Goal: Task Accomplishment & Management: Complete application form

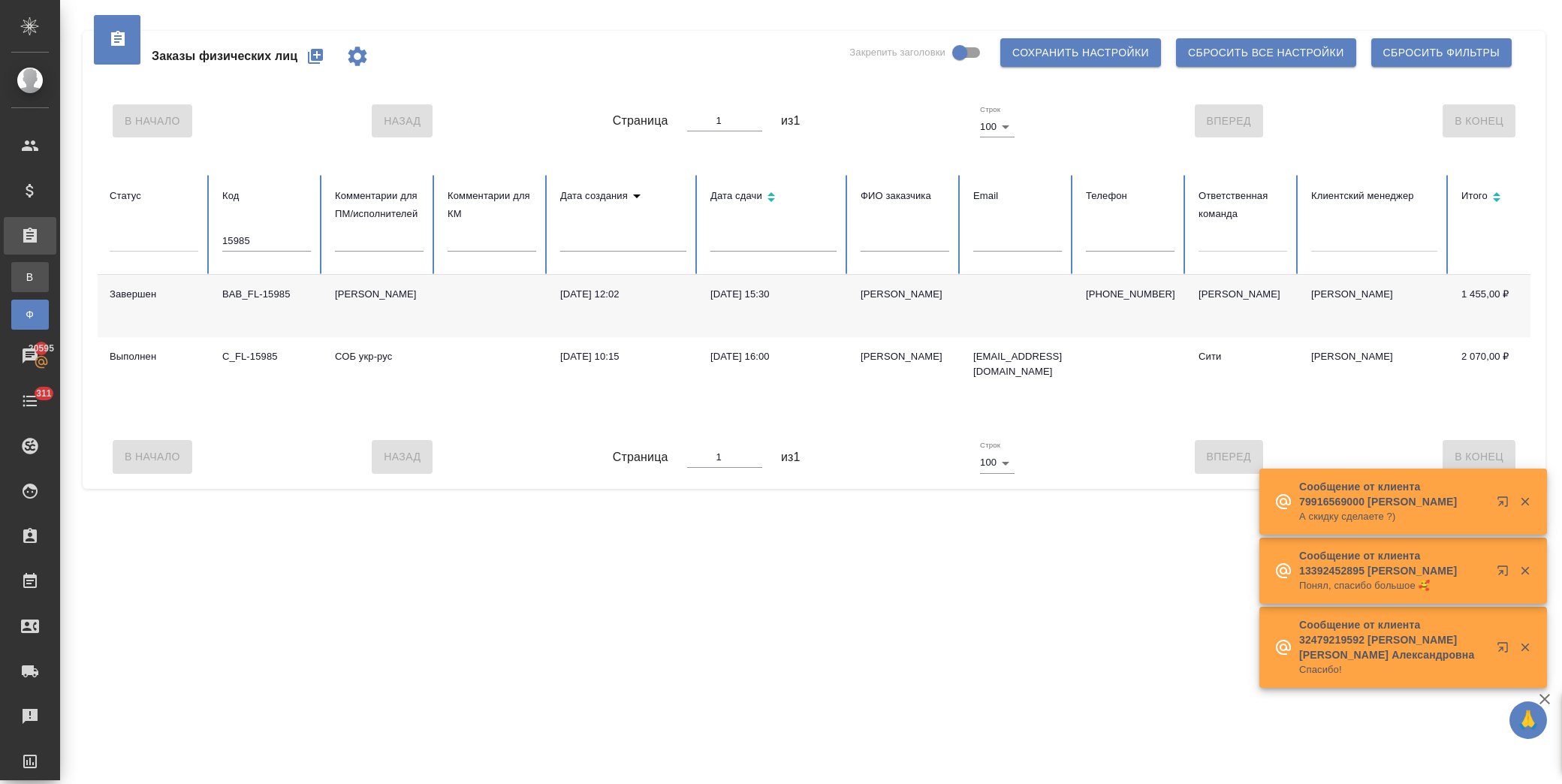
click at [23, 281] on div "Все заказы" at bounding box center [11, 277] width 23 height 15
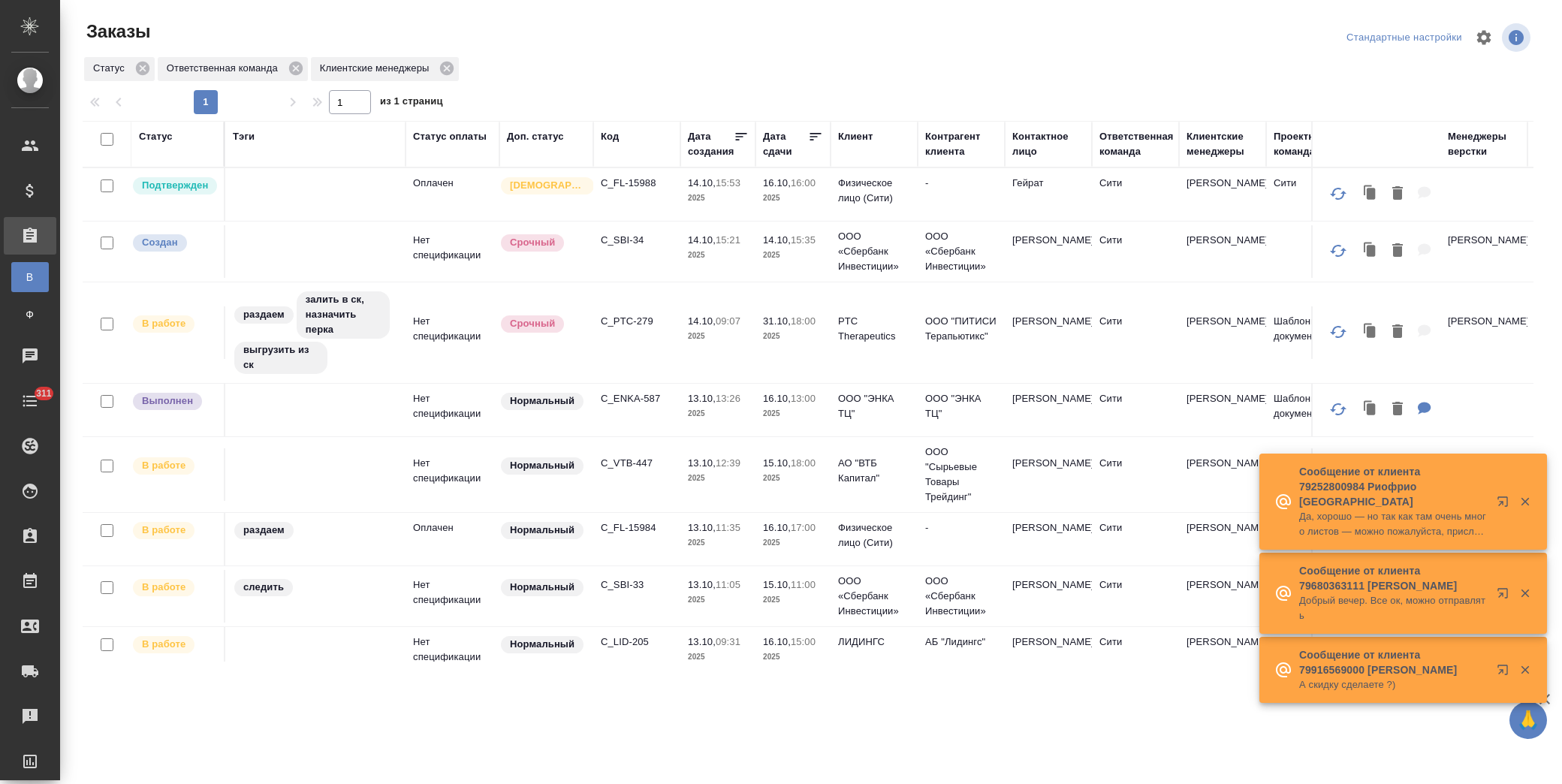
click at [649, 186] on p "C_FL-15988" at bounding box center [637, 184] width 72 height 15
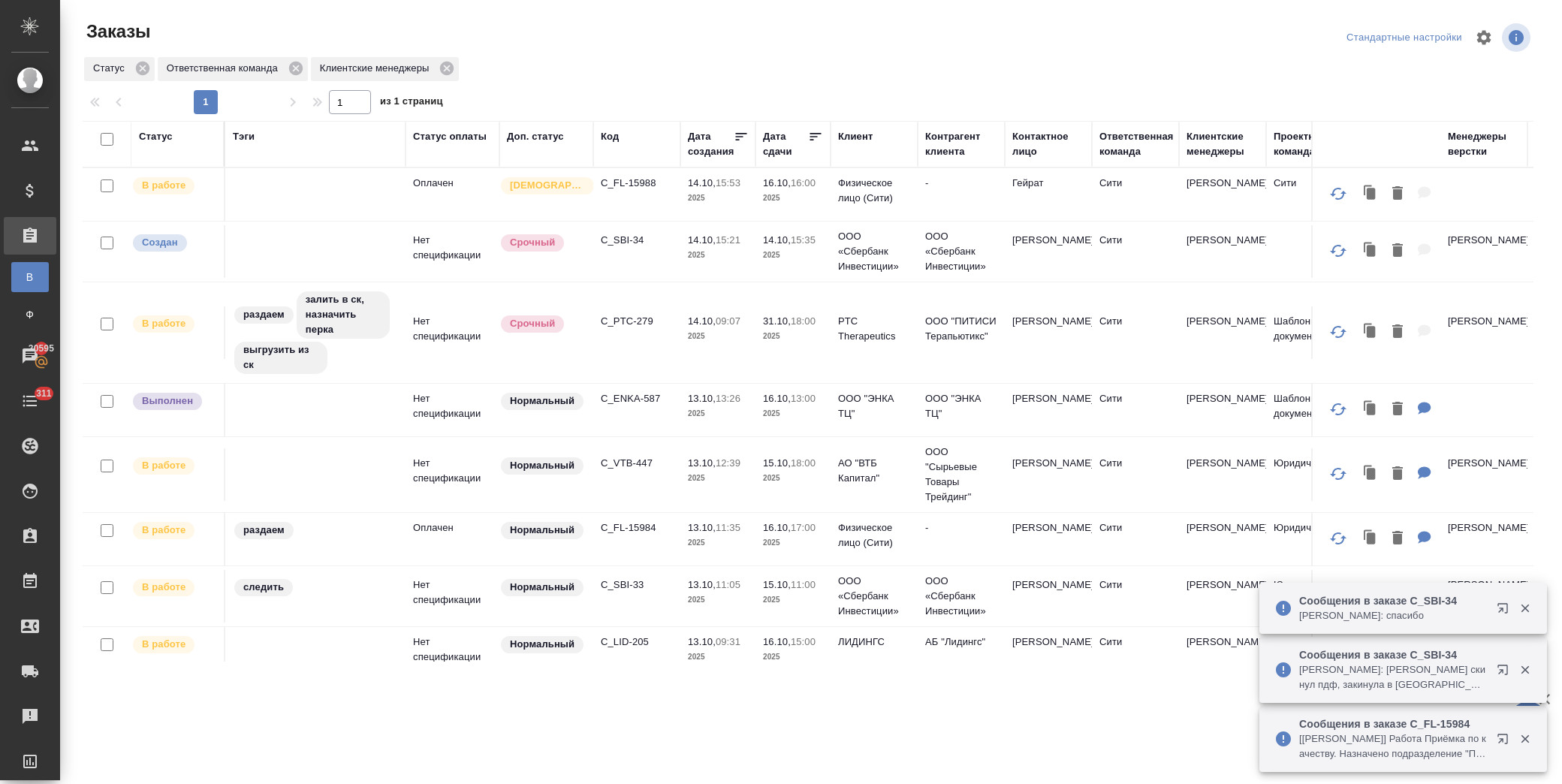
click at [621, 240] on p "C_SBI-34" at bounding box center [637, 240] width 72 height 15
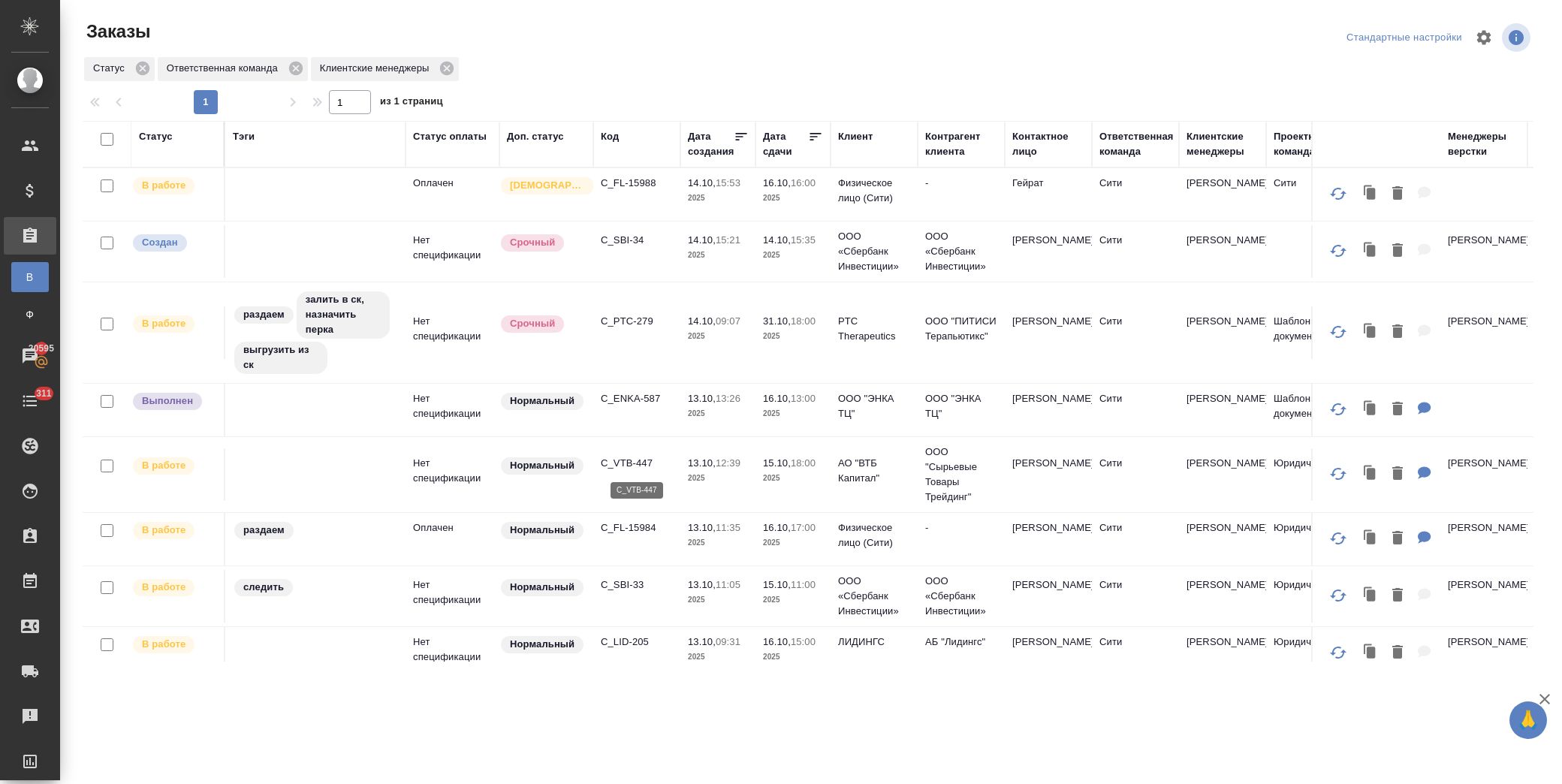
click at [624, 469] on p "C_VTB-447" at bounding box center [637, 463] width 72 height 15
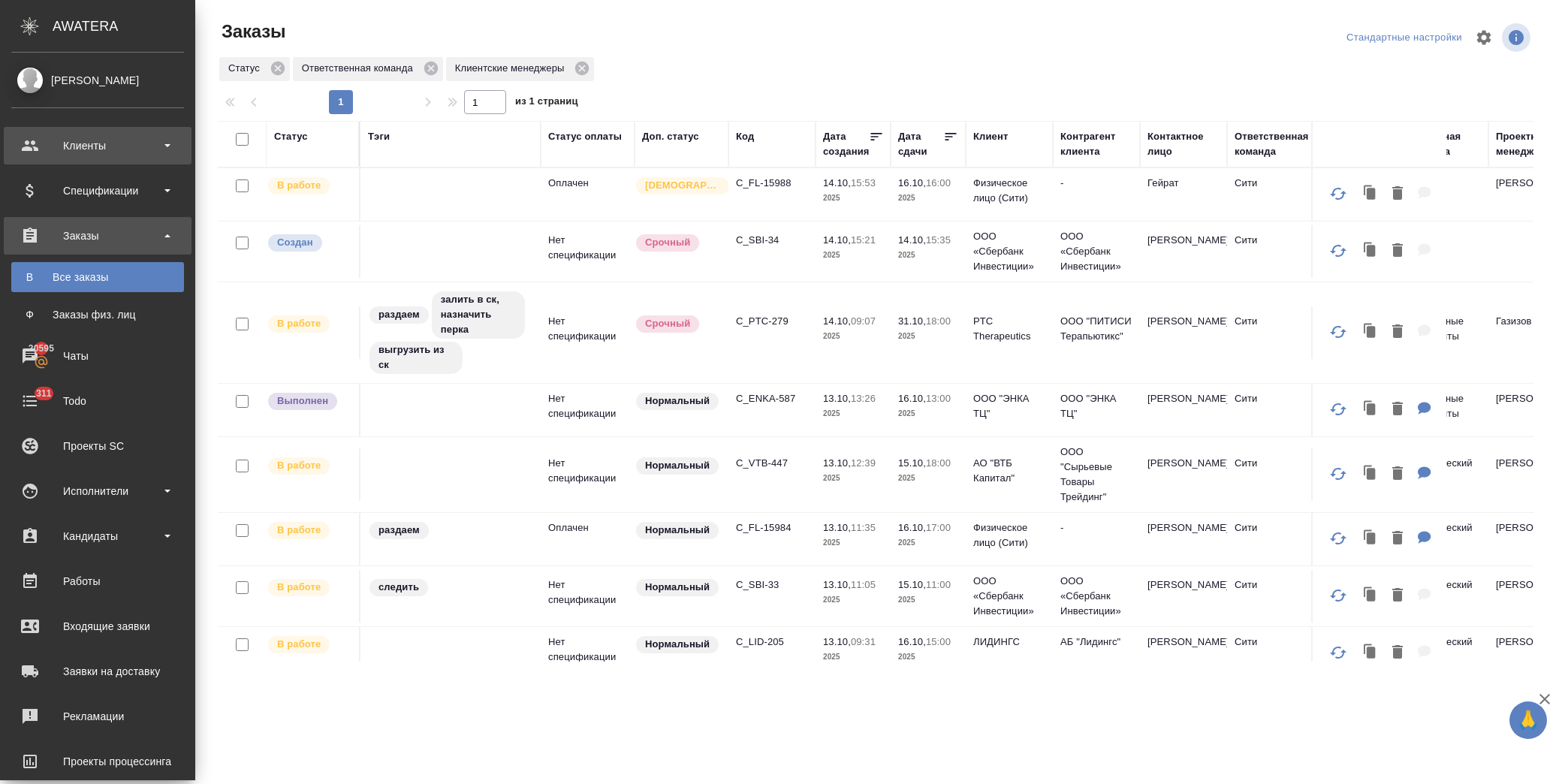
click at [102, 146] on div "Клиенты" at bounding box center [98, 146] width 173 height 23
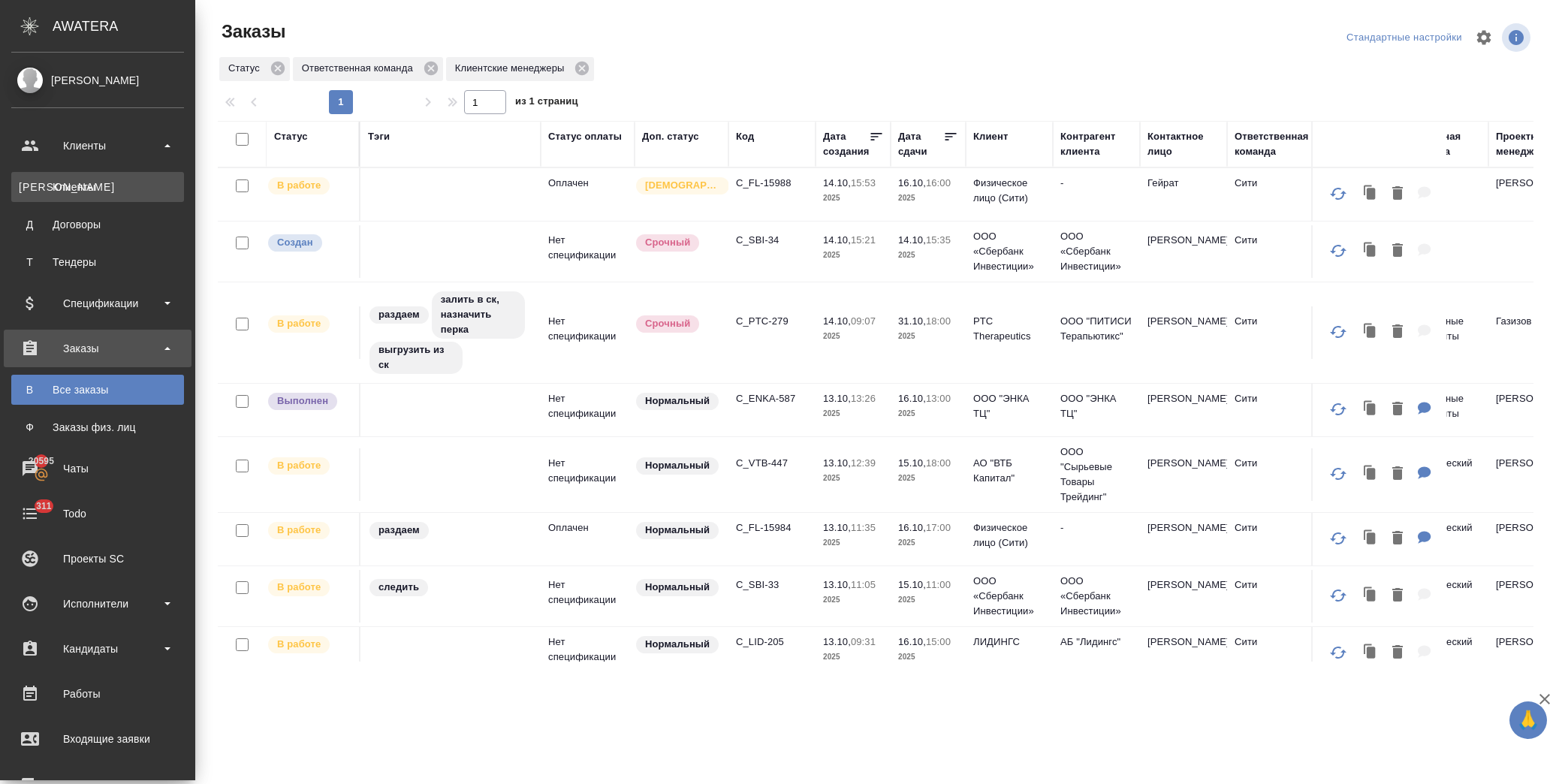
click at [103, 180] on div "Клиенты" at bounding box center [98, 187] width 158 height 15
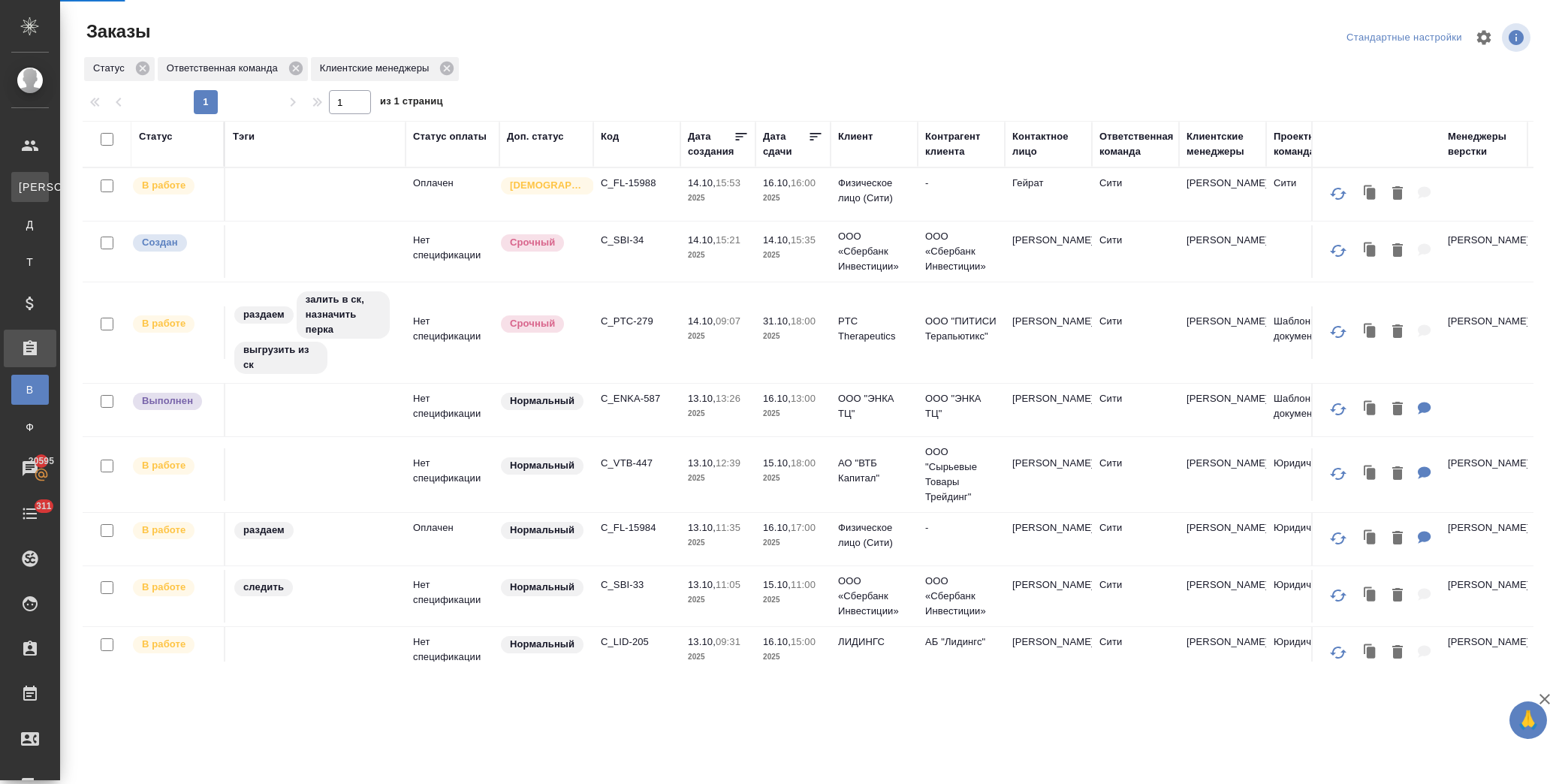
select select "RU"
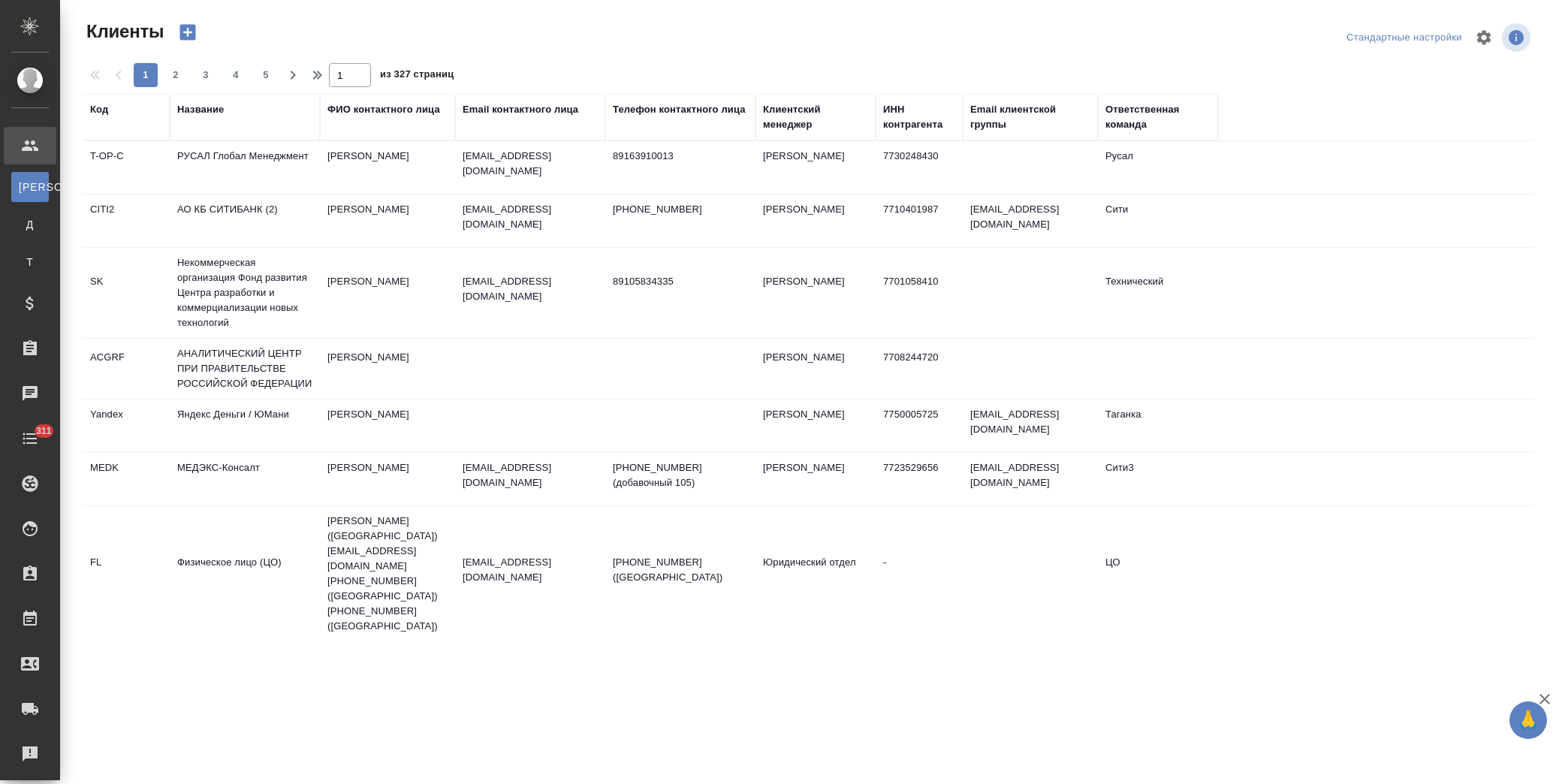
click at [202, 113] on div "Название" at bounding box center [201, 110] width 47 height 15
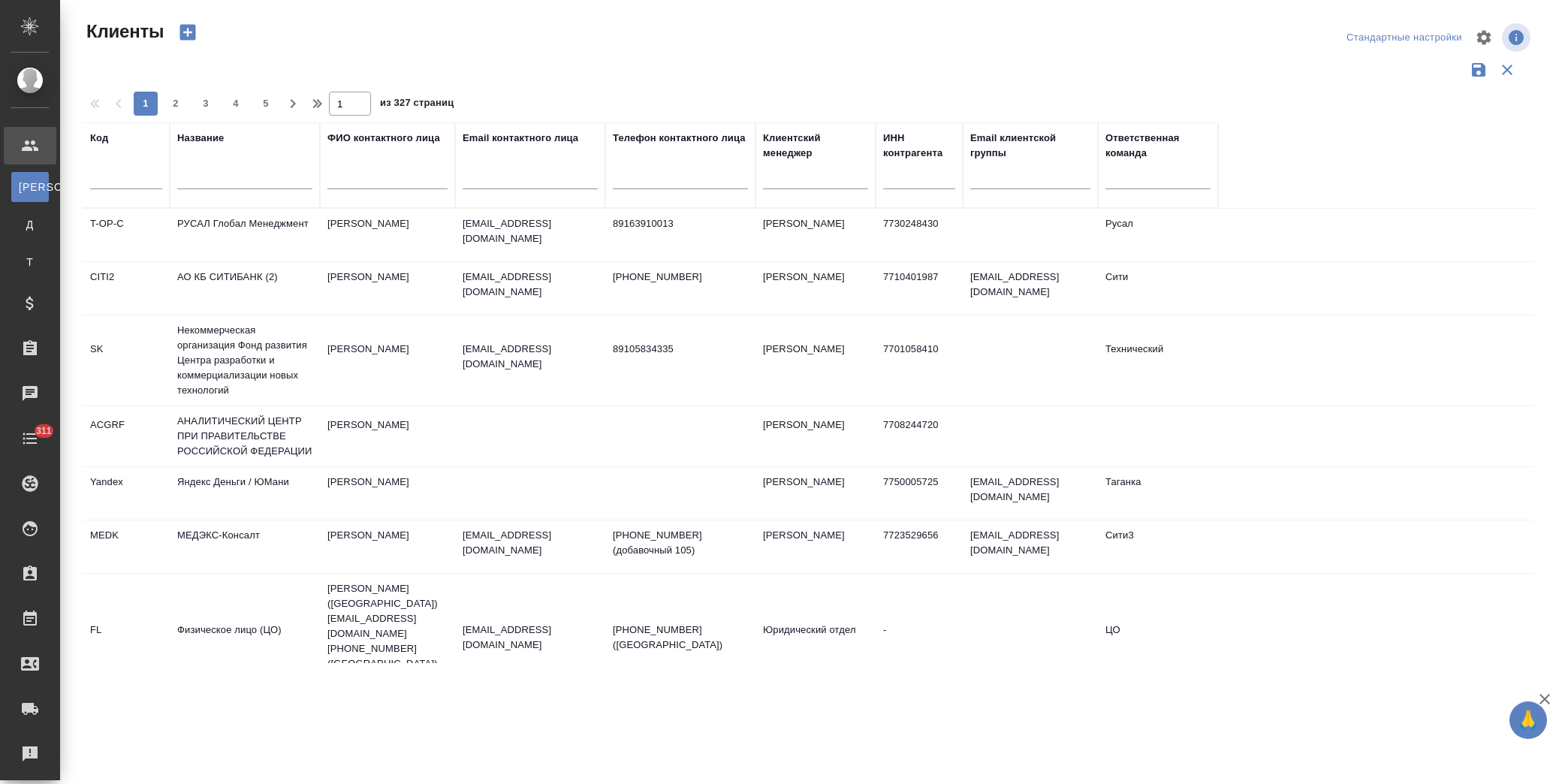
click at [236, 177] on input "text" at bounding box center [245, 180] width 135 height 19
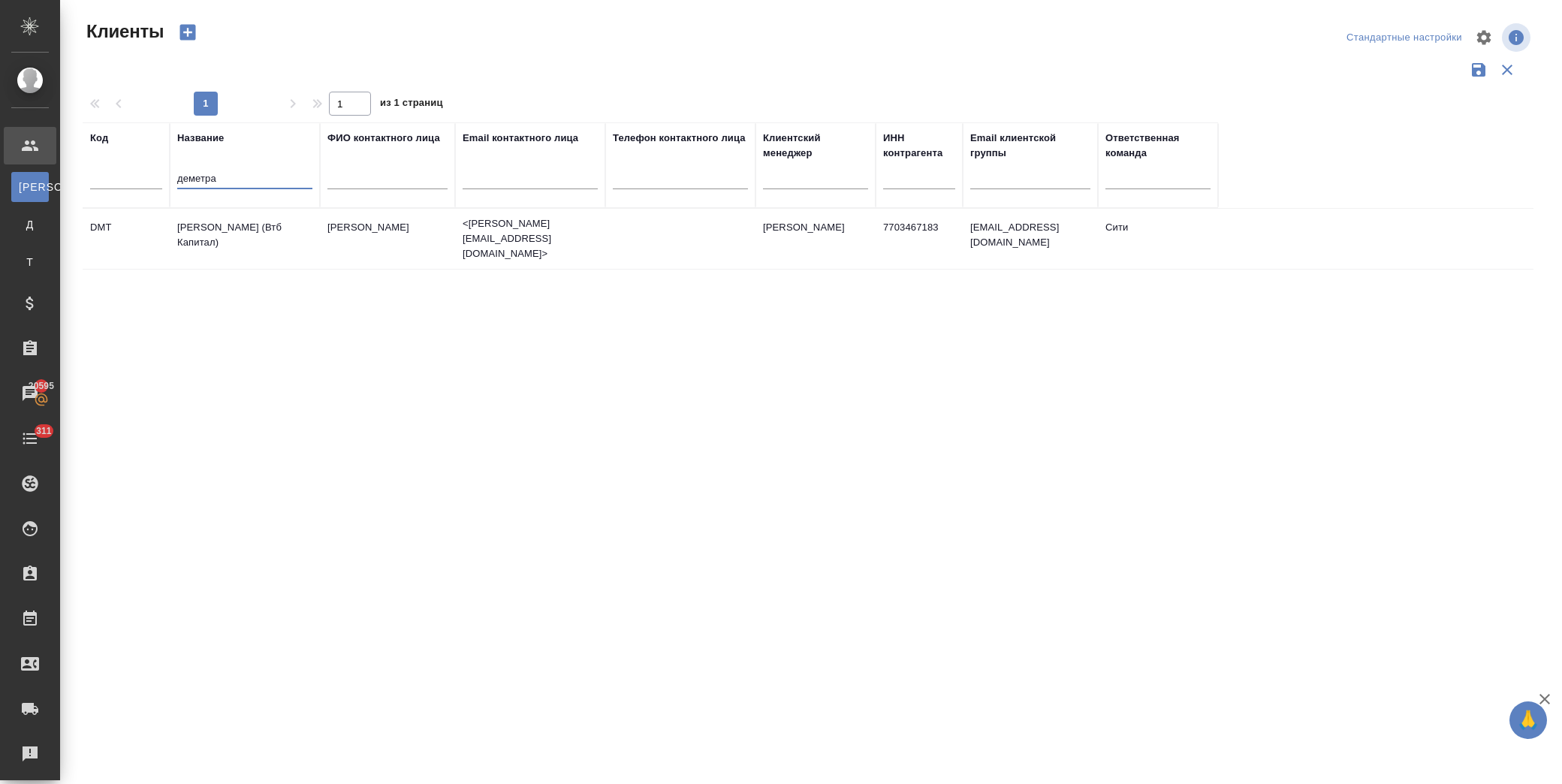
type input "деметра"
click at [266, 238] on td "Деметра Холдинг (Втб Капитал)" at bounding box center [245, 239] width 150 height 53
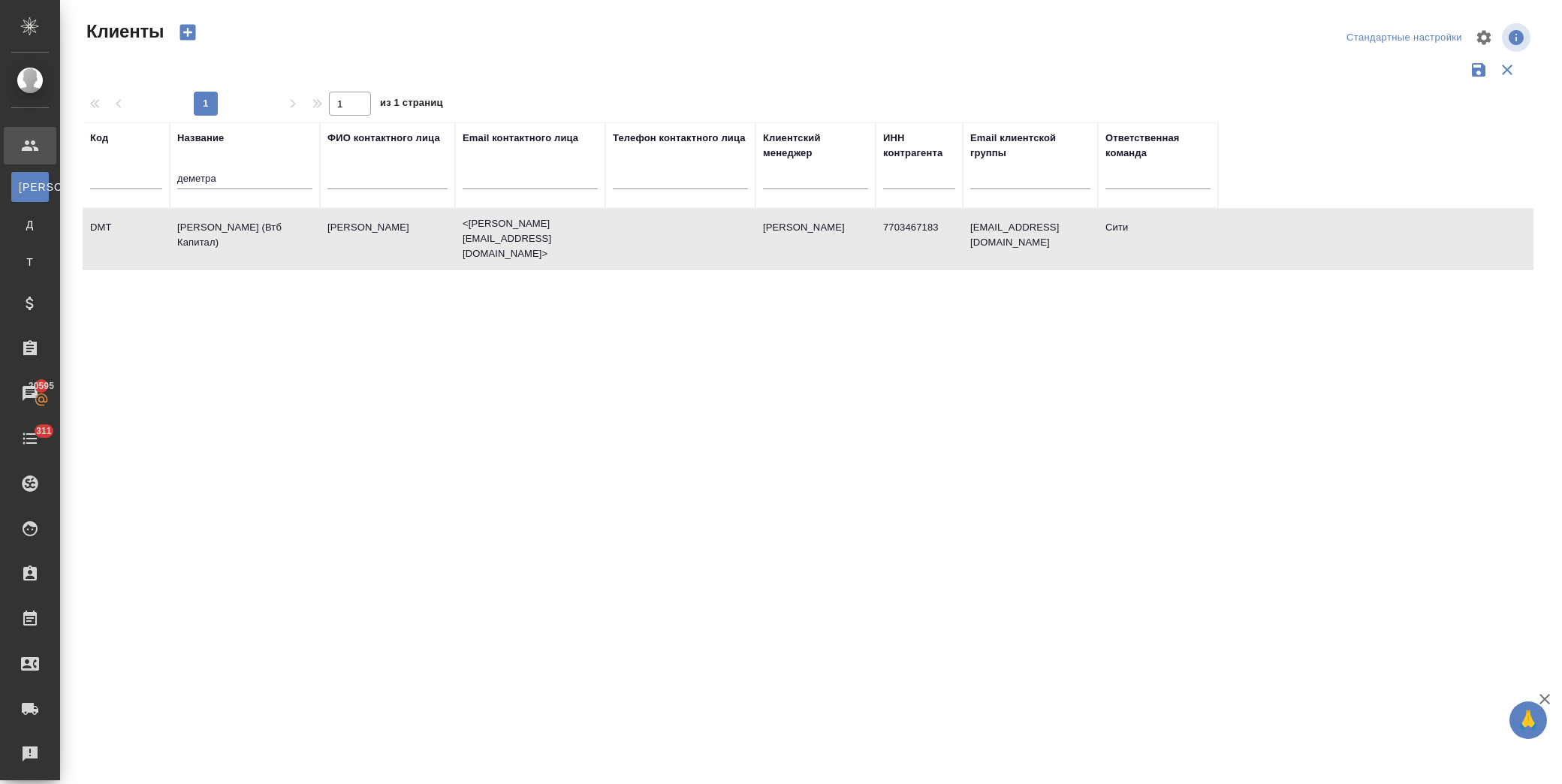
click at [266, 238] on td "Деметра Холдинг (Втб Капитал)" at bounding box center [245, 239] width 150 height 53
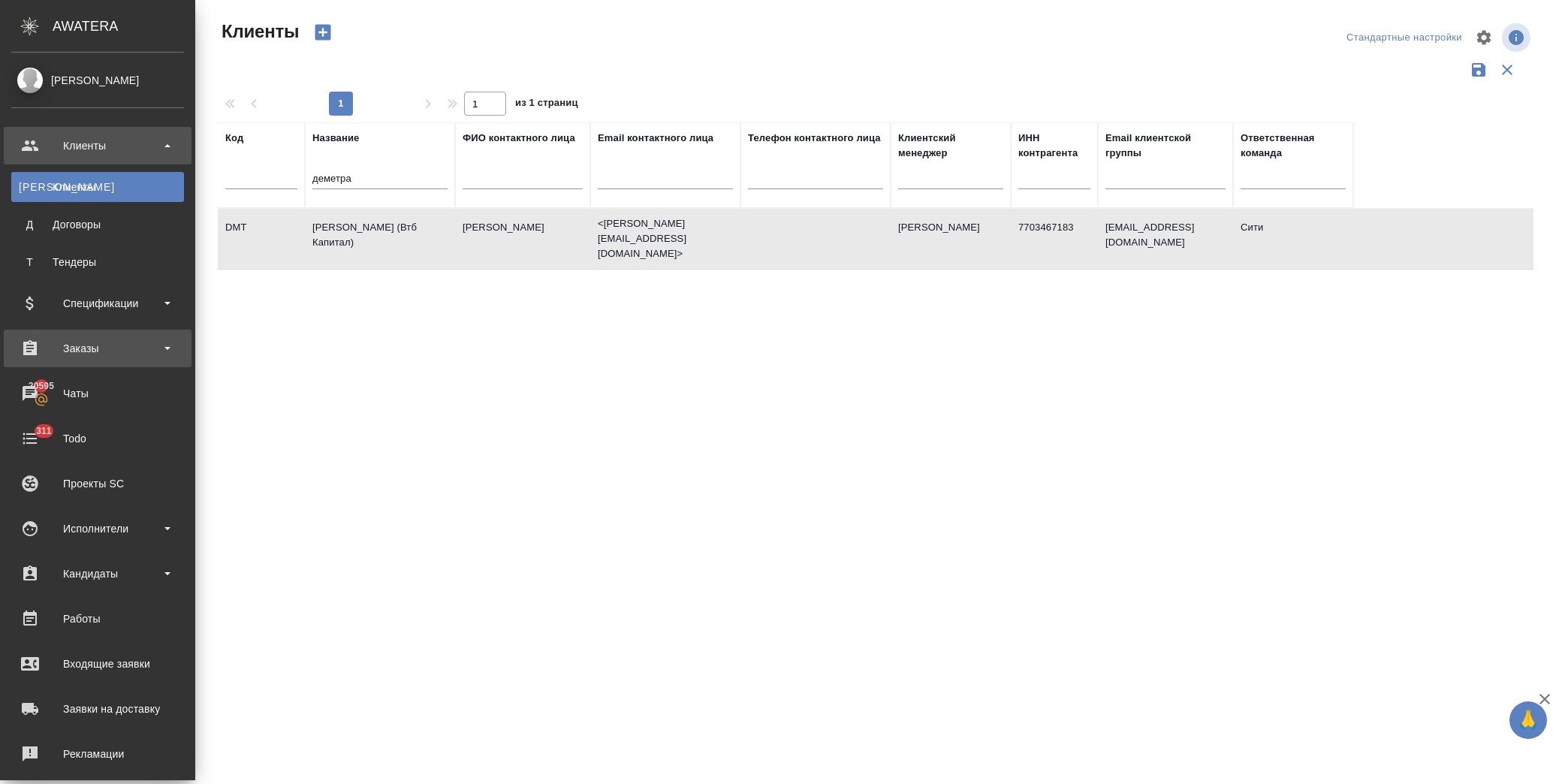
click at [93, 343] on div "Заказы" at bounding box center [98, 348] width 173 height 23
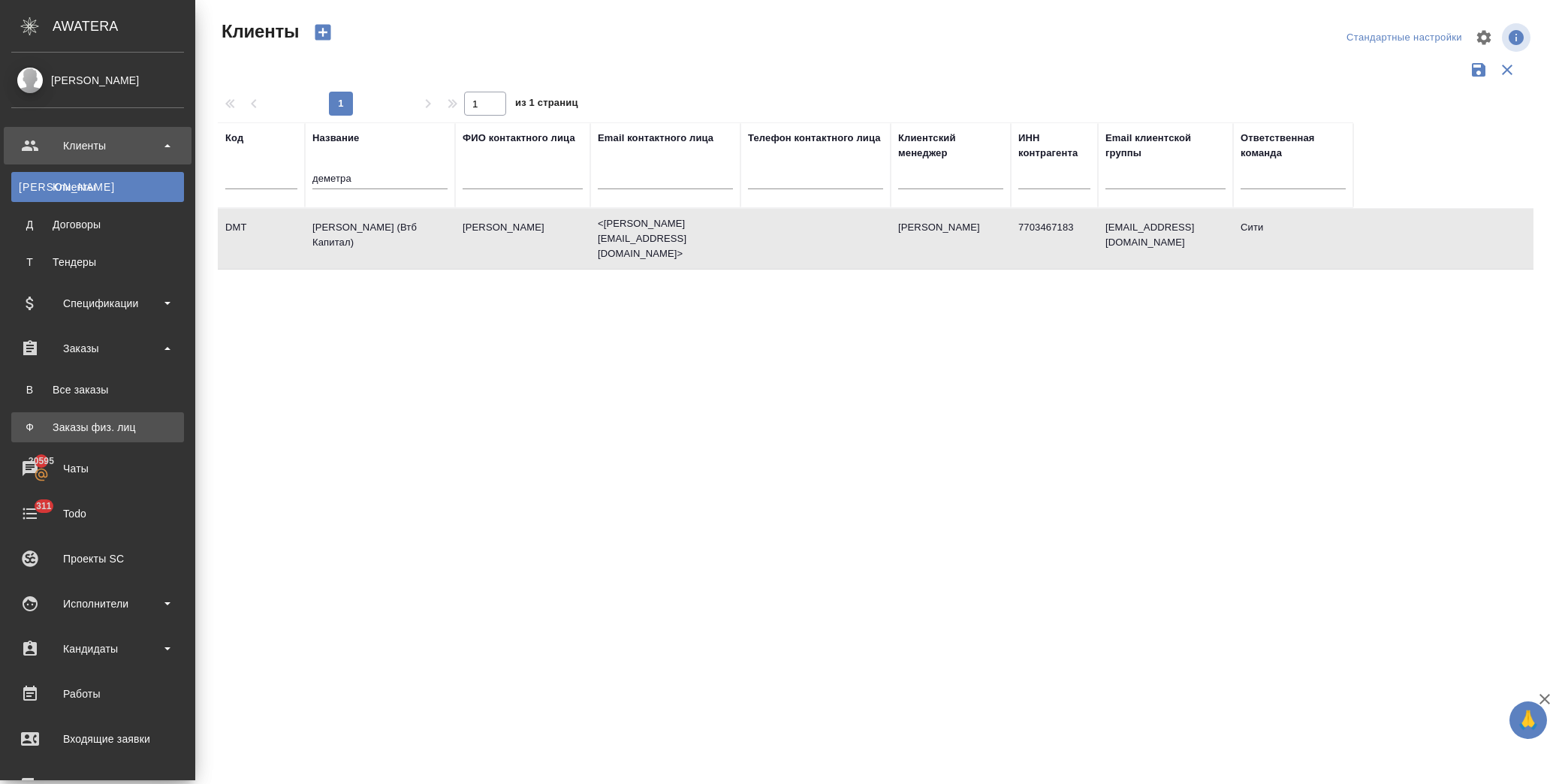
click at [126, 418] on div ".cls-1 fill:#fff; AWATERA Лофицкая Юлия Владимировна Клиенты К Клиенты Д Догово…" at bounding box center [781, 392] width 1562 height 784
click at [109, 424] on div "Заказы физ. лиц" at bounding box center [98, 427] width 158 height 15
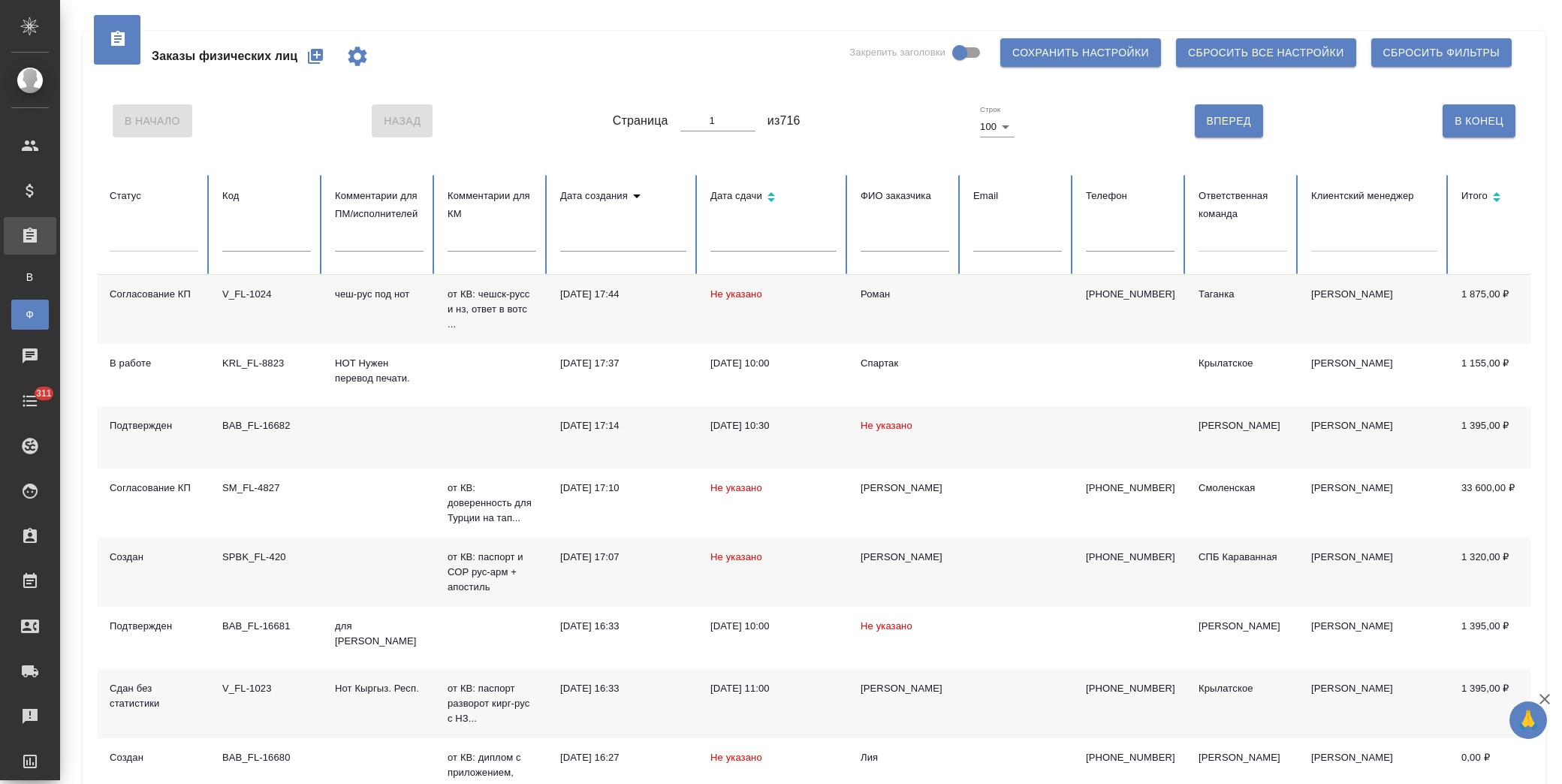
click at [1354, 244] on div at bounding box center [1375, 236] width 126 height 22
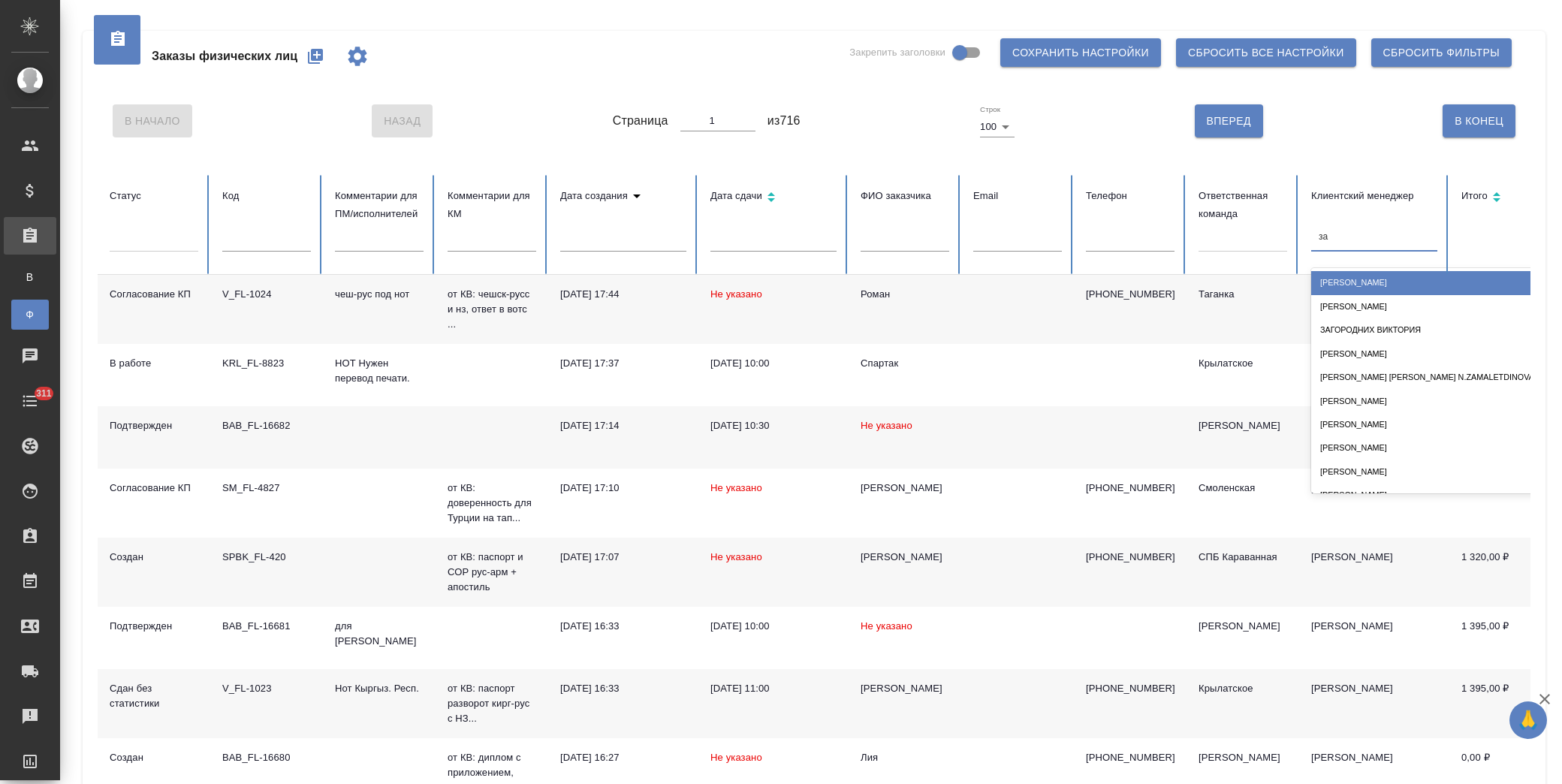
type input "зай"
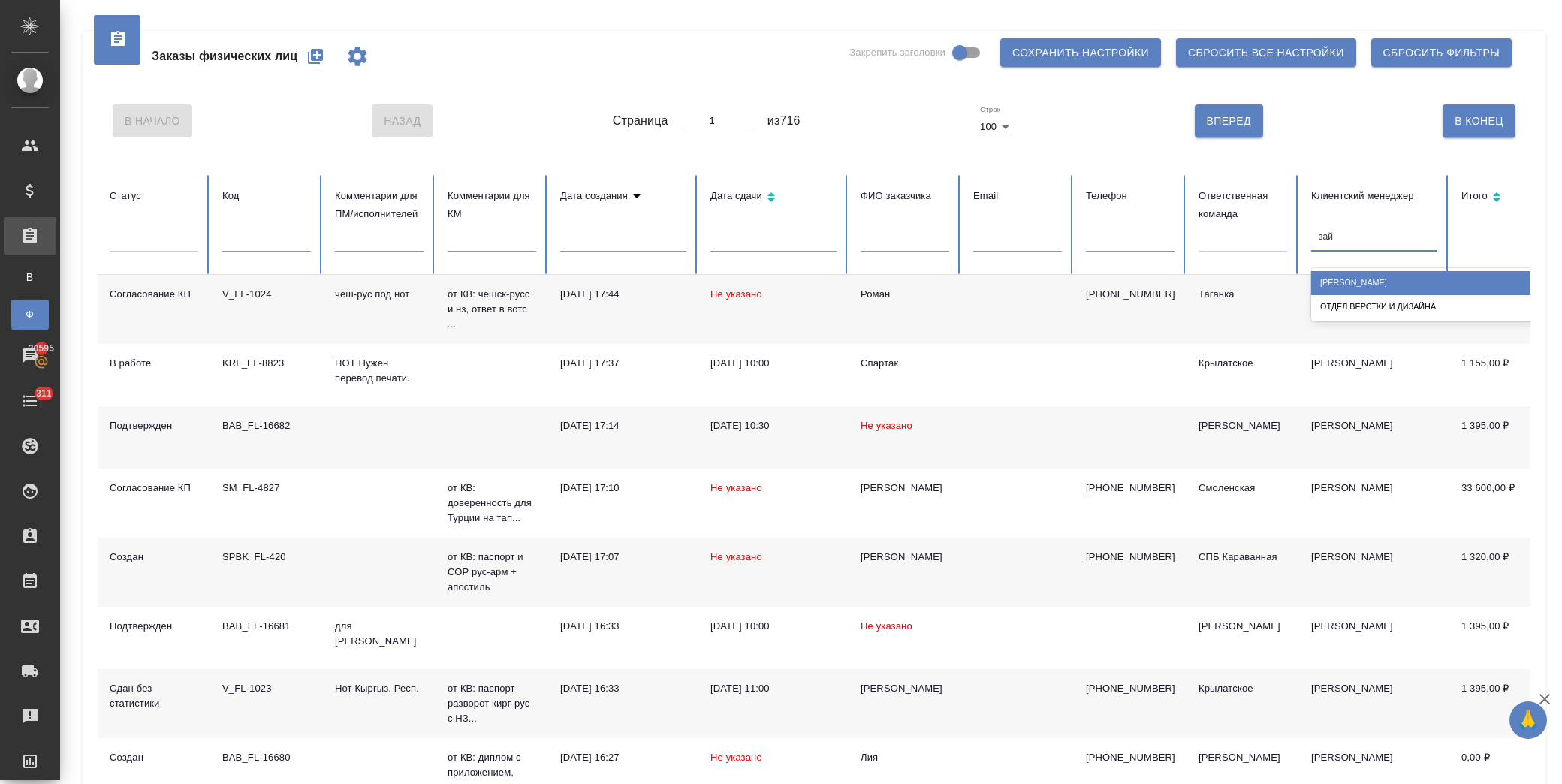
click at [1365, 281] on div "[PERSON_NAME]" at bounding box center [1461, 282] width 300 height 23
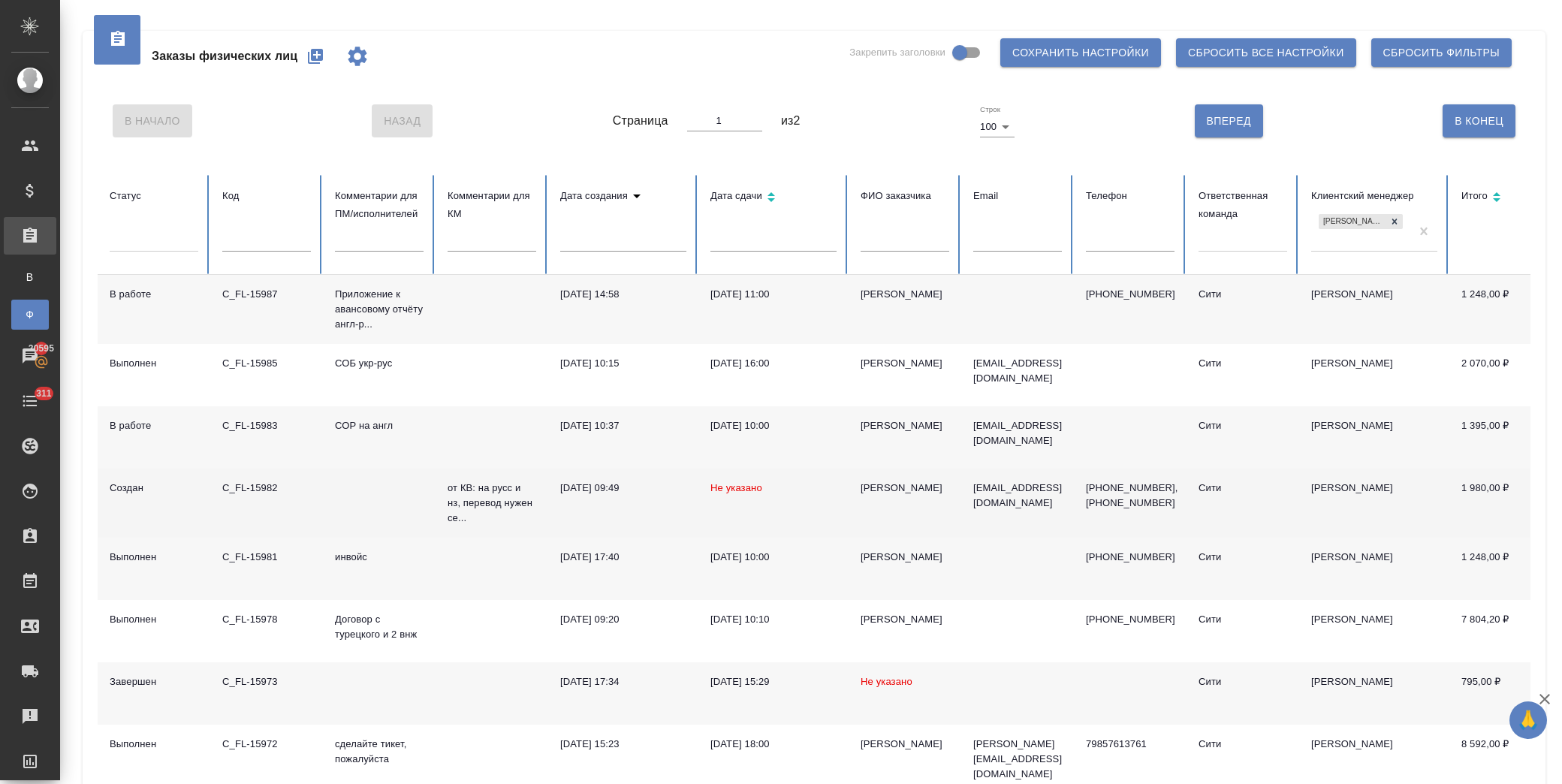
click at [875, 485] on div "Даннерам Раджив" at bounding box center [905, 488] width 89 height 15
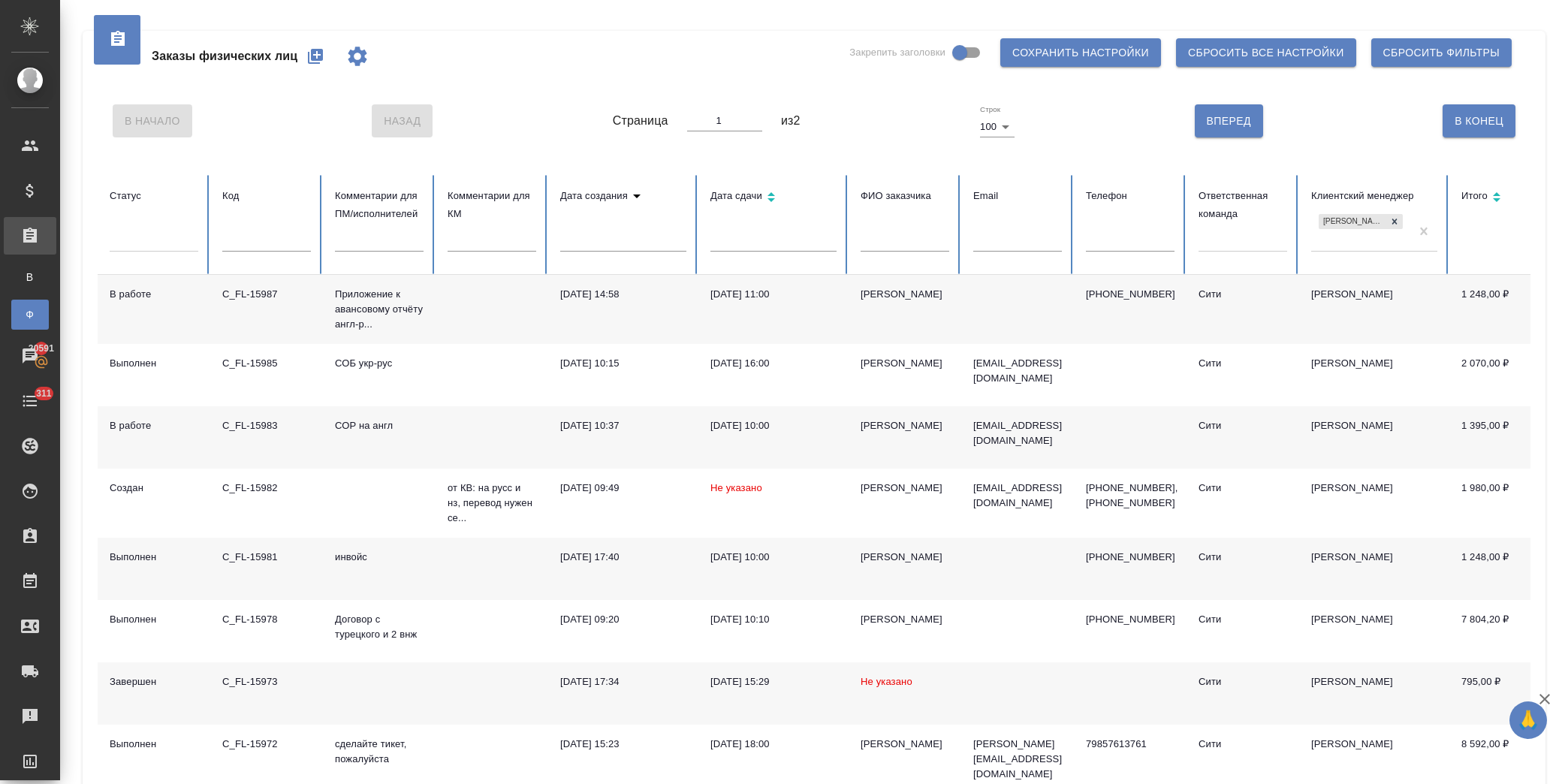
click at [895, 436] on td "Ирина" at bounding box center [905, 437] width 113 height 62
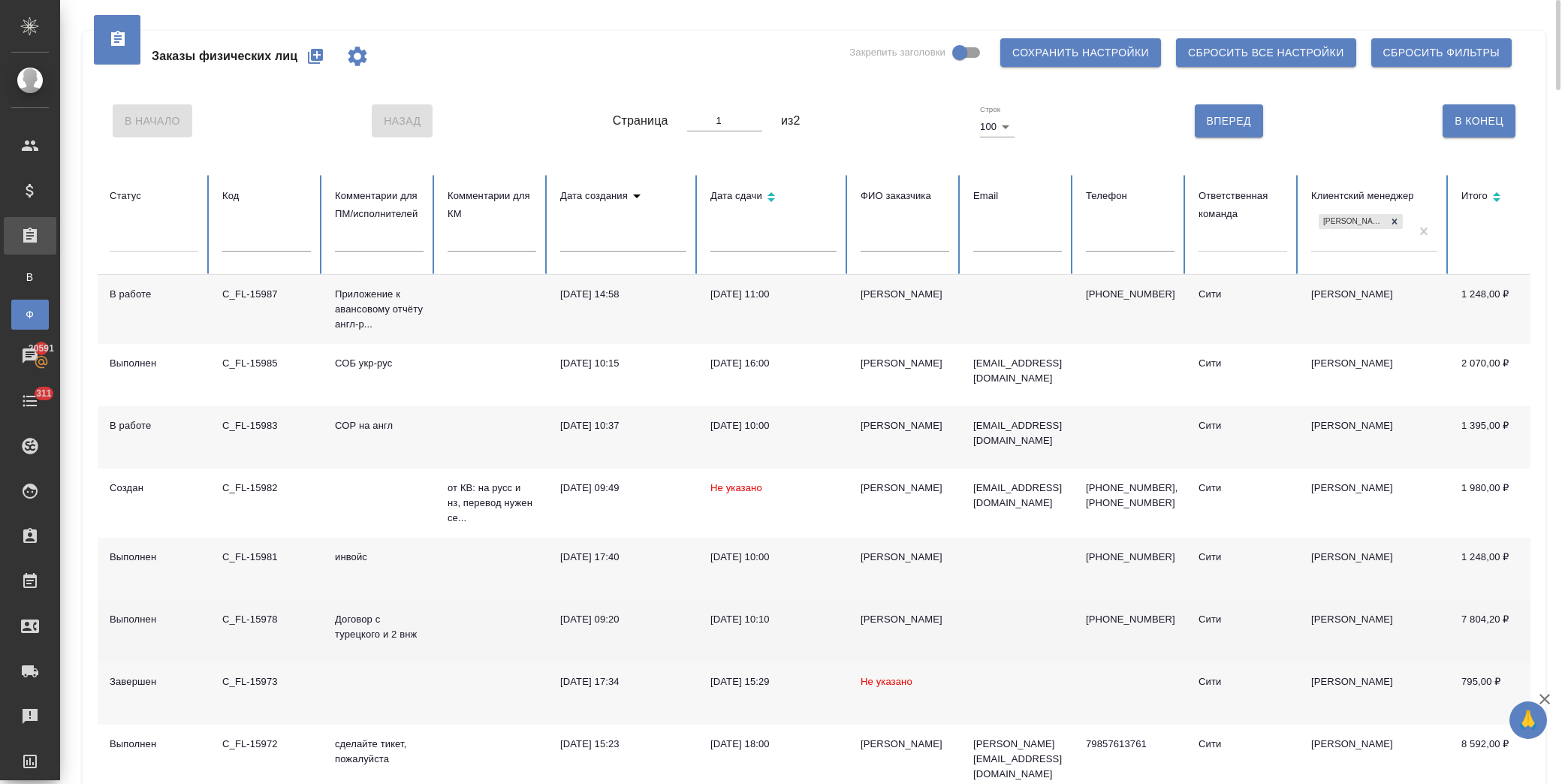
click at [913, 618] on div "Кузнецова Ирина" at bounding box center [905, 619] width 89 height 15
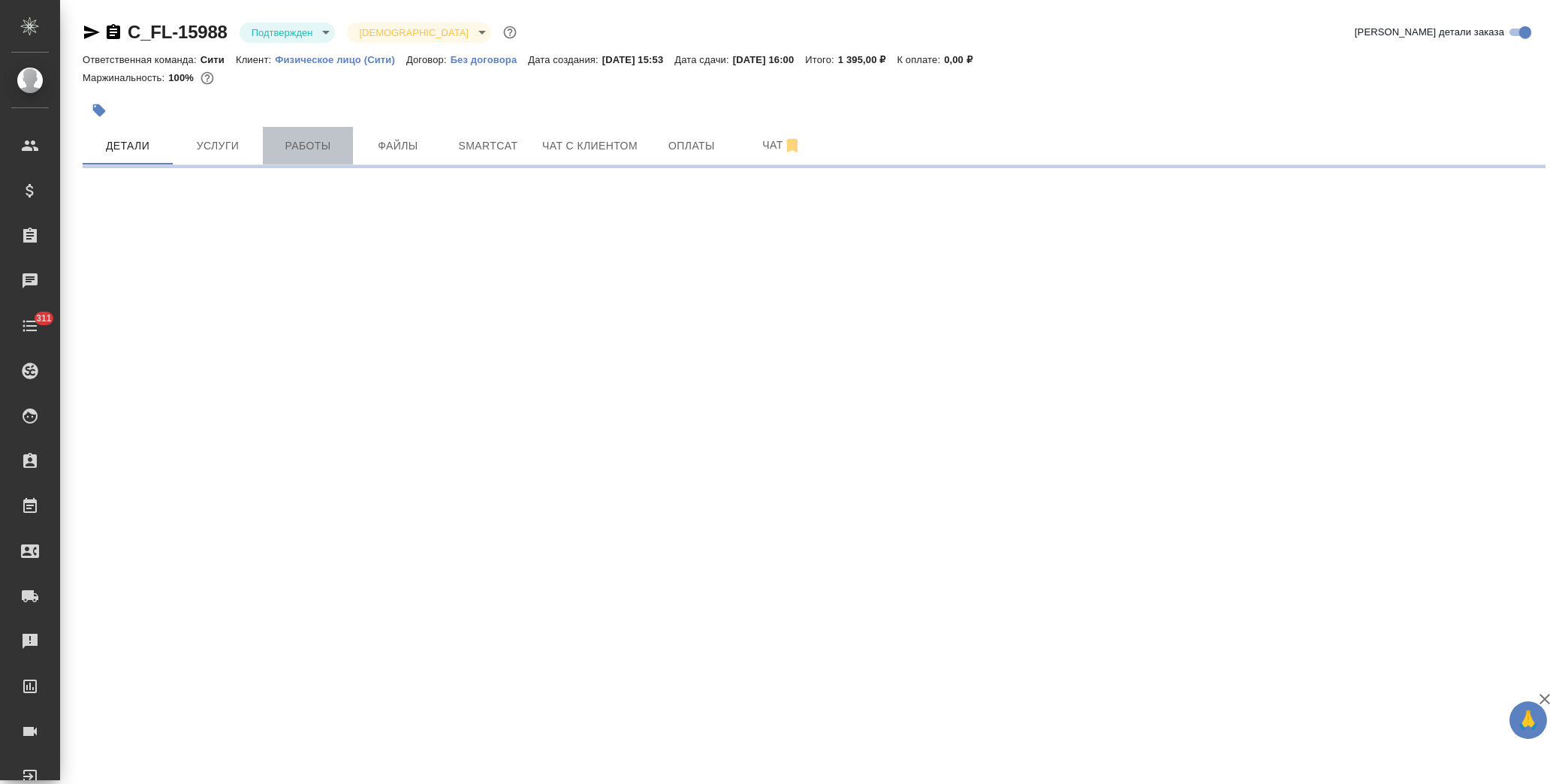
click at [304, 151] on span "Работы" at bounding box center [308, 146] width 72 height 19
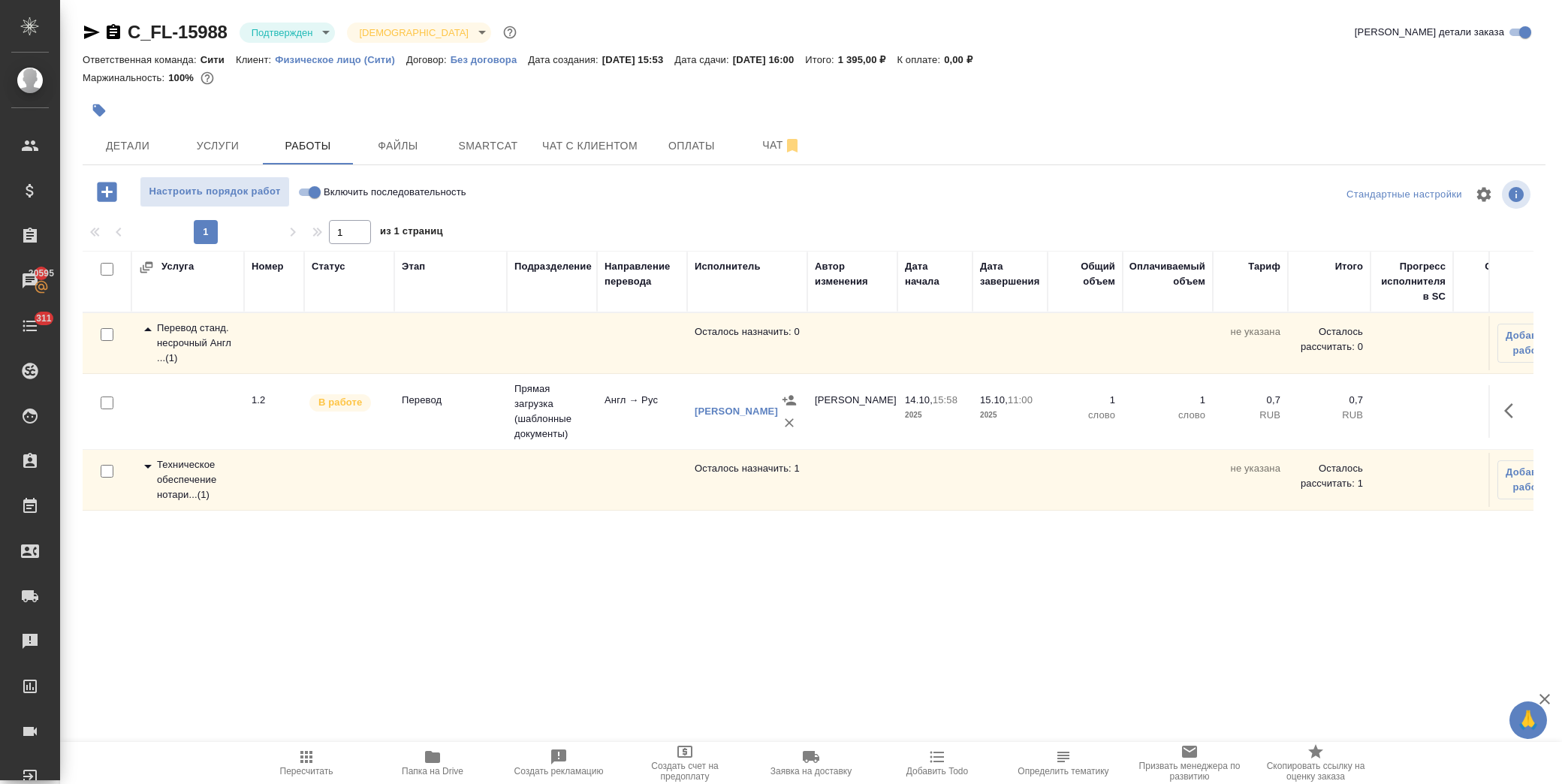
click at [305, 32] on body "🙏 .cls-1 fill:#fff; AWATERA Лофицкая Юлия Владимировна Клиенты Спецификации Зак…" at bounding box center [781, 392] width 1562 height 784
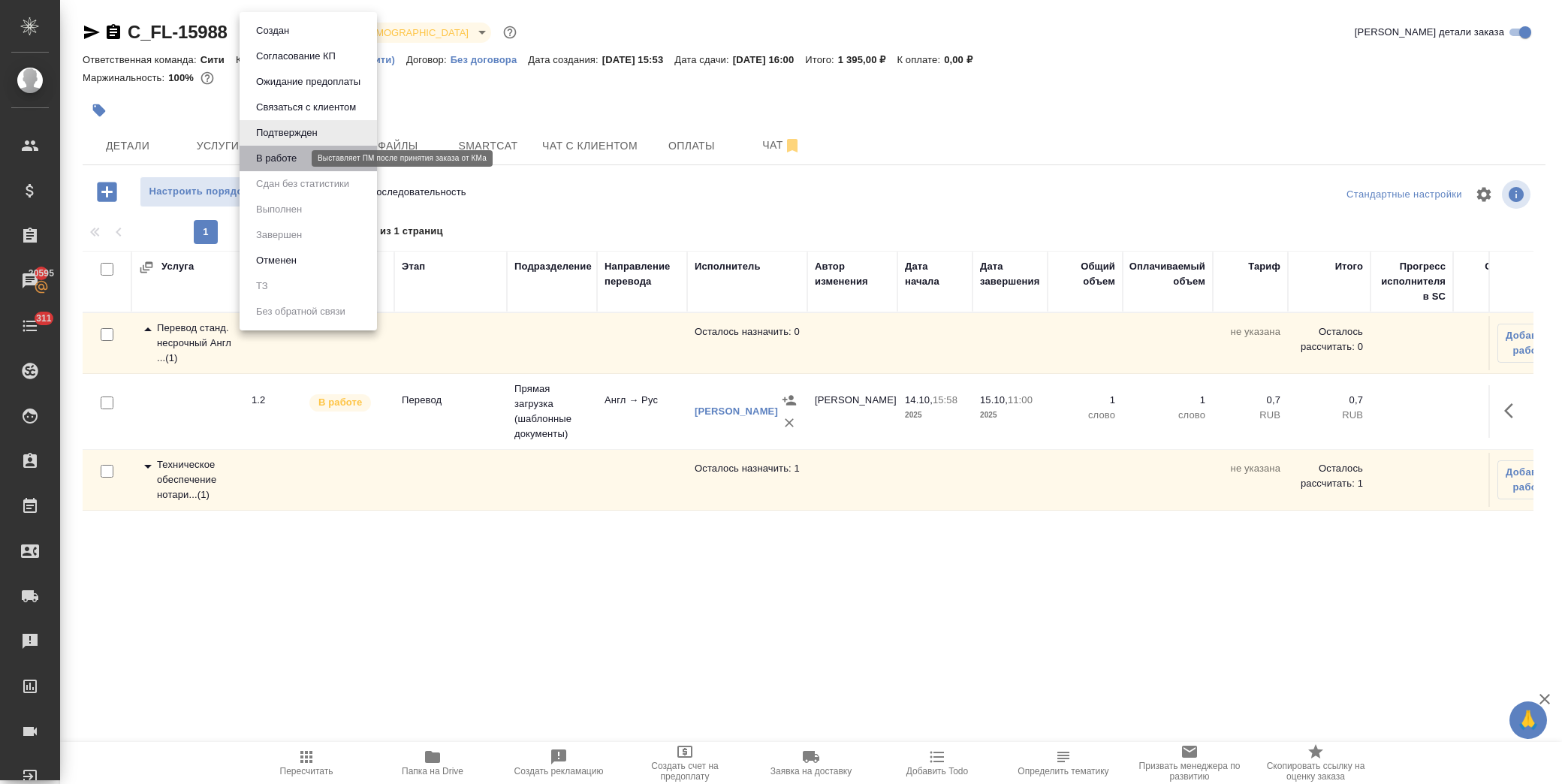
click at [279, 163] on button "В работе" at bounding box center [276, 159] width 50 height 17
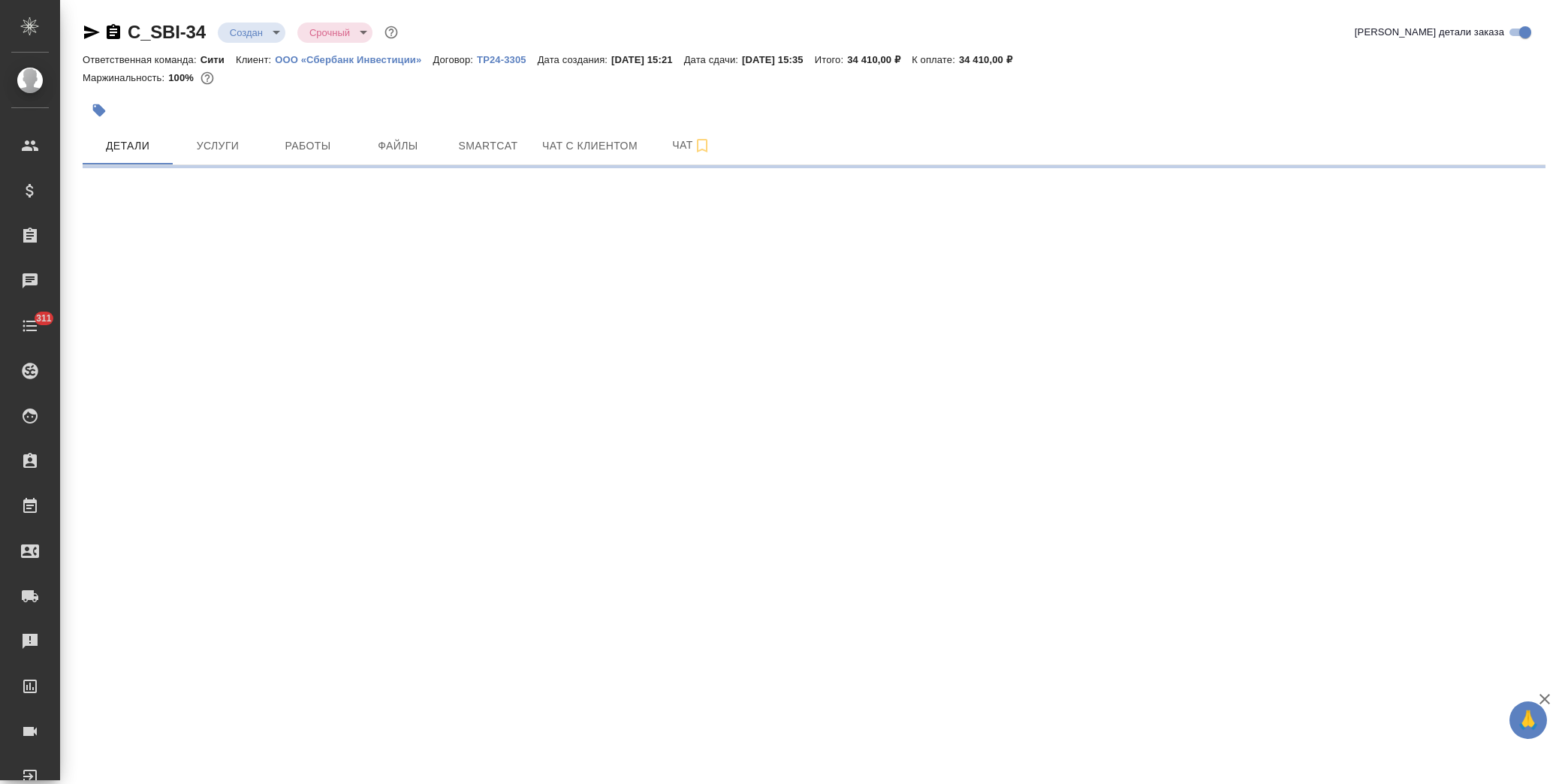
select select "RU"
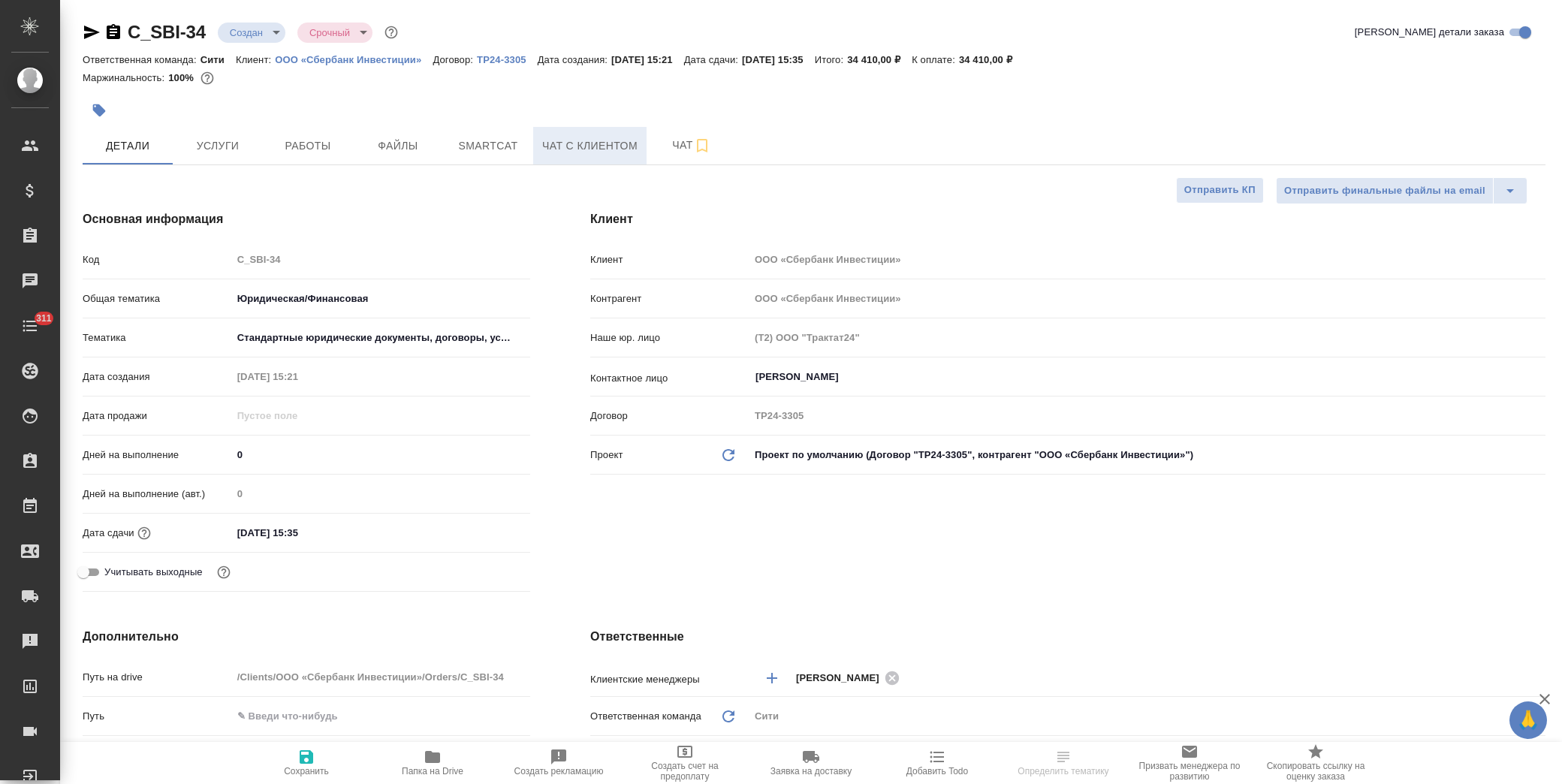
type textarea "x"
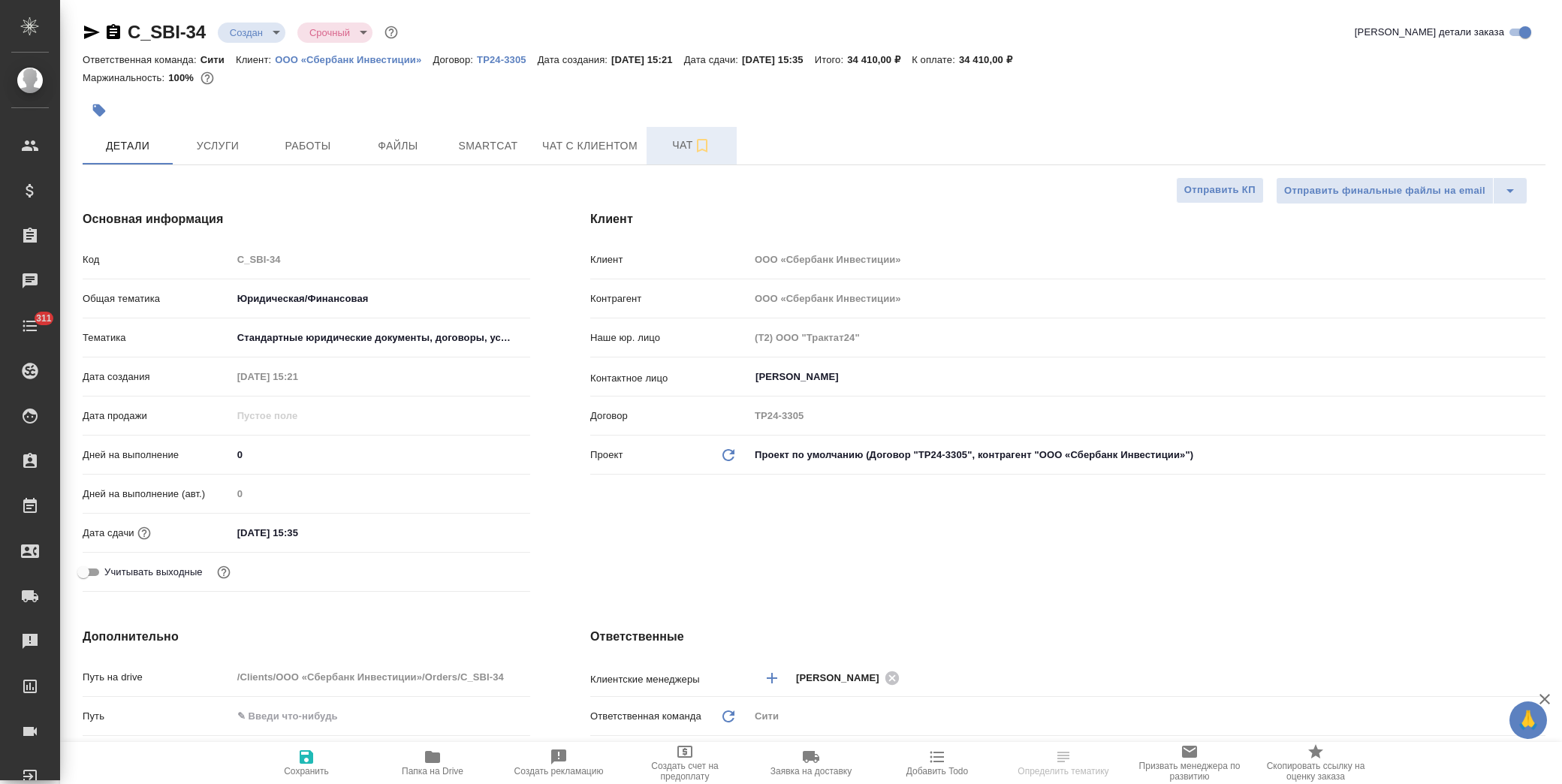
type textarea "x"
click at [664, 141] on span "Чат" at bounding box center [691, 145] width 72 height 19
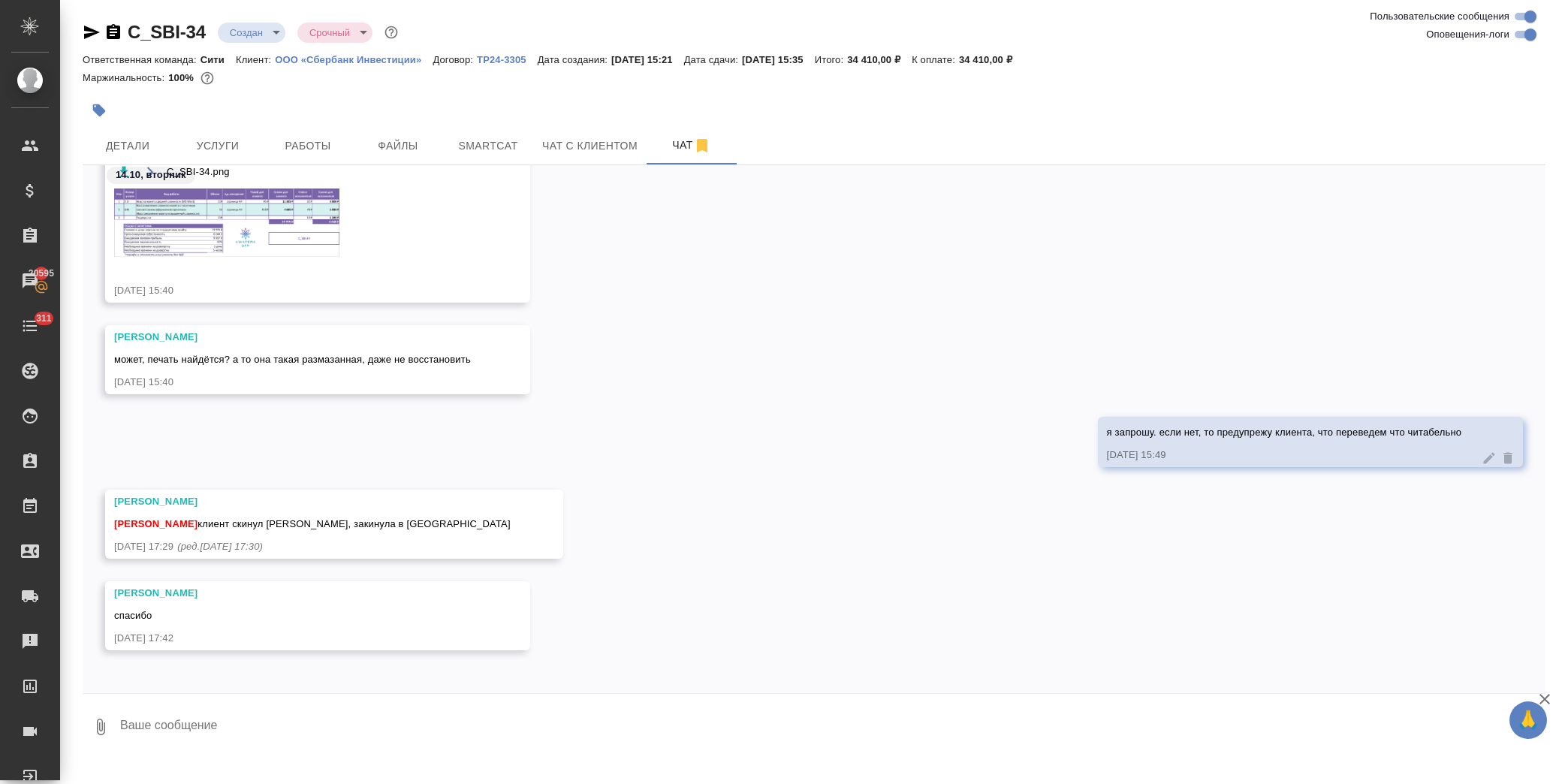
scroll to position [676, 0]
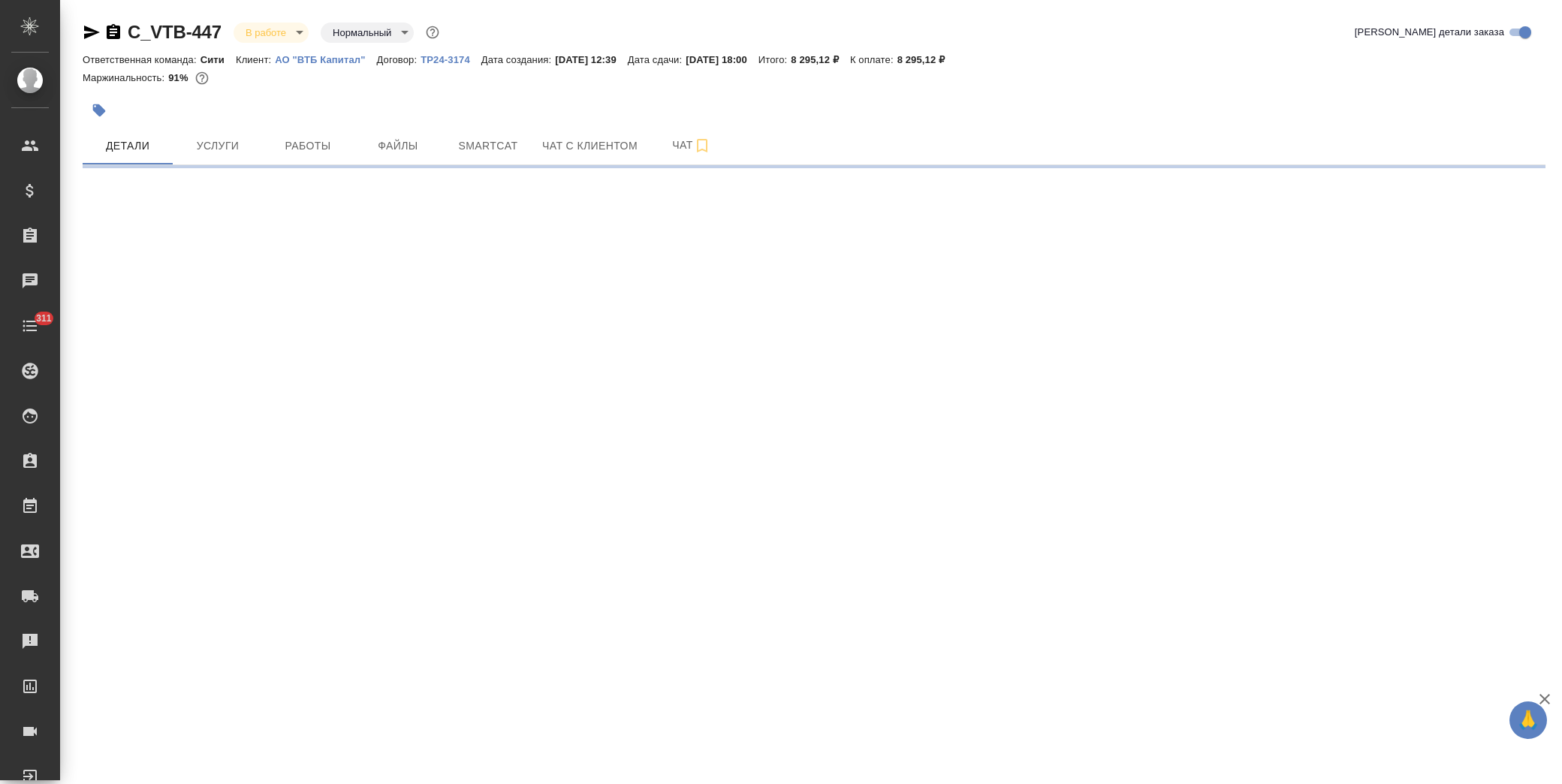
select select "RU"
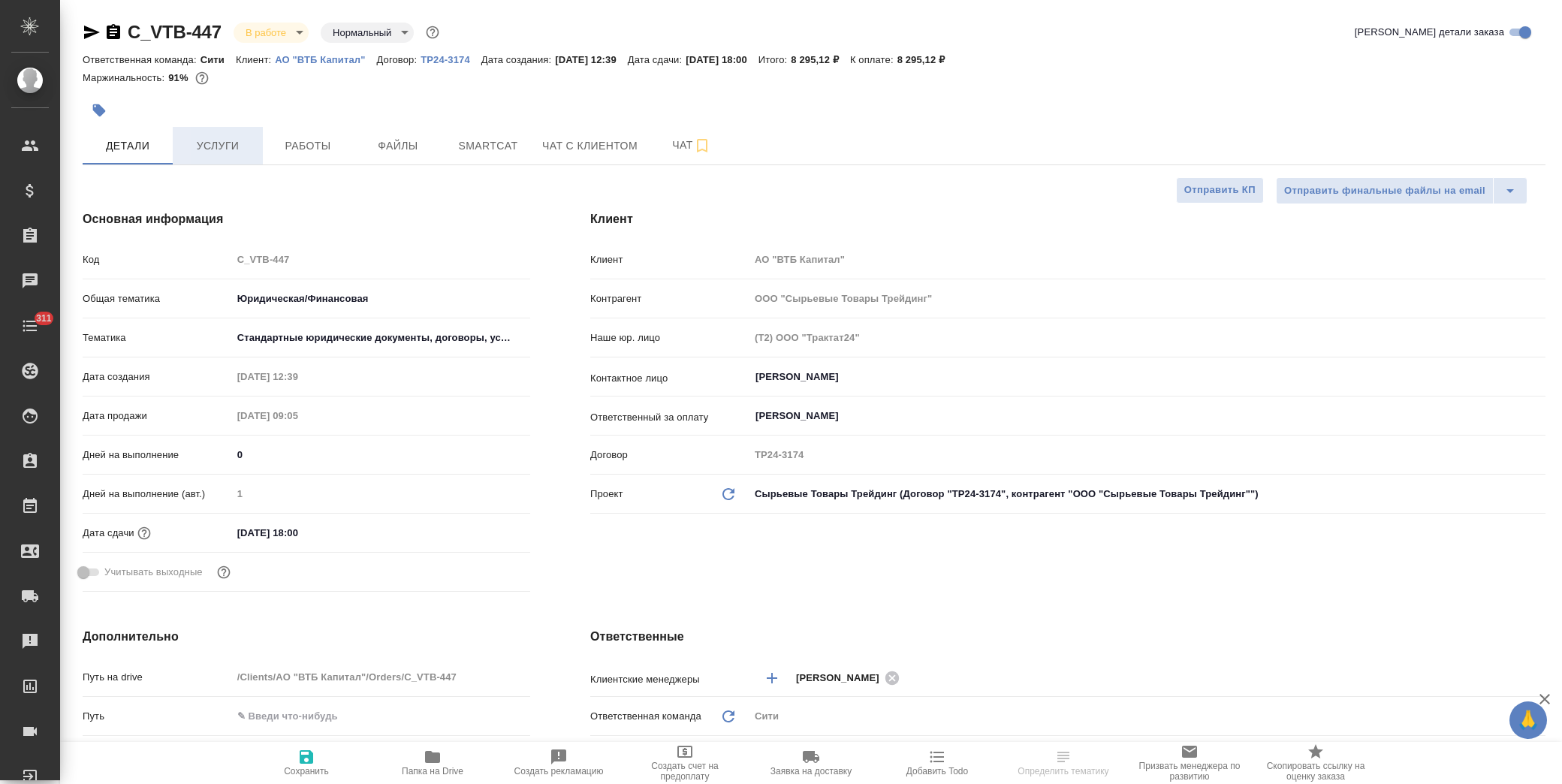
type textarea "x"
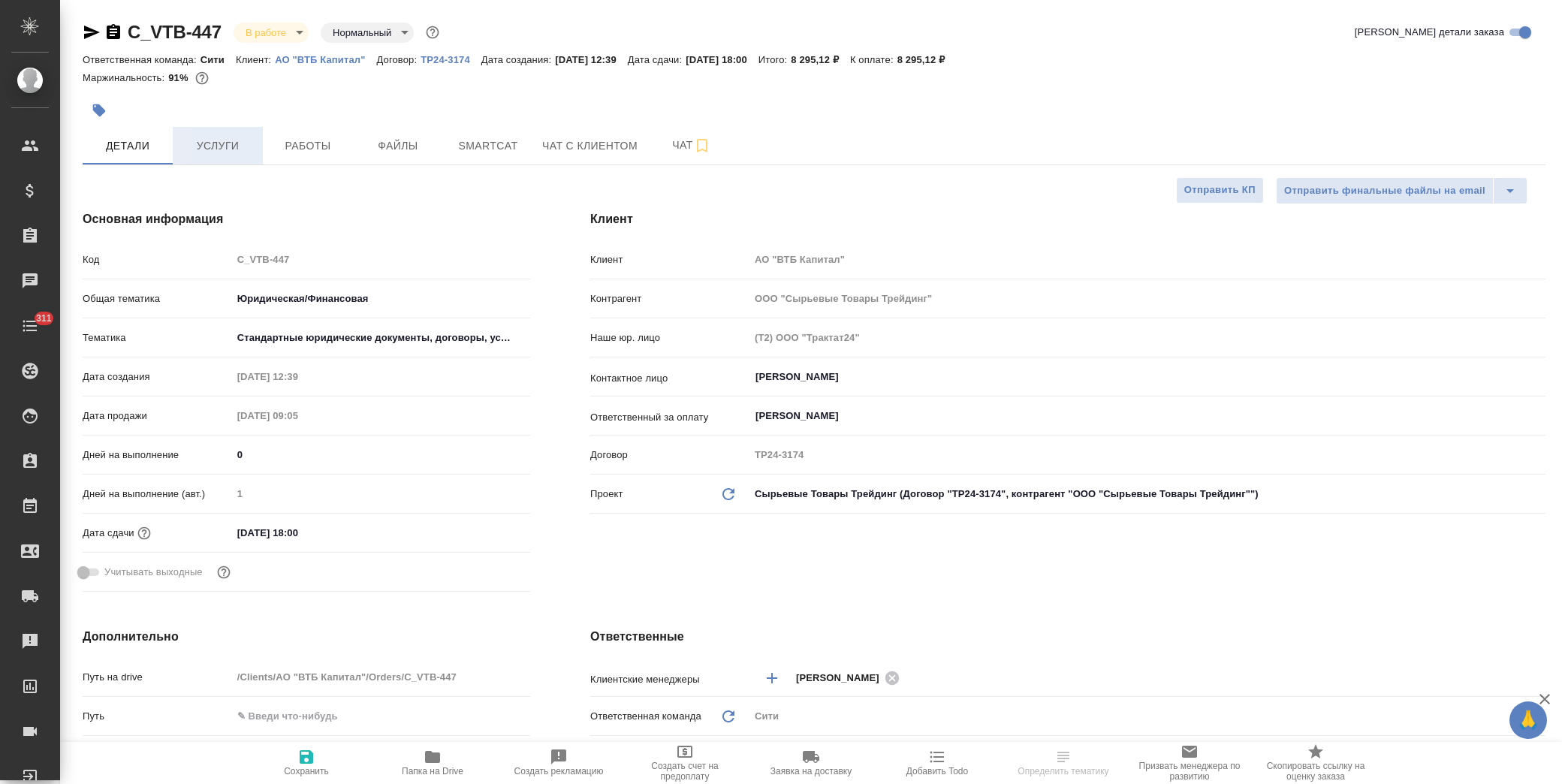
type textarea "x"
click at [240, 152] on span "Услуги" at bounding box center [218, 146] width 72 height 19
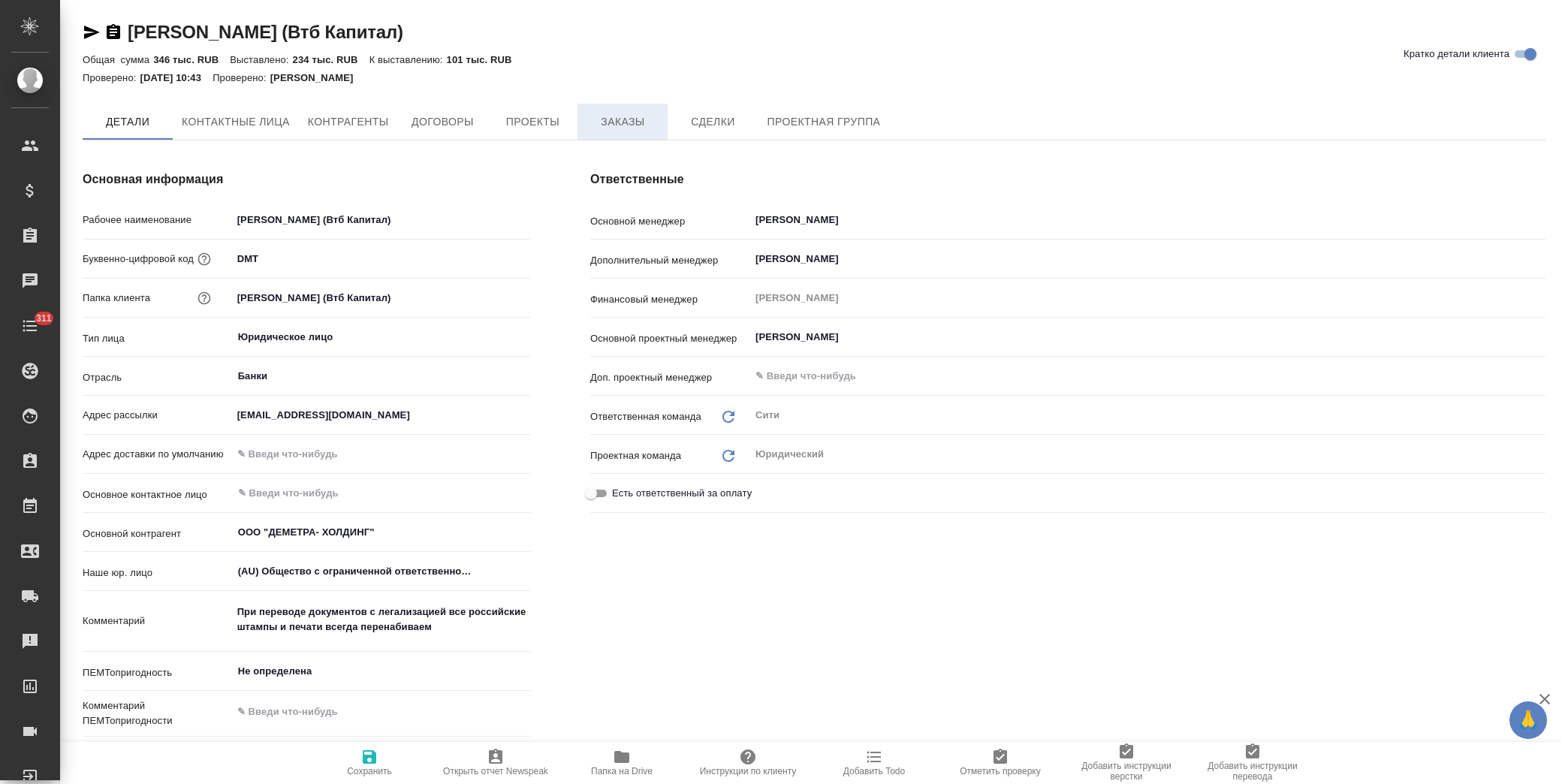
click at [636, 129] on span "Заказы" at bounding box center [622, 122] width 72 height 19
type textarea "x"
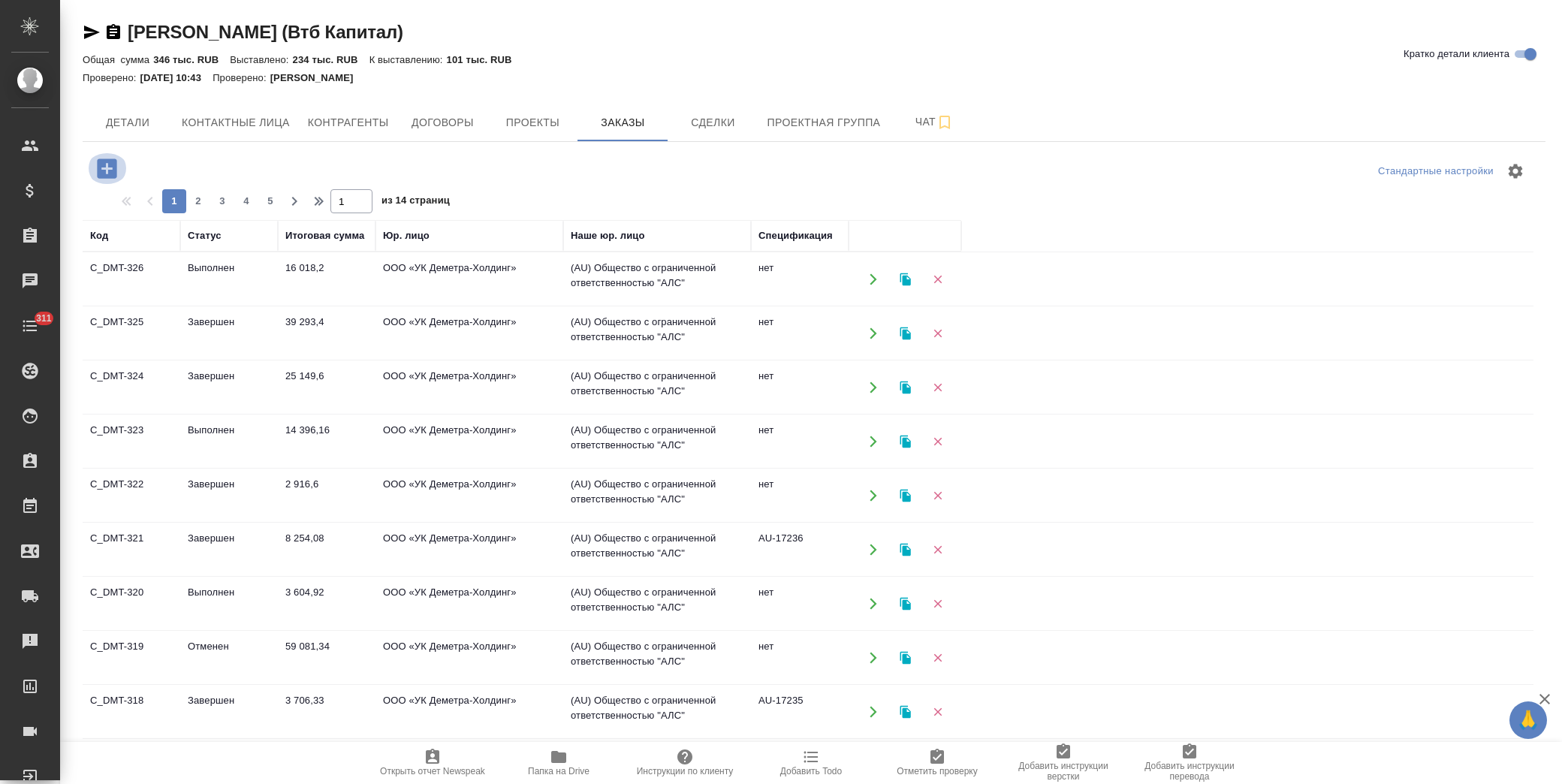
click at [108, 163] on icon "button" at bounding box center [107, 169] width 26 height 26
drag, startPoint x: 103, startPoint y: 167, endPoint x: 129, endPoint y: 170, distance: 26.2
click at [105, 167] on icon "button" at bounding box center [107, 169] width 20 height 20
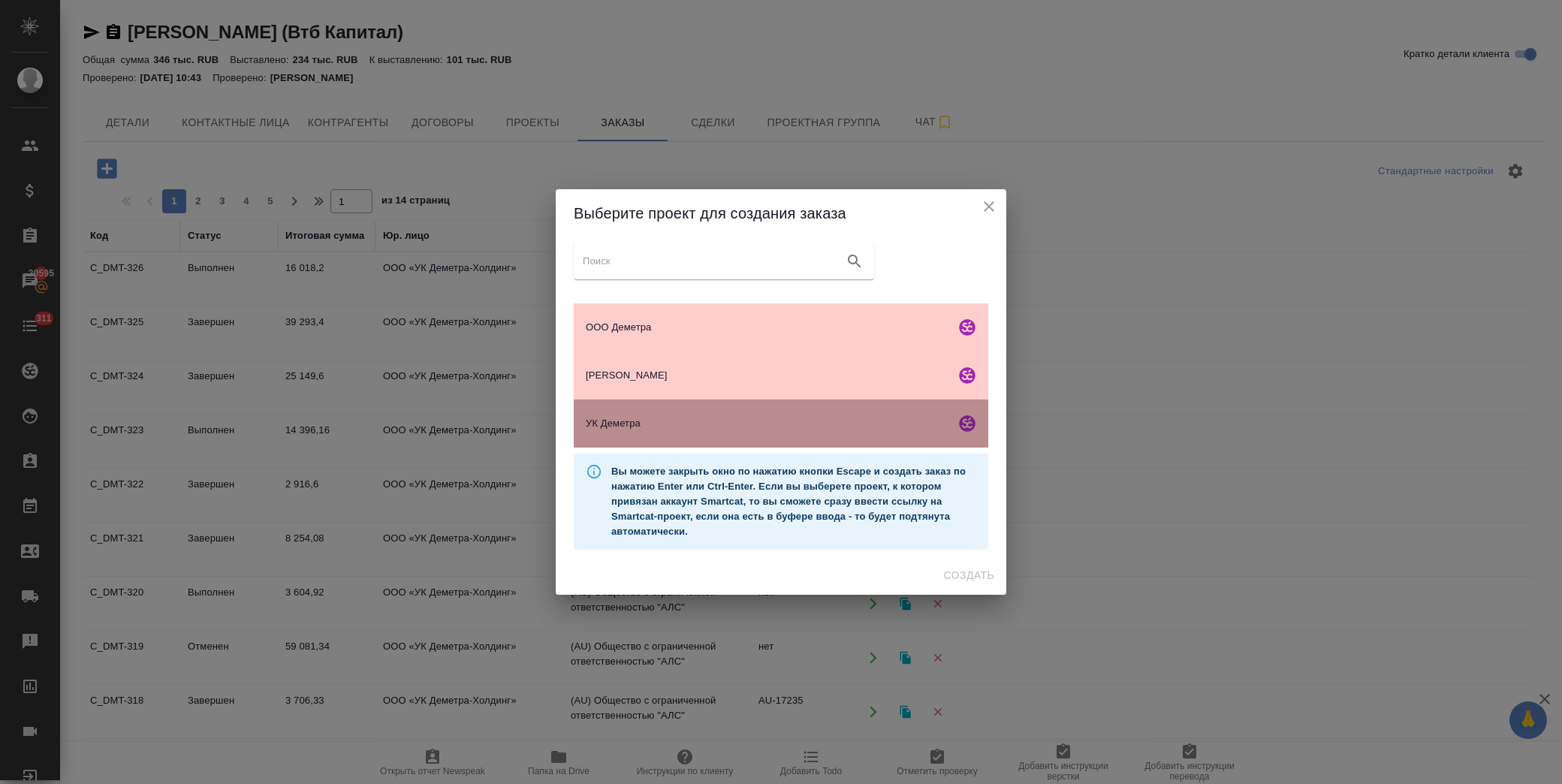
click at [681, 424] on span "УК Деметра" at bounding box center [767, 424] width 363 height 15
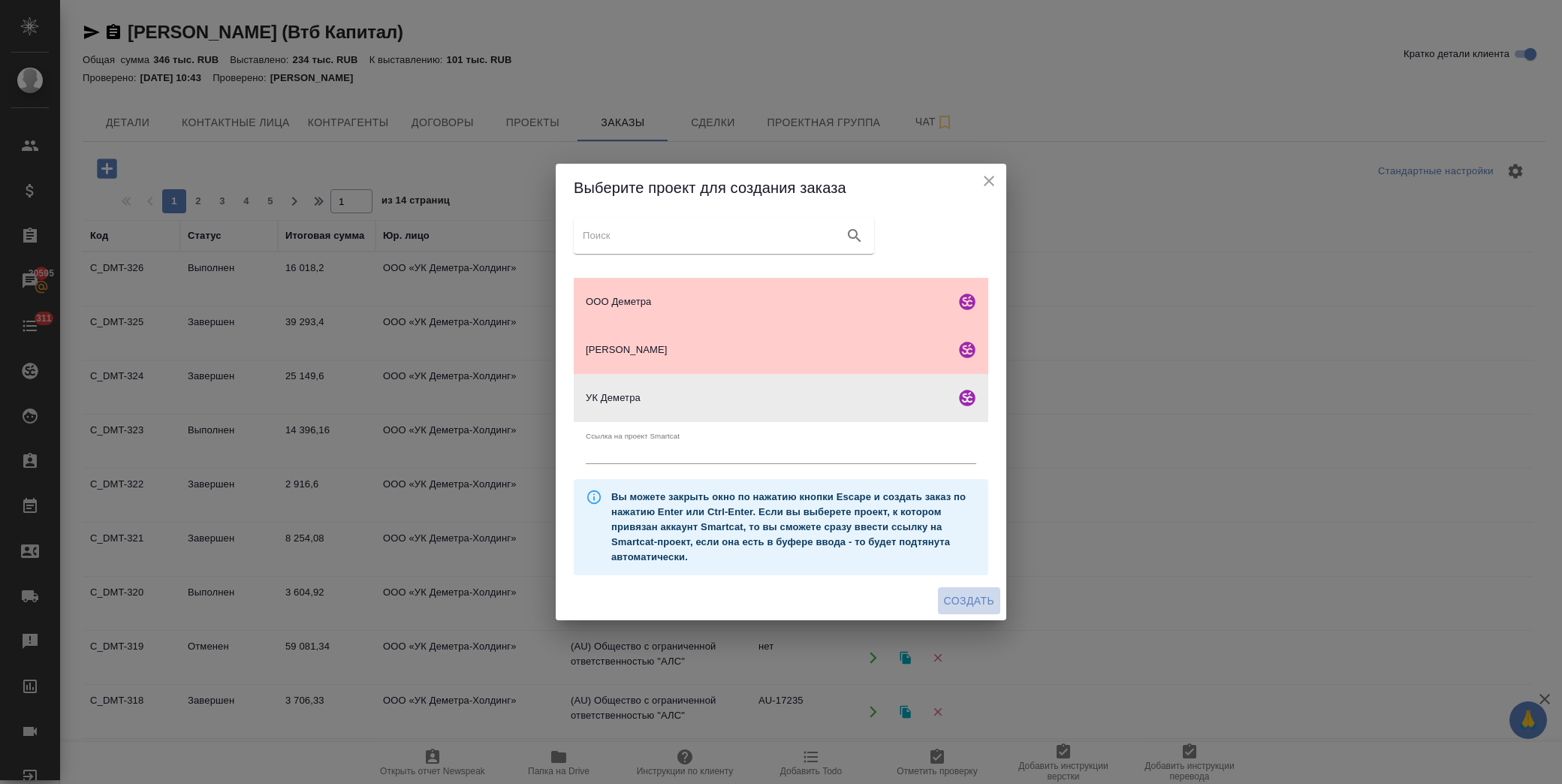
click at [977, 606] on span "Создать" at bounding box center [969, 600] width 50 height 19
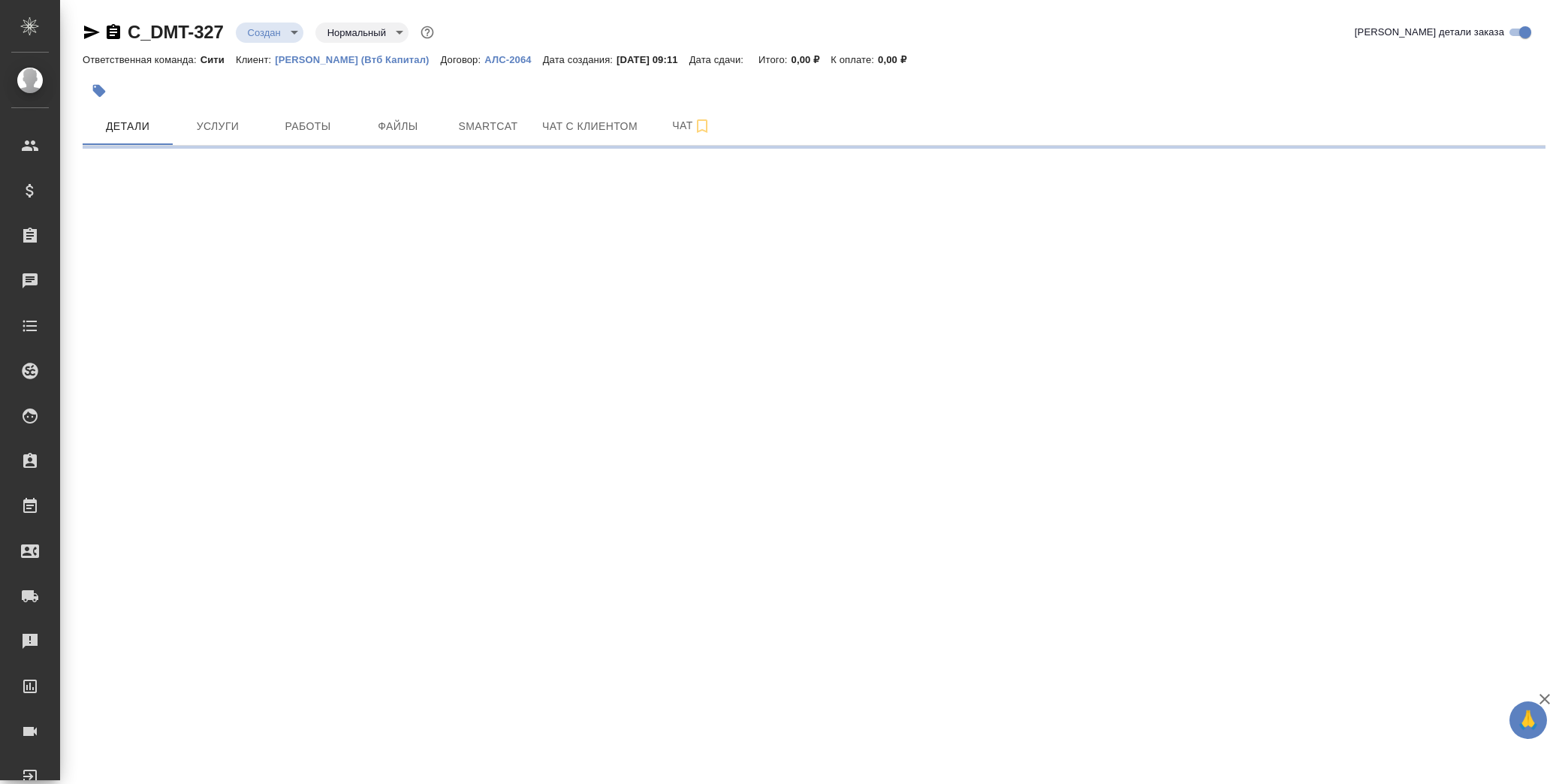
select select "RU"
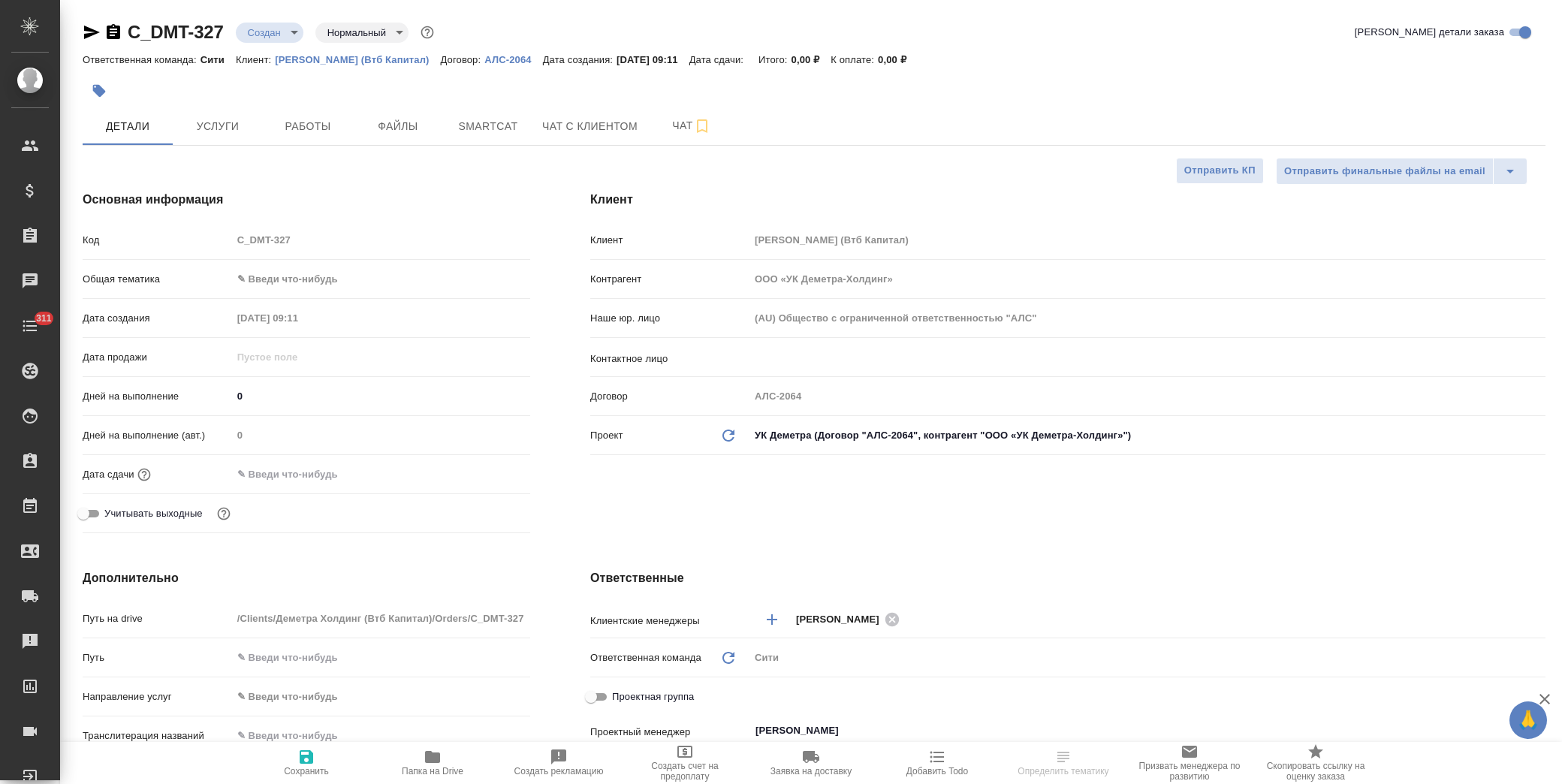
type textarea "x"
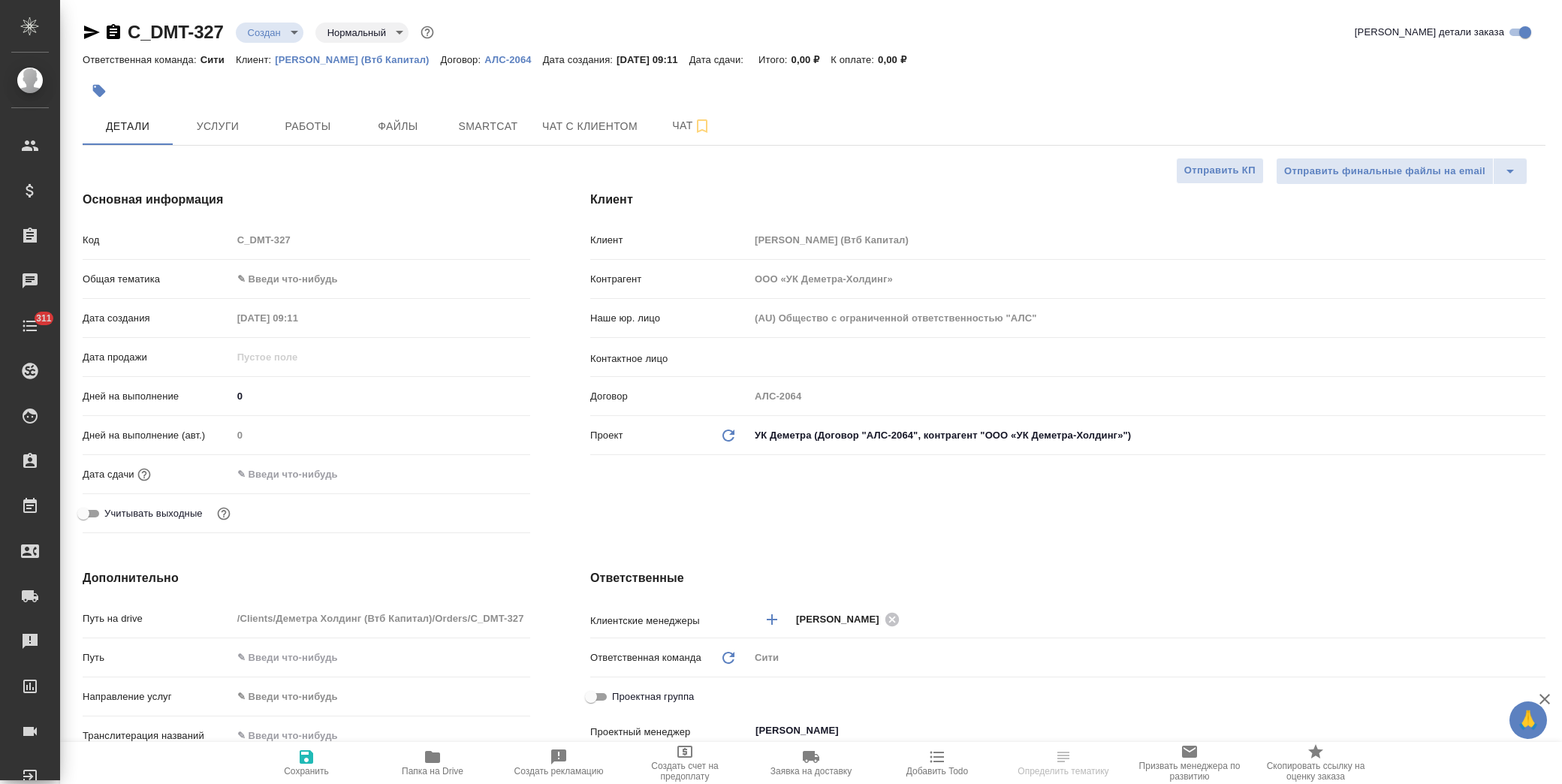
type textarea "x"
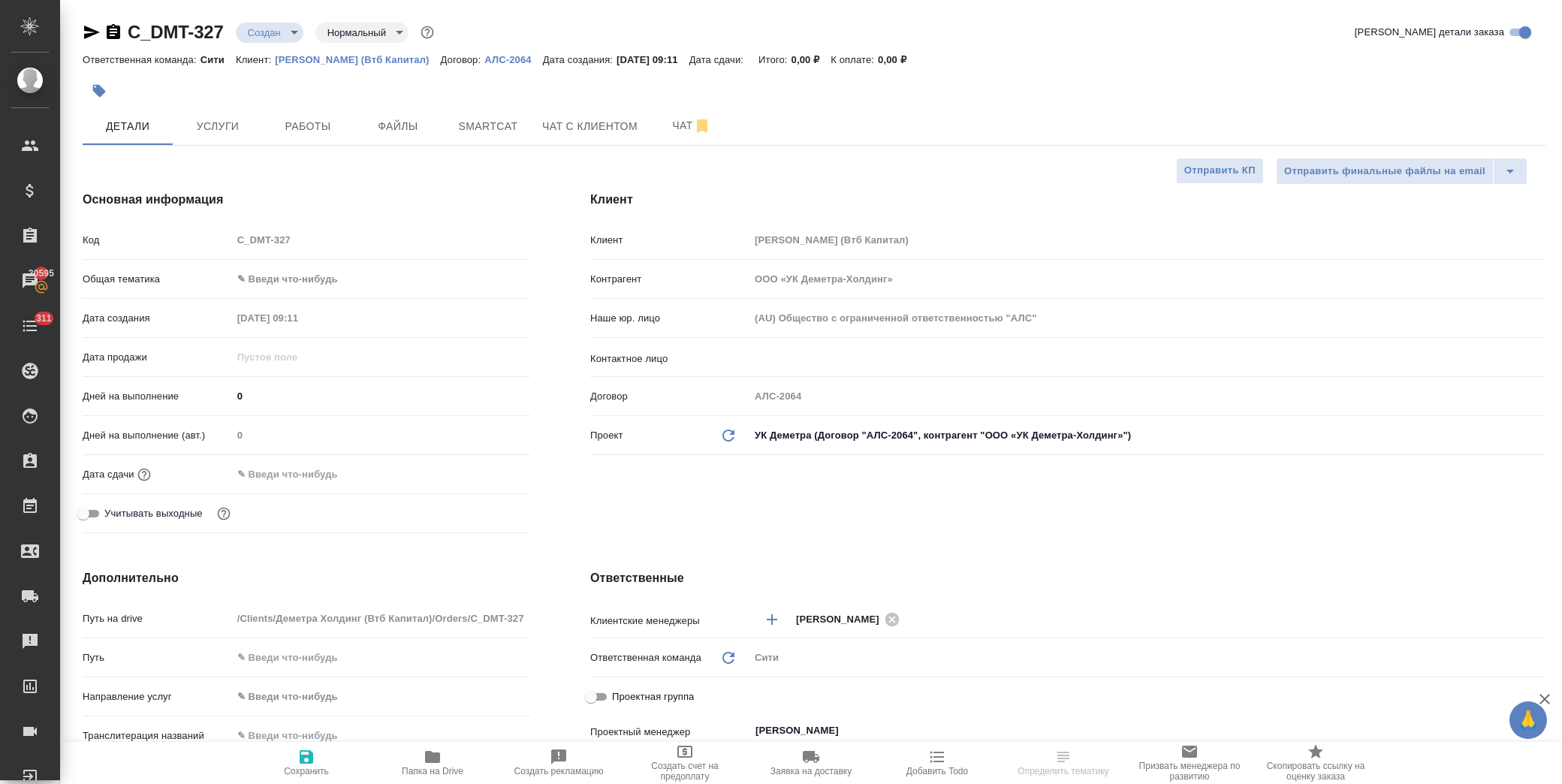
type textarea "x"
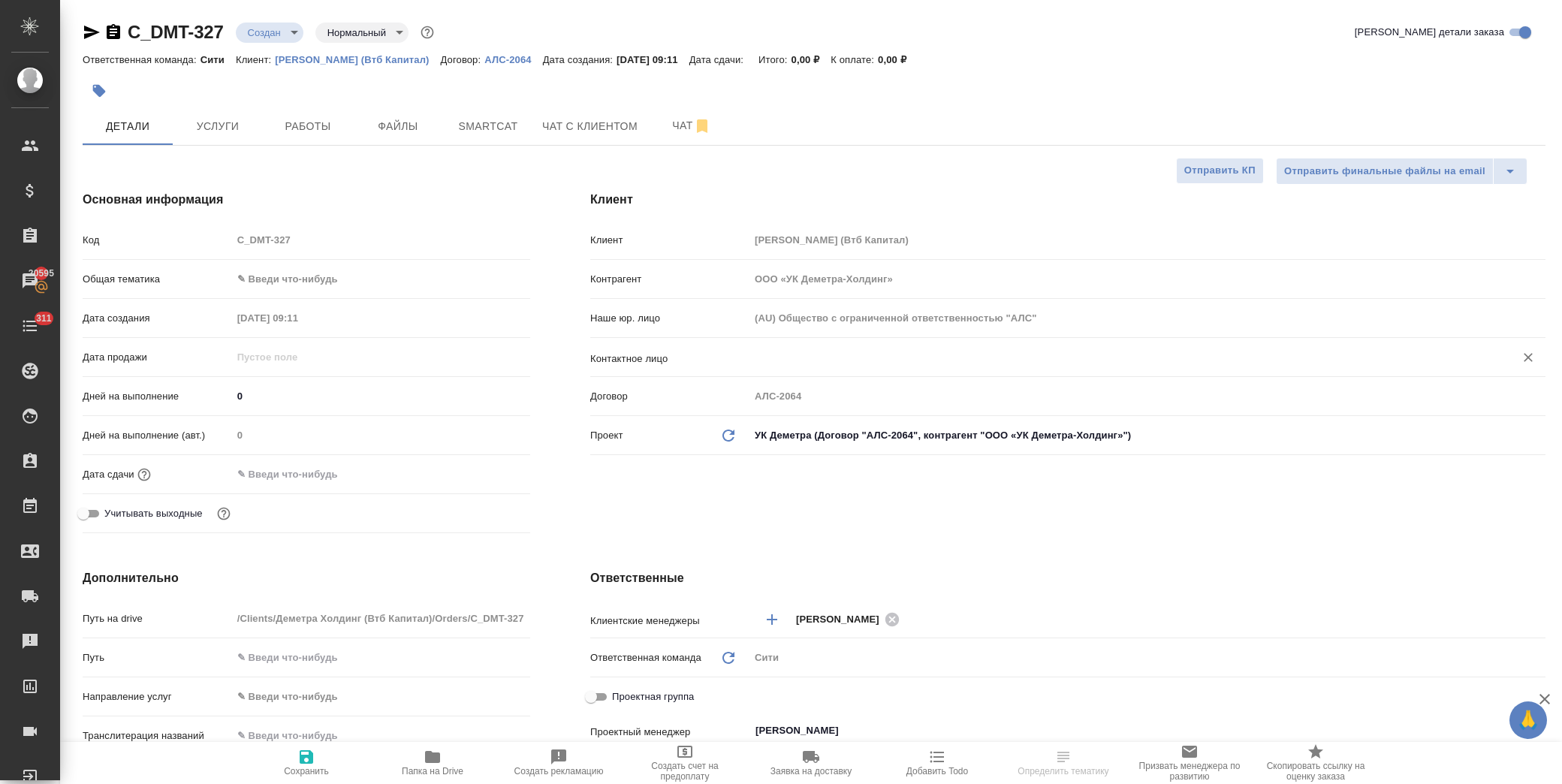
click at [761, 351] on input "text" at bounding box center [1122, 357] width 737 height 18
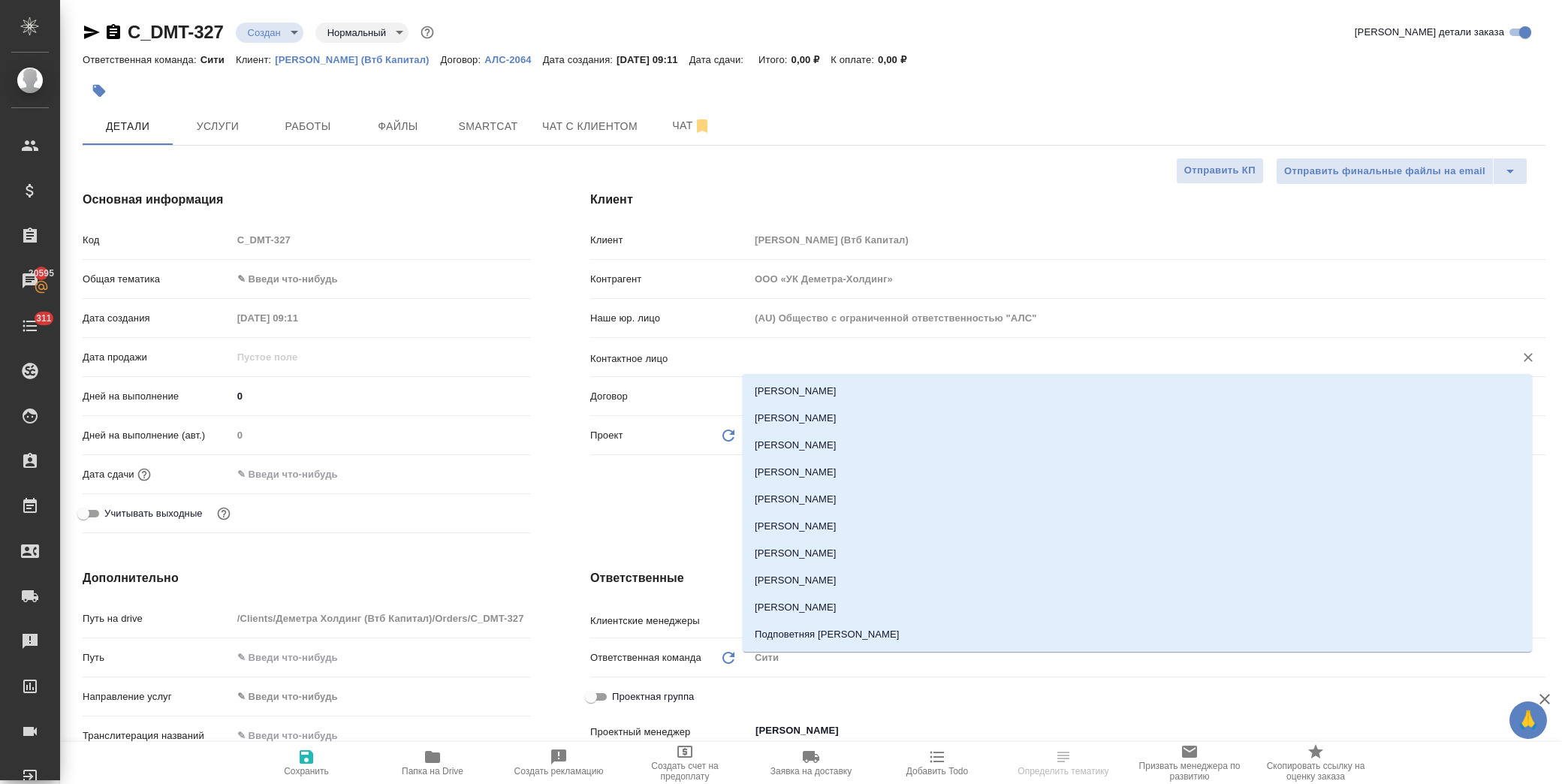
type input "[PERSON_NAME]"
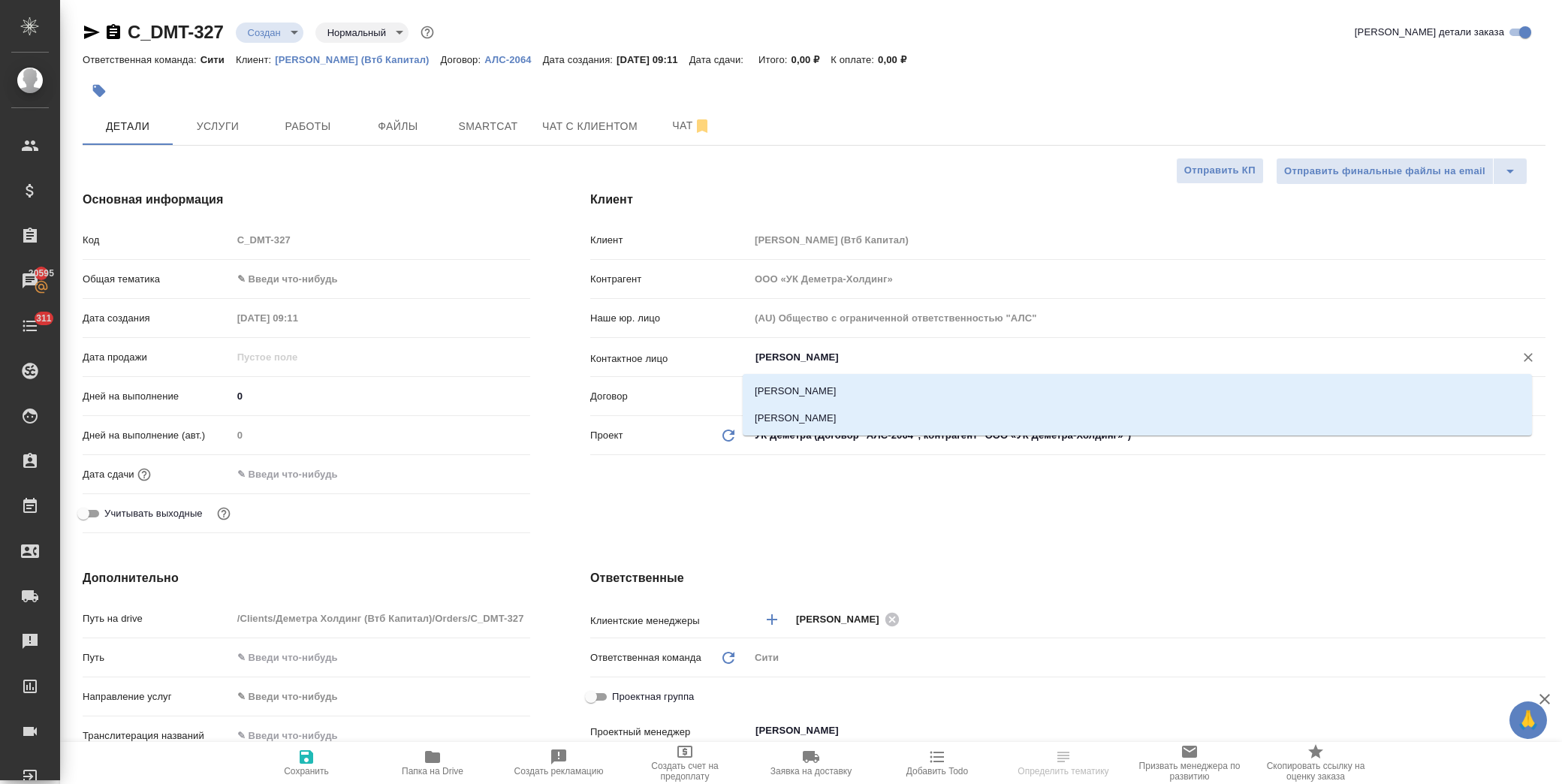
type textarea "x"
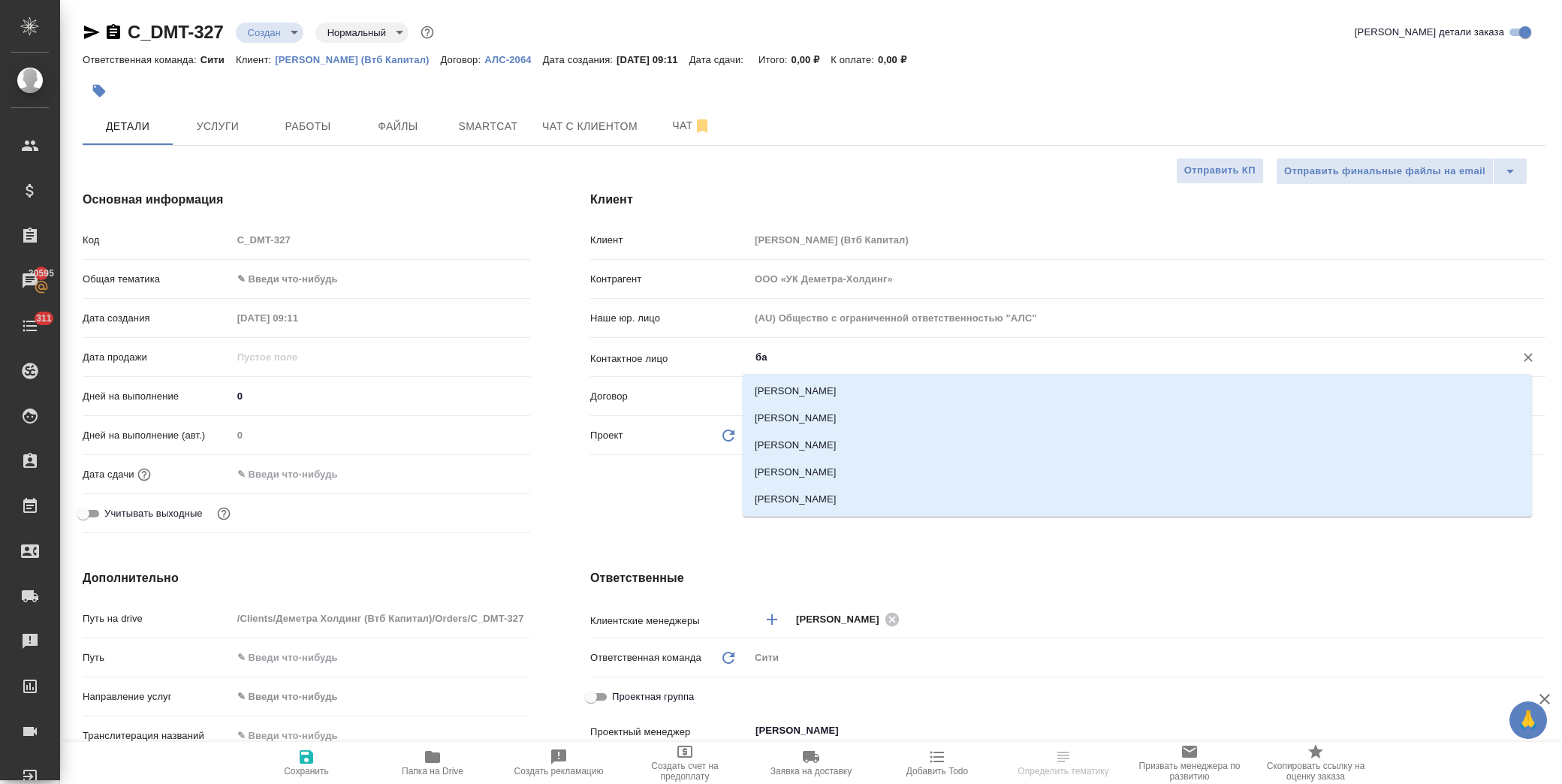
type input "бас"
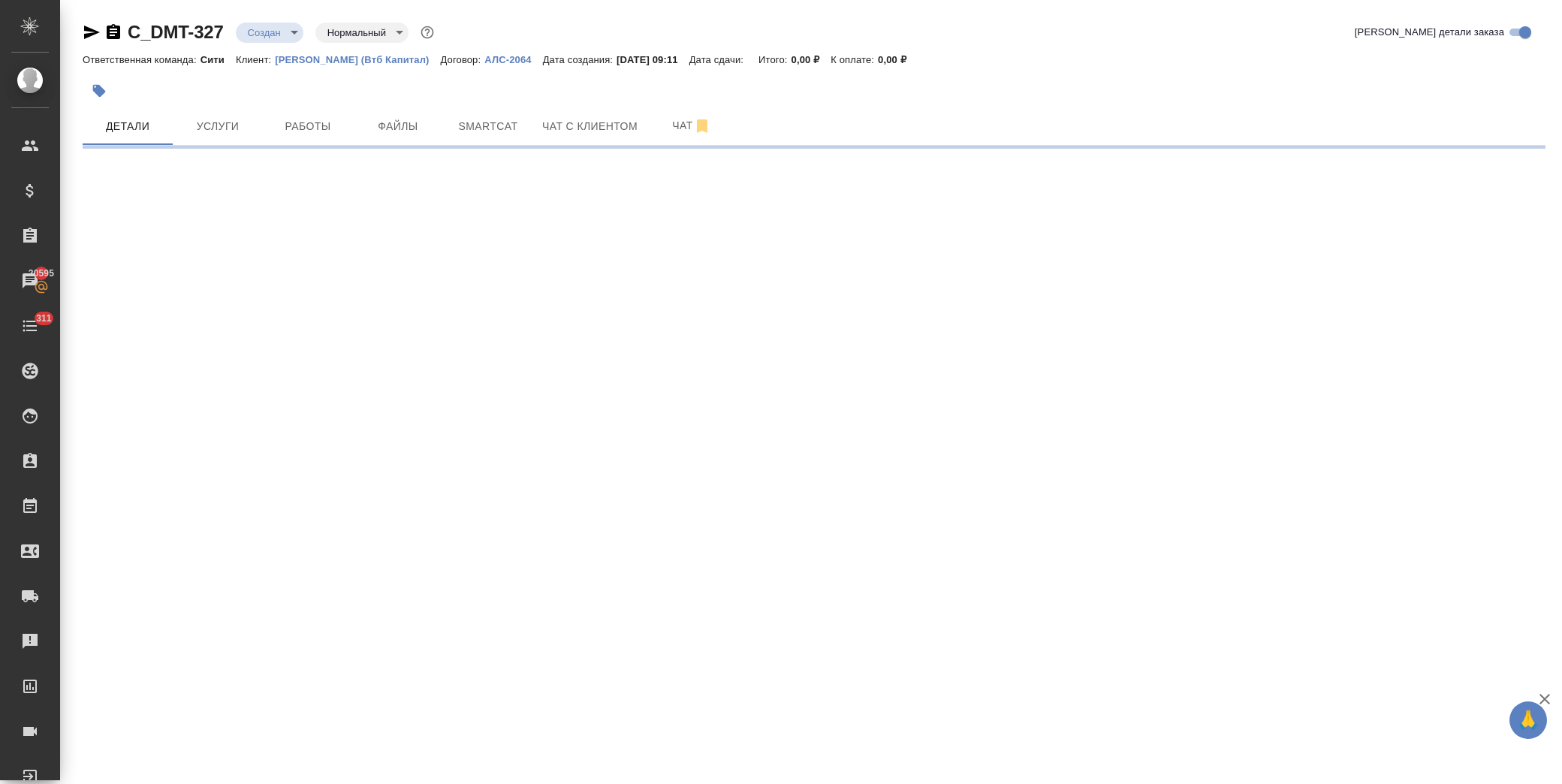
select select "RU"
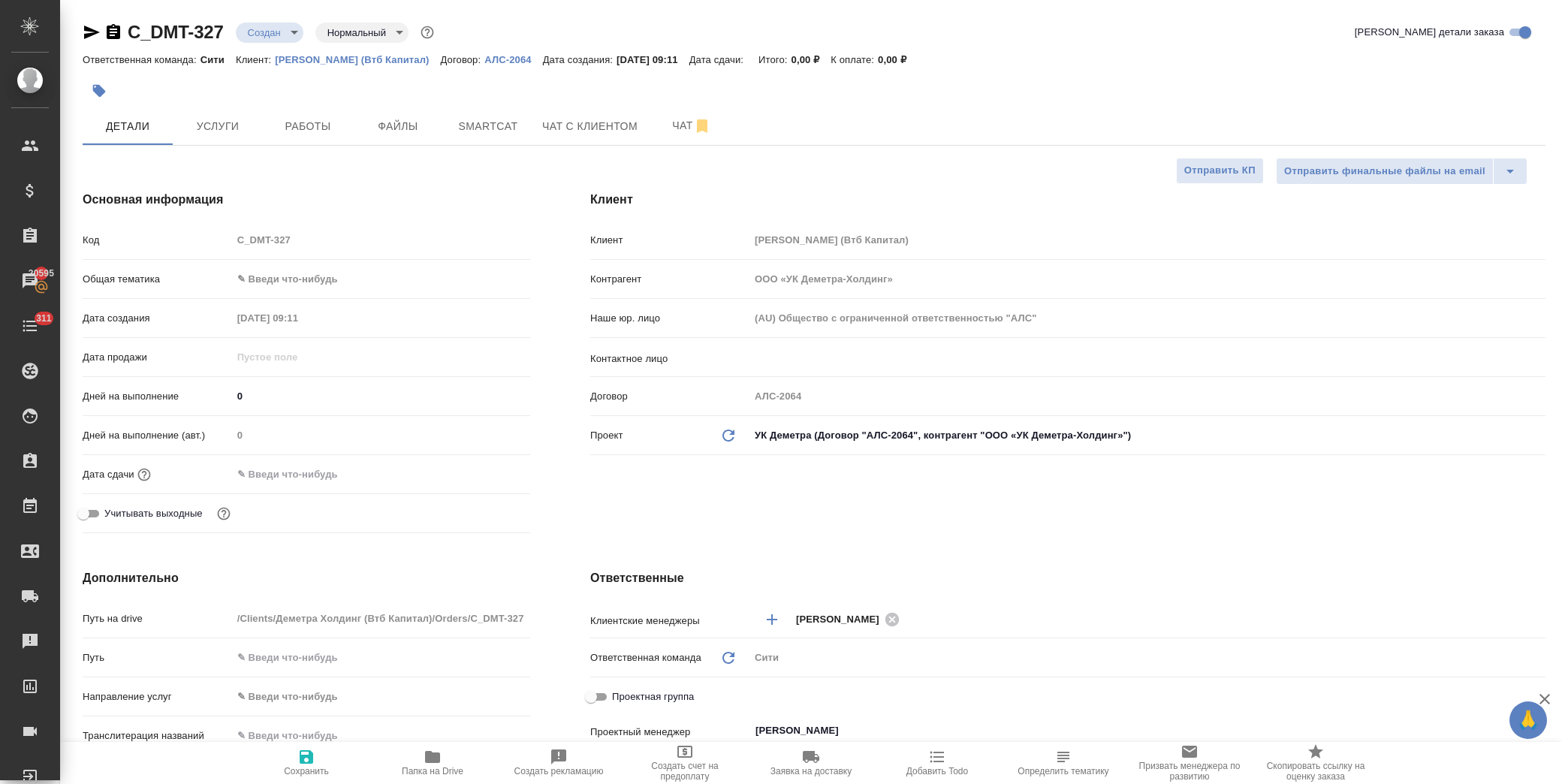
type textarea "x"
click at [784, 365] on input "text" at bounding box center [1122, 357] width 737 height 18
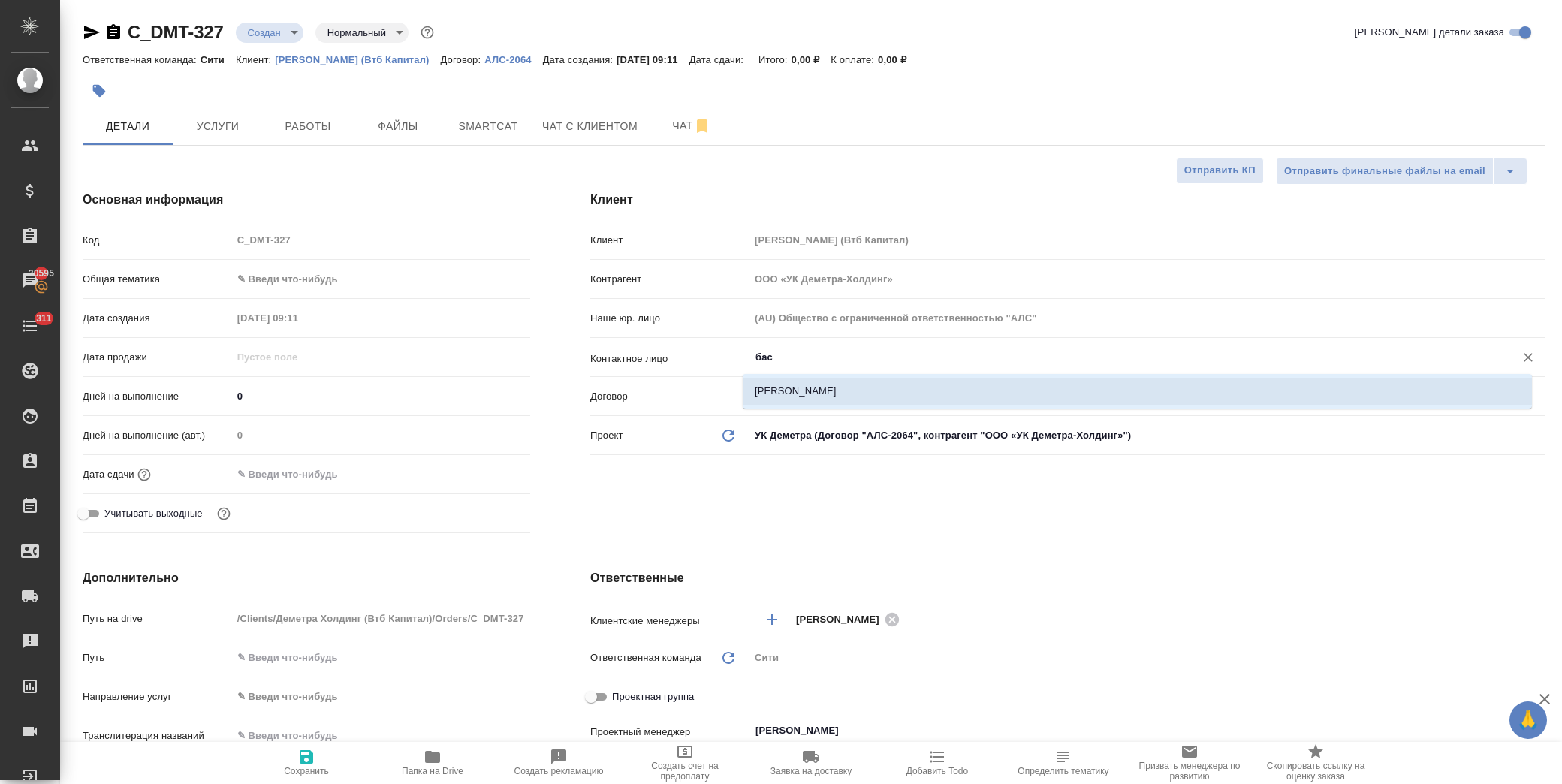
click at [812, 395] on li "Басова Мария" at bounding box center [1137, 391] width 789 height 27
type input "Басова Мария"
type textarea "x"
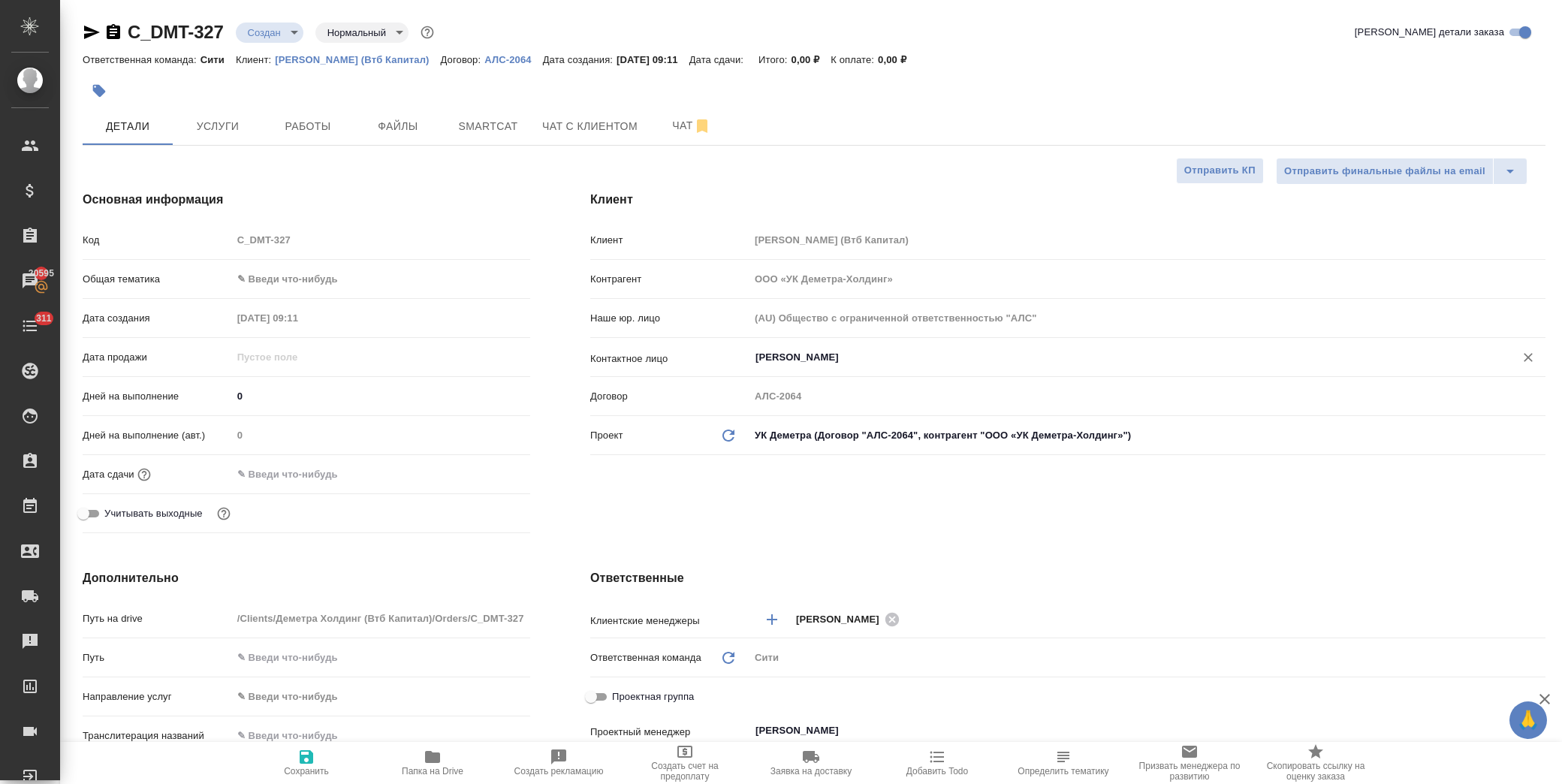
type input "Басова Мария"
drag, startPoint x: 305, startPoint y: 754, endPoint x: 275, endPoint y: 731, distance: 37.8
click at [299, 754] on icon "button" at bounding box center [306, 757] width 18 height 18
type textarea "x"
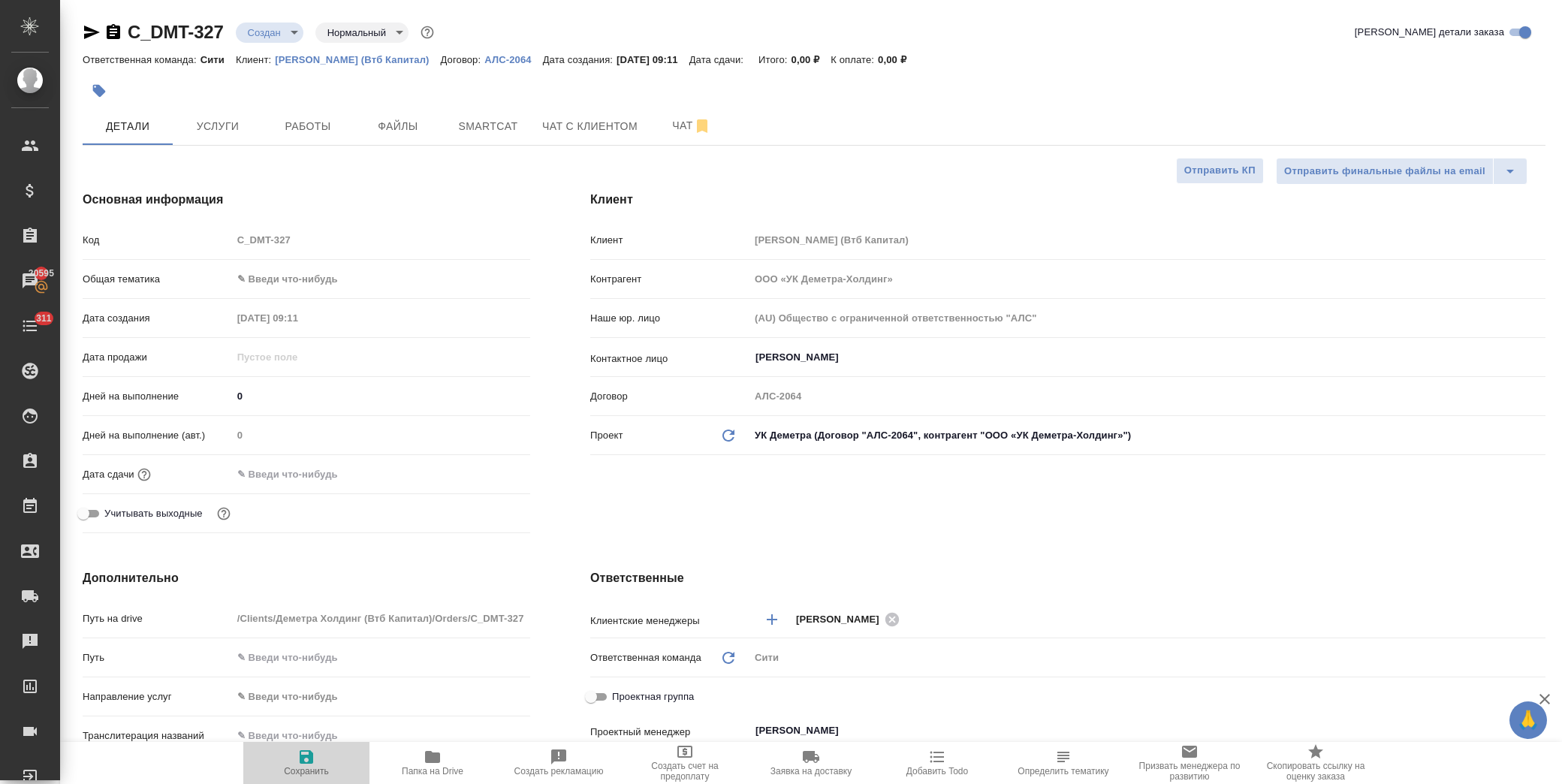
type textarea "x"
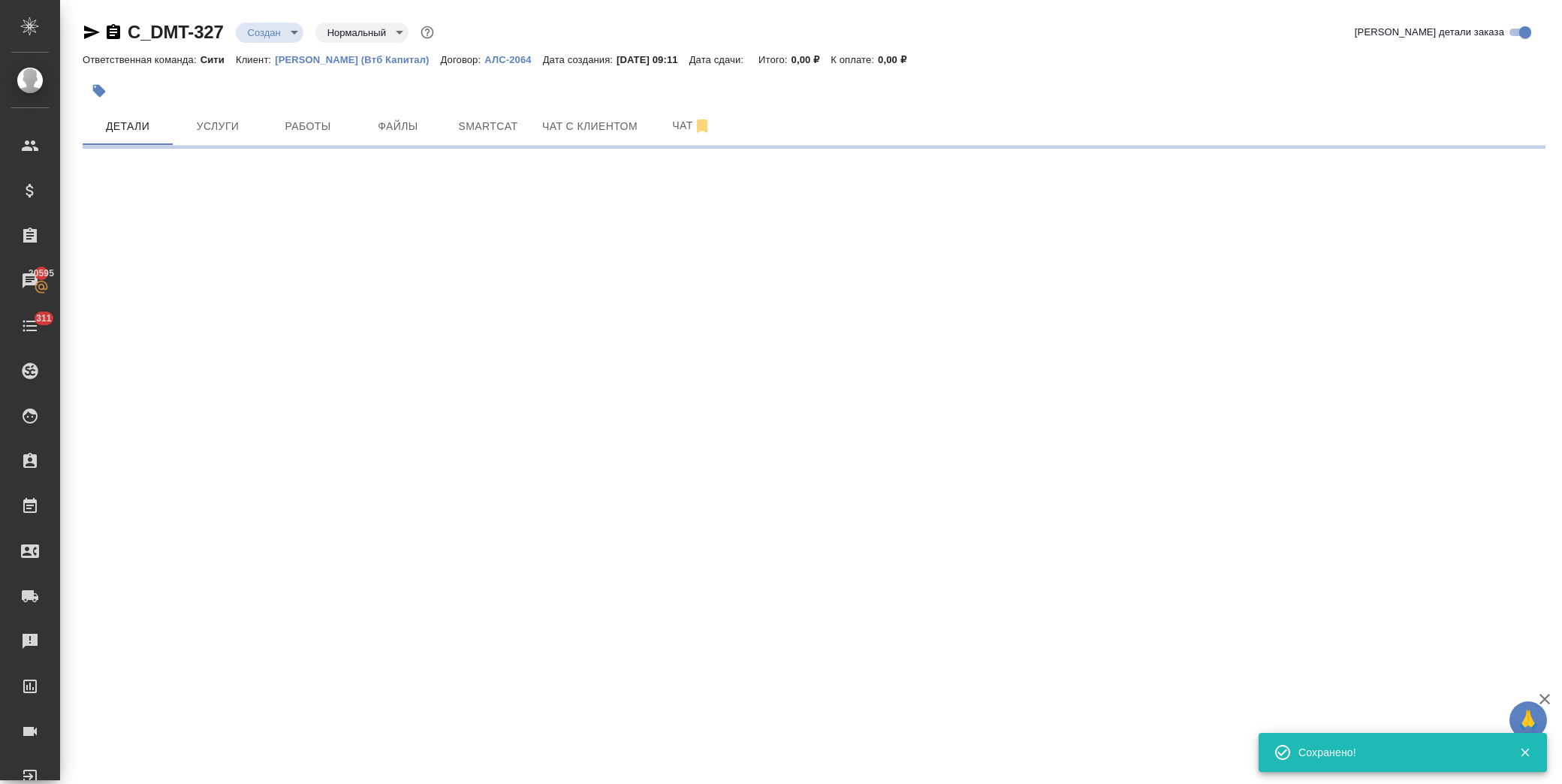
select select "RU"
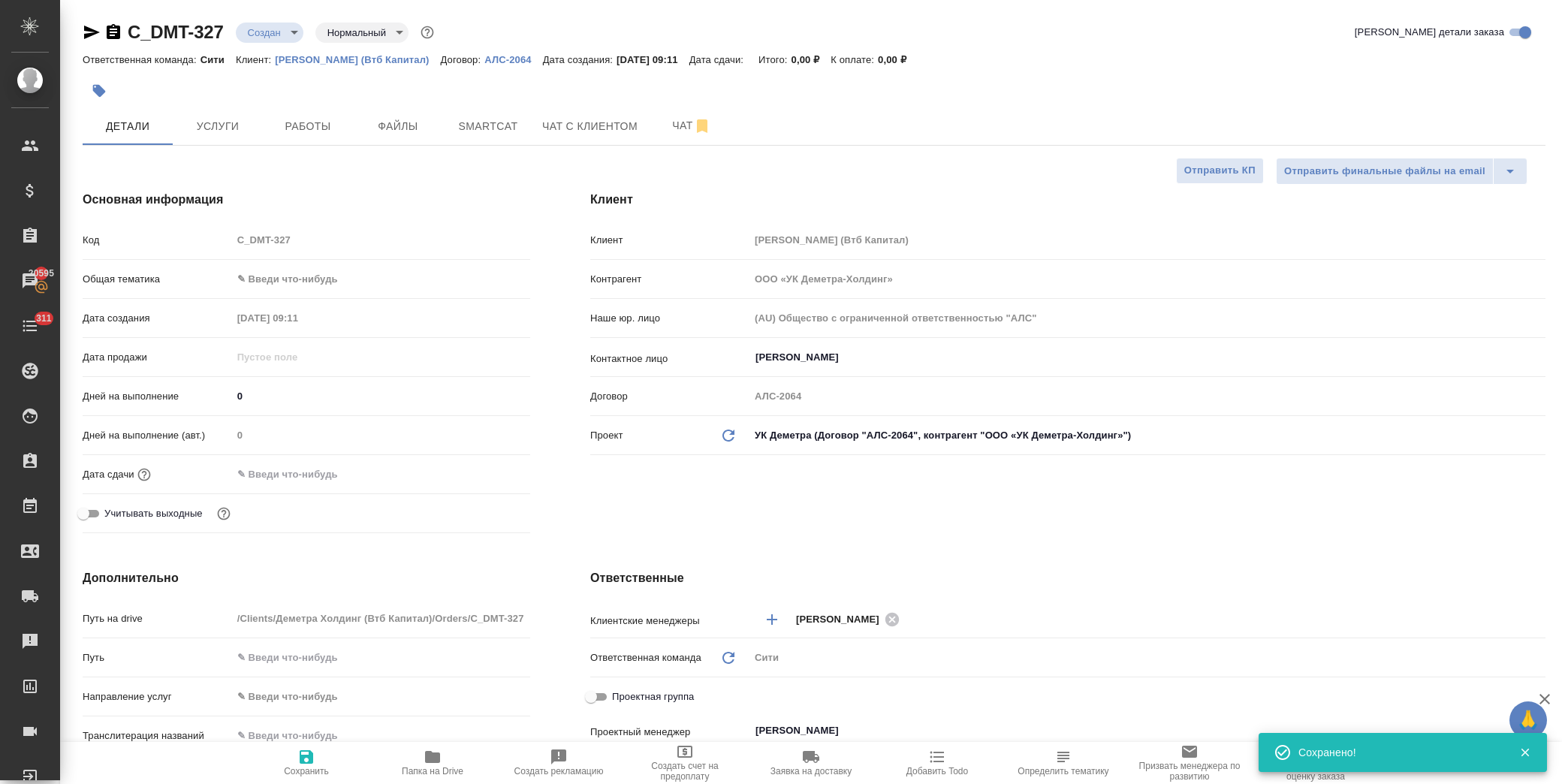
type textarea "x"
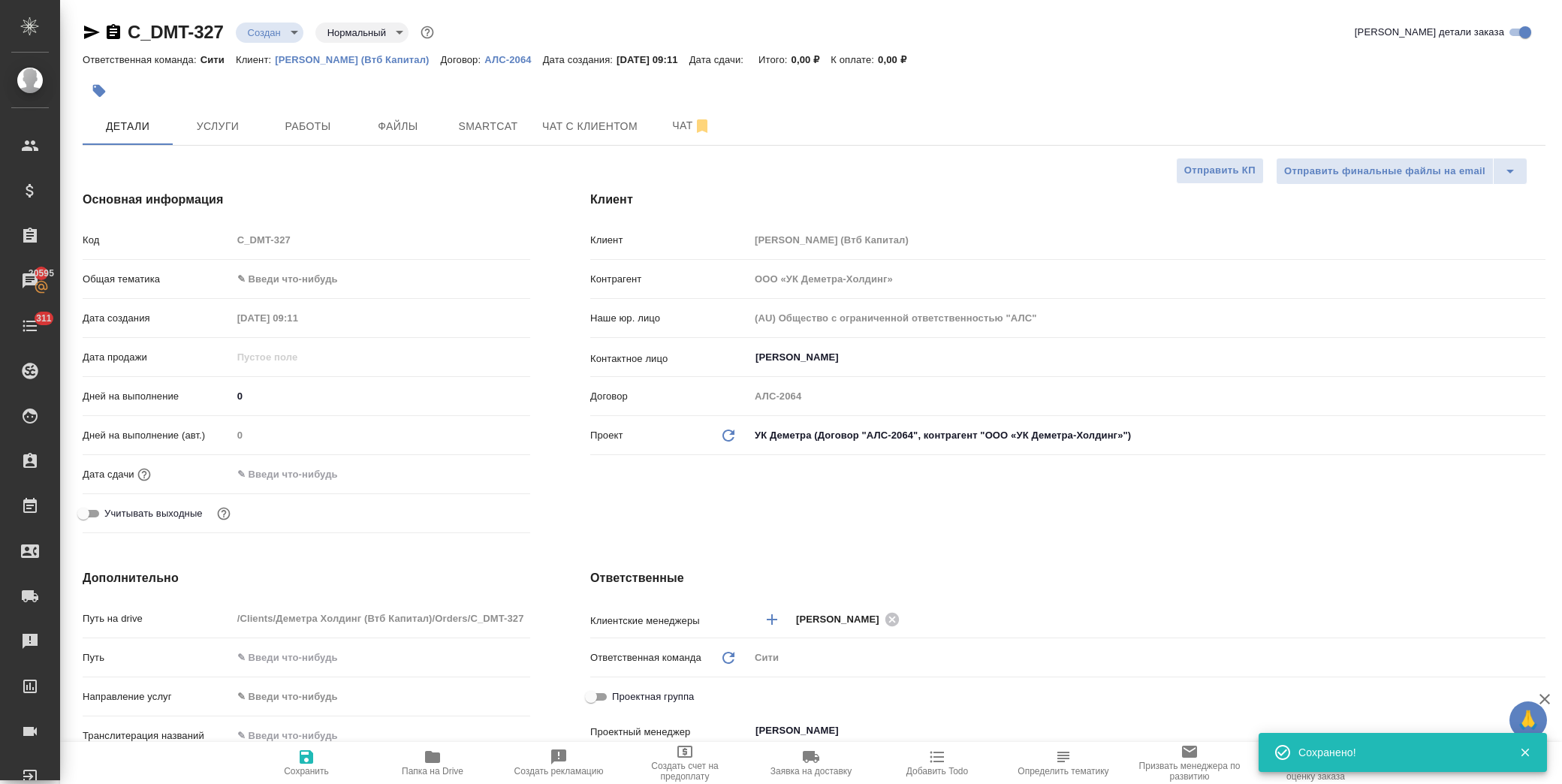
type textarea "x"
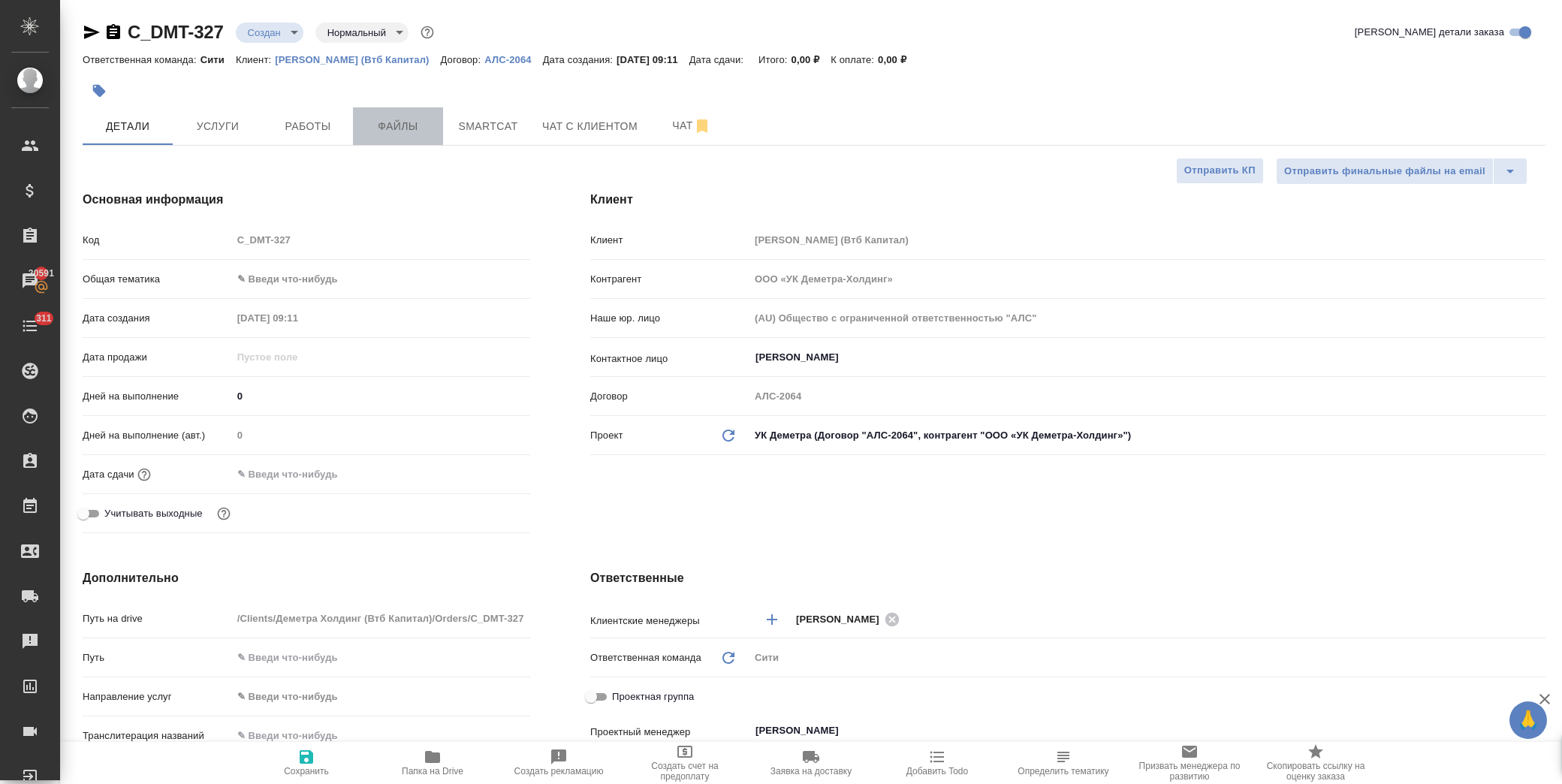
click at [403, 128] on span "Файлы" at bounding box center [398, 126] width 72 height 19
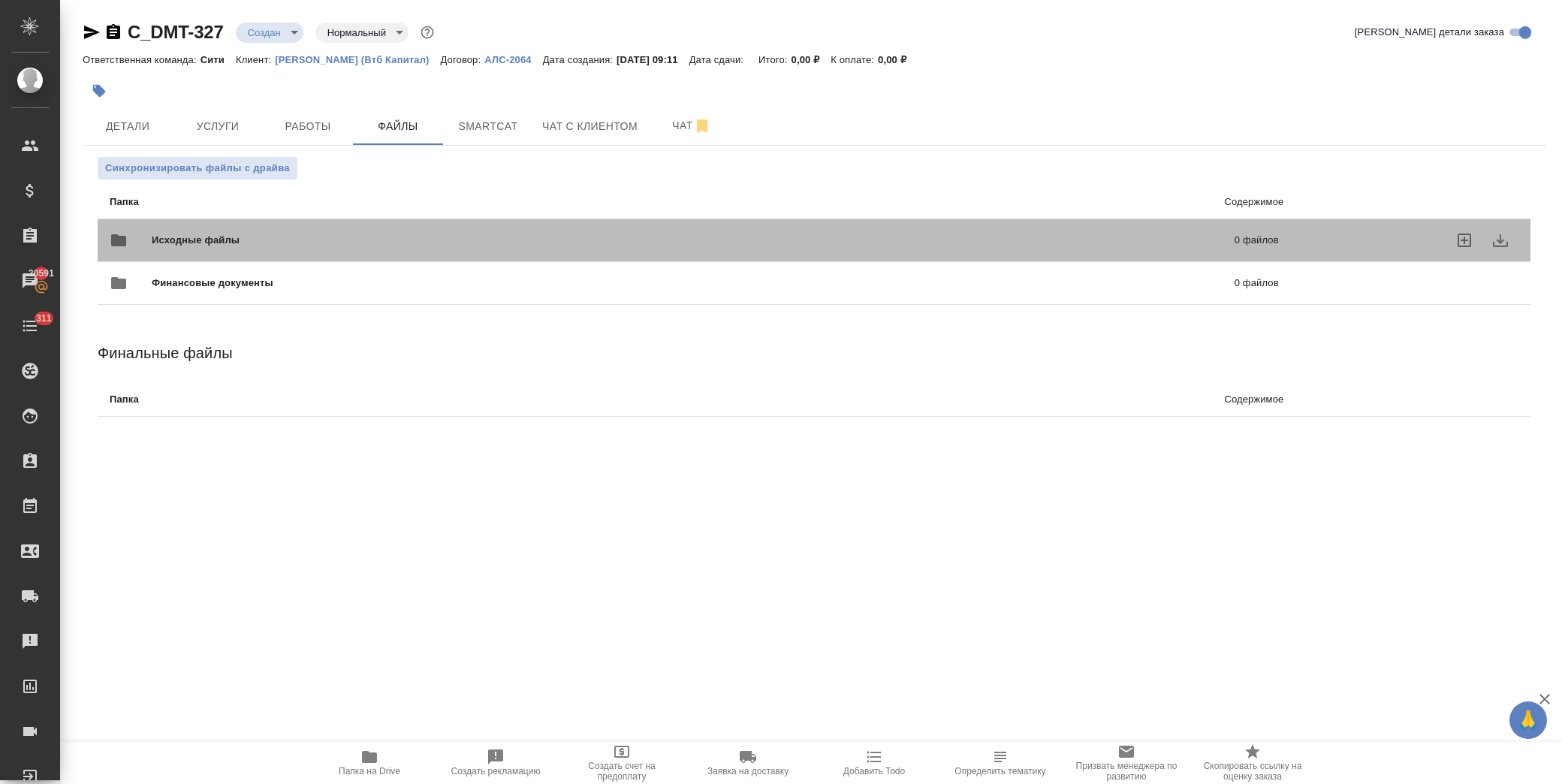
click at [190, 238] on span "Исходные файлы" at bounding box center [444, 240] width 585 height 15
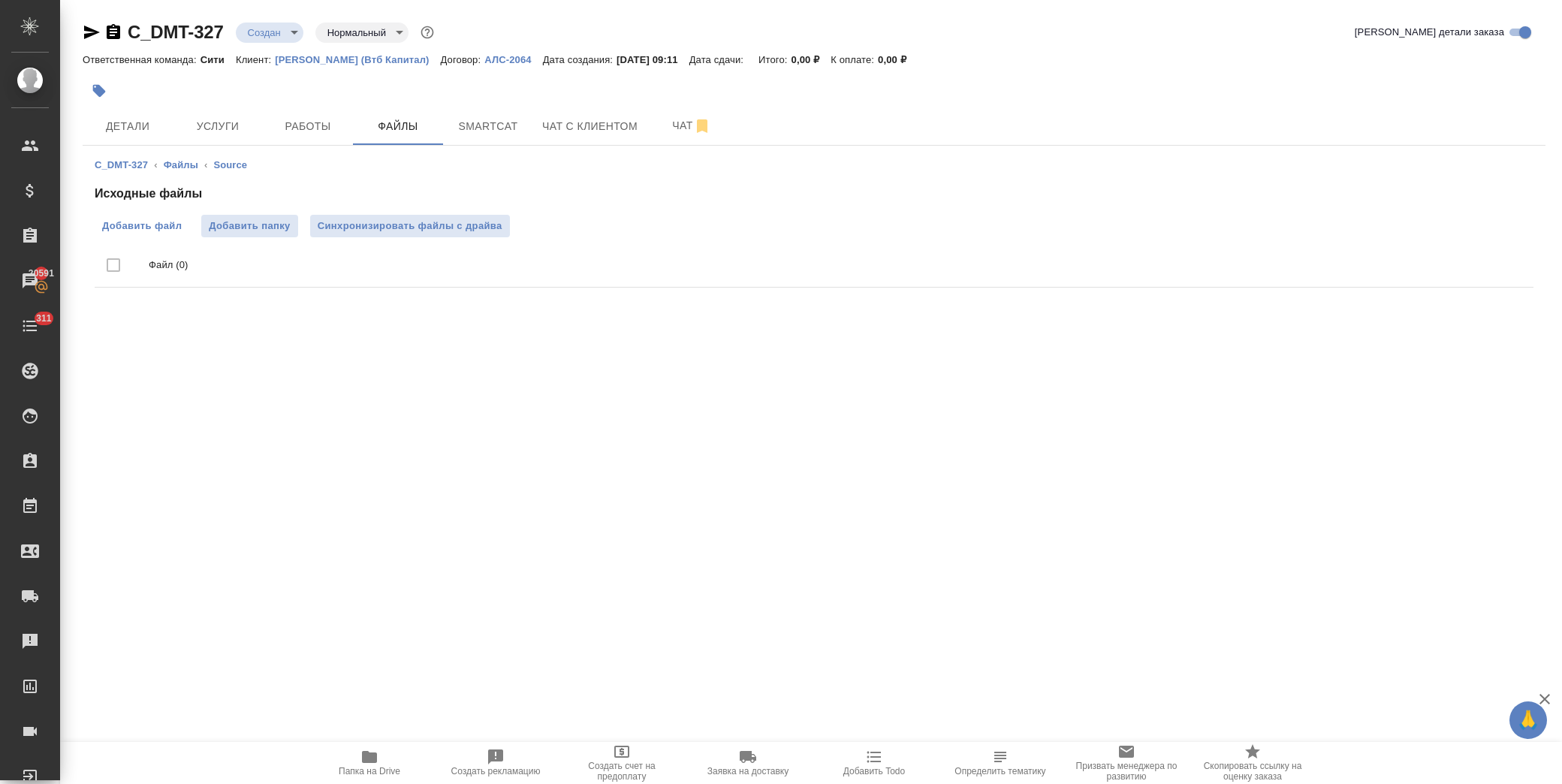
click at [173, 222] on span "Добавить файл" at bounding box center [142, 226] width 80 height 15
click at [0, 0] on input "Добавить файл" at bounding box center [0, 0] width 0 height 0
click at [113, 111] on button "Детали" at bounding box center [128, 126] width 90 height 38
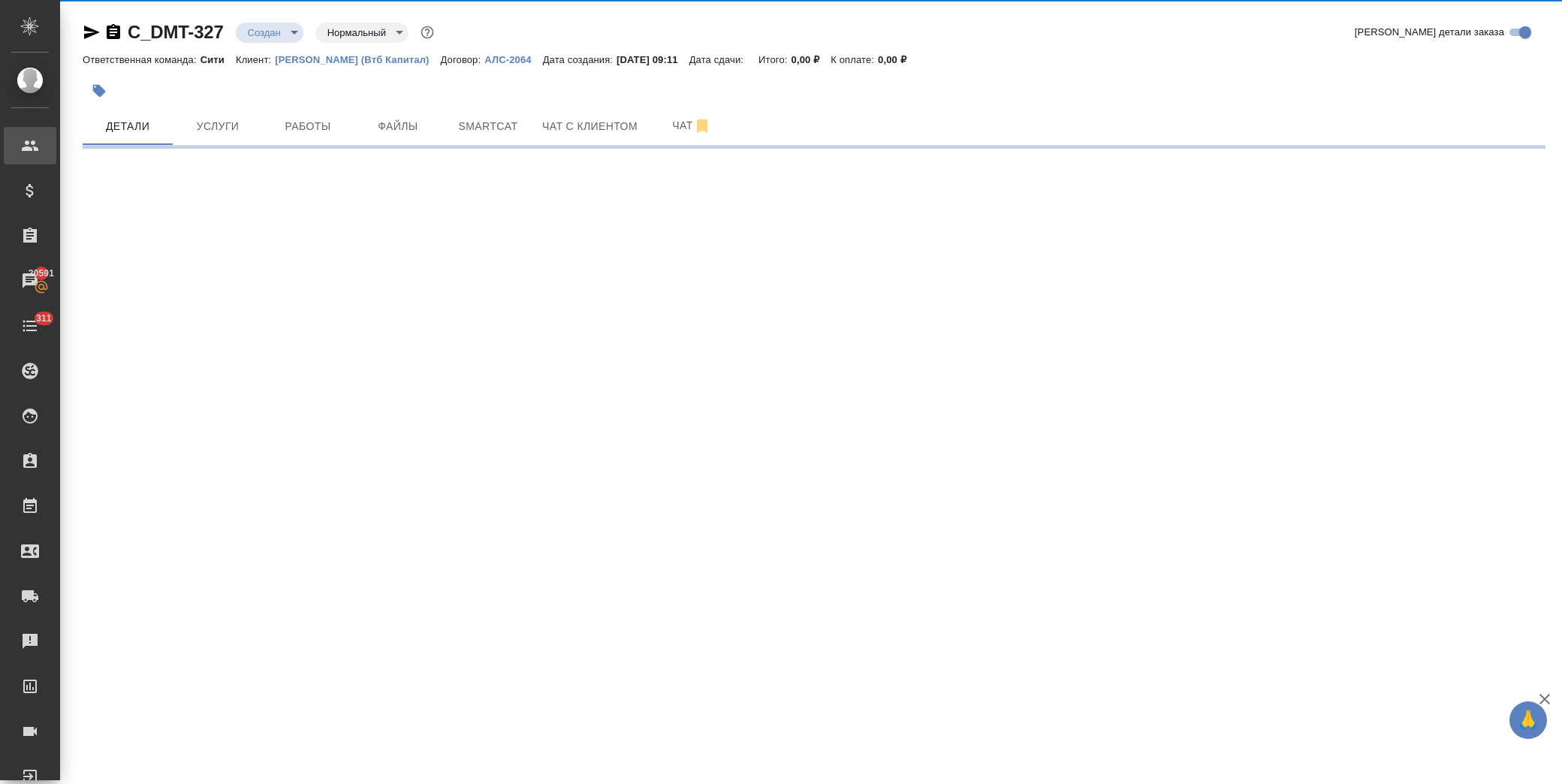
select select "RU"
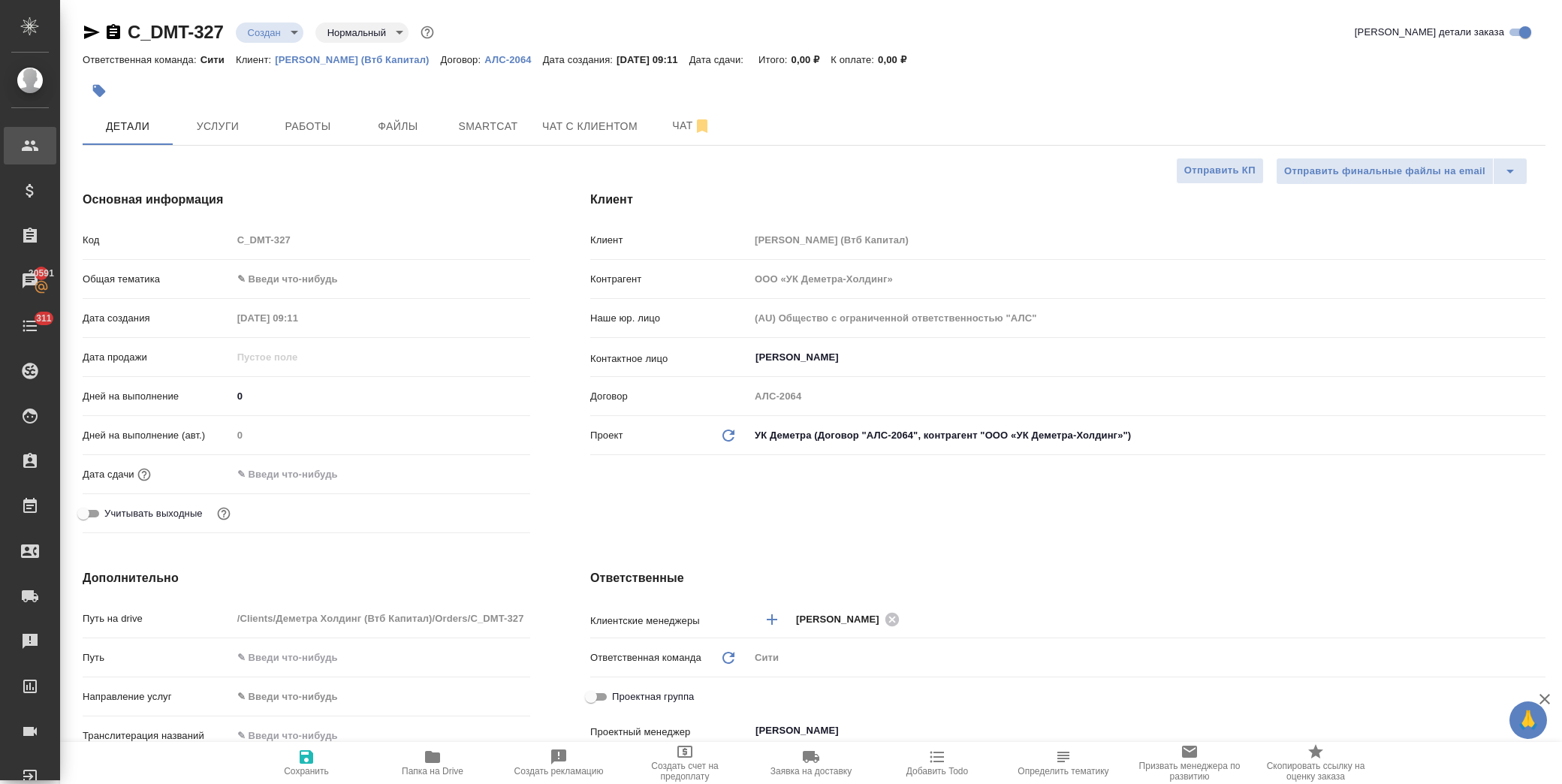
type textarea "x"
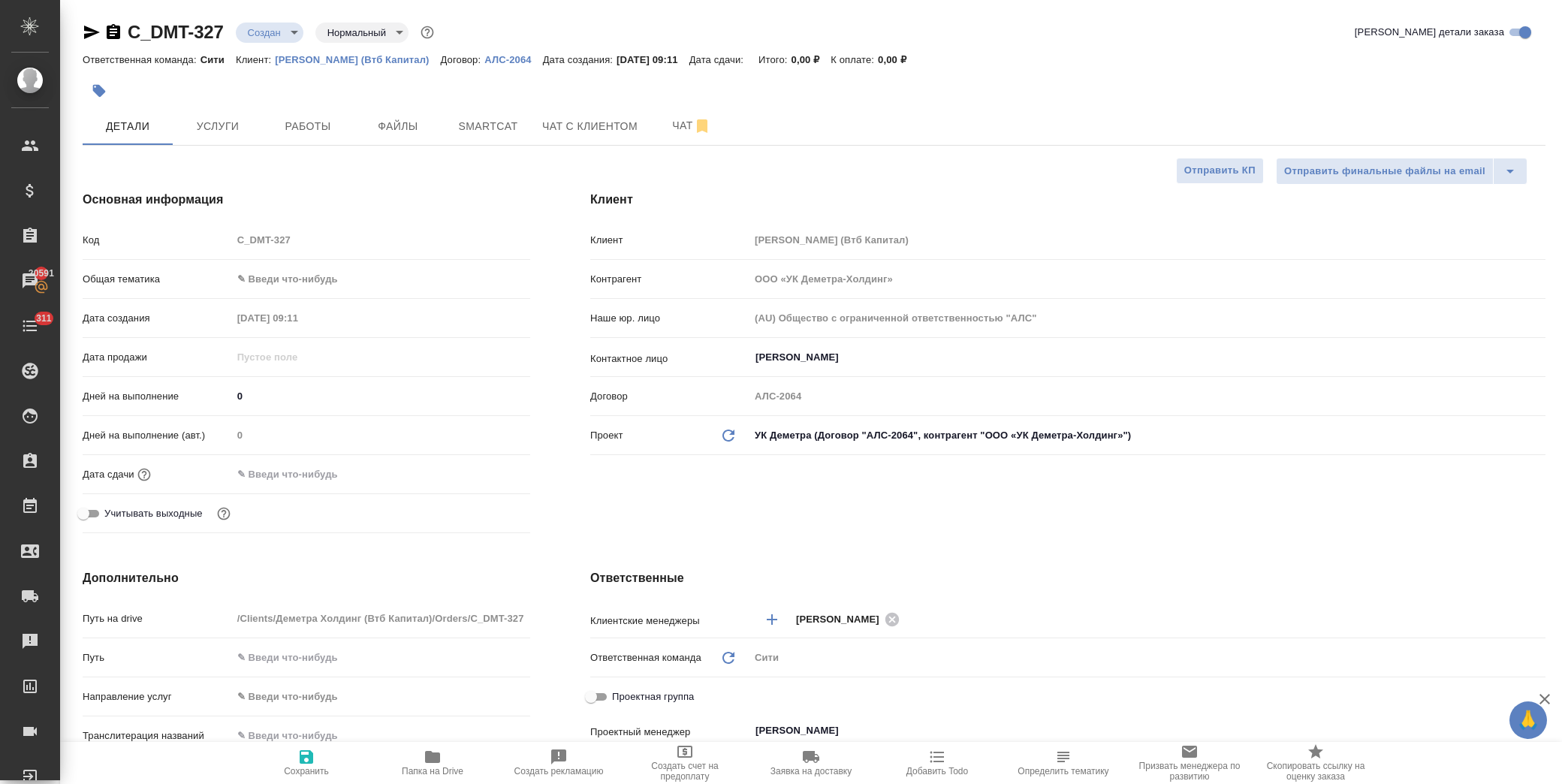
type textarea "x"
click at [321, 274] on body "🙏 .cls-1 fill:#fff; AWATERA Лофицкая Юлия Владимировна Клиенты Спецификации Зак…" at bounding box center [781, 392] width 1562 height 784
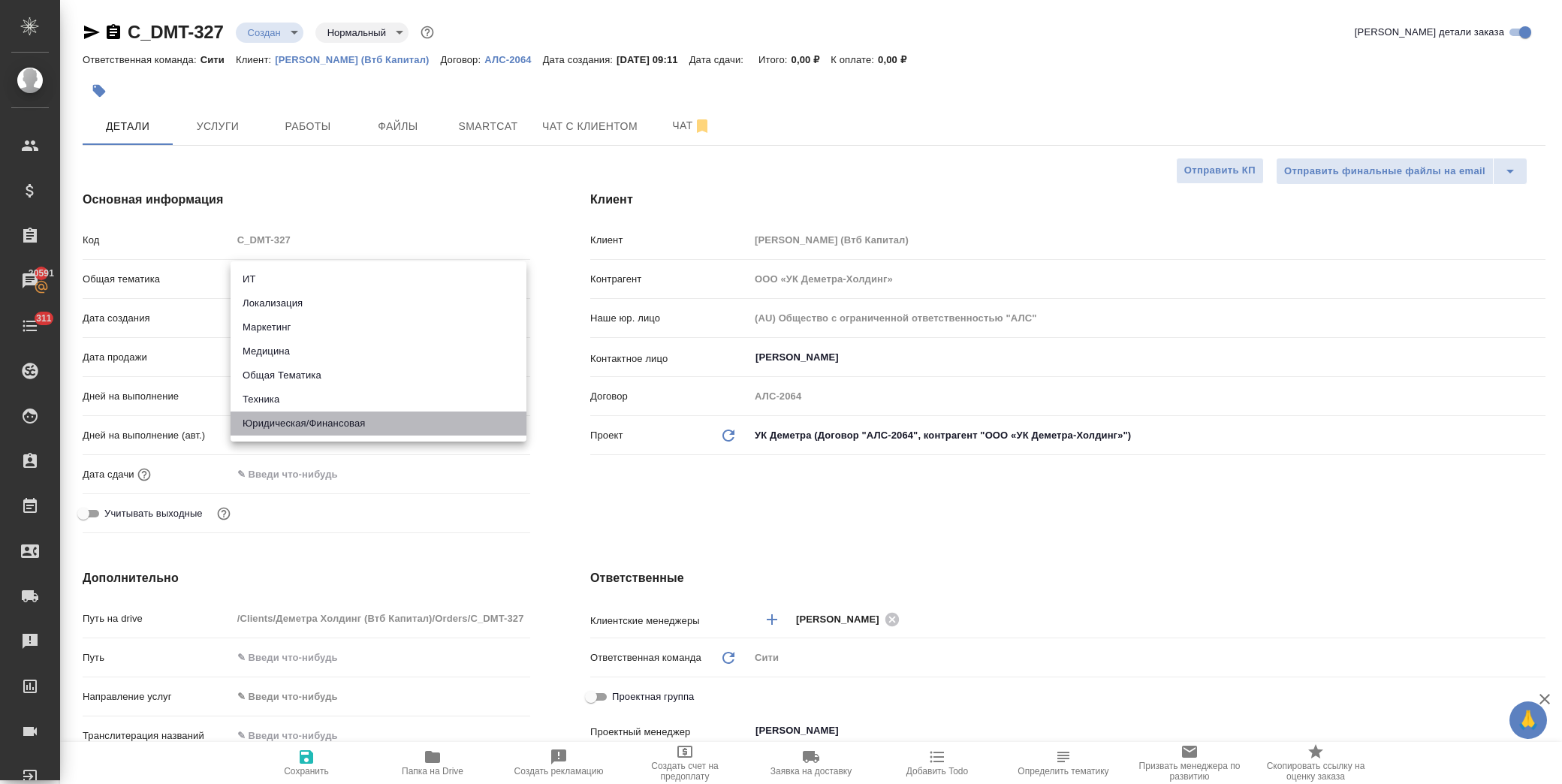
drag, startPoint x: 375, startPoint y: 433, endPoint x: 374, endPoint y: 357, distance: 76.0
click at [374, 433] on li "Юридическая/Финансовая" at bounding box center [378, 424] width 296 height 24
type input "yr-fn"
type textarea "x"
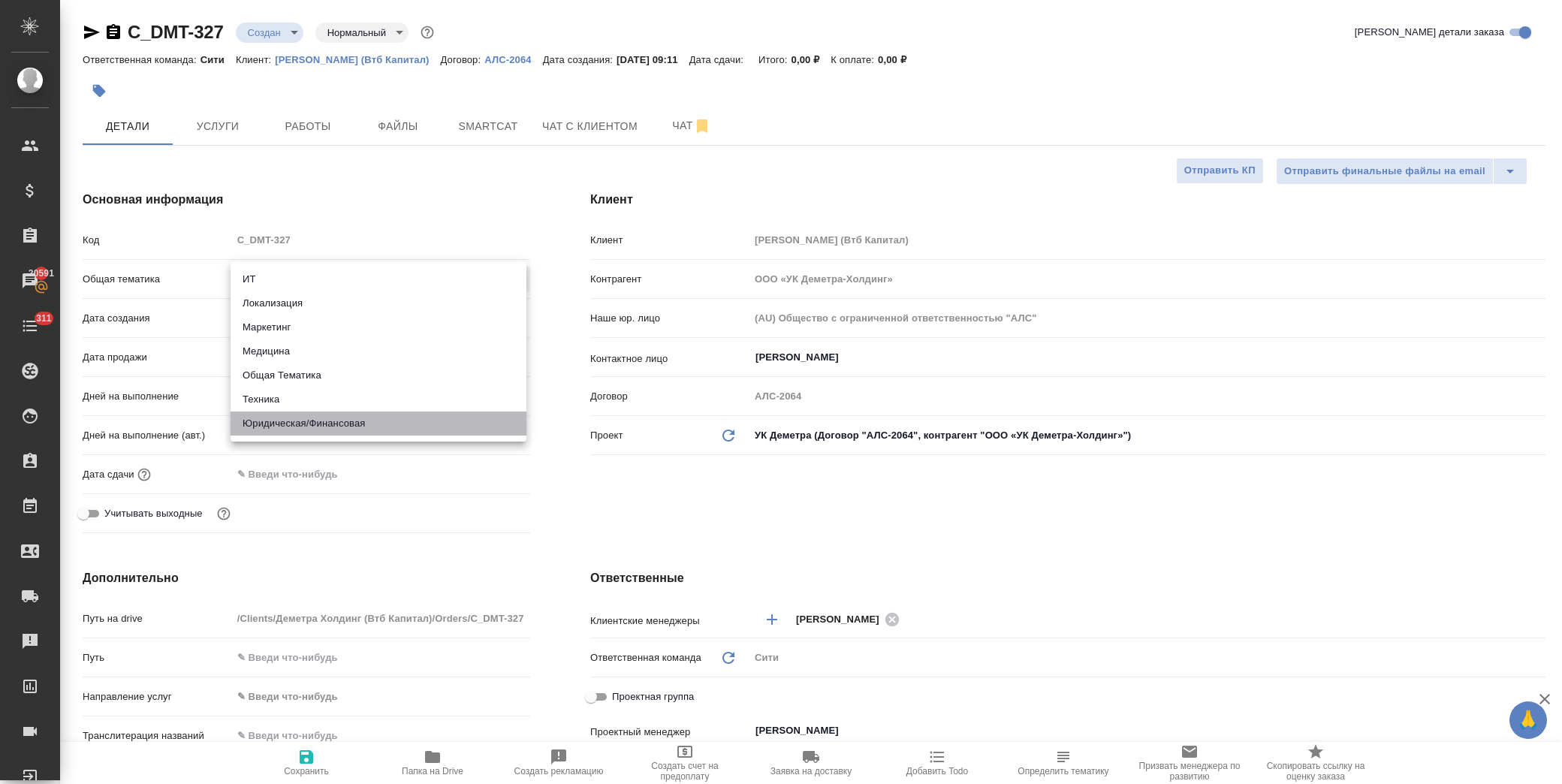
type textarea "x"
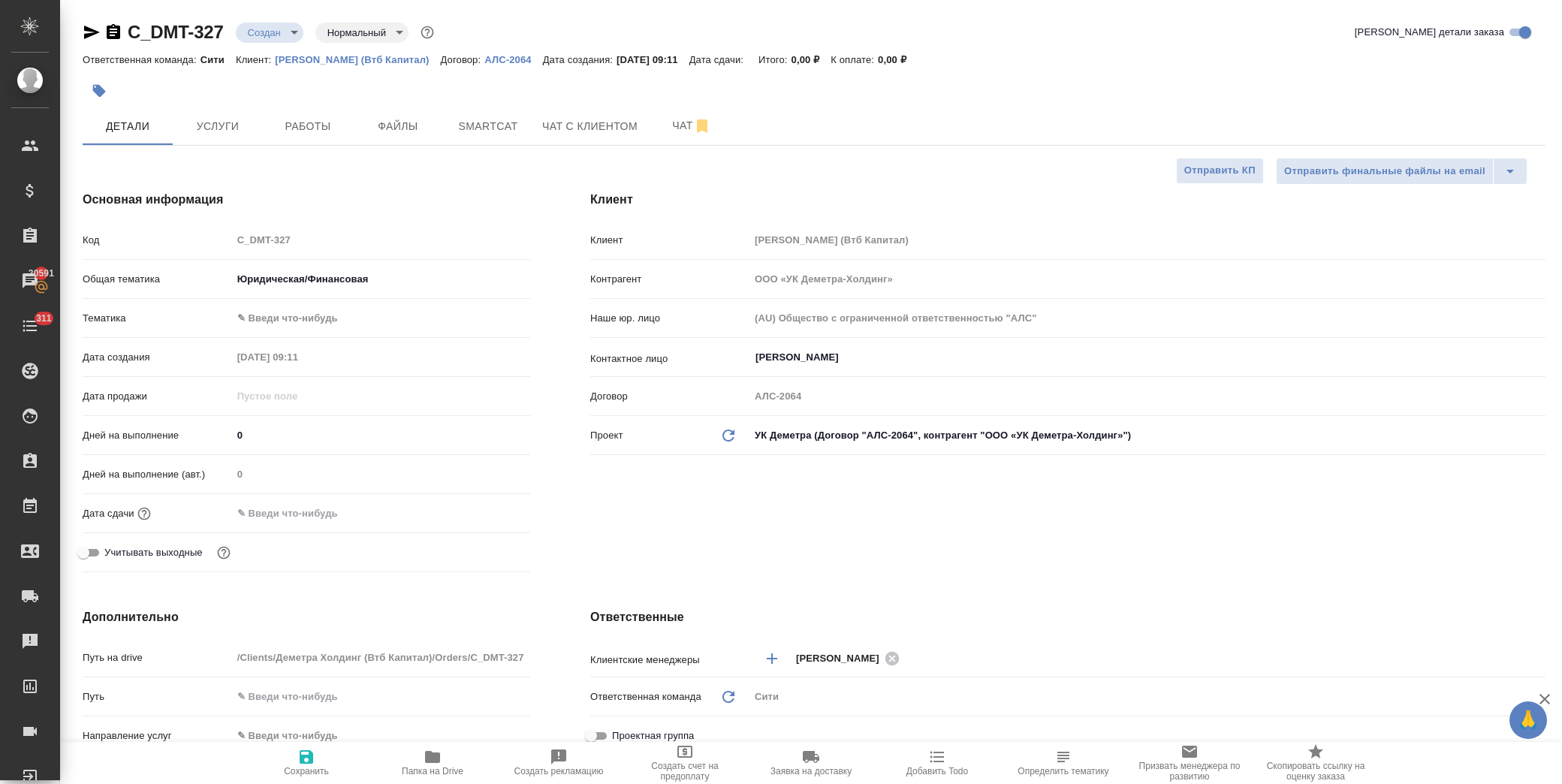
click at [364, 306] on body "🙏 .cls-1 fill:#fff; AWATERA Лофицкая Юлия Владимировна Клиенты Спецификации Зак…" at bounding box center [781, 392] width 1562 height 784
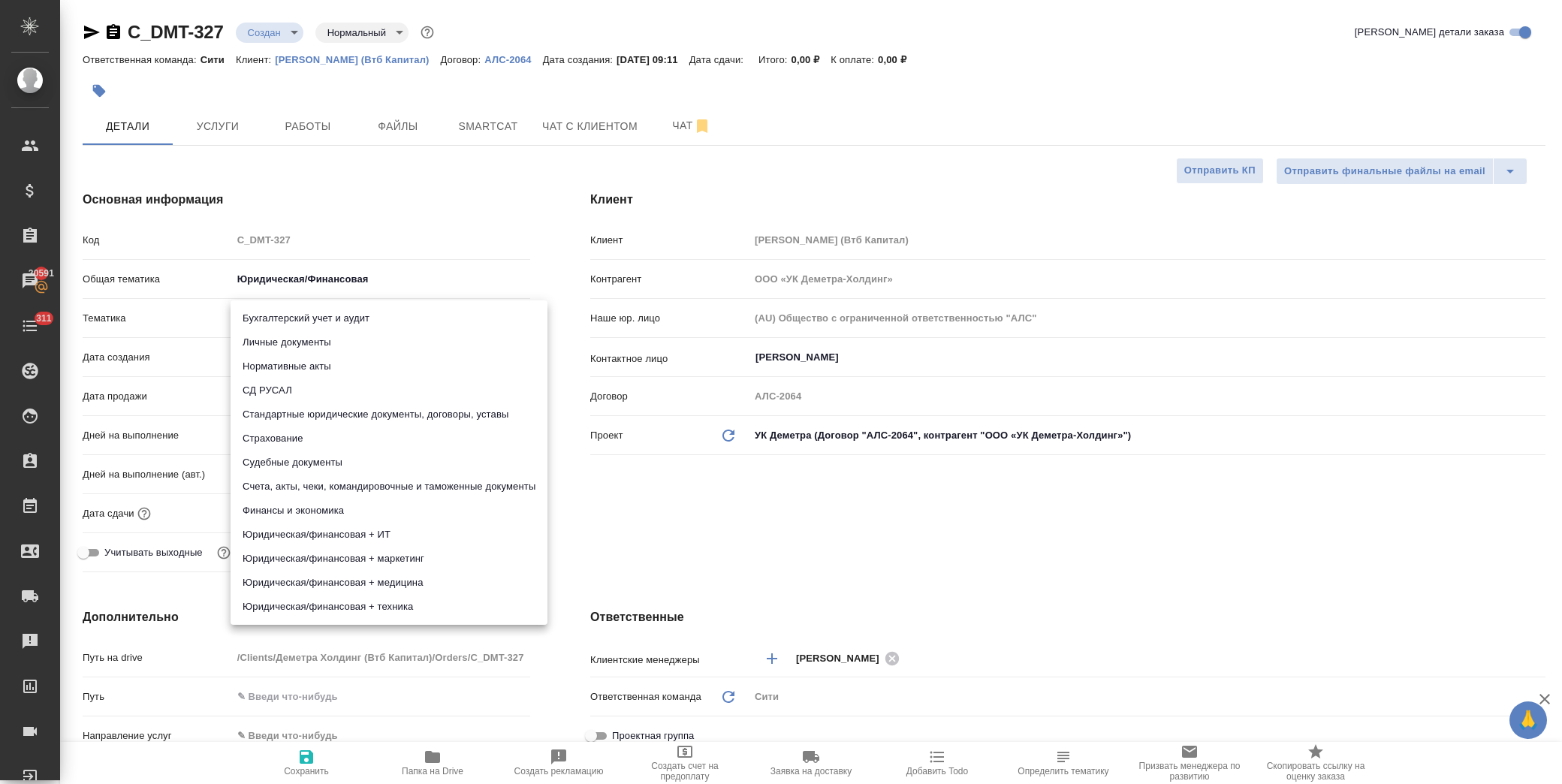
drag, startPoint x: 378, startPoint y: 413, endPoint x: 391, endPoint y: 412, distance: 13.0
click at [380, 413] on li "Стандартные юридические документы, договоры, уставы" at bounding box center [388, 415] width 317 height 24
type textarea "x"
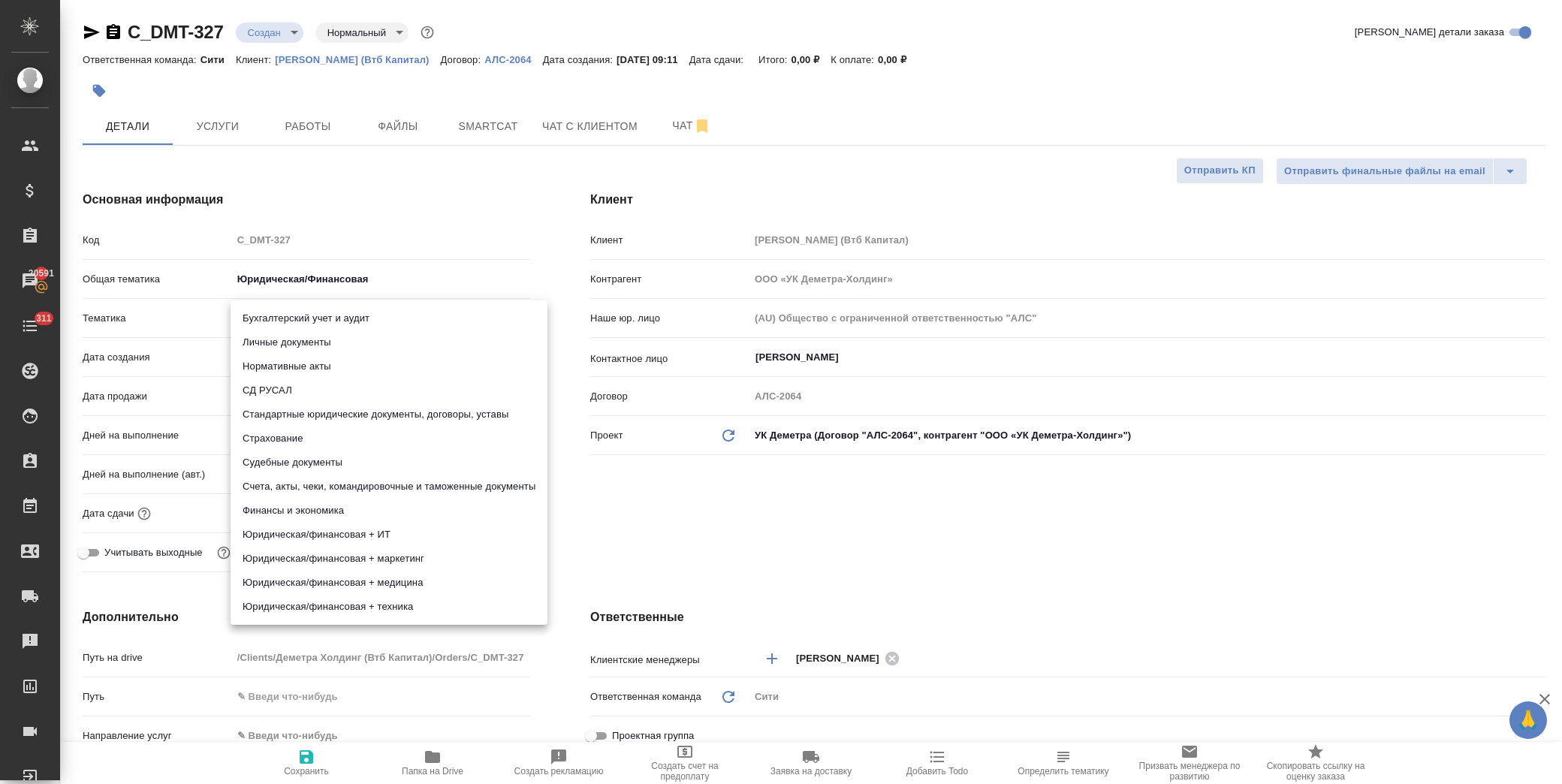
type input "5f647205b73bc97568ca66bf"
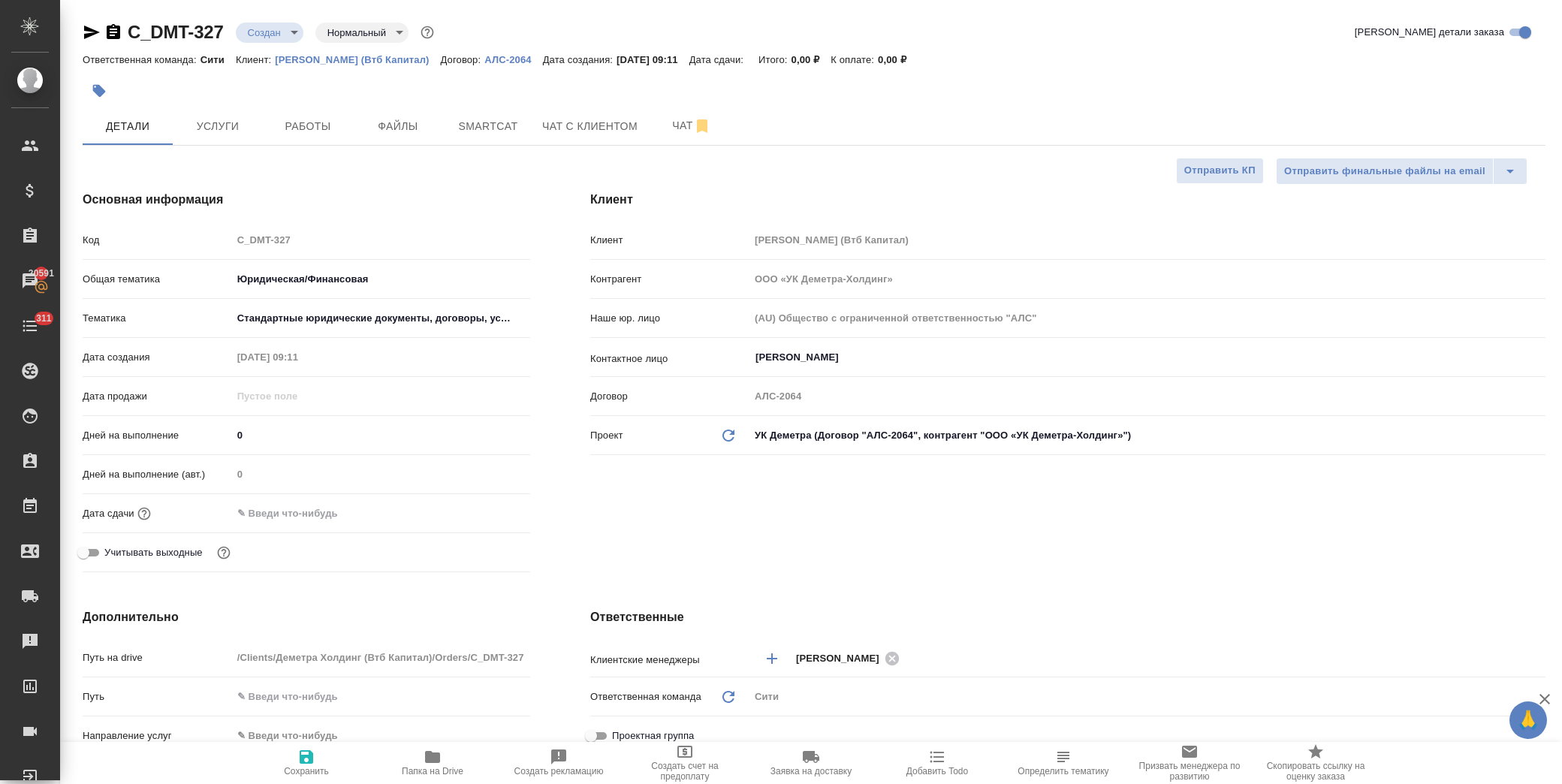
click at [339, 513] on input "text" at bounding box center [297, 513] width 132 height 22
click at [478, 511] on icon "button" at bounding box center [487, 512] width 18 height 18
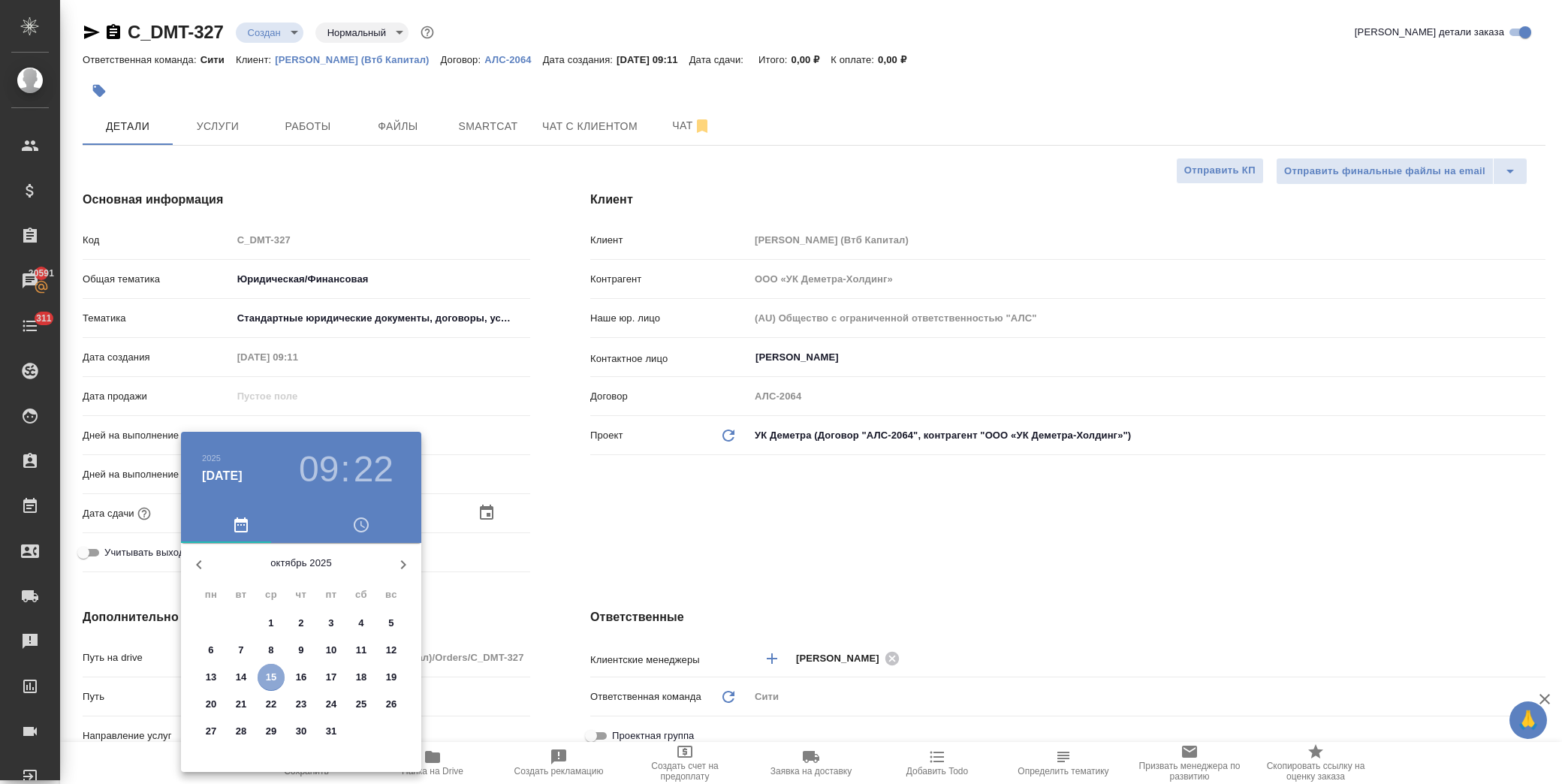
click at [275, 678] on p "15" at bounding box center [271, 677] width 11 height 15
type input "15.10.2025 09:22"
type textarea "x"
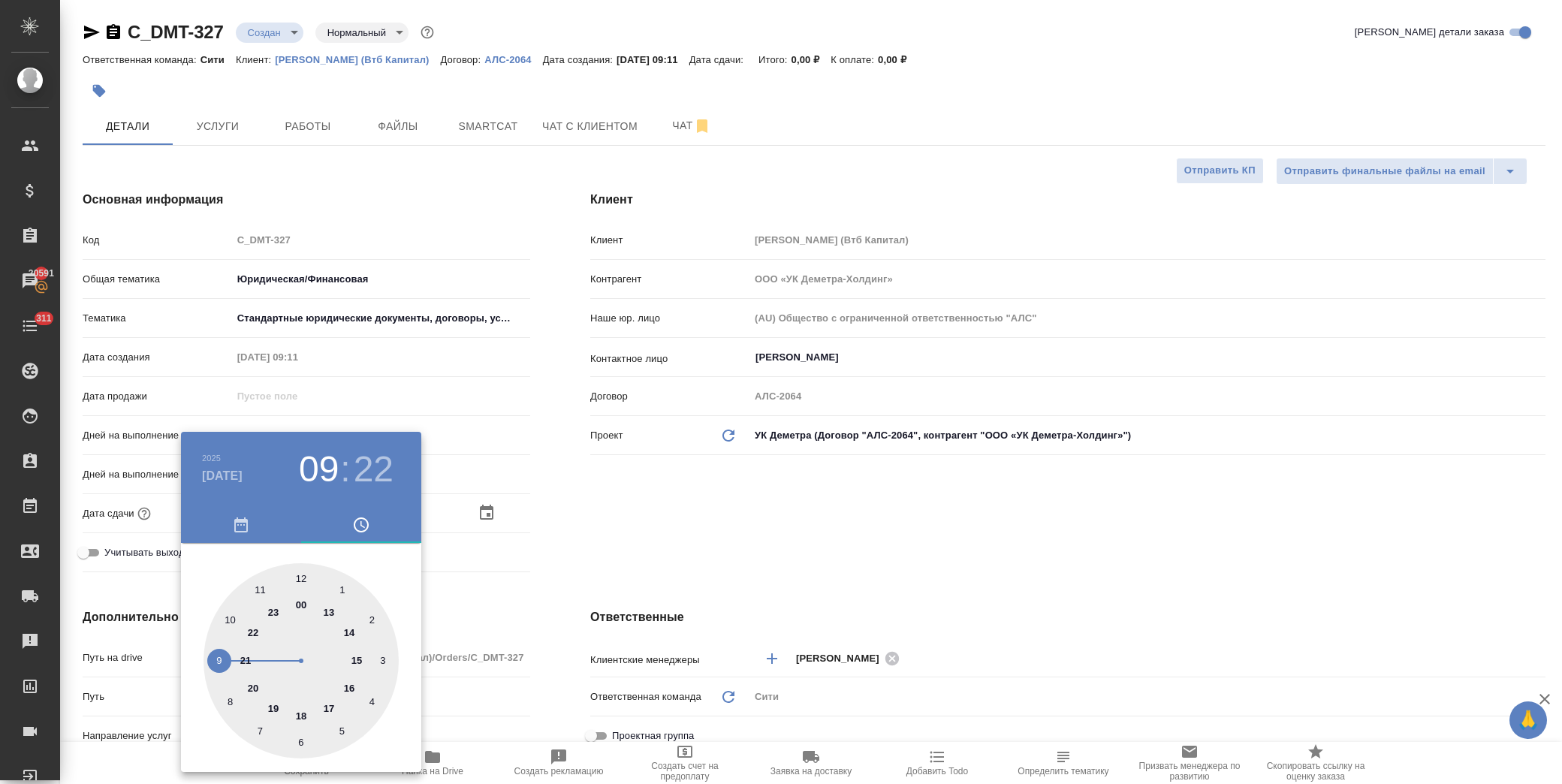
click at [214, 661] on div at bounding box center [300, 661] width 195 height 195
type textarea "x"
click at [324, 472] on h3 "09" at bounding box center [318, 469] width 40 height 42
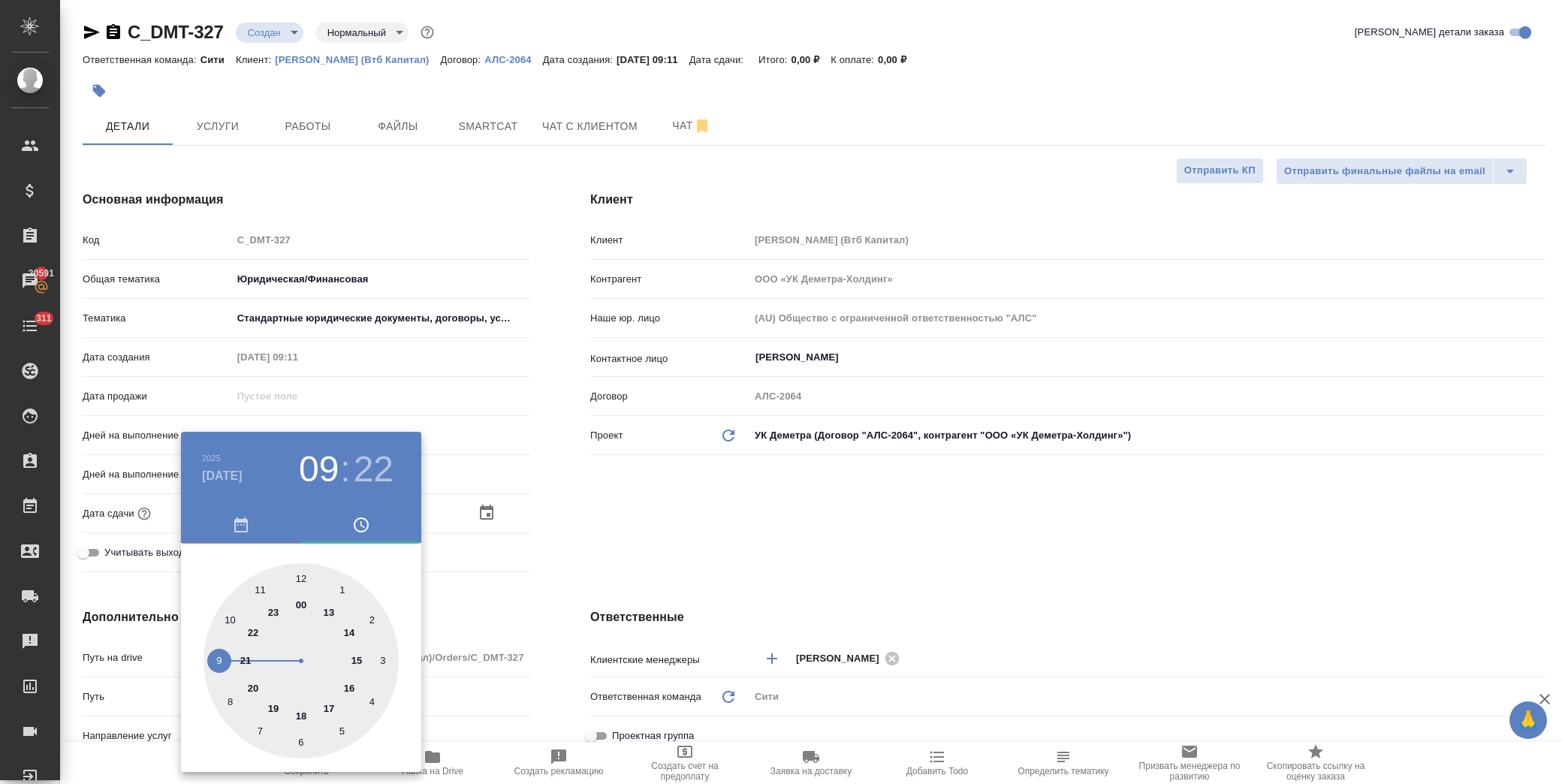
click at [230, 621] on div at bounding box center [300, 661] width 195 height 195
type input "15.10.2025 10:22"
type textarea "x"
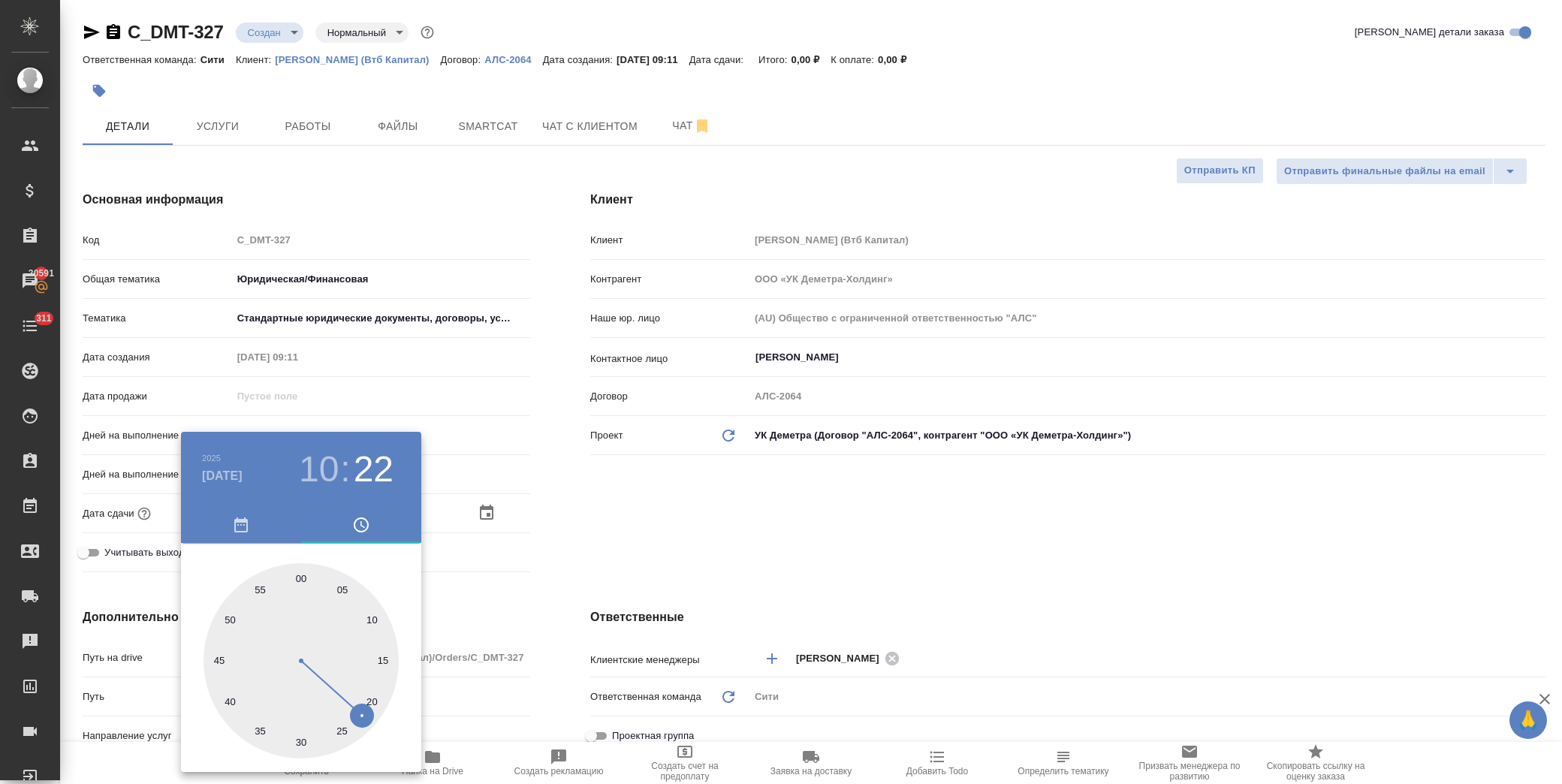
click at [300, 577] on div at bounding box center [300, 661] width 195 height 195
type input "15.10.2025 10:00"
type textarea "x"
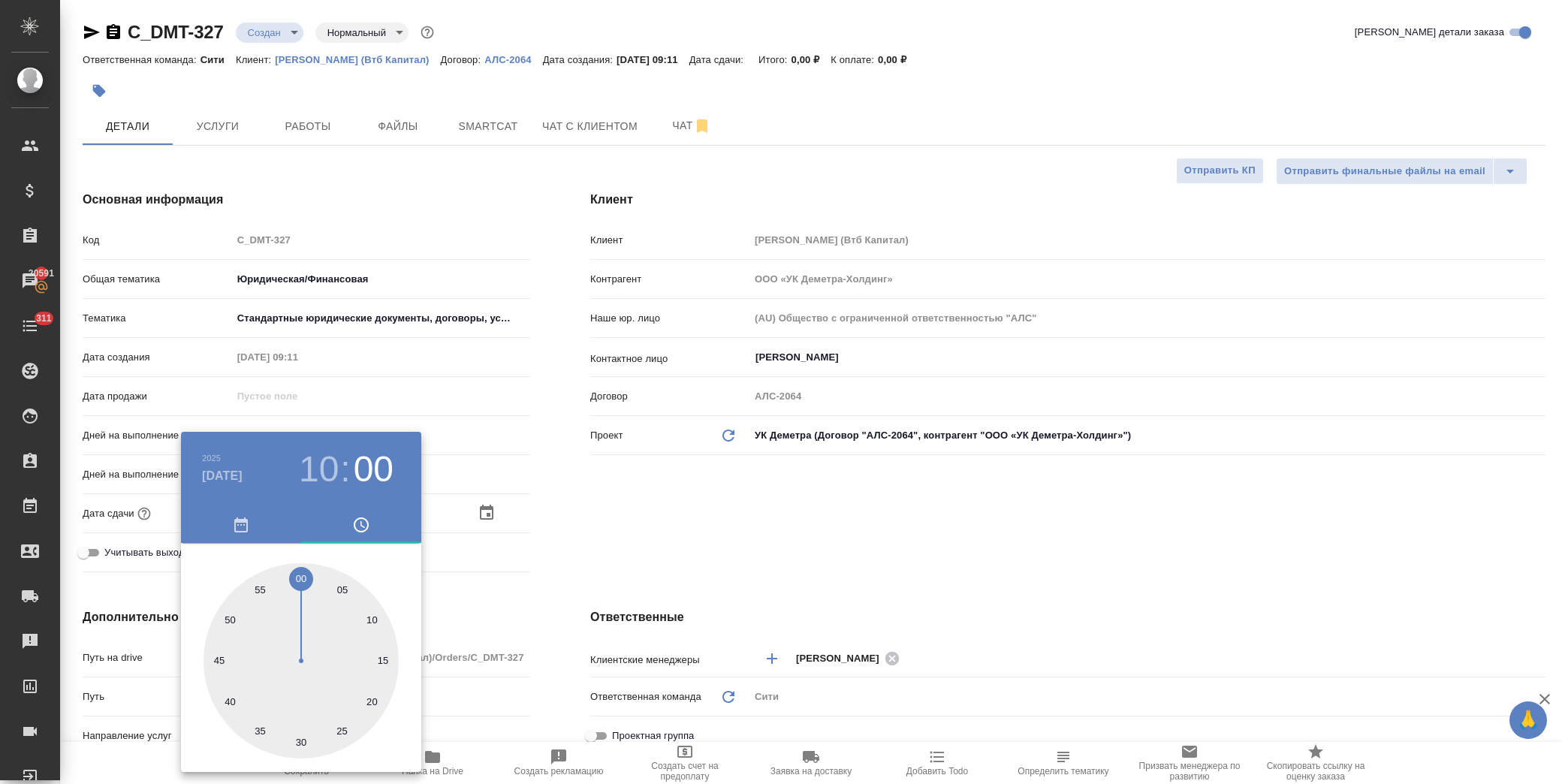
click at [713, 499] on div at bounding box center [781, 392] width 1562 height 784
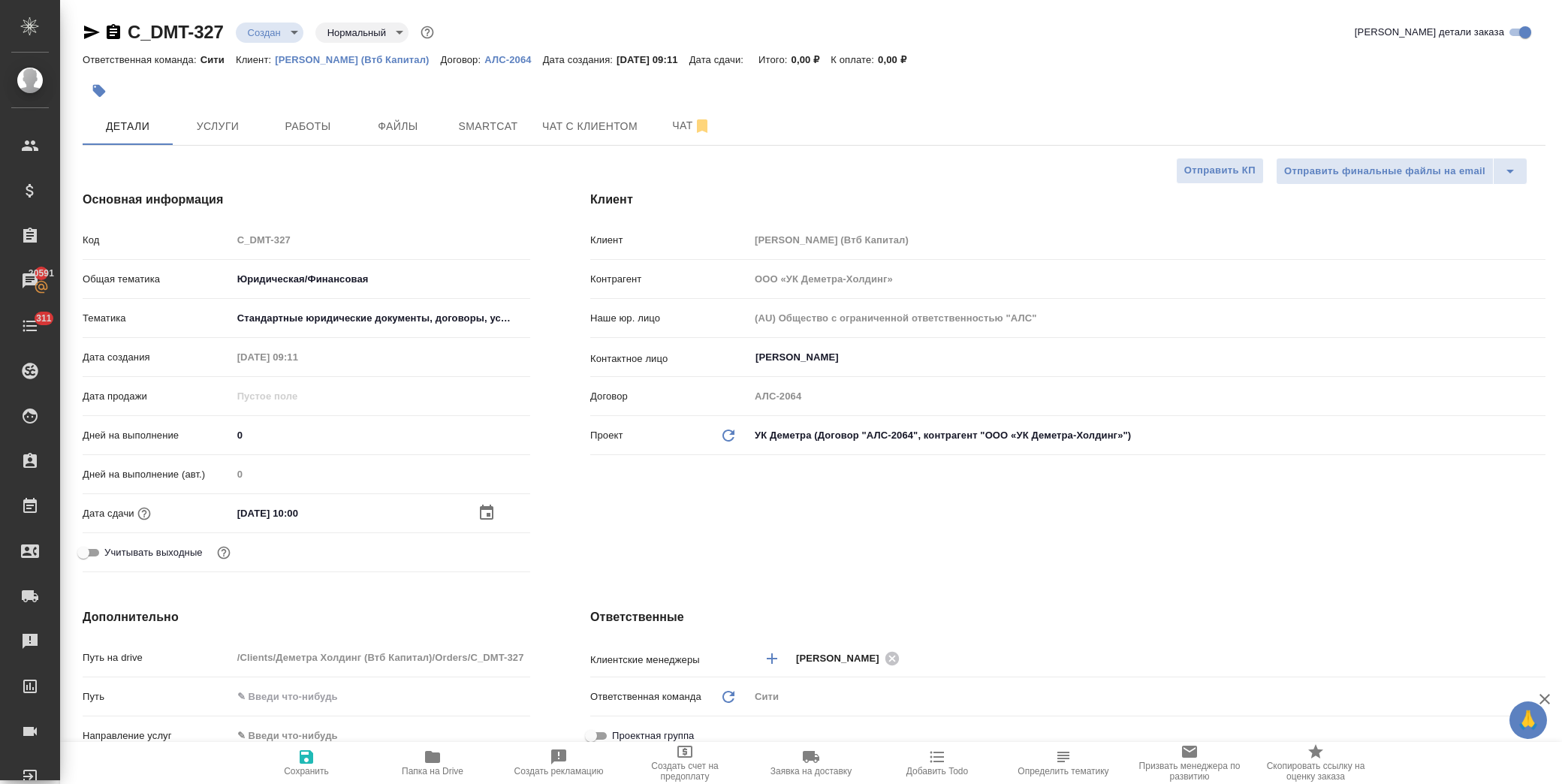
click at [311, 767] on span "Сохранить" at bounding box center [306, 771] width 45 height 11
type textarea "x"
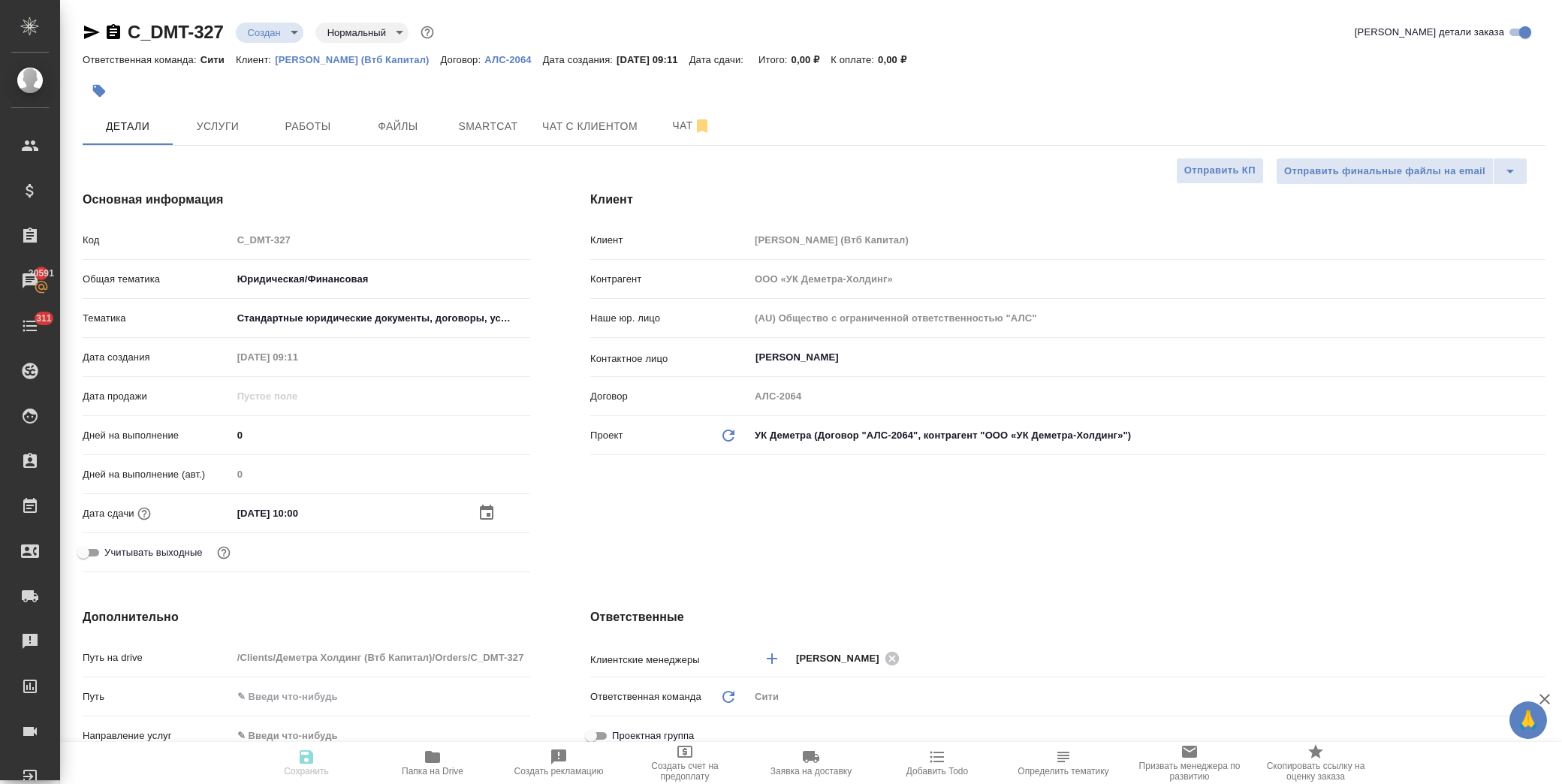
type textarea "x"
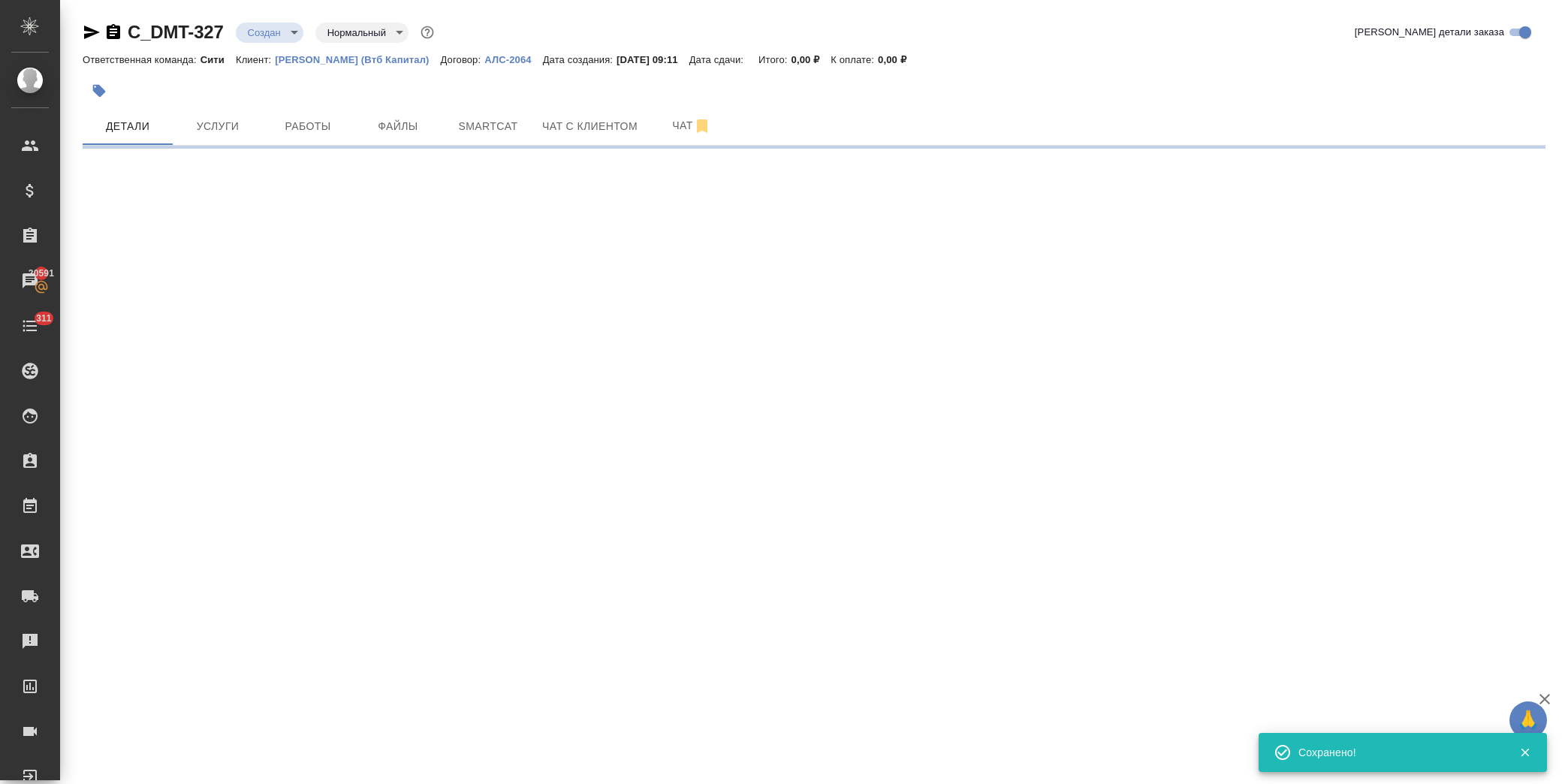
select select "RU"
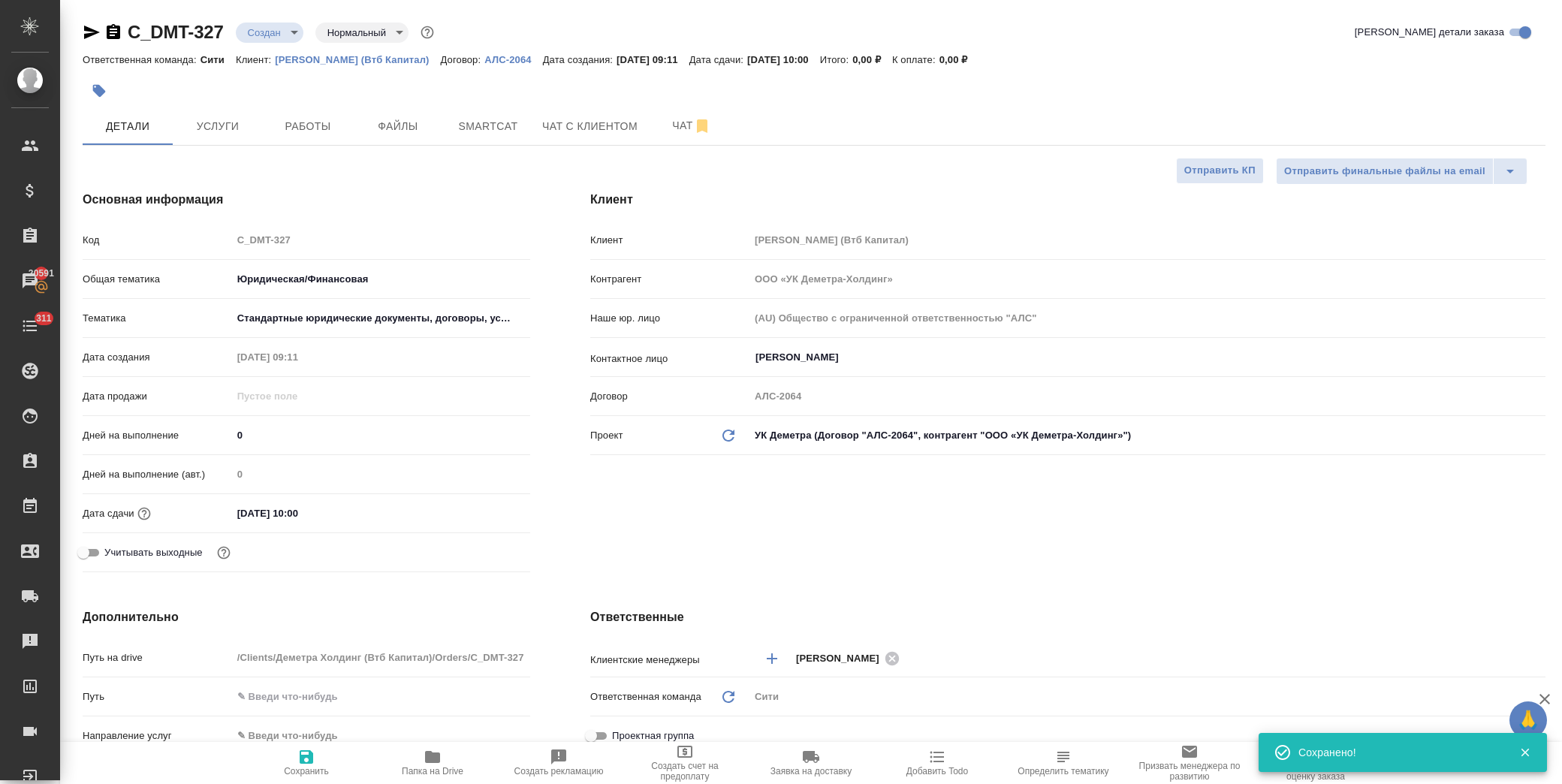
type textarea "x"
click at [318, 517] on input "15.10.2025 10:00" at bounding box center [298, 513] width 132 height 22
type input "15.10.2025 10:0_"
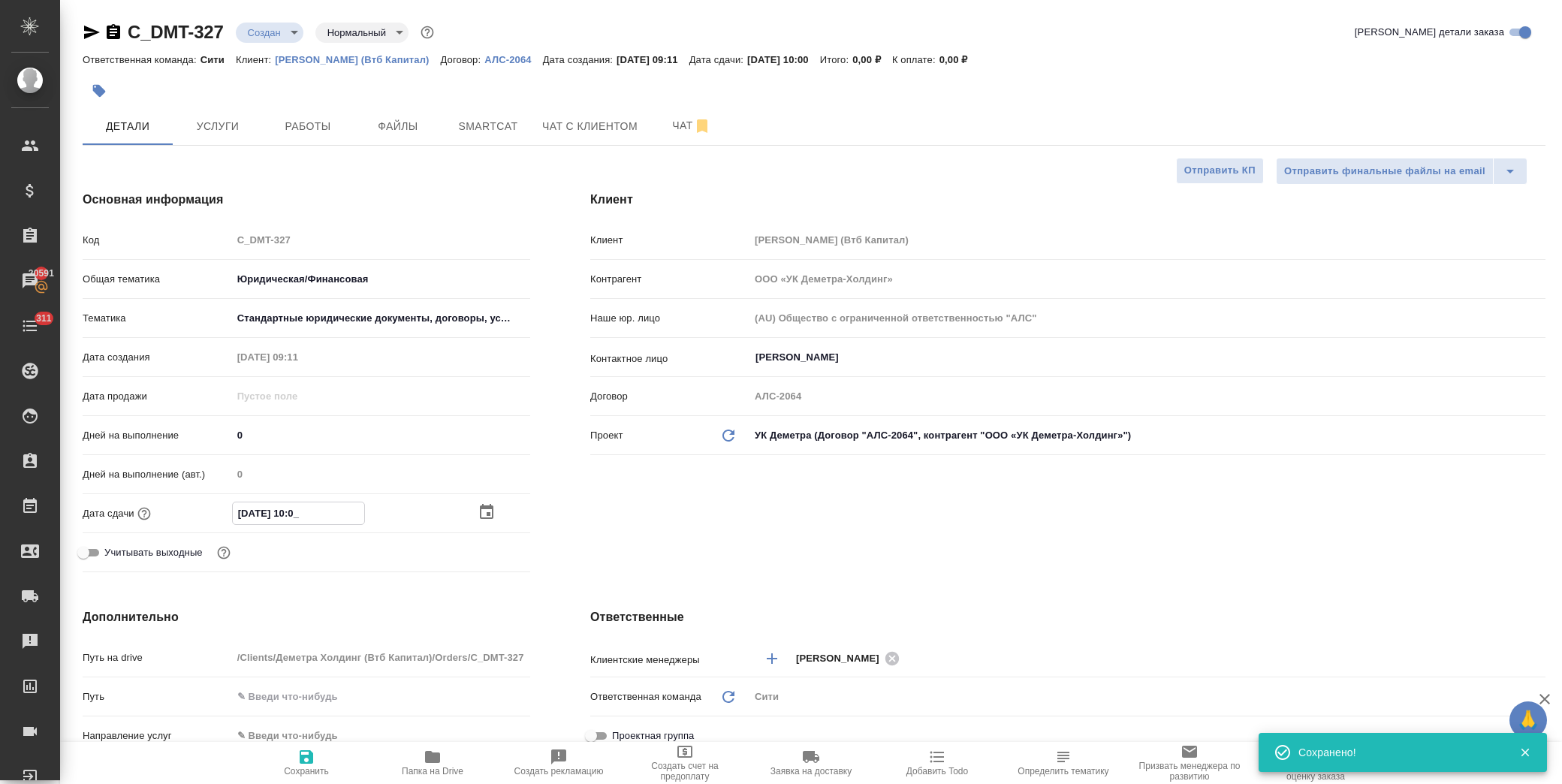
type textarea "x"
type input "15.10.2025 10:__"
type textarea "x"
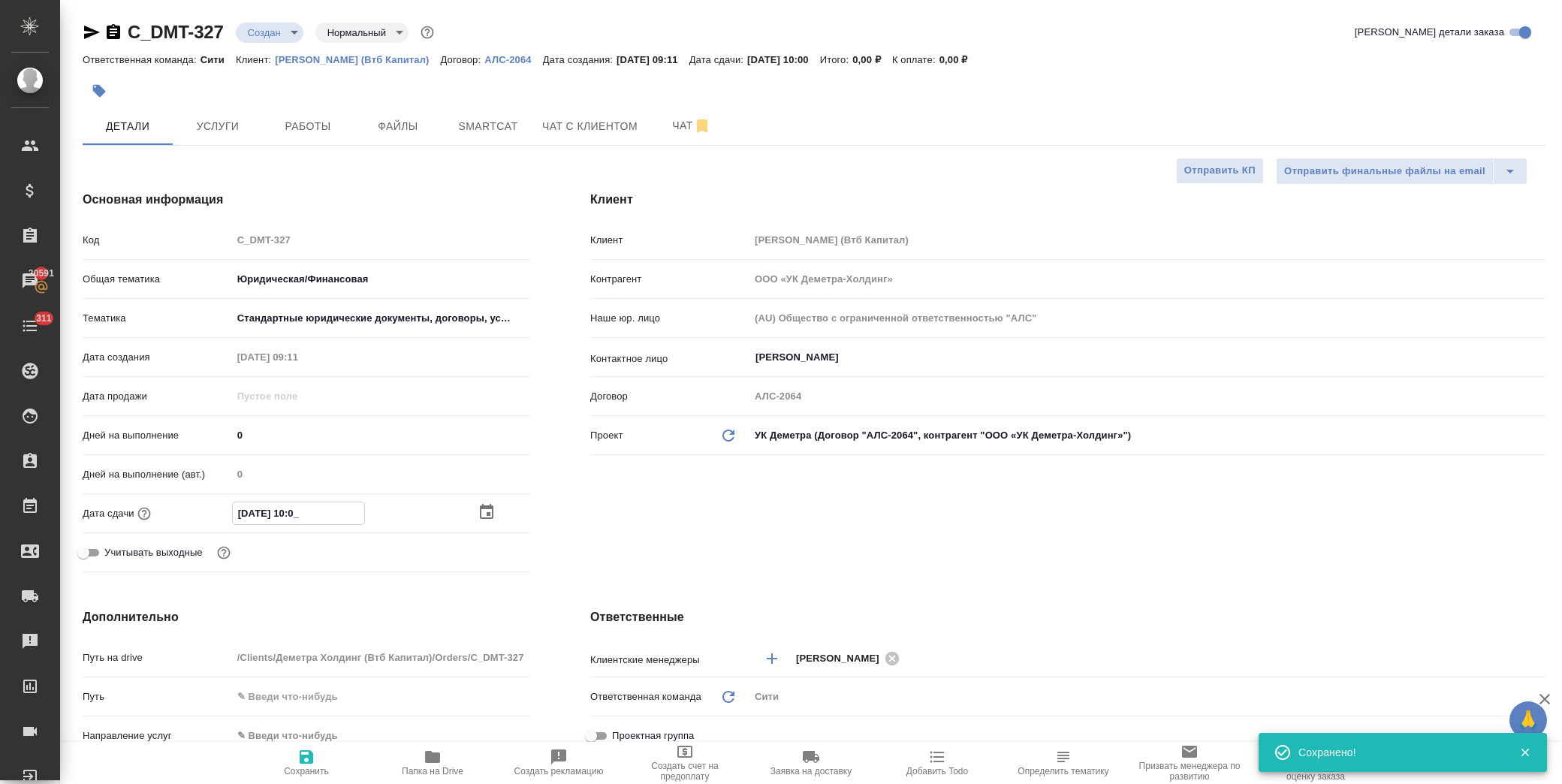
type textarea "x"
type input "15.10.2025 10:1_"
type textarea "x"
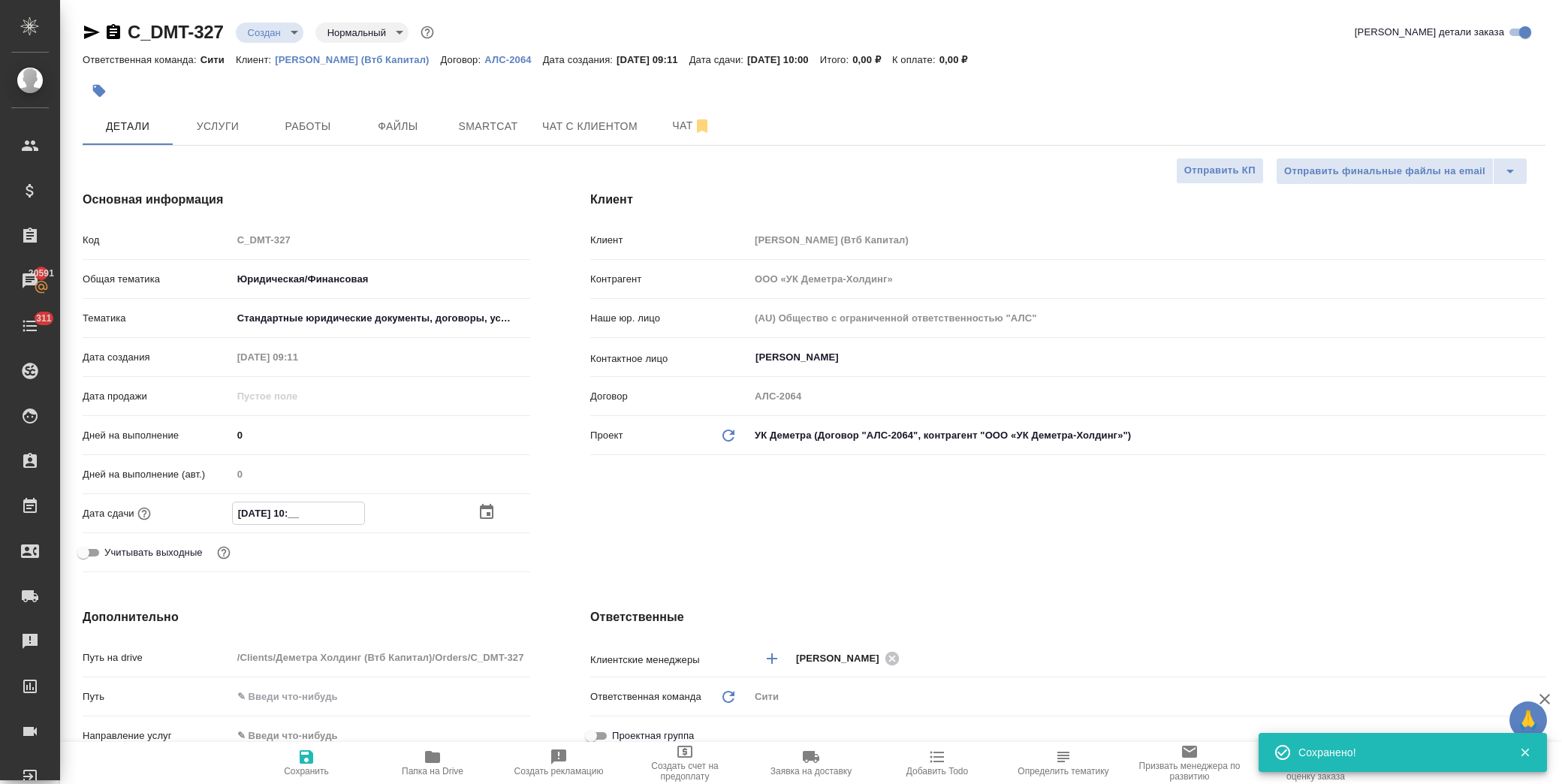
type textarea "x"
type input "[DATE] 10:10"
type textarea "x"
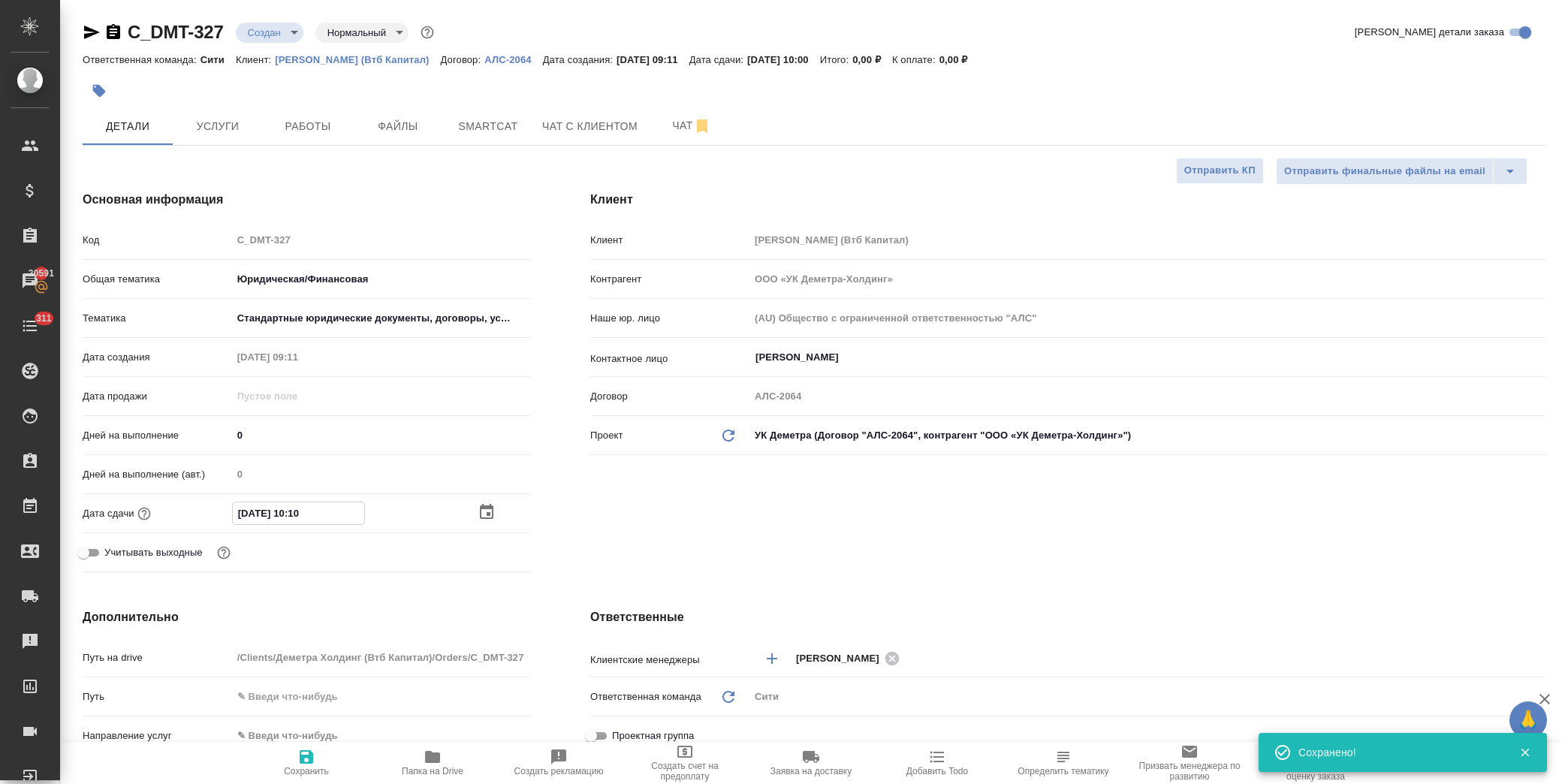
type input "[DATE] 10:10"
click at [302, 757] on icon "button" at bounding box center [306, 757] width 14 height 14
type textarea "x"
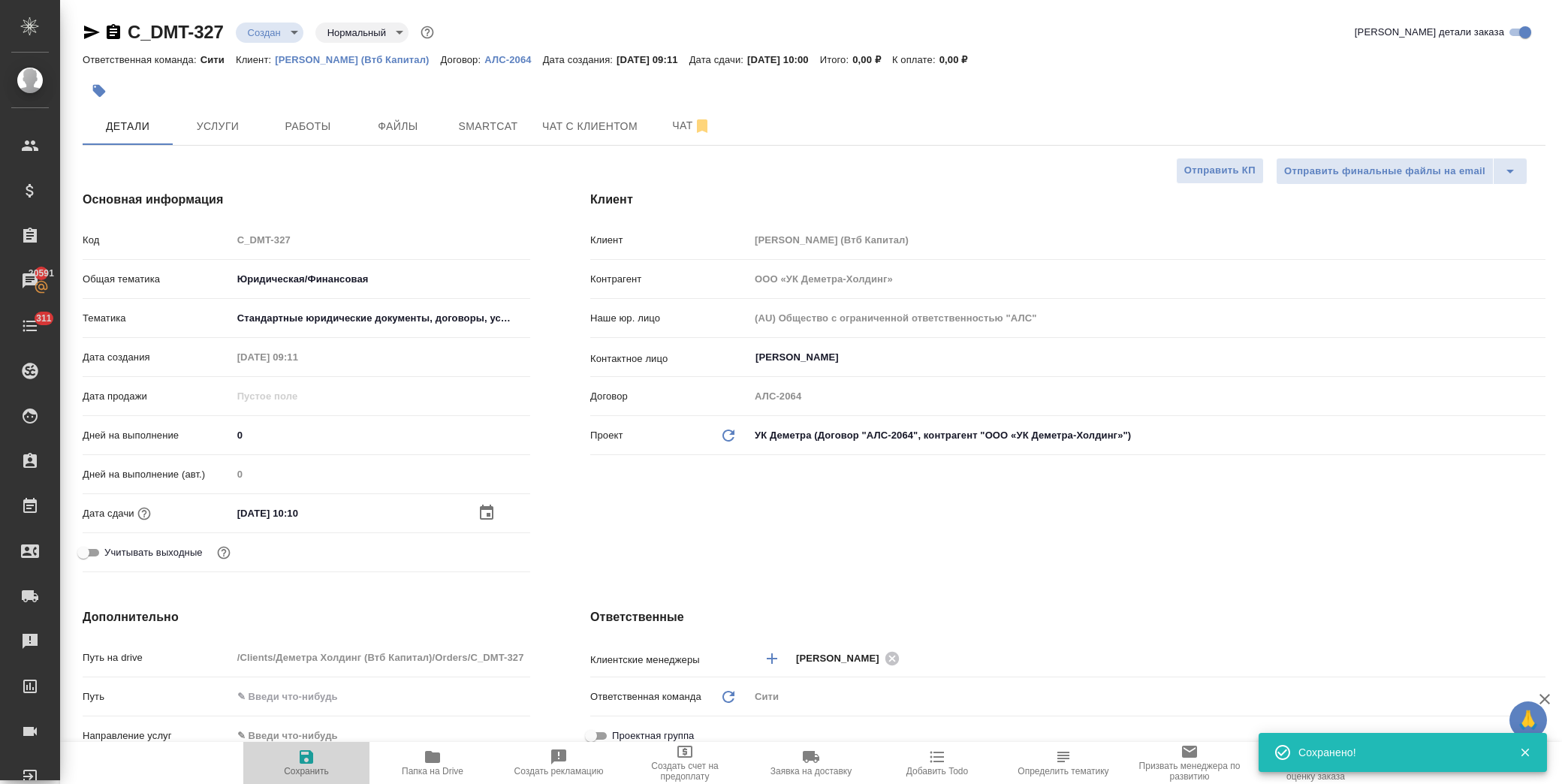
type textarea "x"
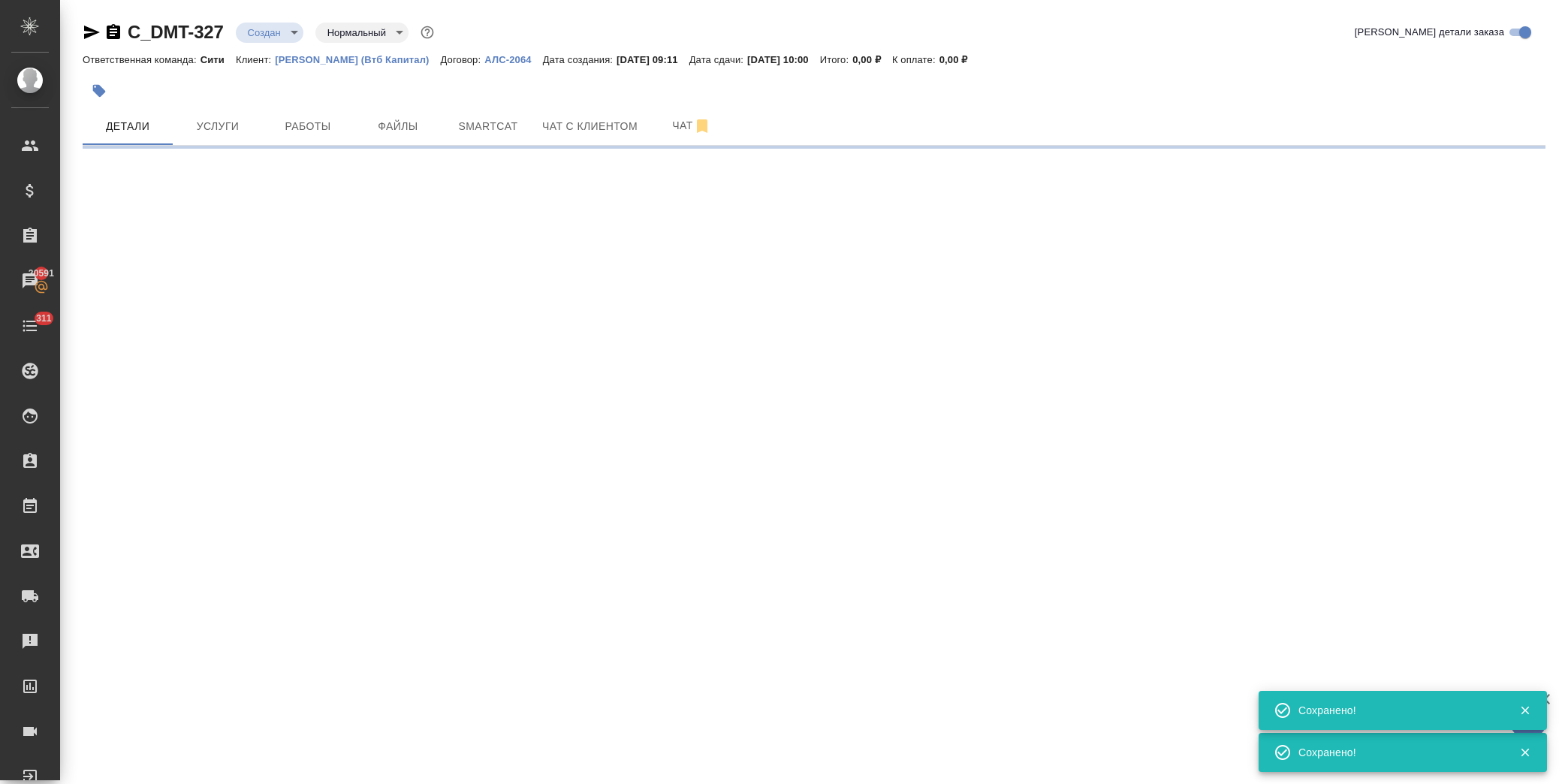
select select "RU"
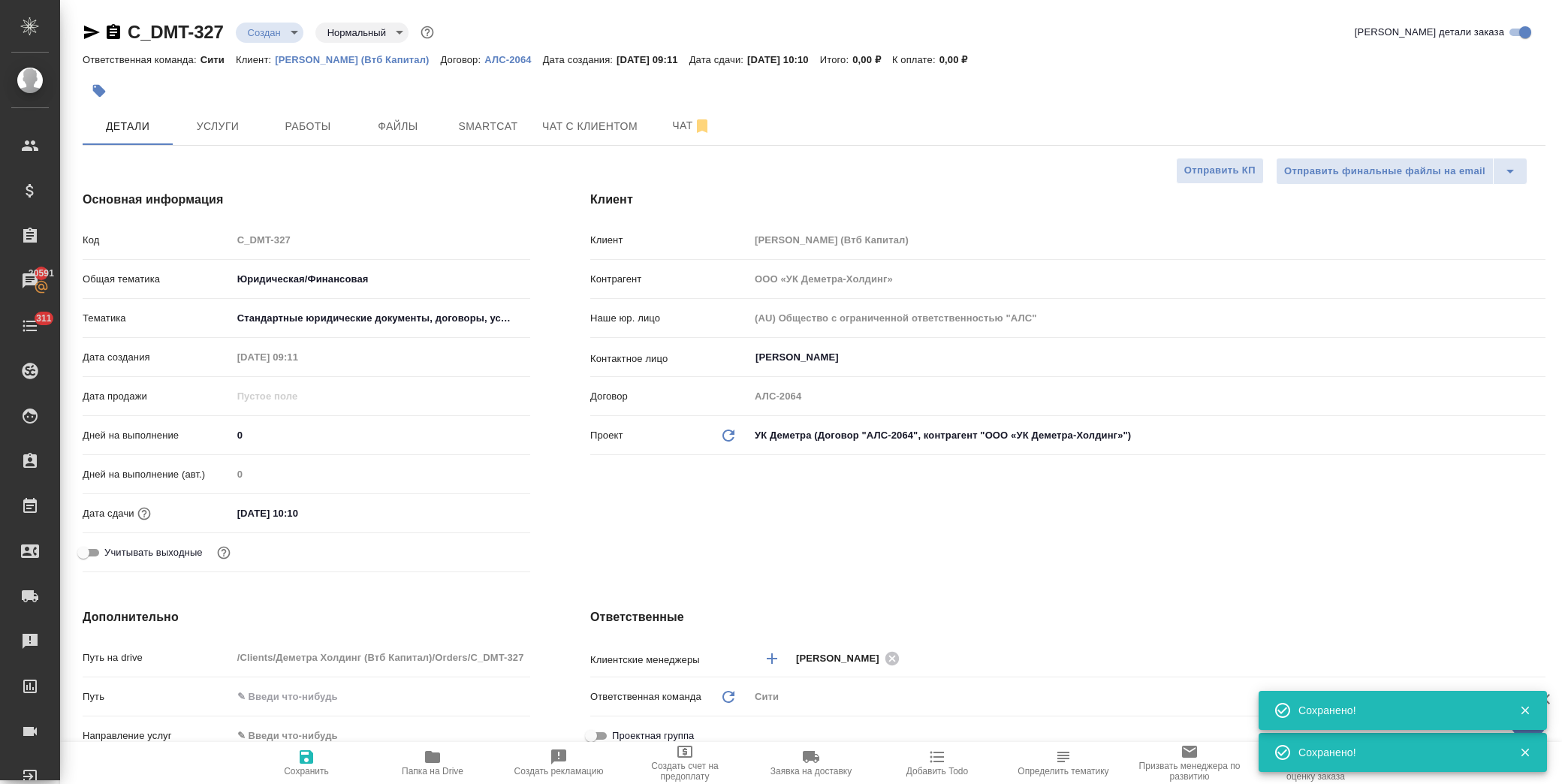
type textarea "x"
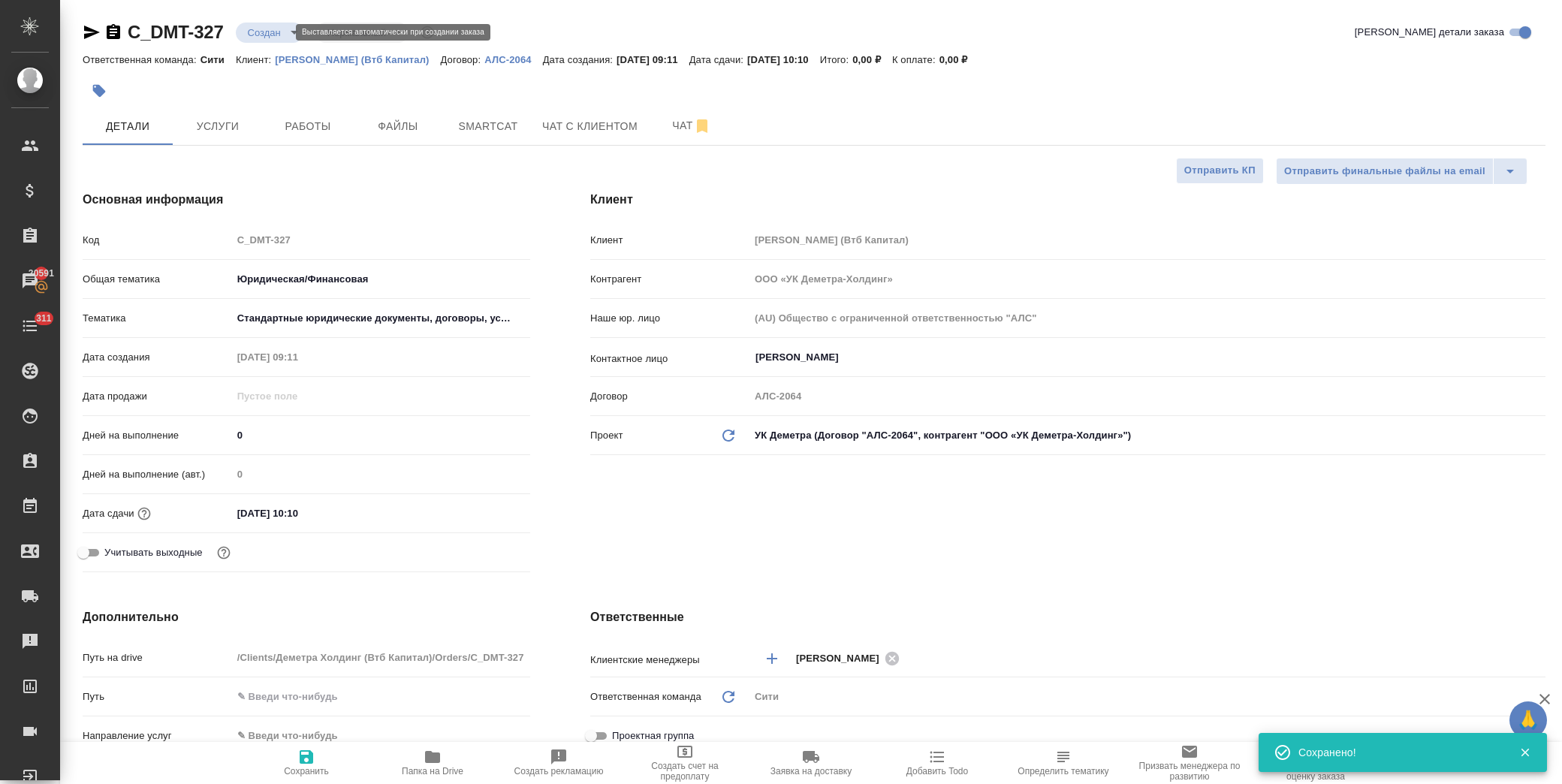
click at [283, 35] on body "🙏 .cls-1 fill:#fff; AWATERA Лофицкая Юлия Владимировна Клиенты Спецификации Зак…" at bounding box center [781, 392] width 1562 height 784
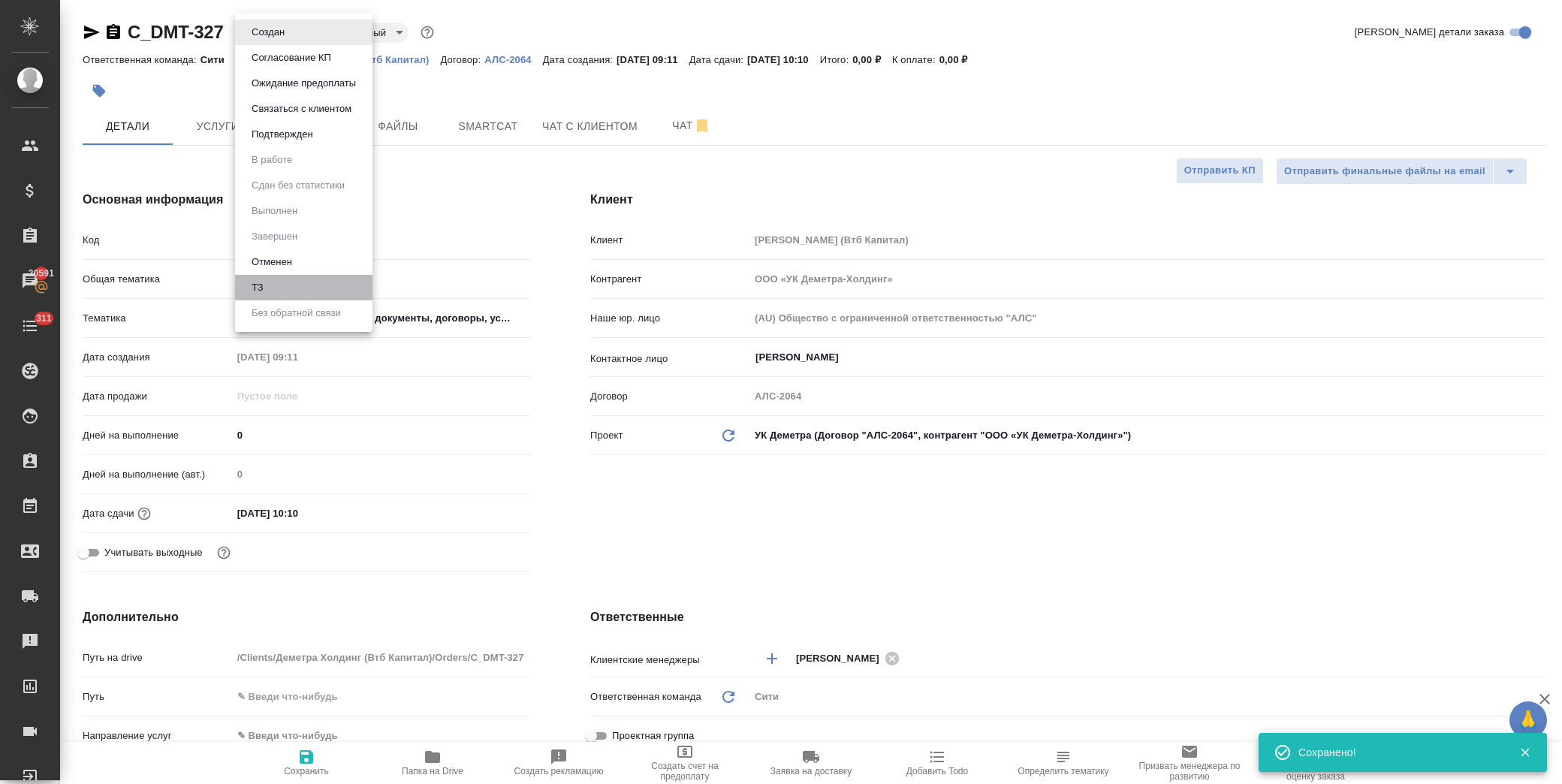
click at [297, 279] on li "ТЗ" at bounding box center [303, 287] width 138 height 26
type textarea "x"
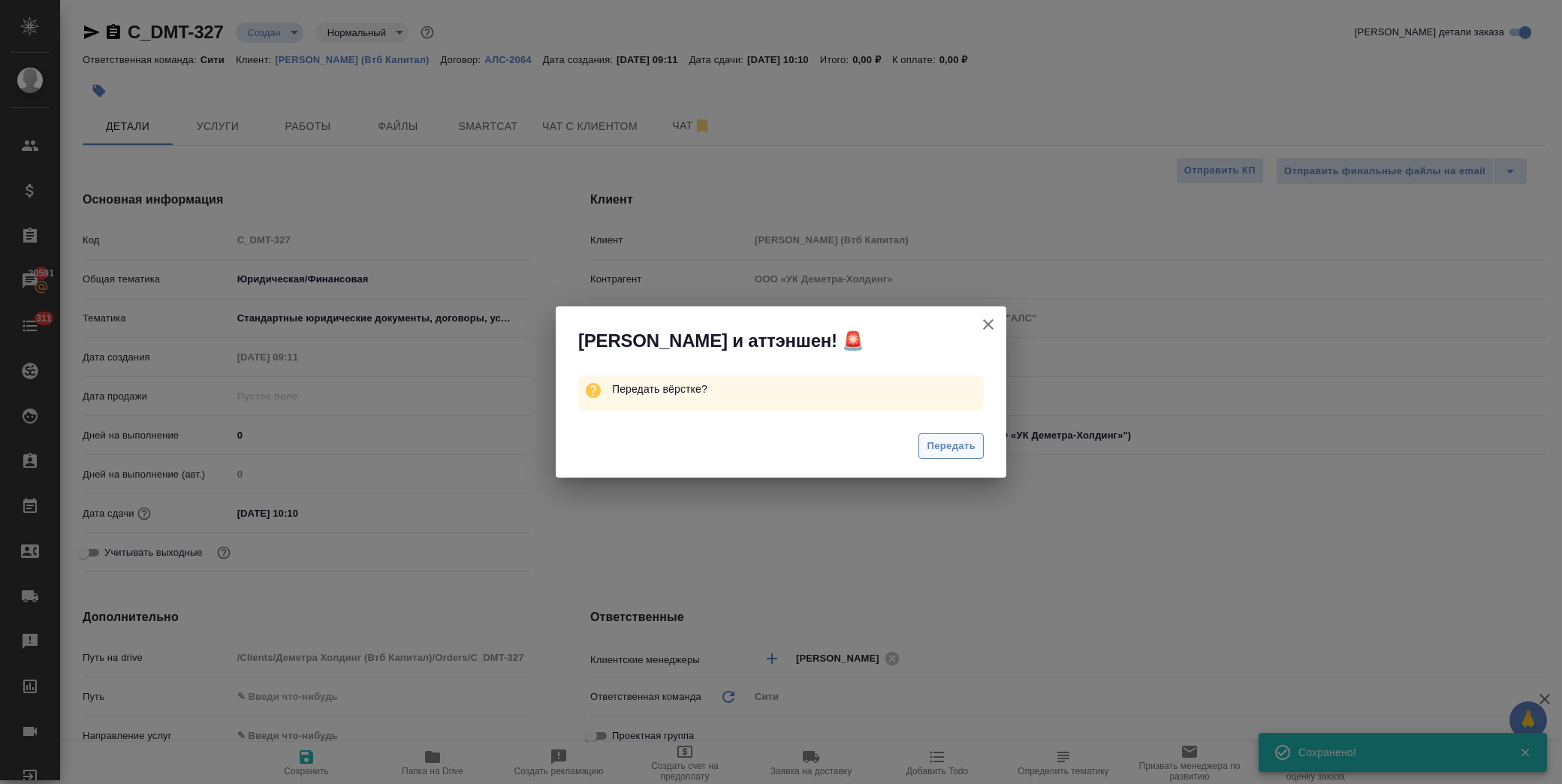
click at [964, 448] on span "Передать" at bounding box center [951, 446] width 49 height 17
type textarea "x"
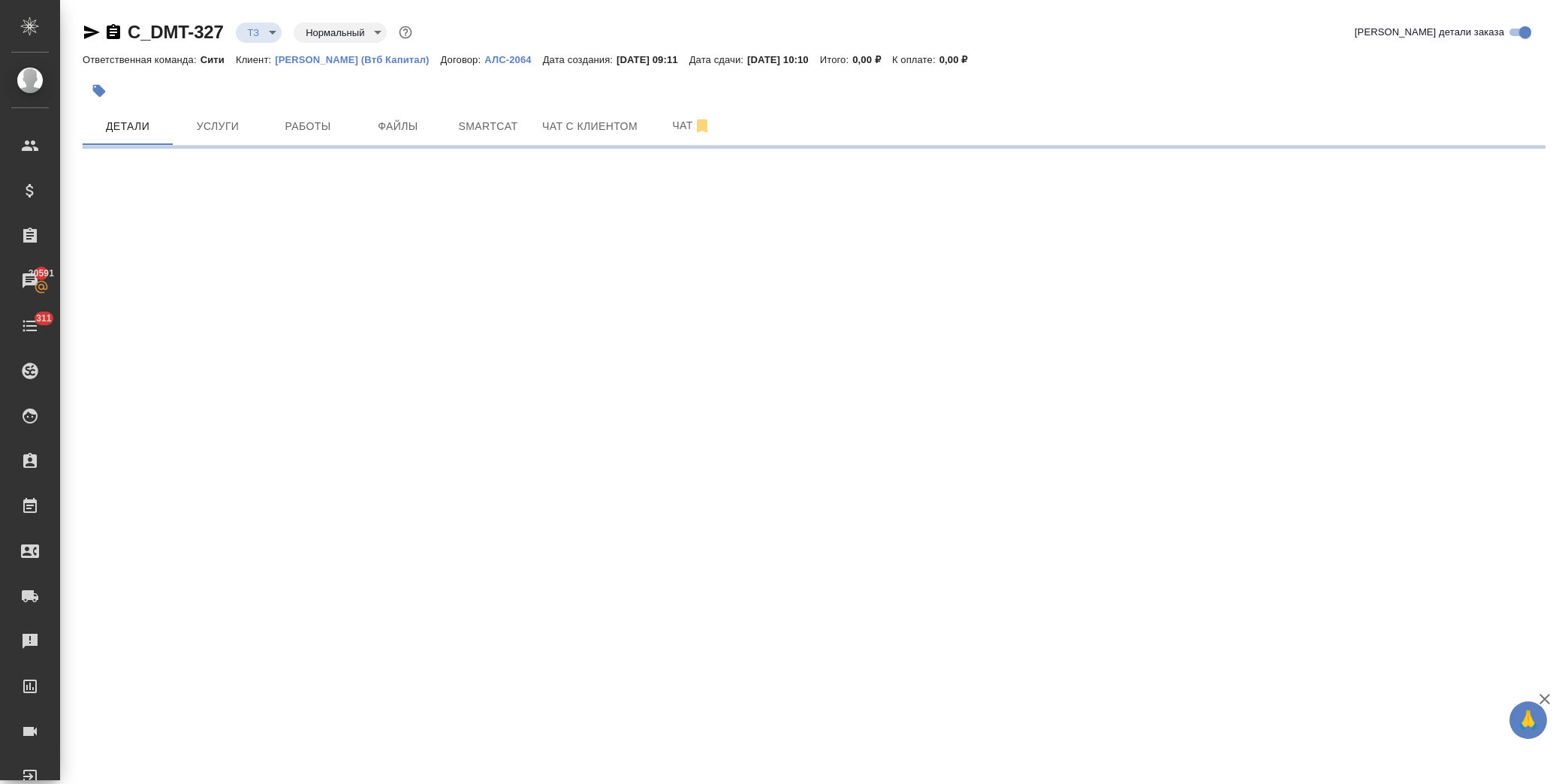
select select "RU"
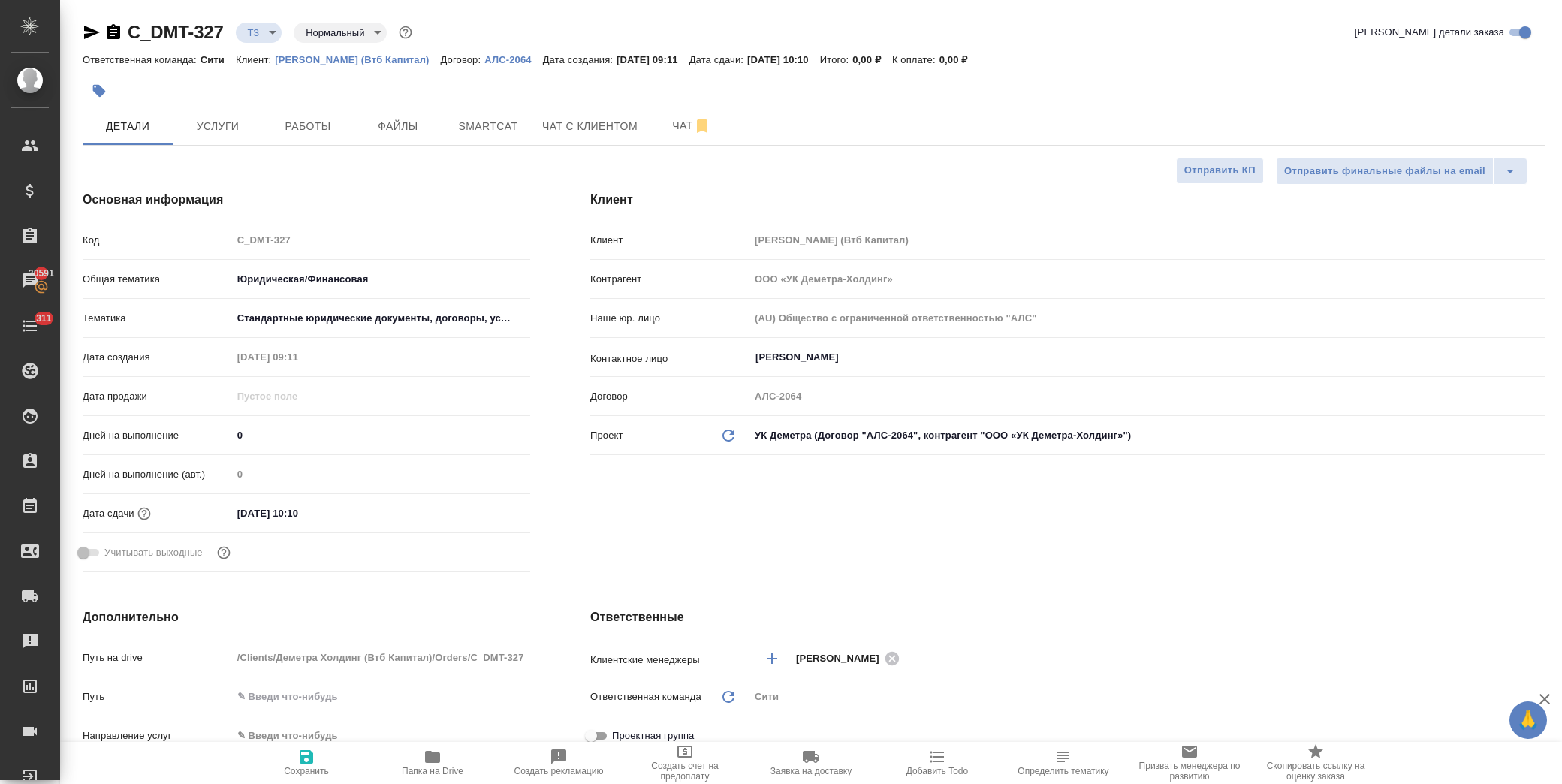
type textarea "x"
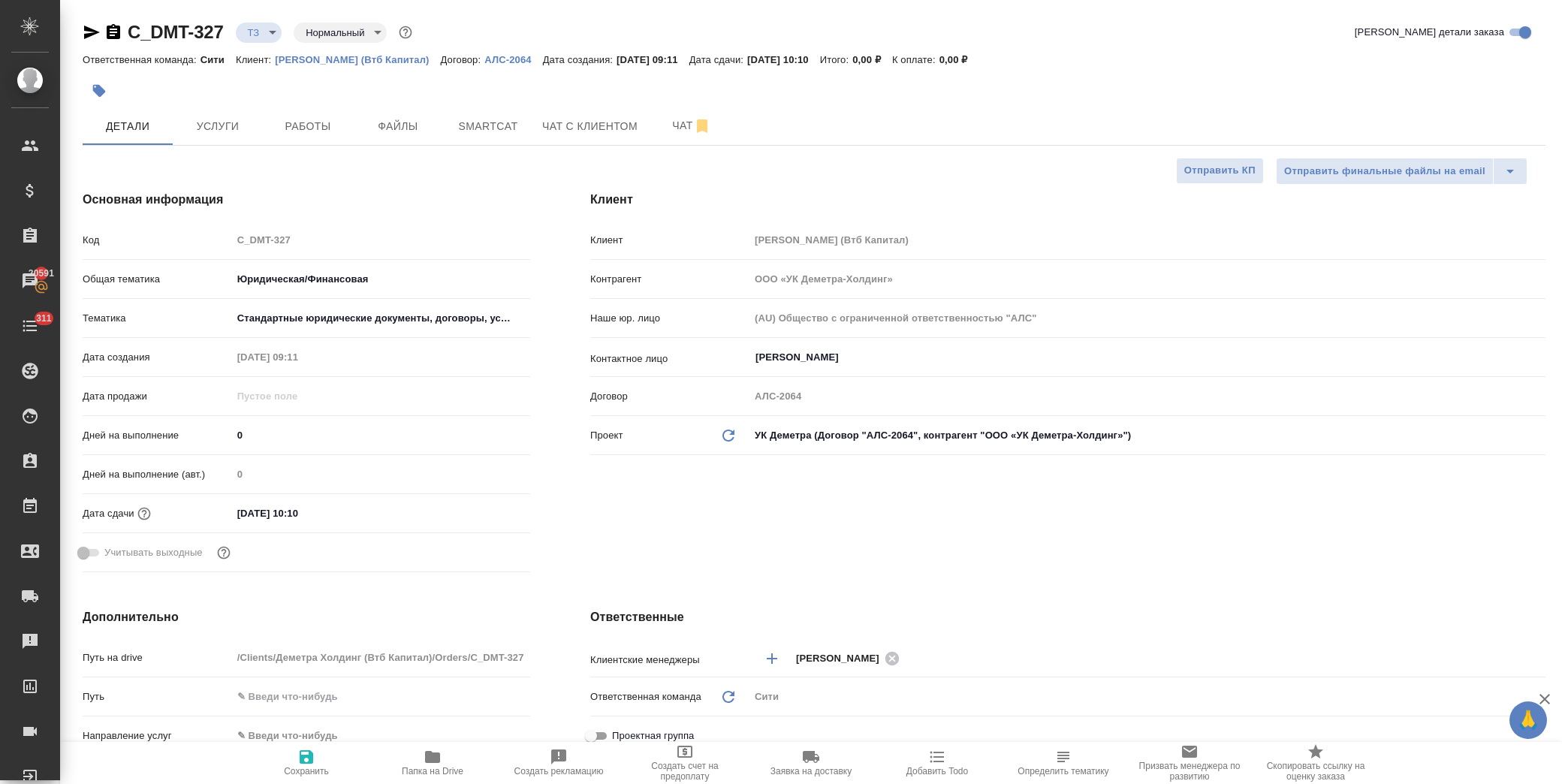
type textarea "x"
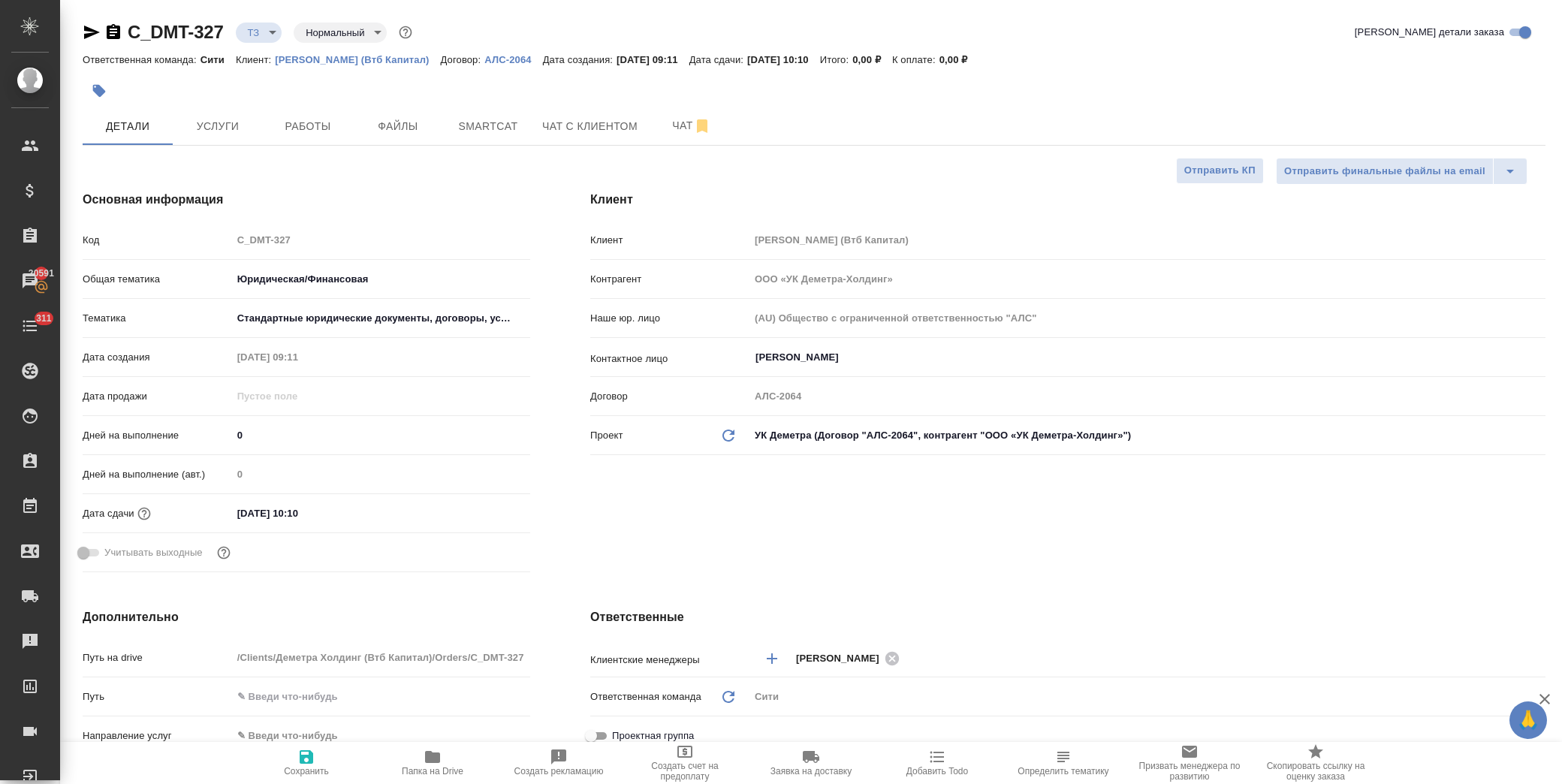
type textarea "x"
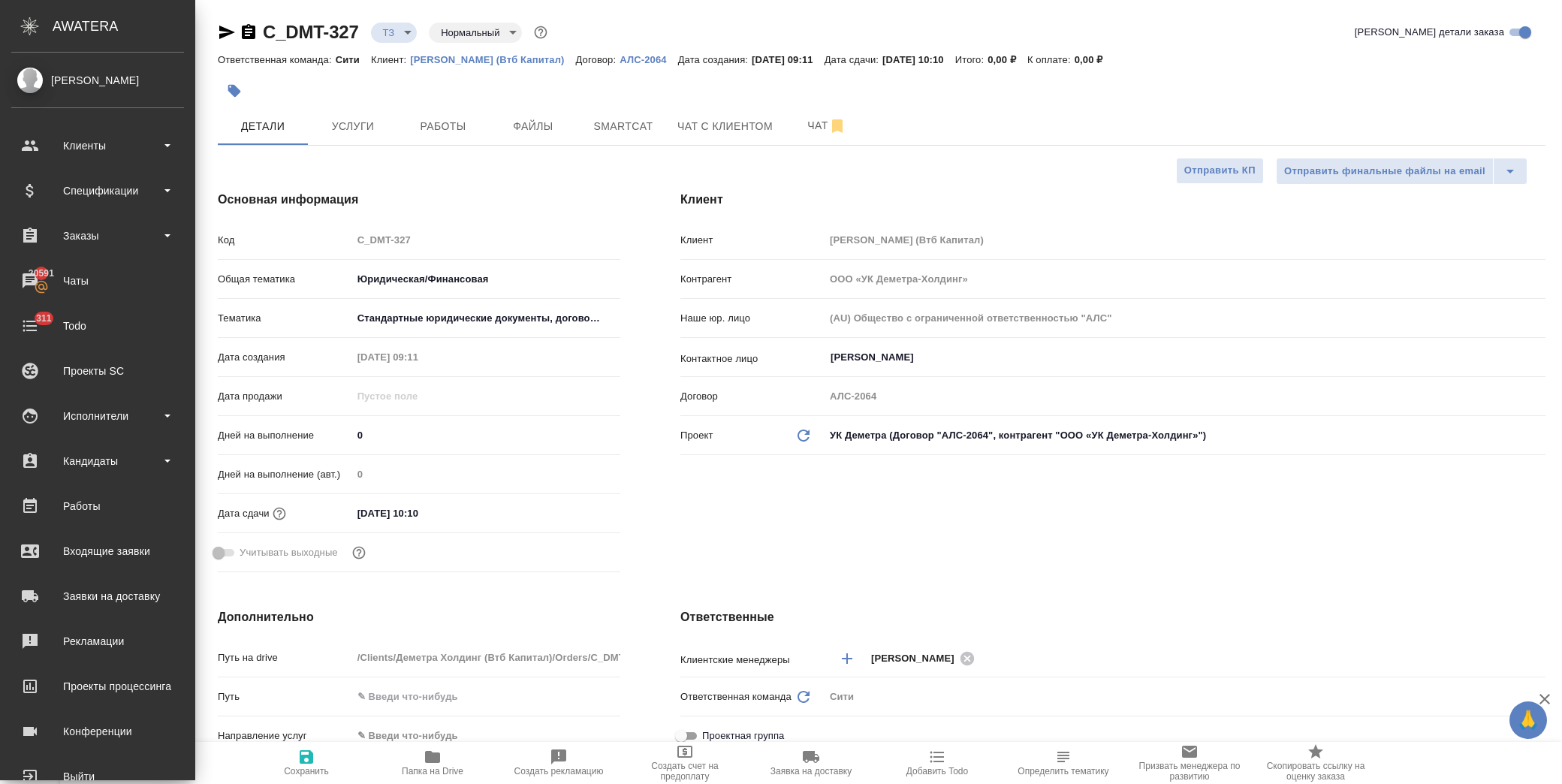
type textarea "x"
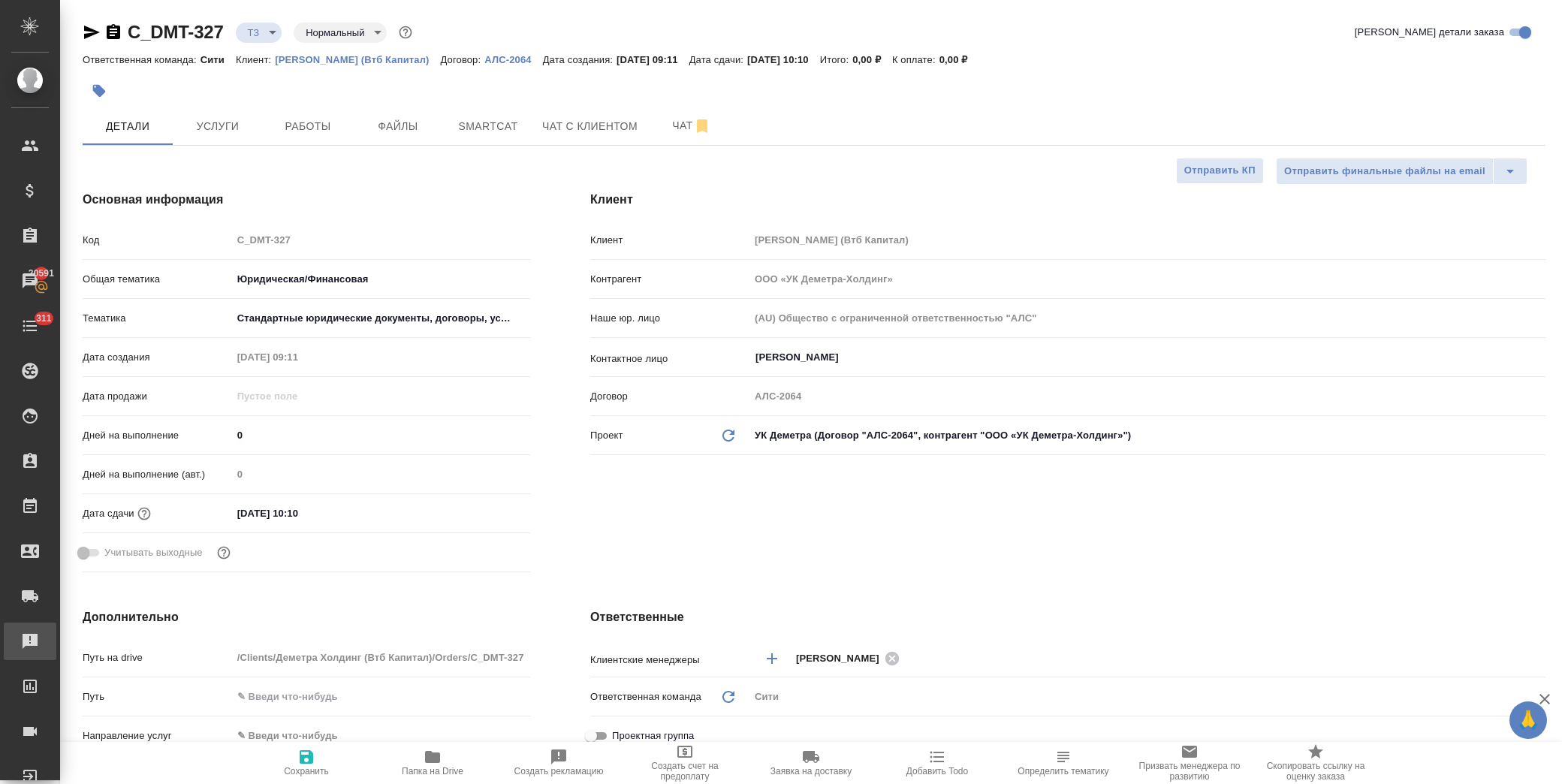
type textarea "x"
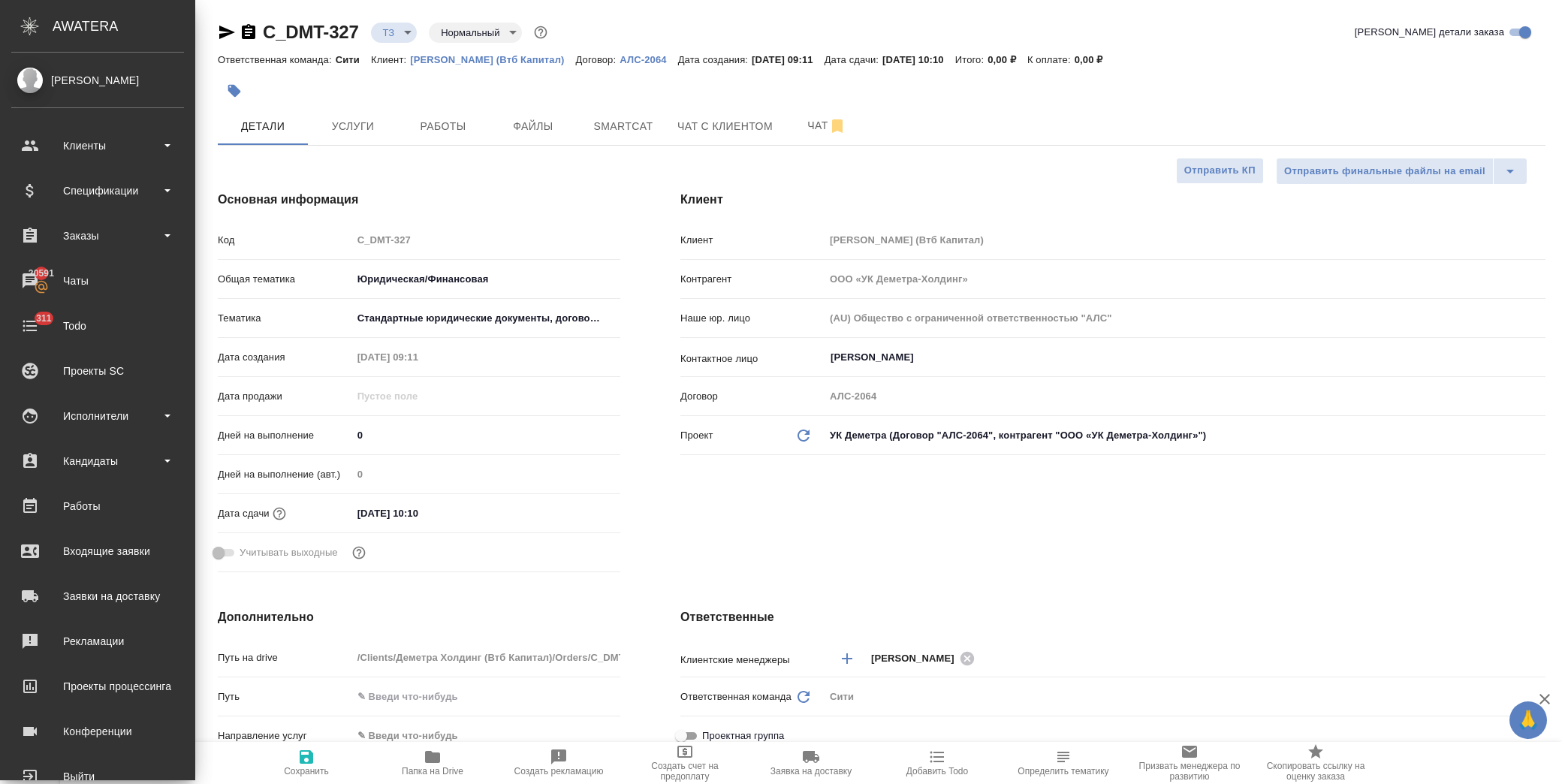
type textarea "x"
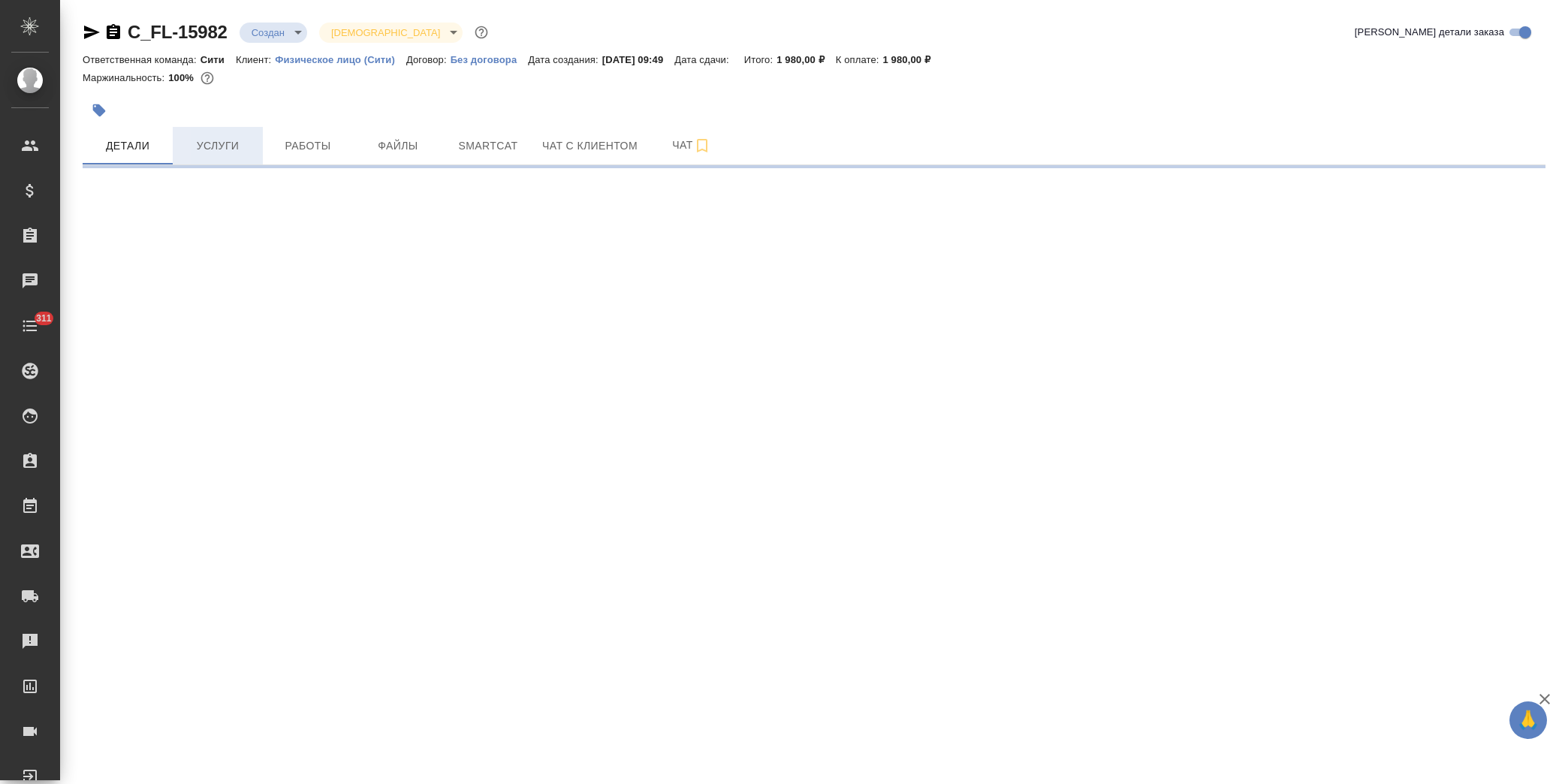
select select "RU"
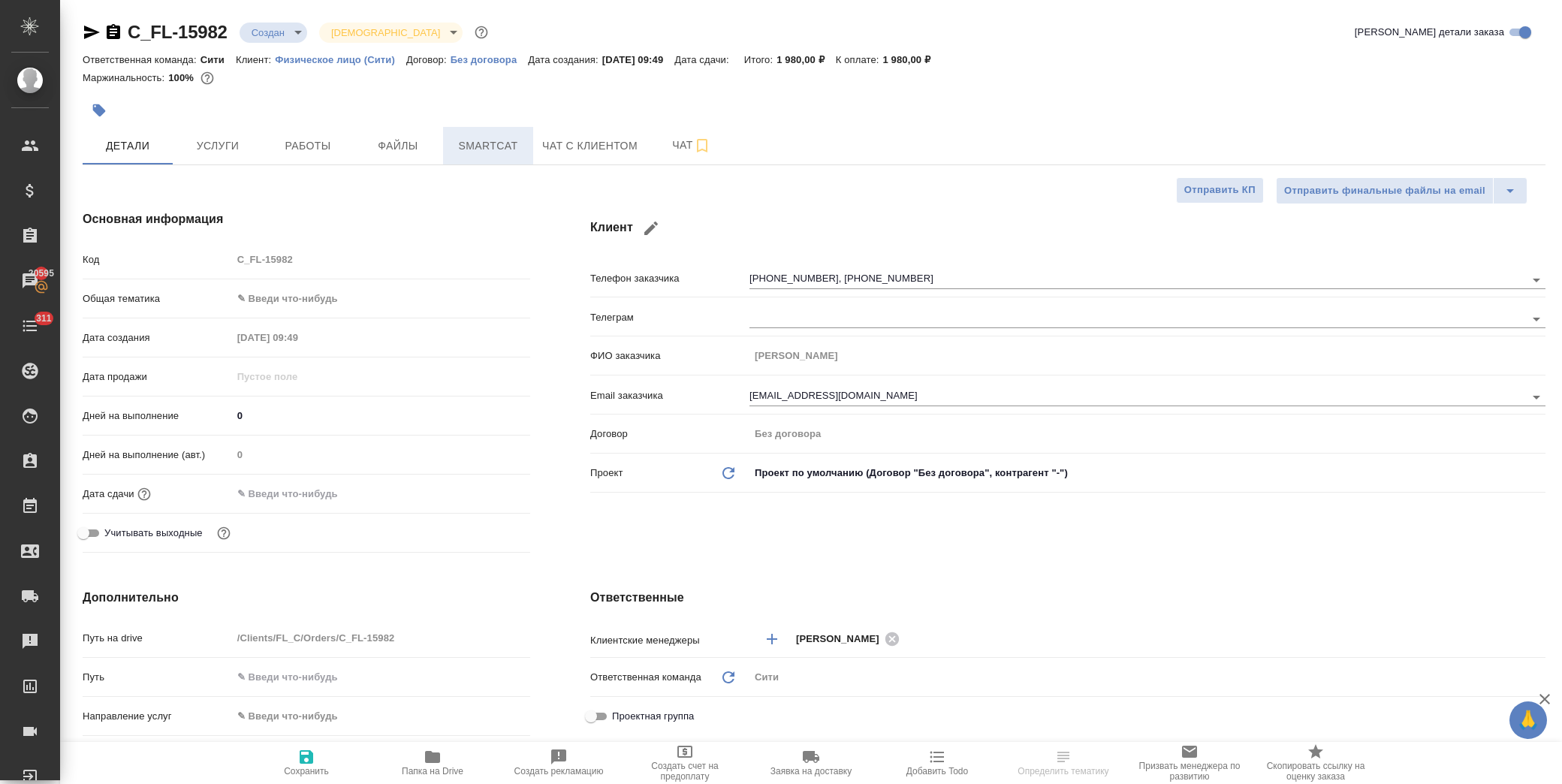
type textarea "x"
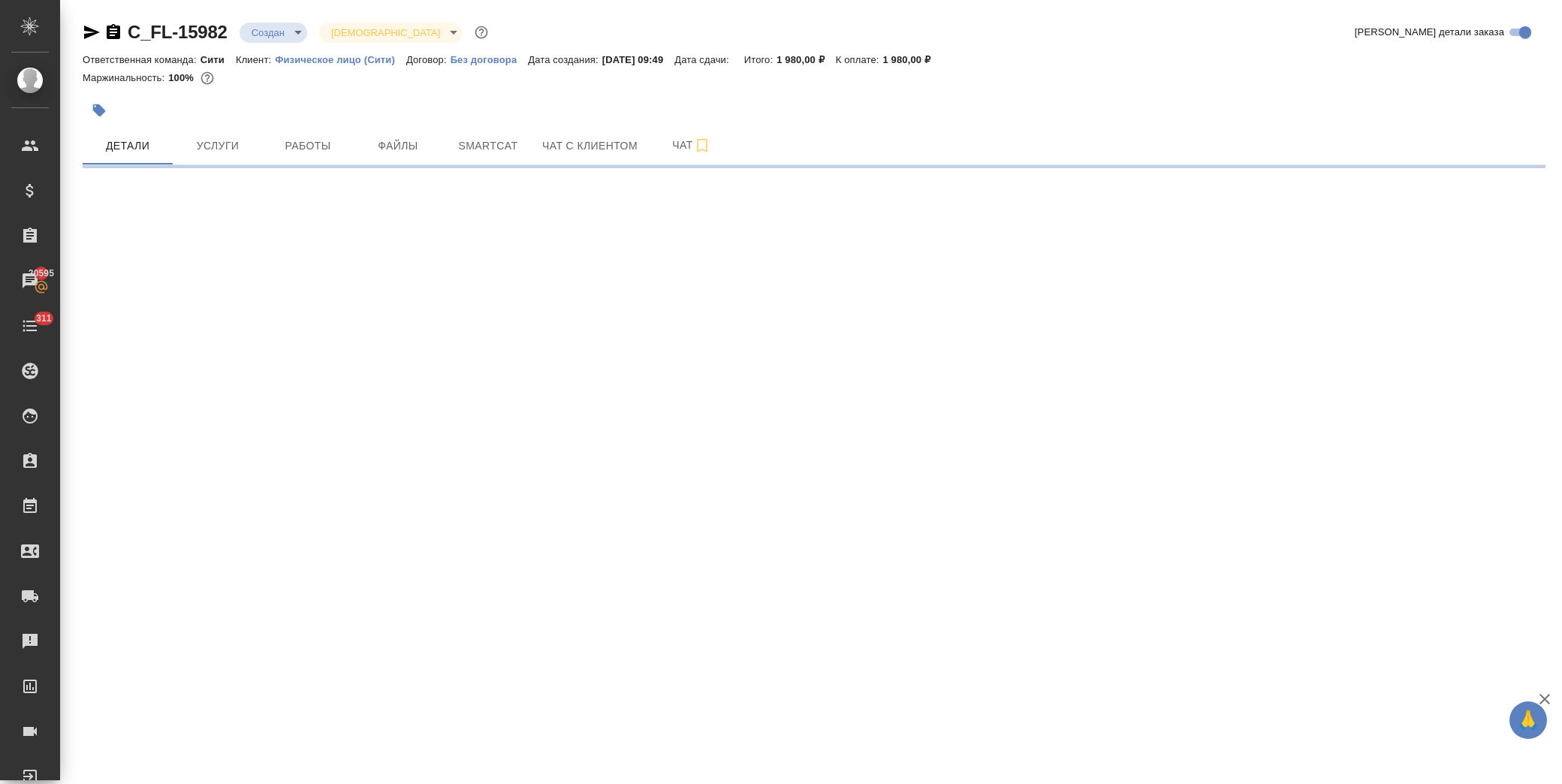
select select "RU"
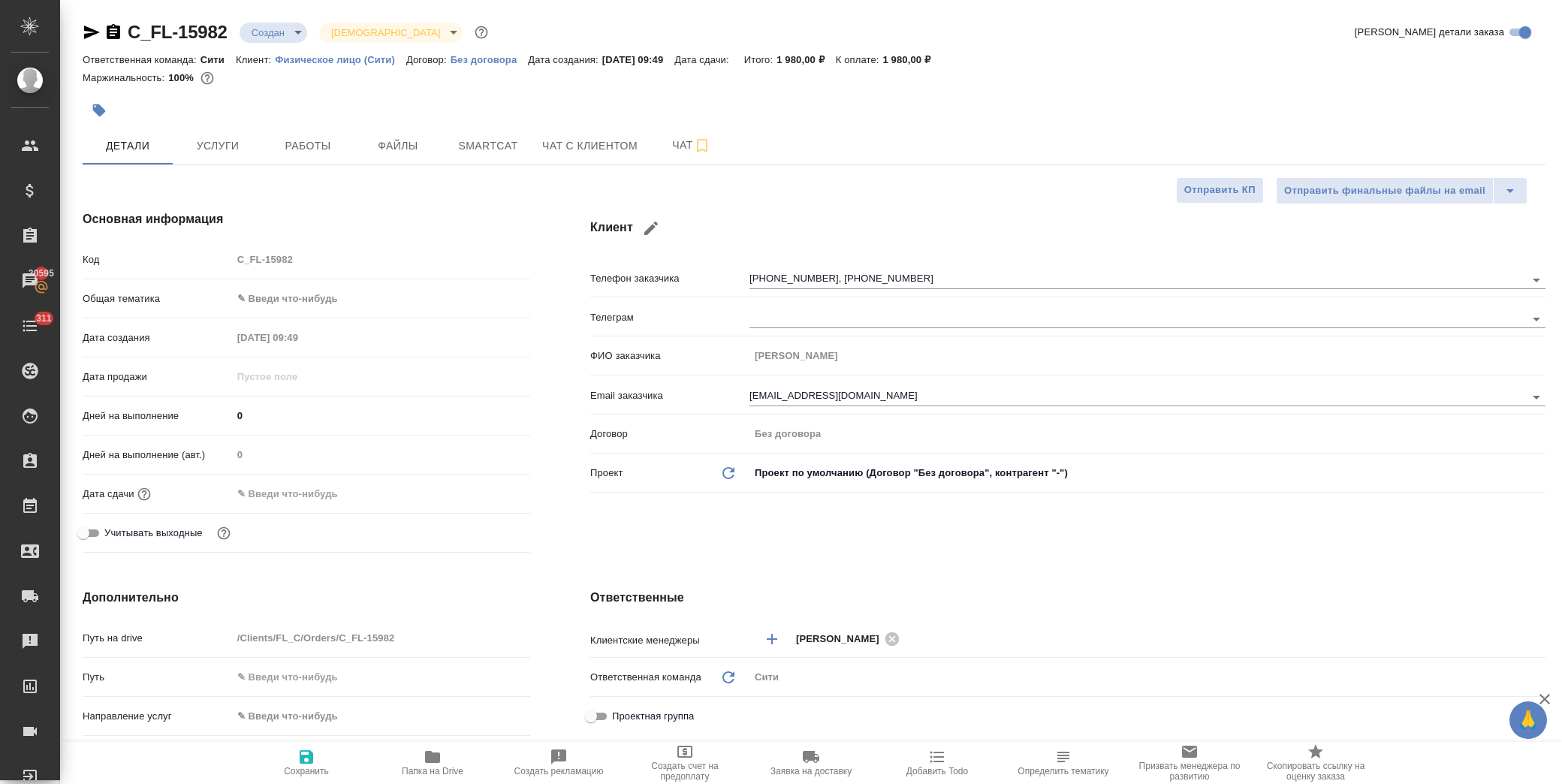
type textarea "x"
click at [551, 141] on span "Чат с клиентом" at bounding box center [590, 146] width 96 height 19
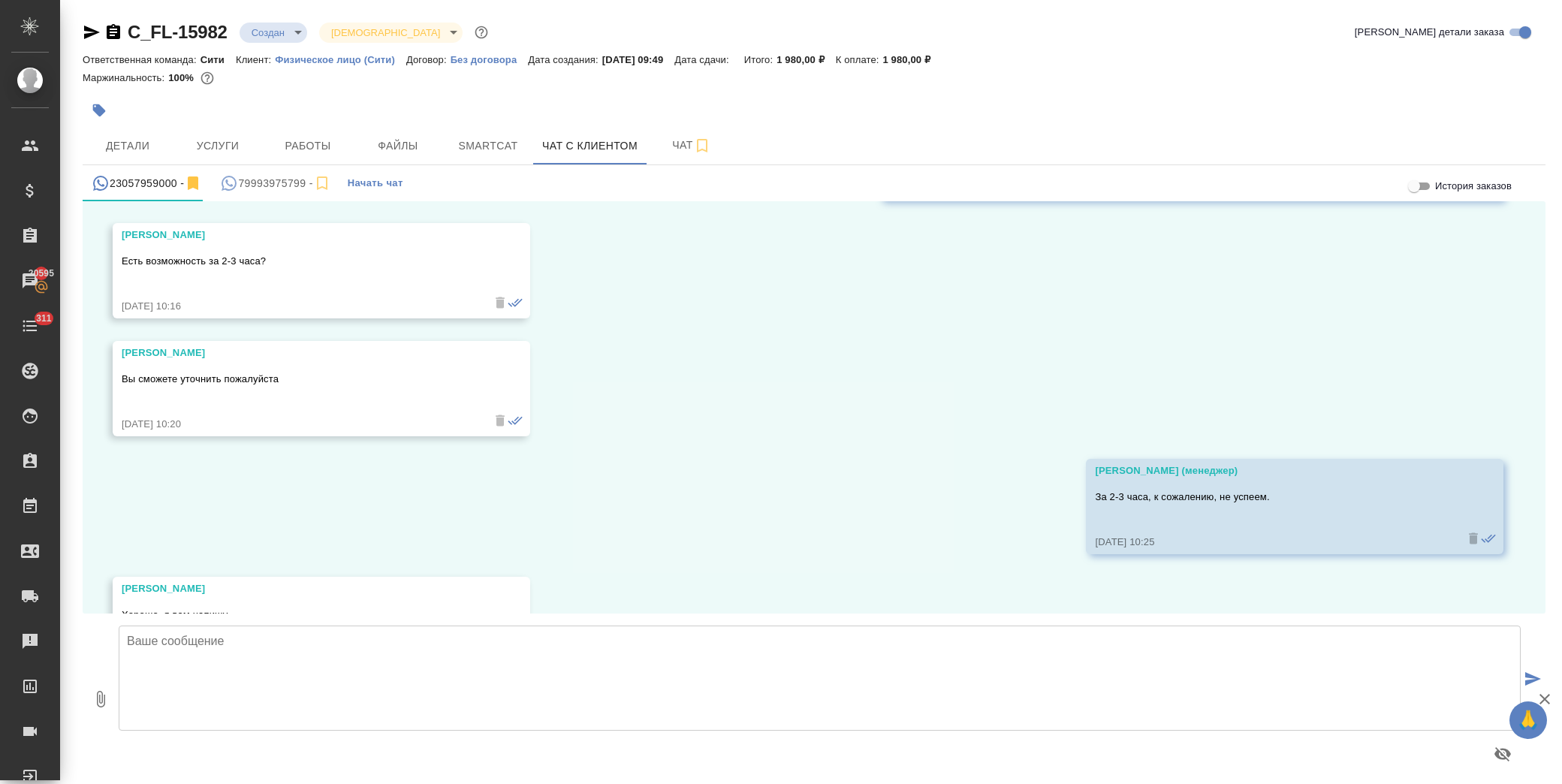
scroll to position [1394, 0]
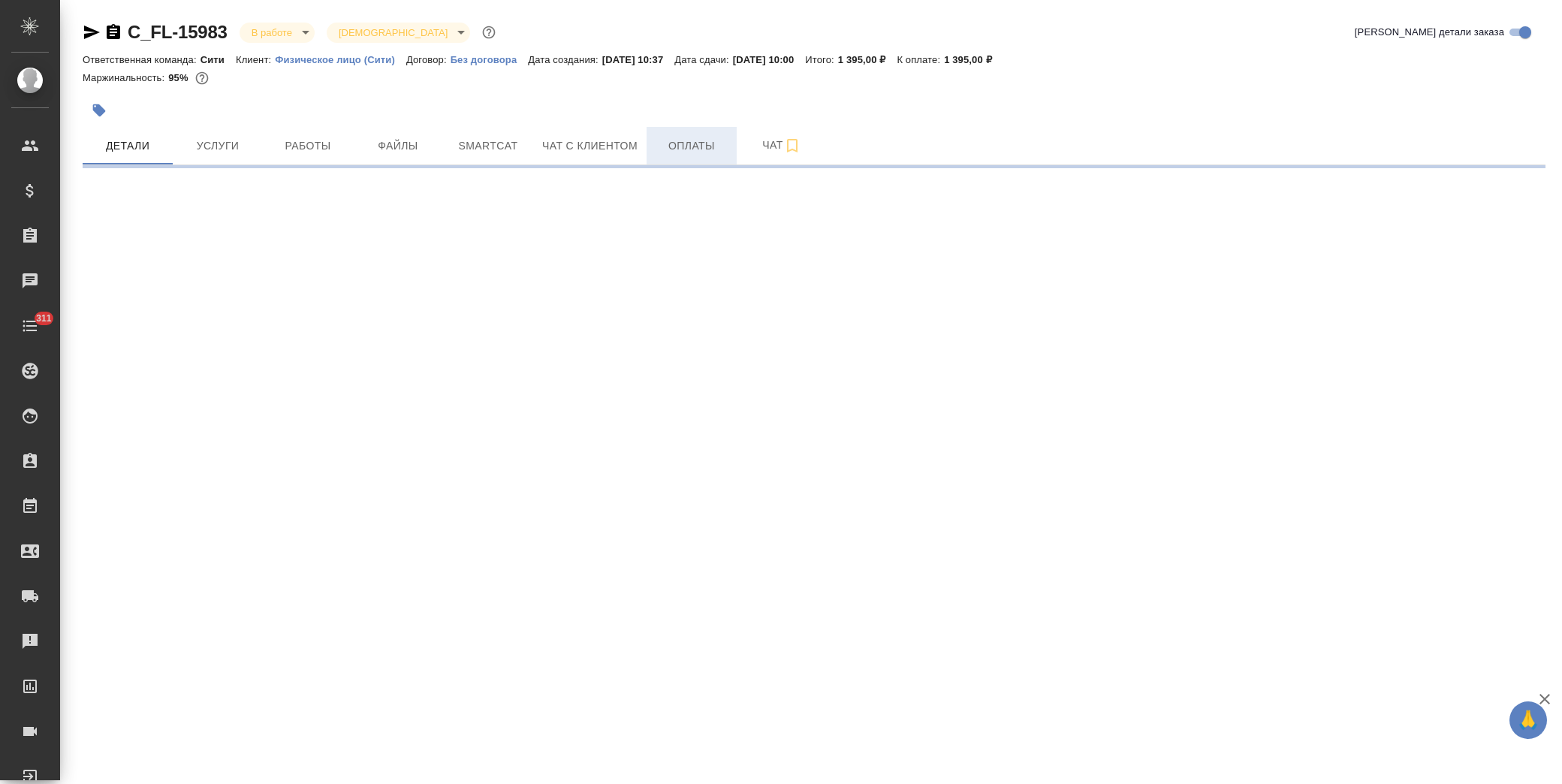
select select "RU"
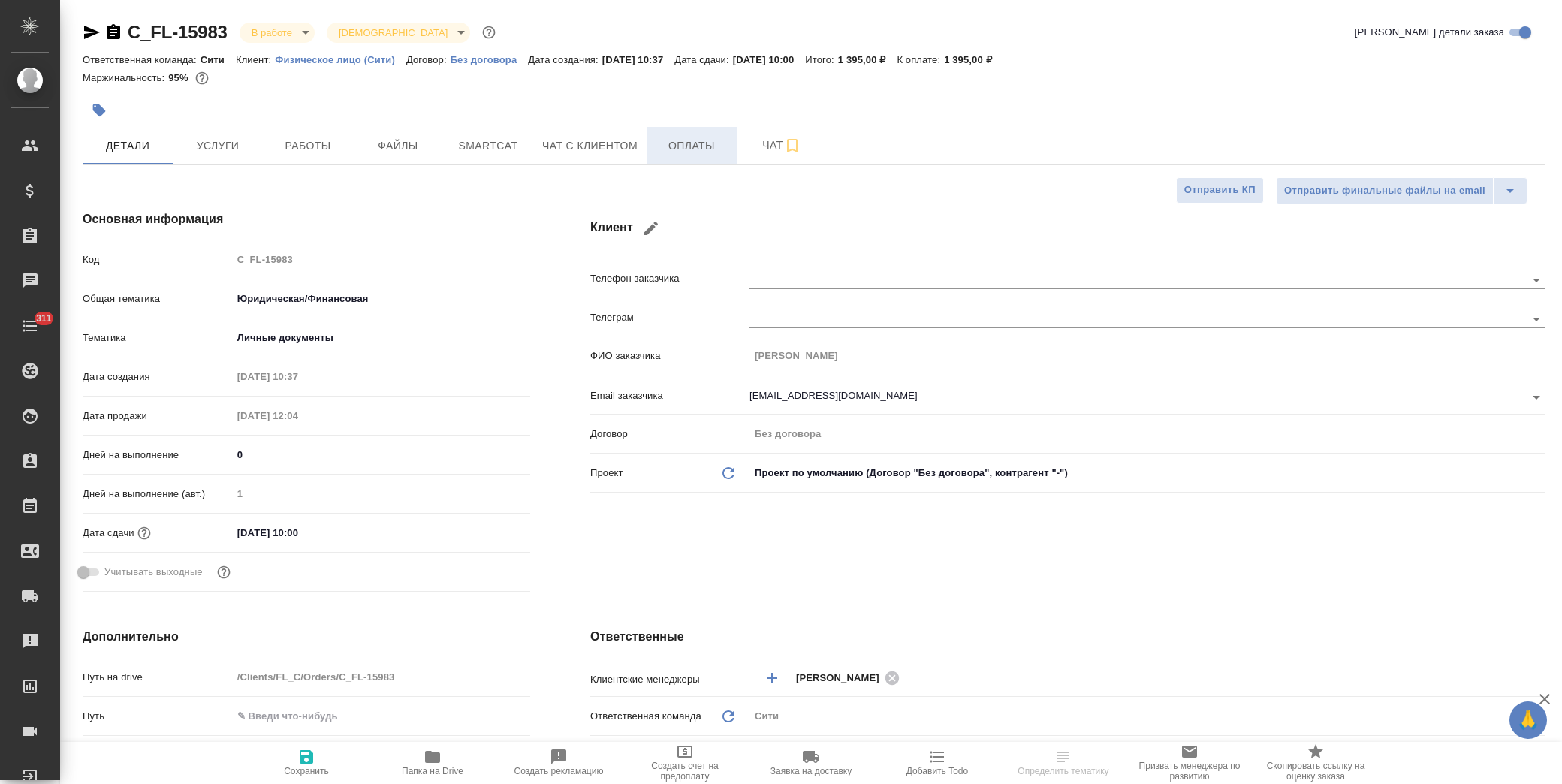
type textarea "x"
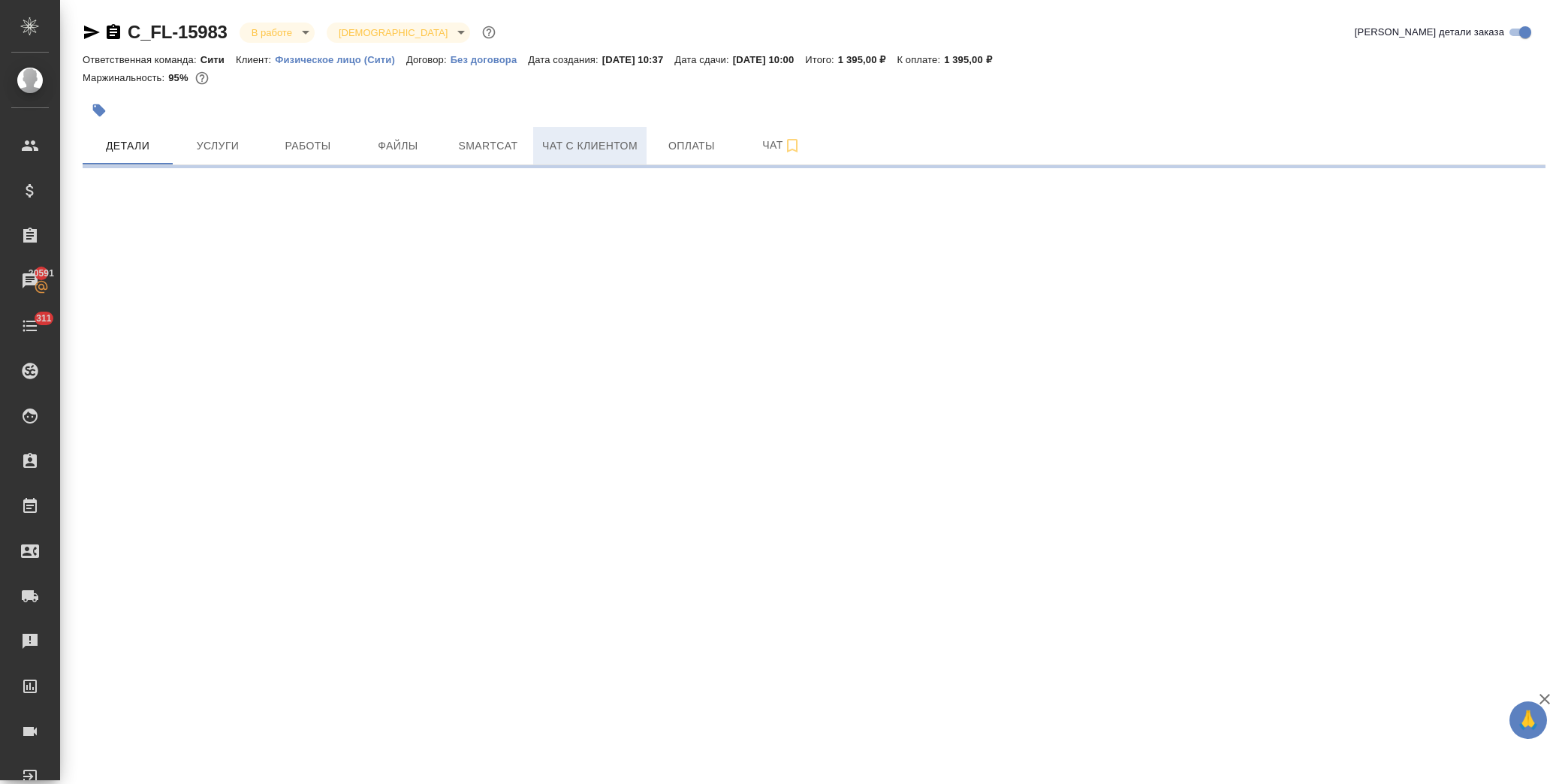
click at [582, 149] on span "Чат с клиентом" at bounding box center [590, 146] width 96 height 19
select select "RU"
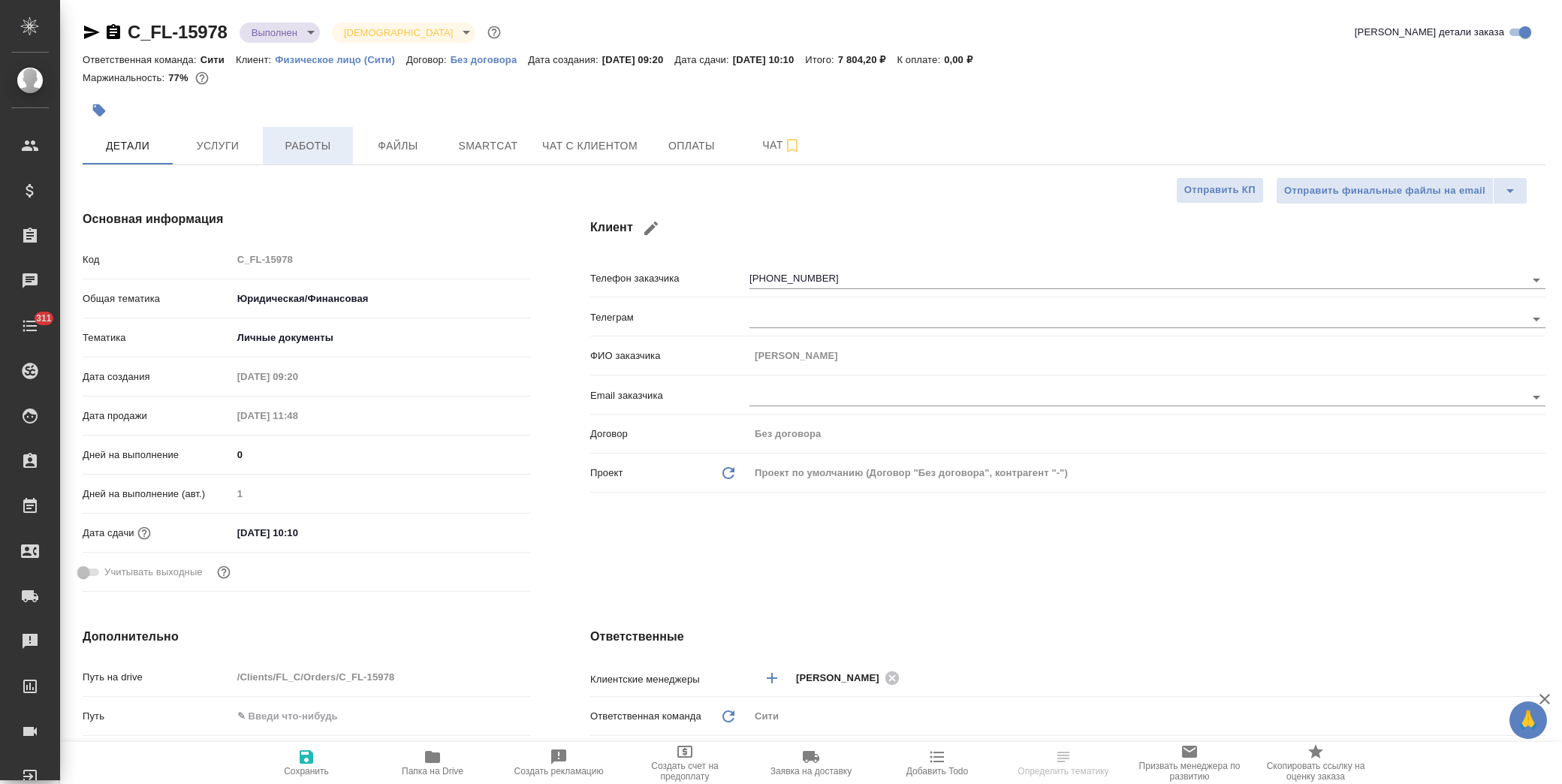
type textarea "x"
click at [315, 133] on button "Работы" at bounding box center [308, 146] width 90 height 38
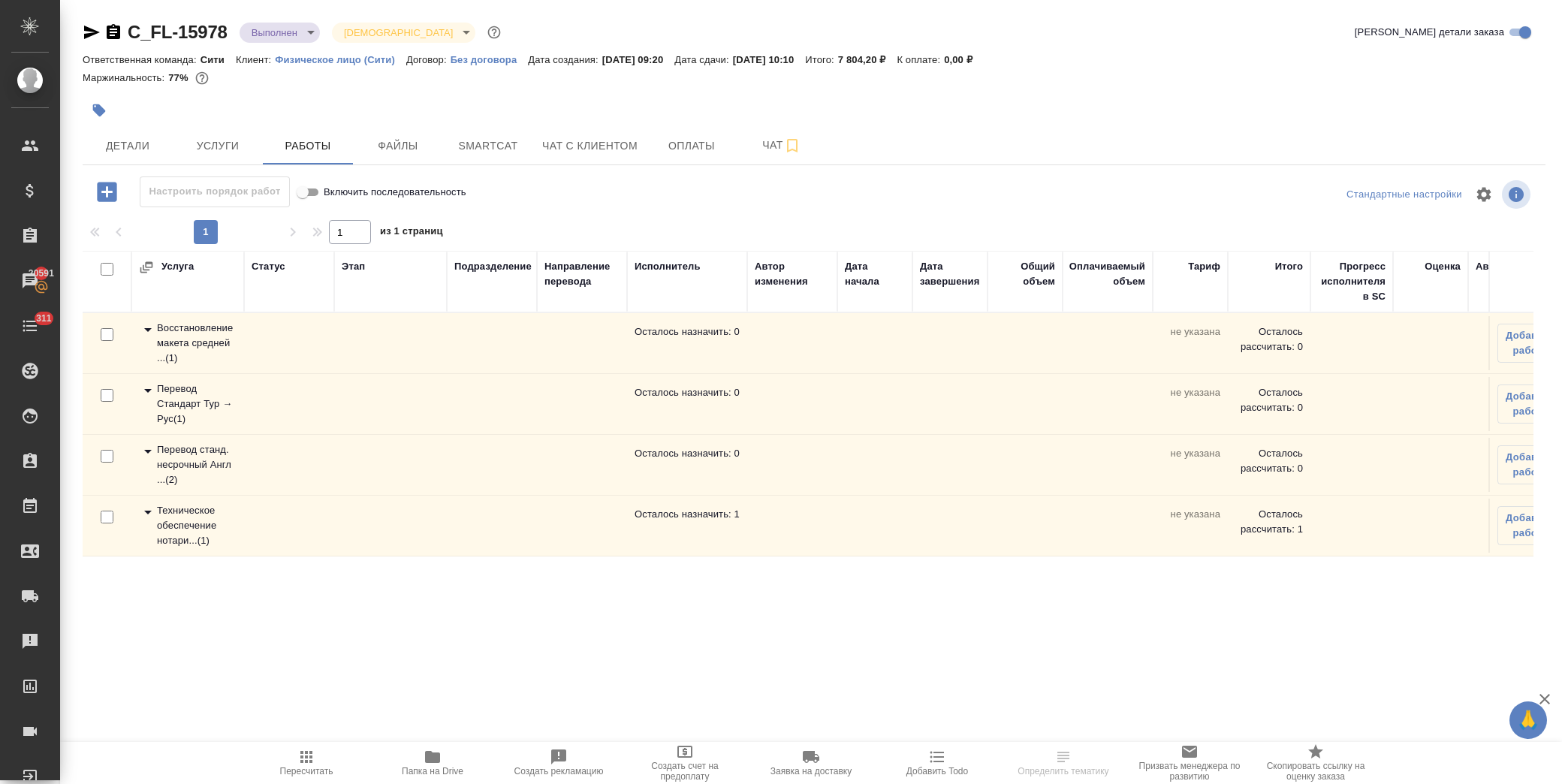
click at [148, 512] on icon at bounding box center [148, 512] width 8 height 4
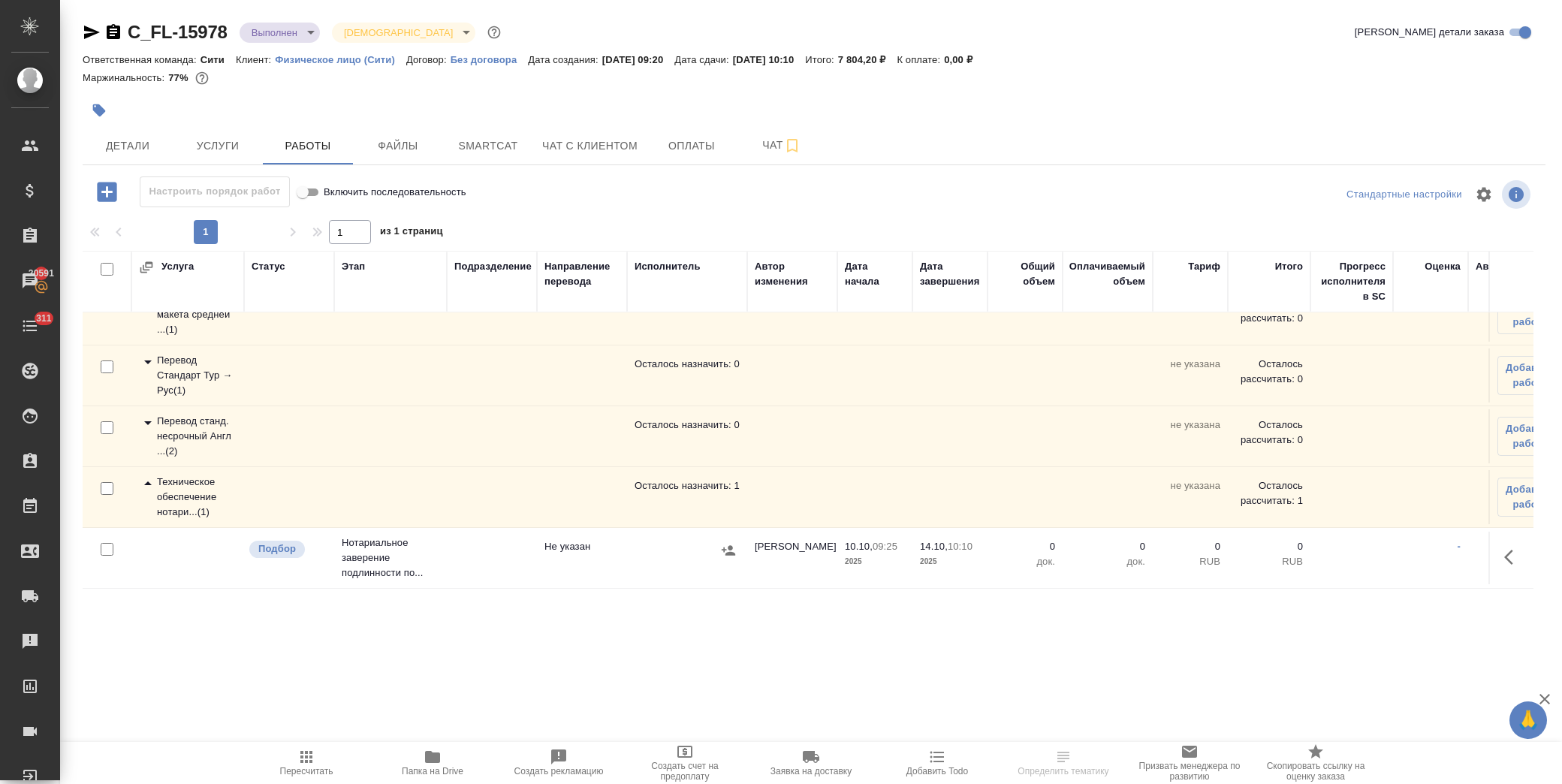
scroll to position [41, 0]
click at [145, 475] on icon at bounding box center [148, 484] width 18 height 18
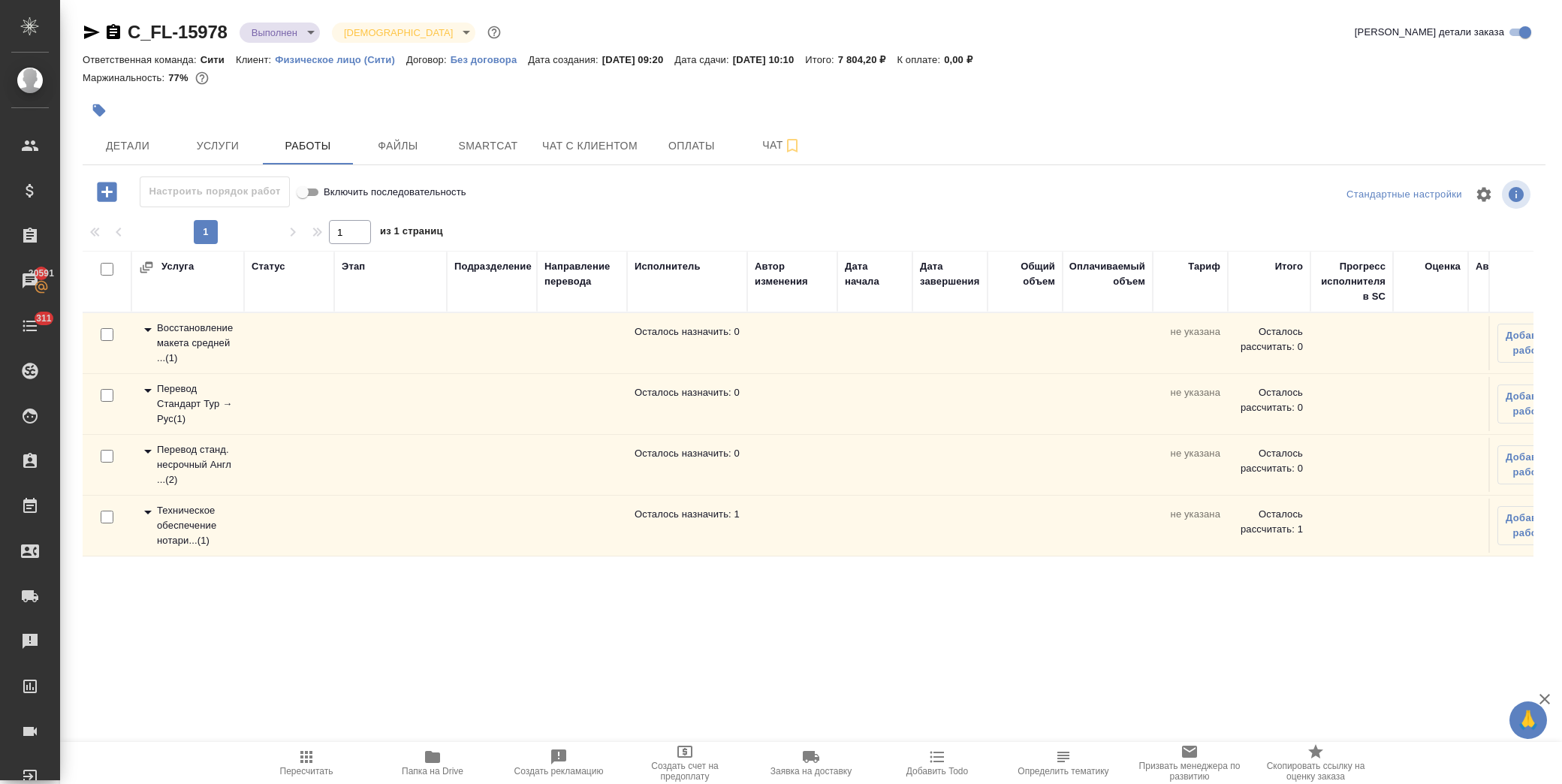
scroll to position [0, 0]
click at [147, 449] on icon at bounding box center [148, 451] width 18 height 18
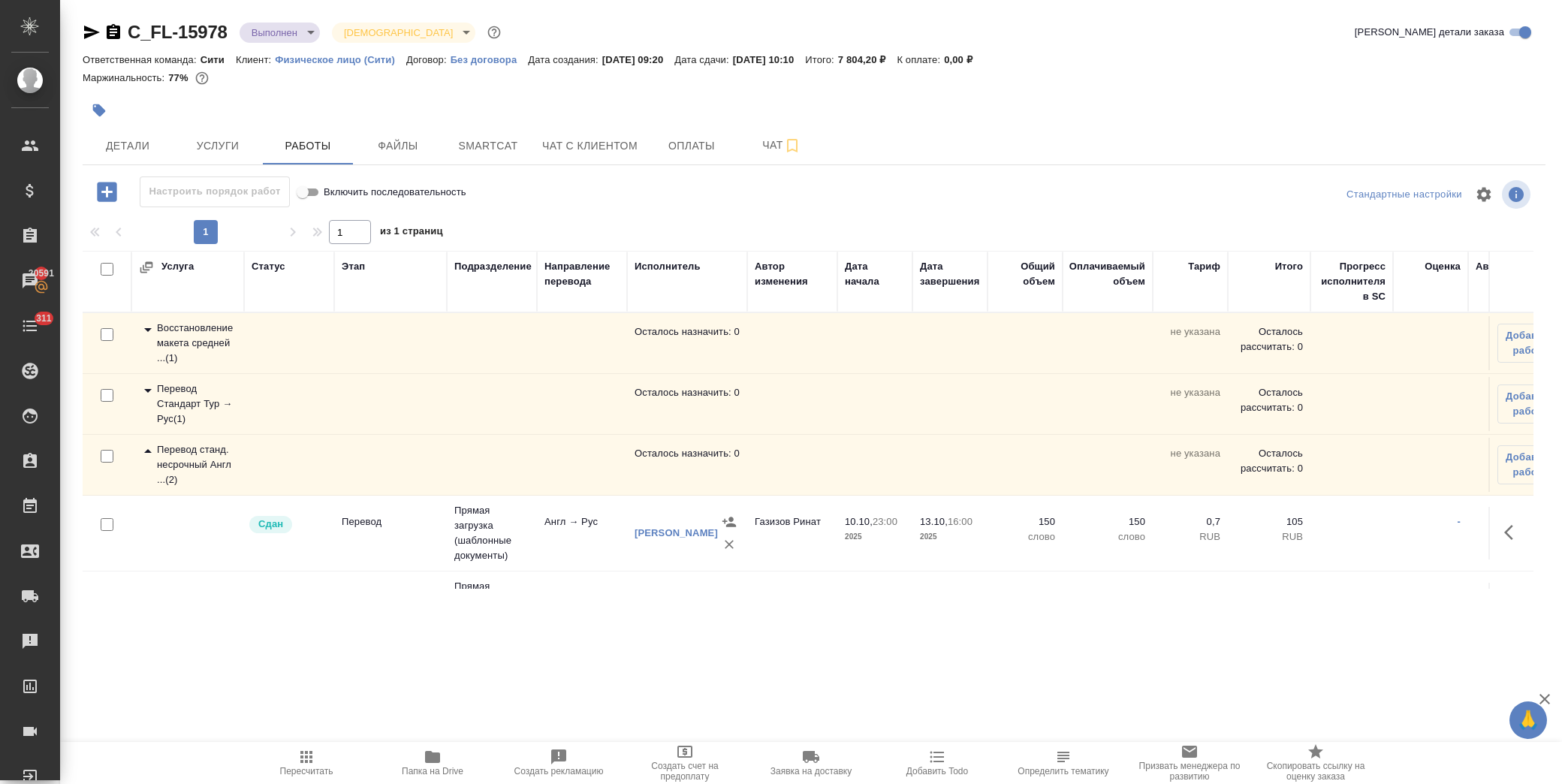
click at [147, 449] on icon at bounding box center [148, 451] width 8 height 4
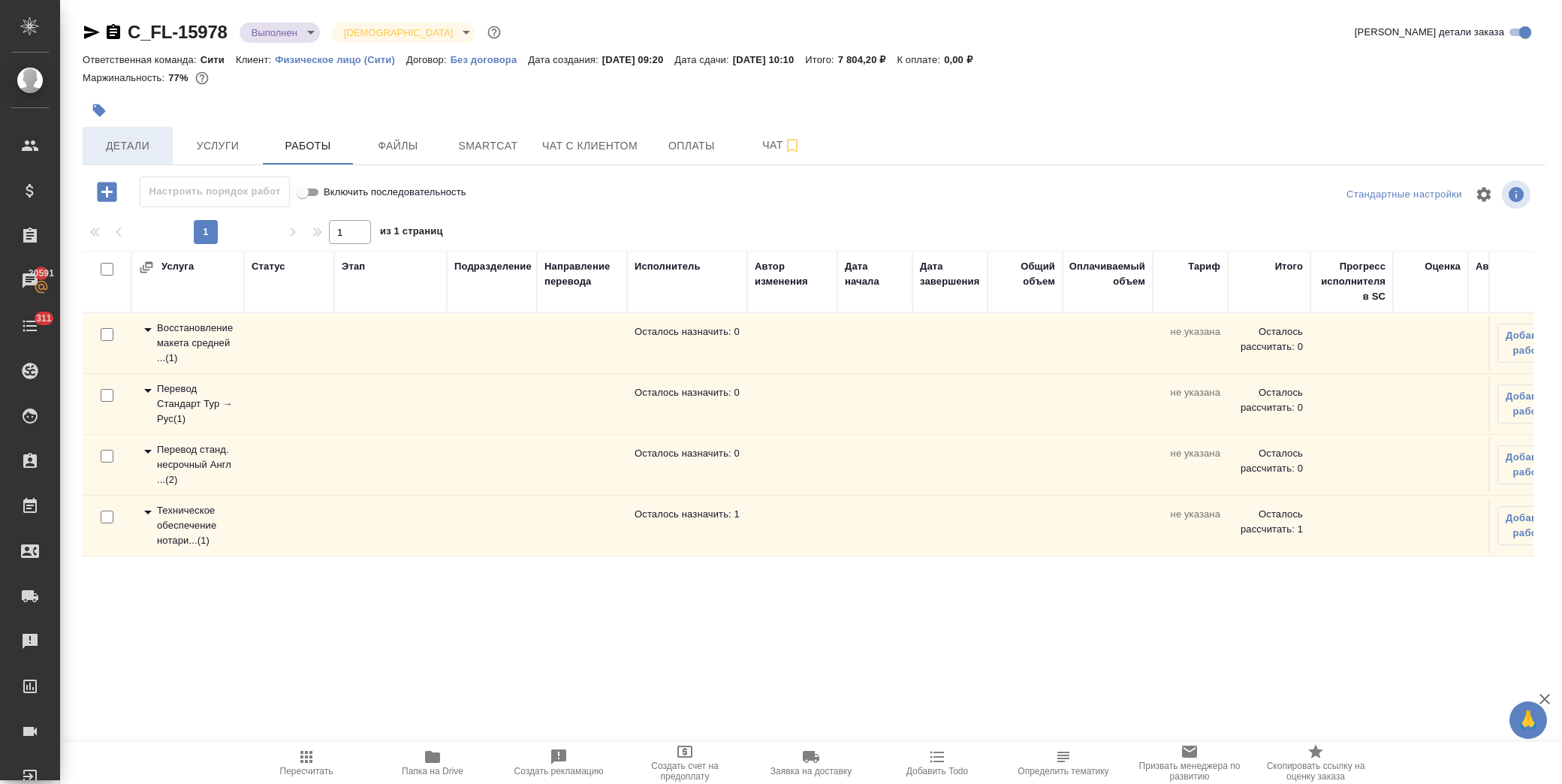
click at [108, 144] on span "Детали" at bounding box center [128, 146] width 72 height 19
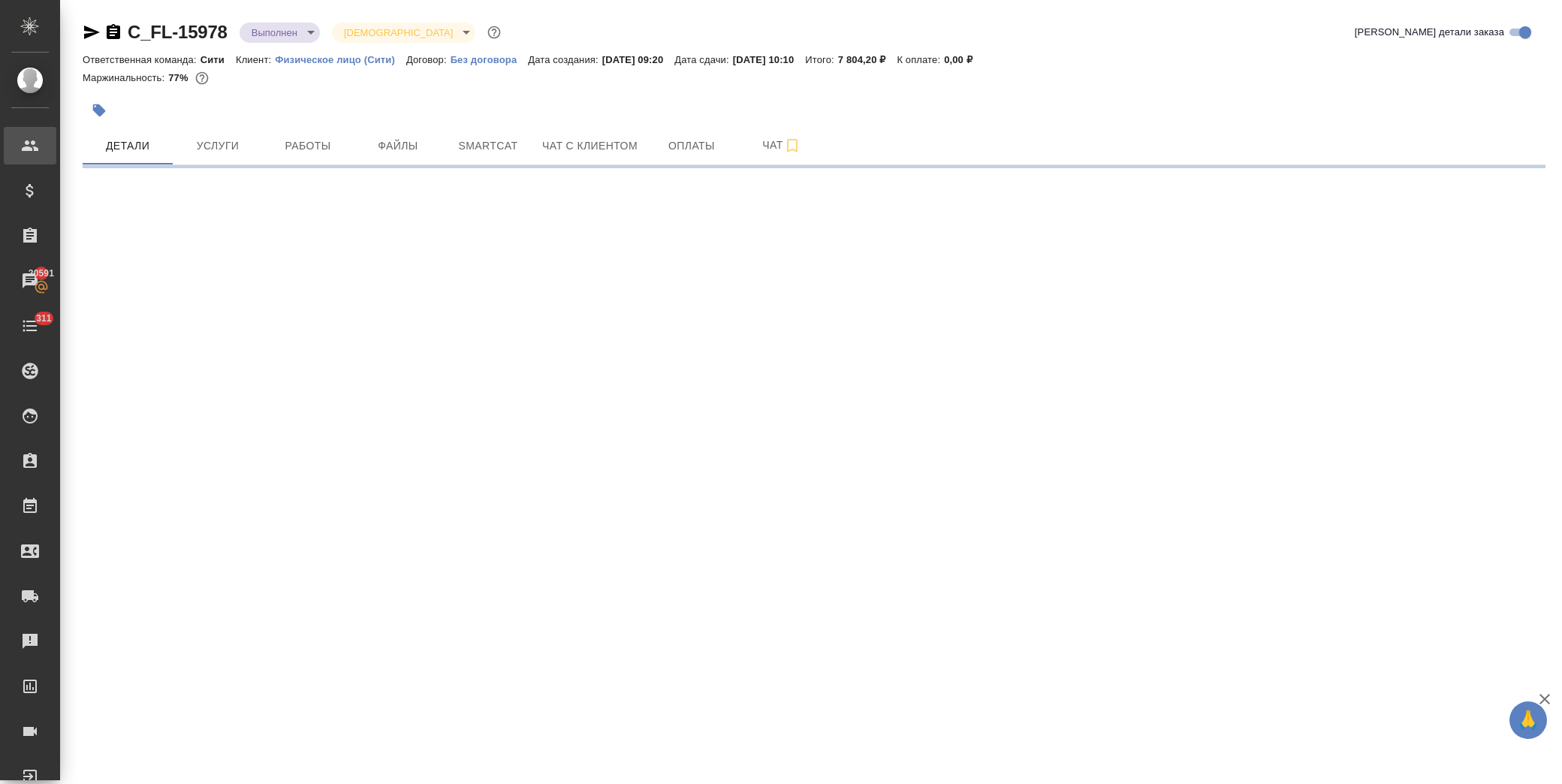
select select "RU"
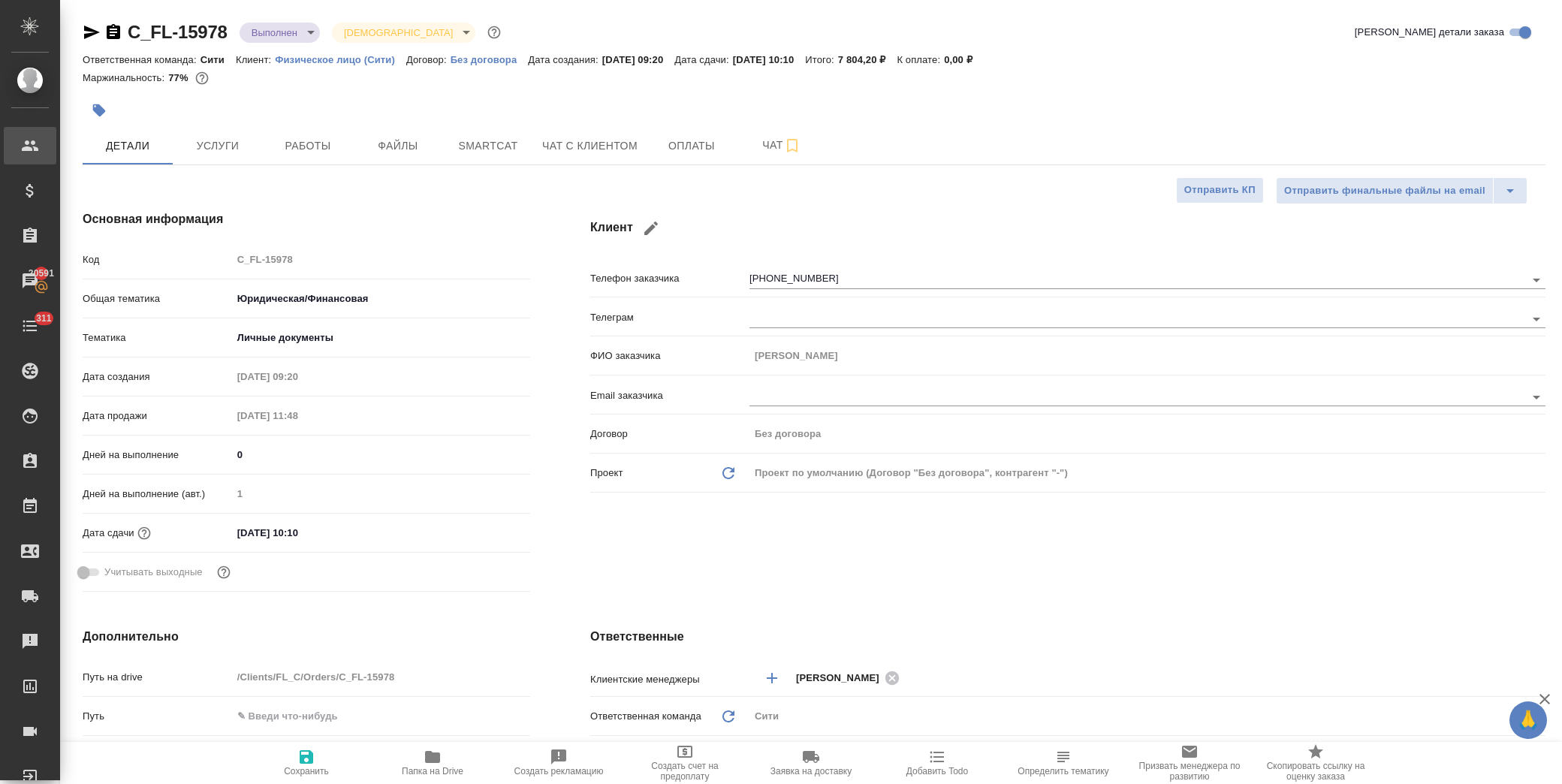
type textarea "x"
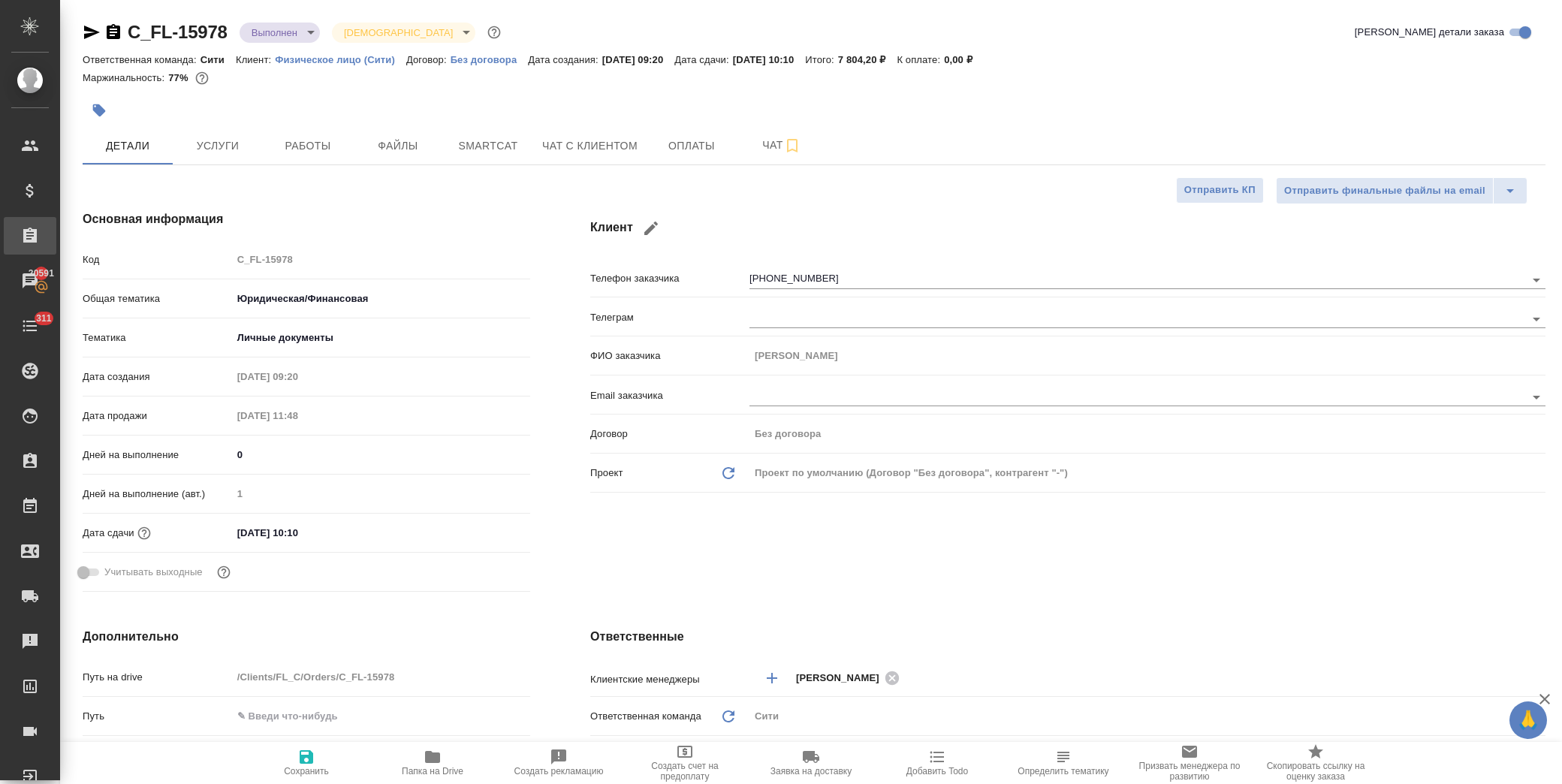
type textarea "x"
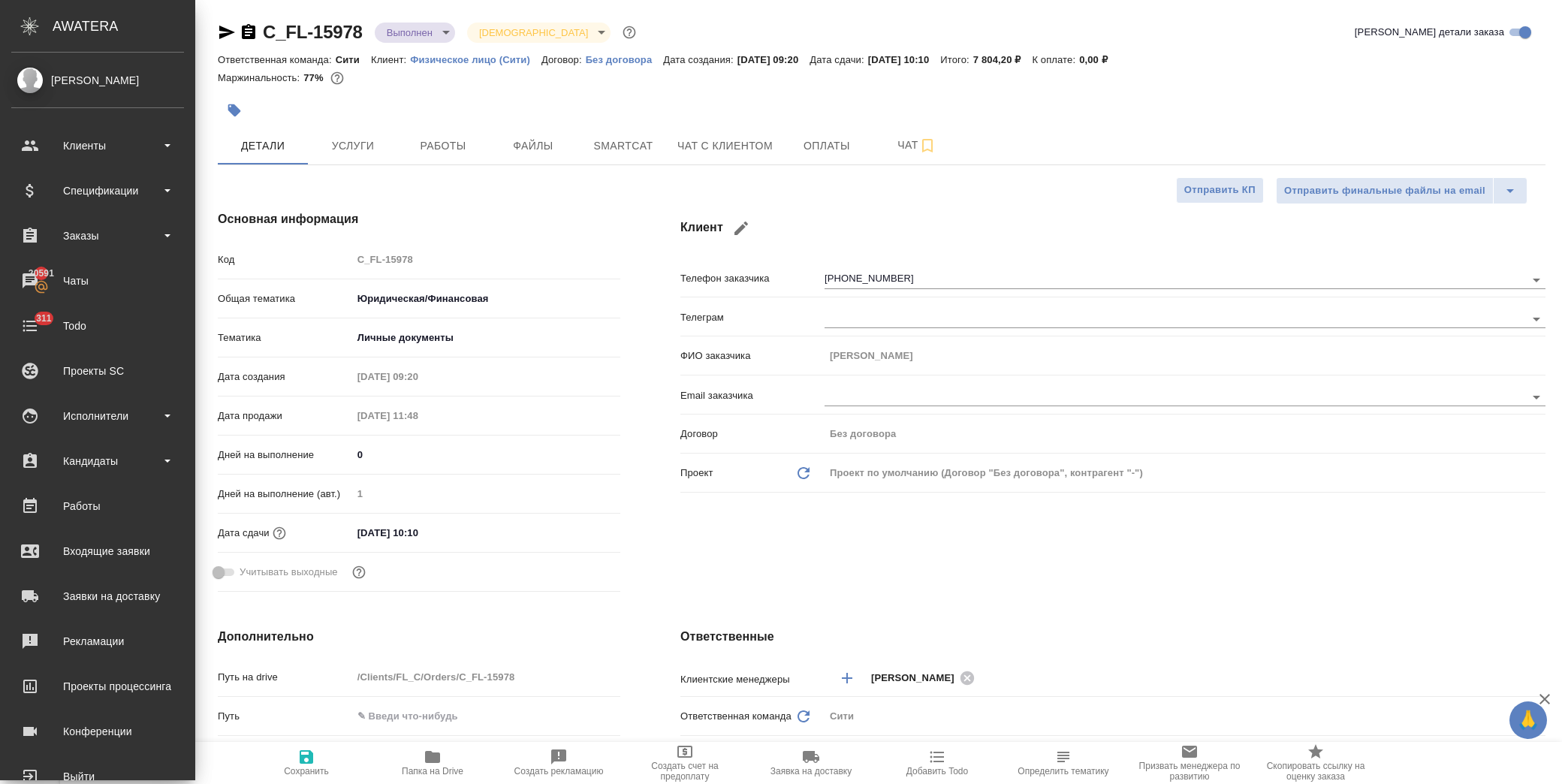
type textarea "x"
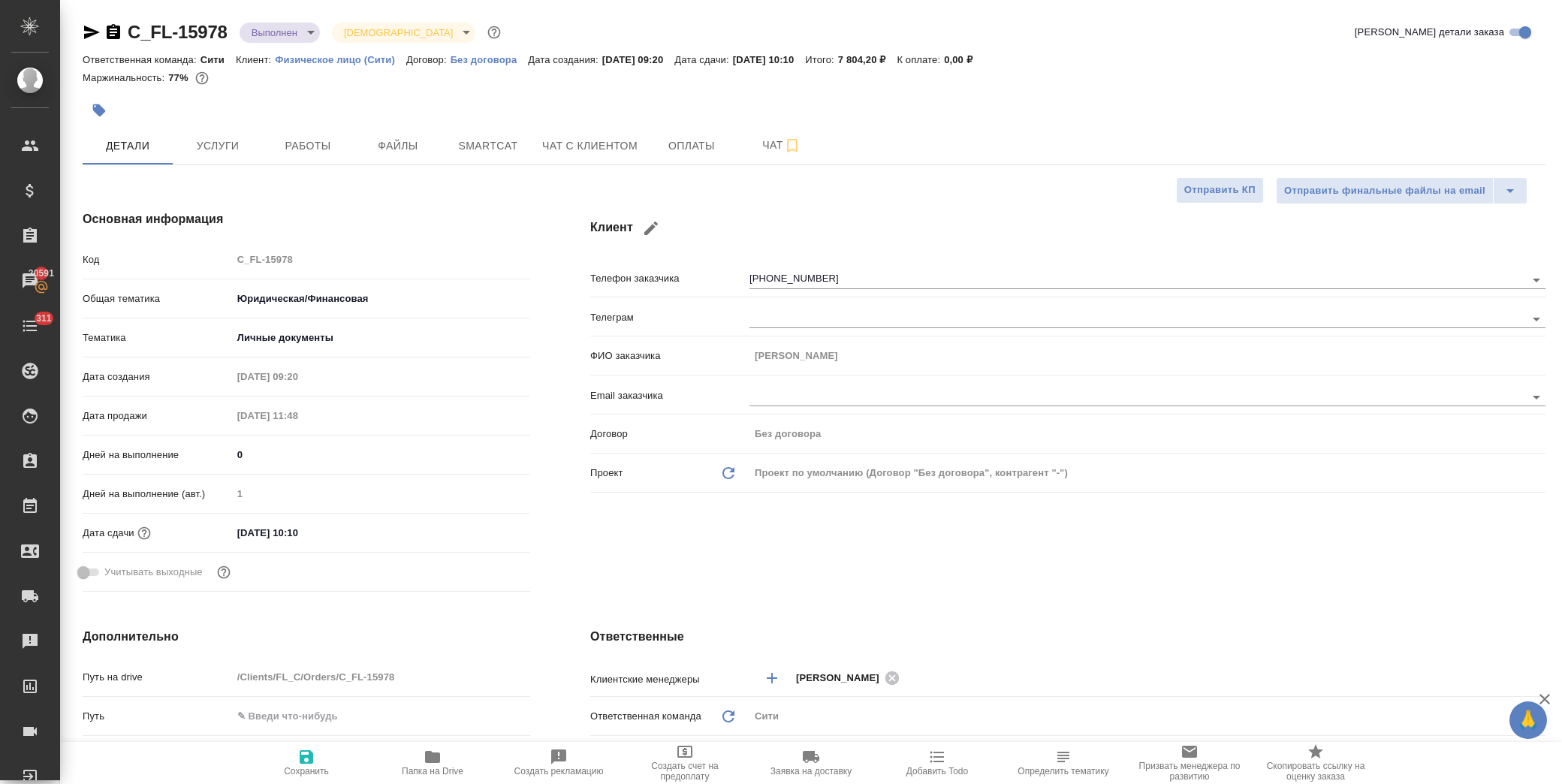
type textarea "x"
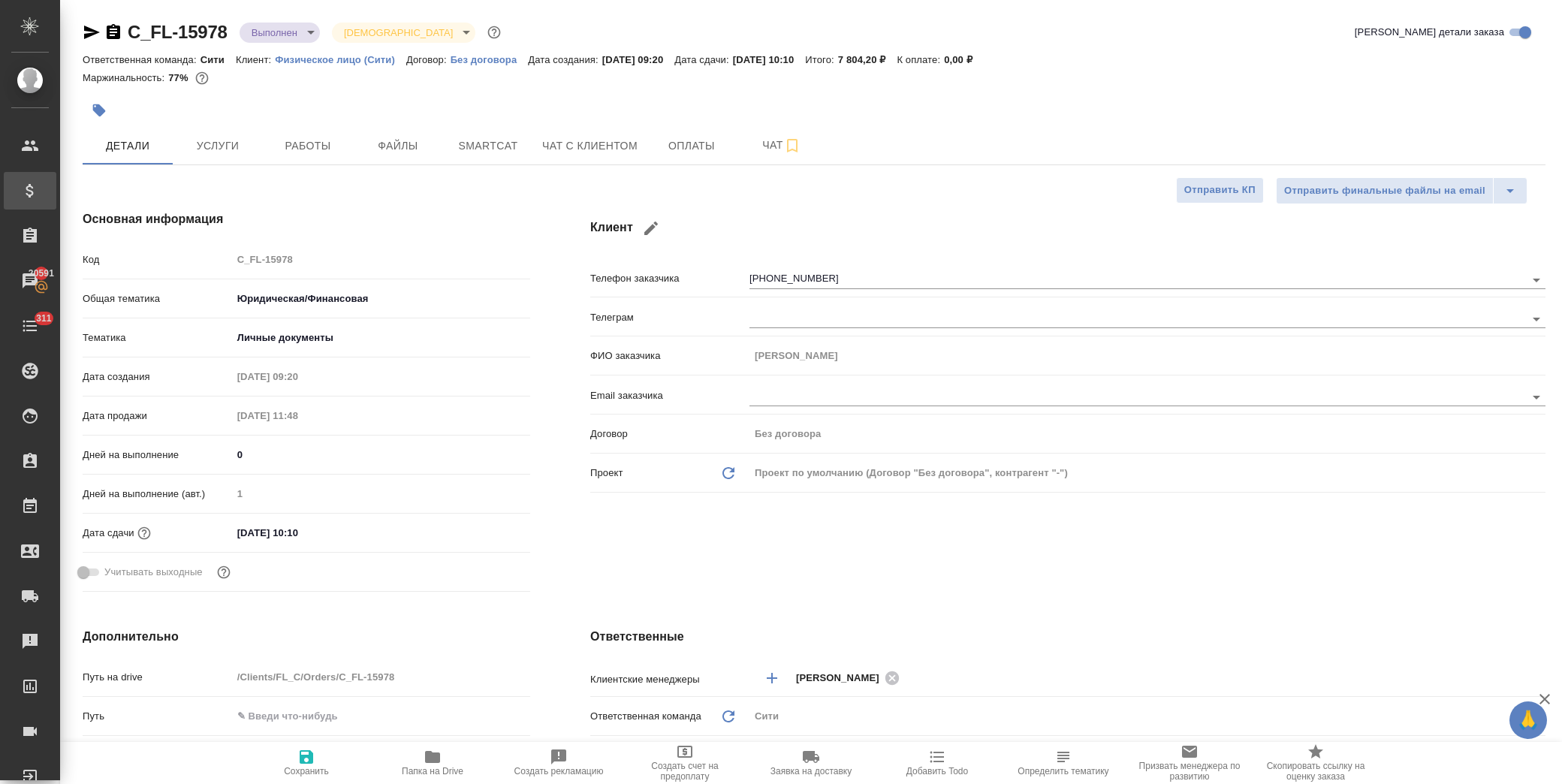
type textarea "x"
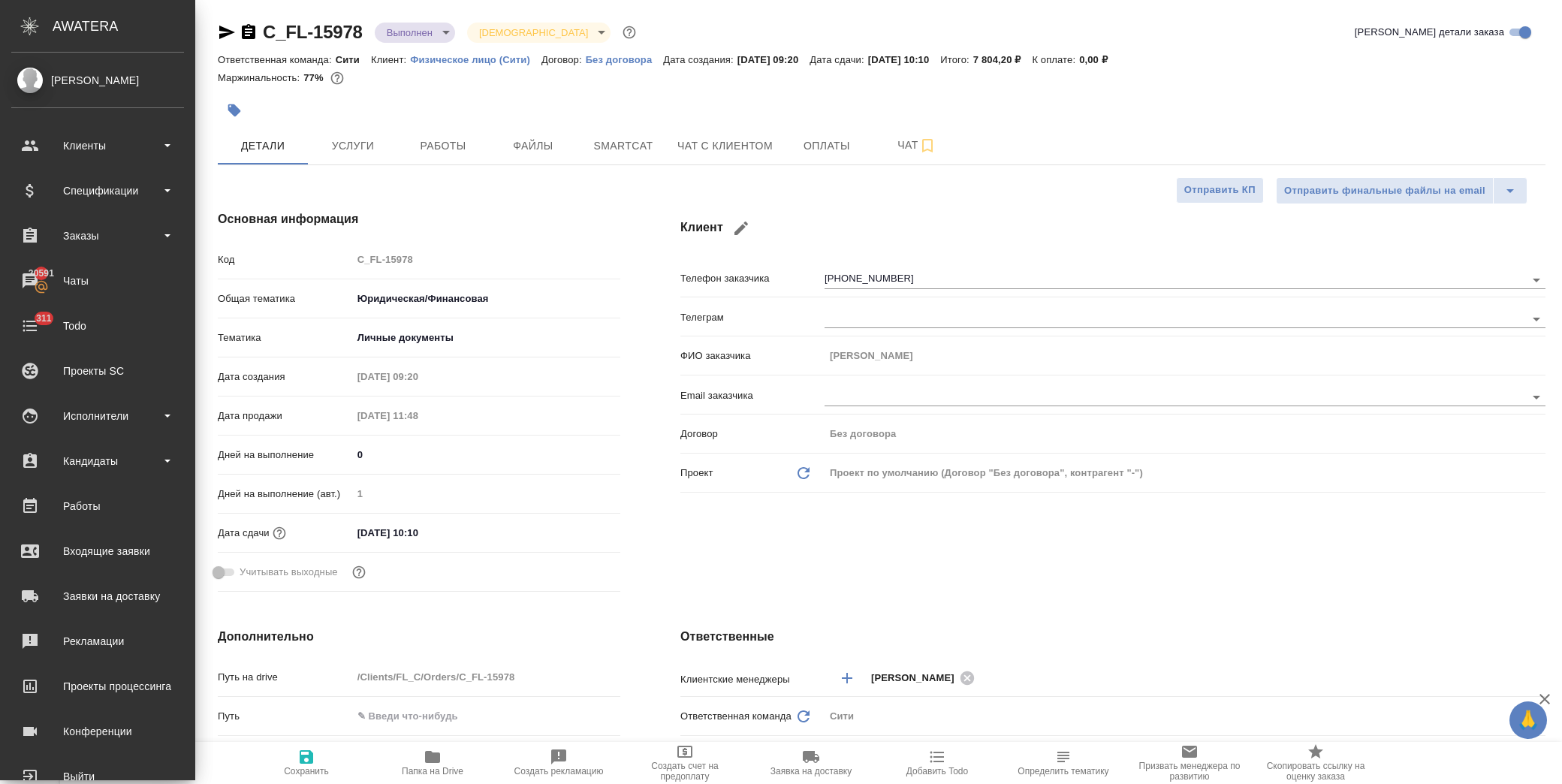
type textarea "x"
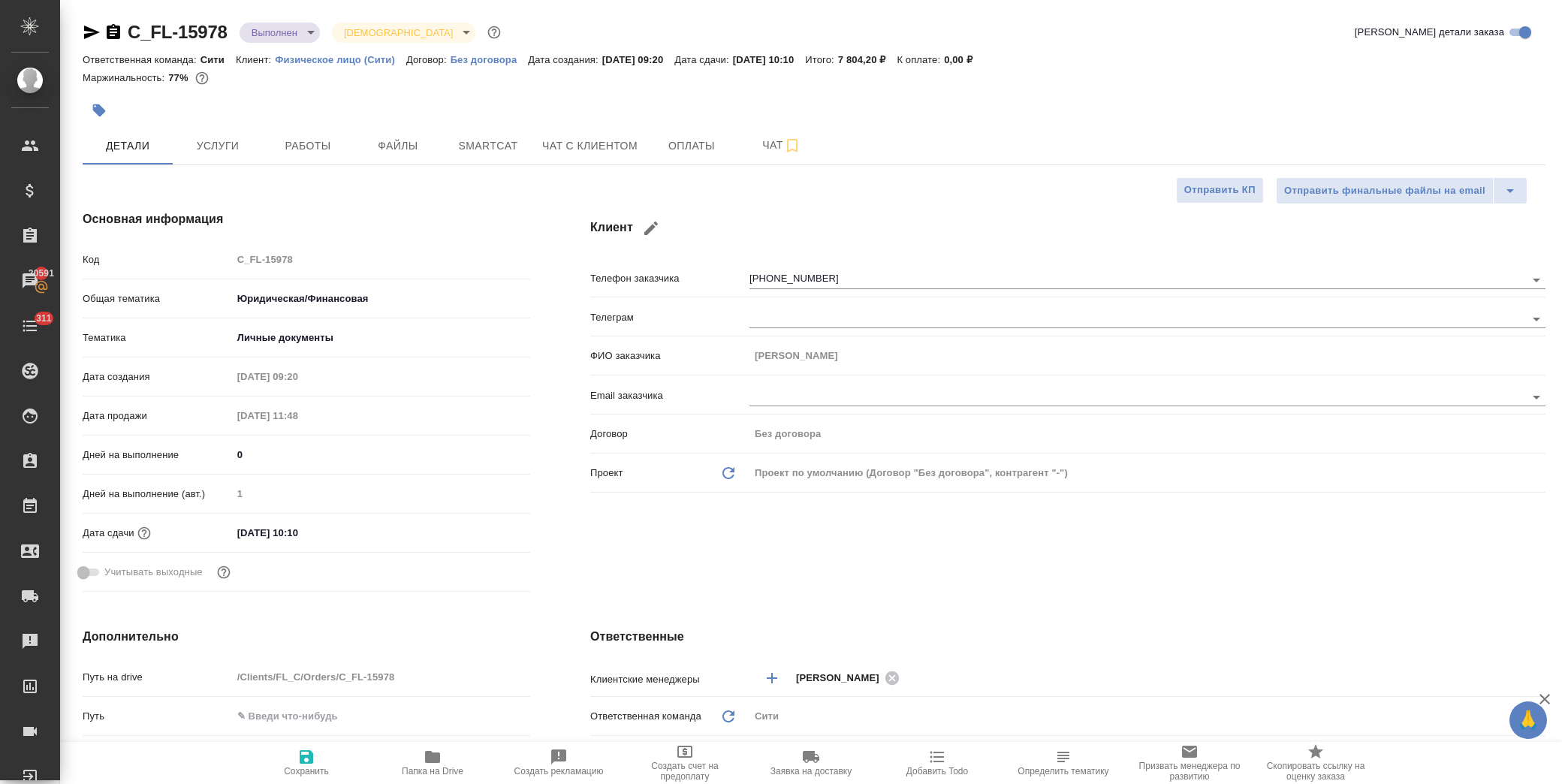
type textarea "x"
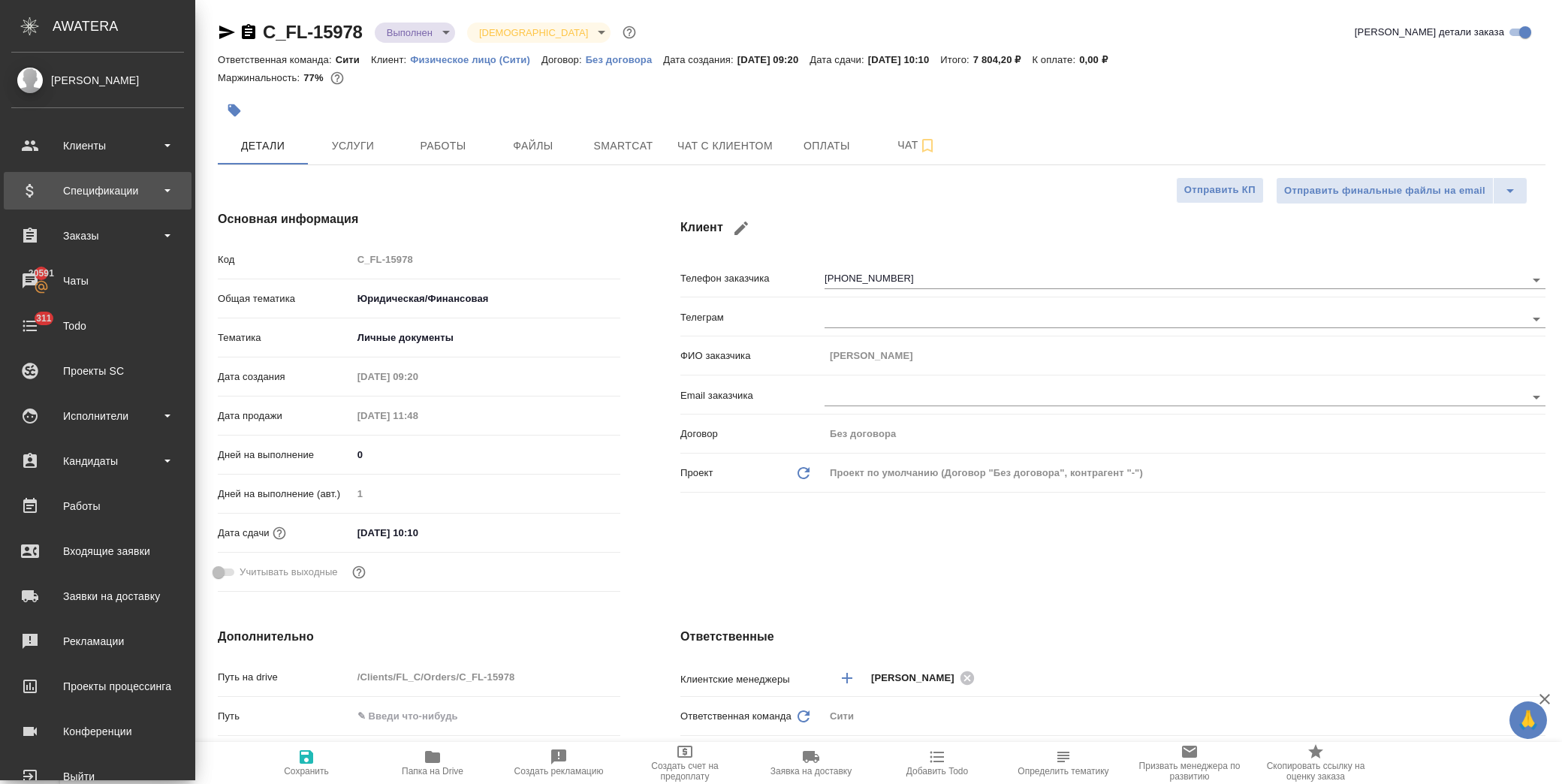
type textarea "x"
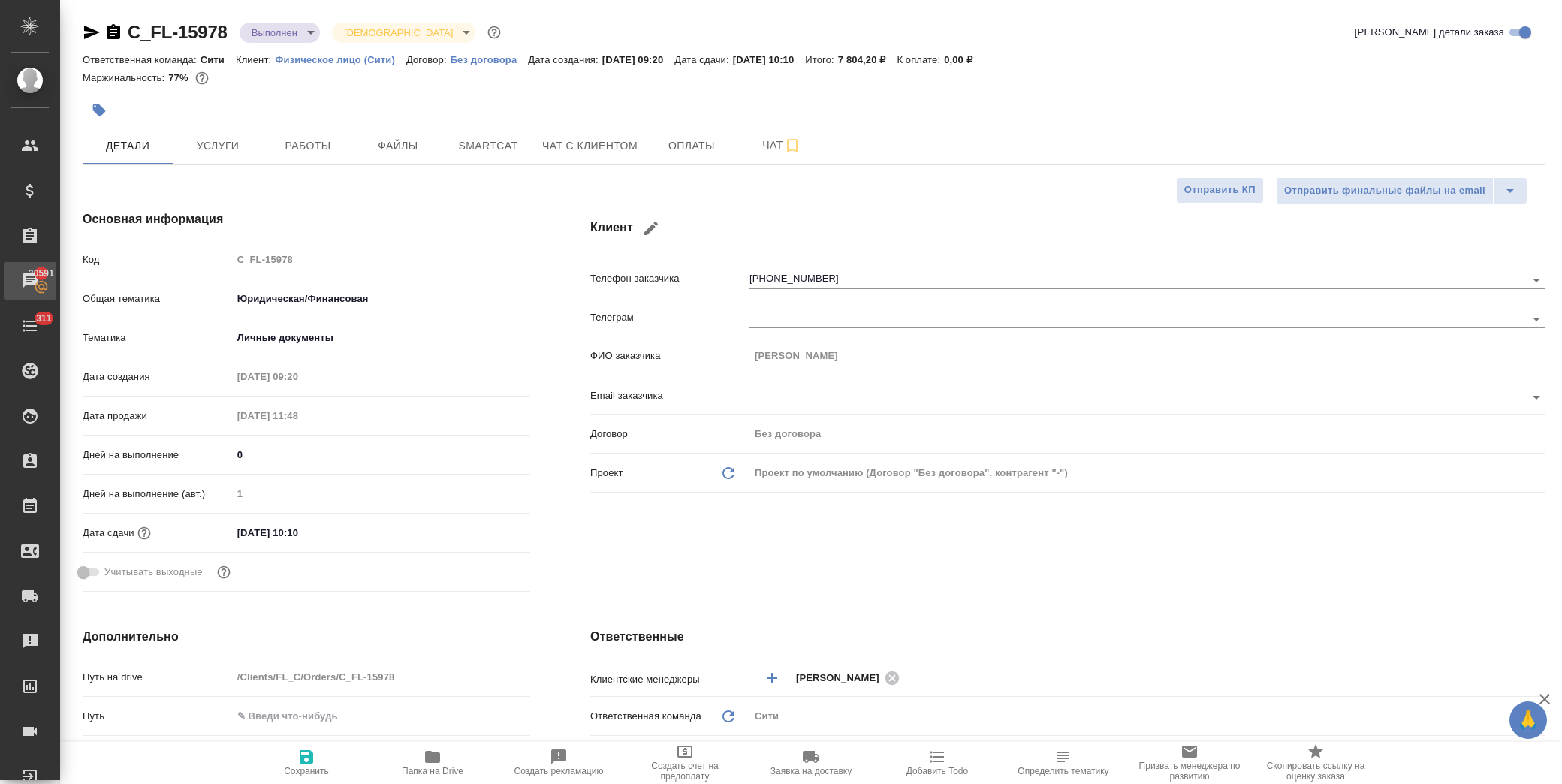
type textarea "x"
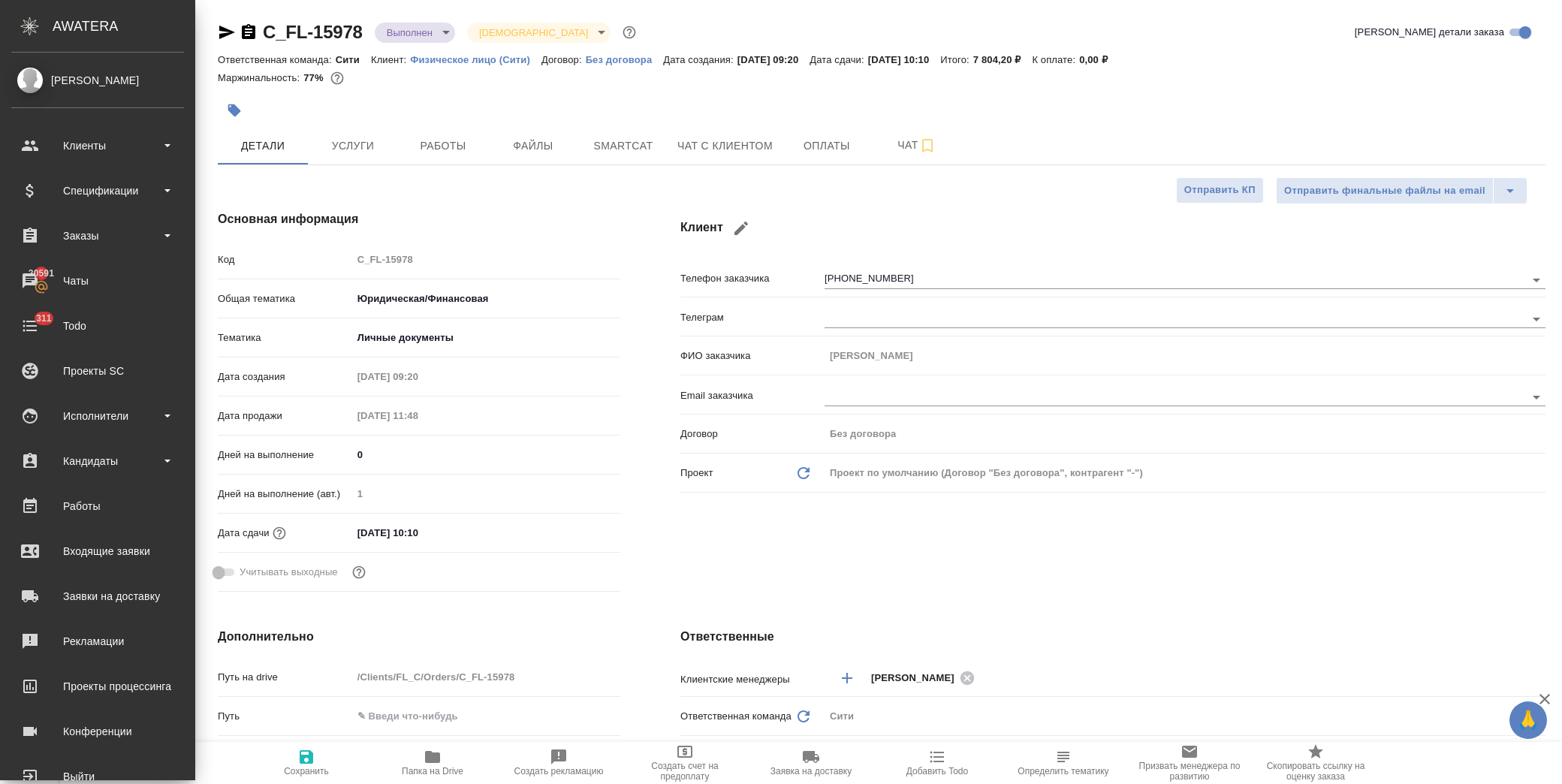
type textarea "x"
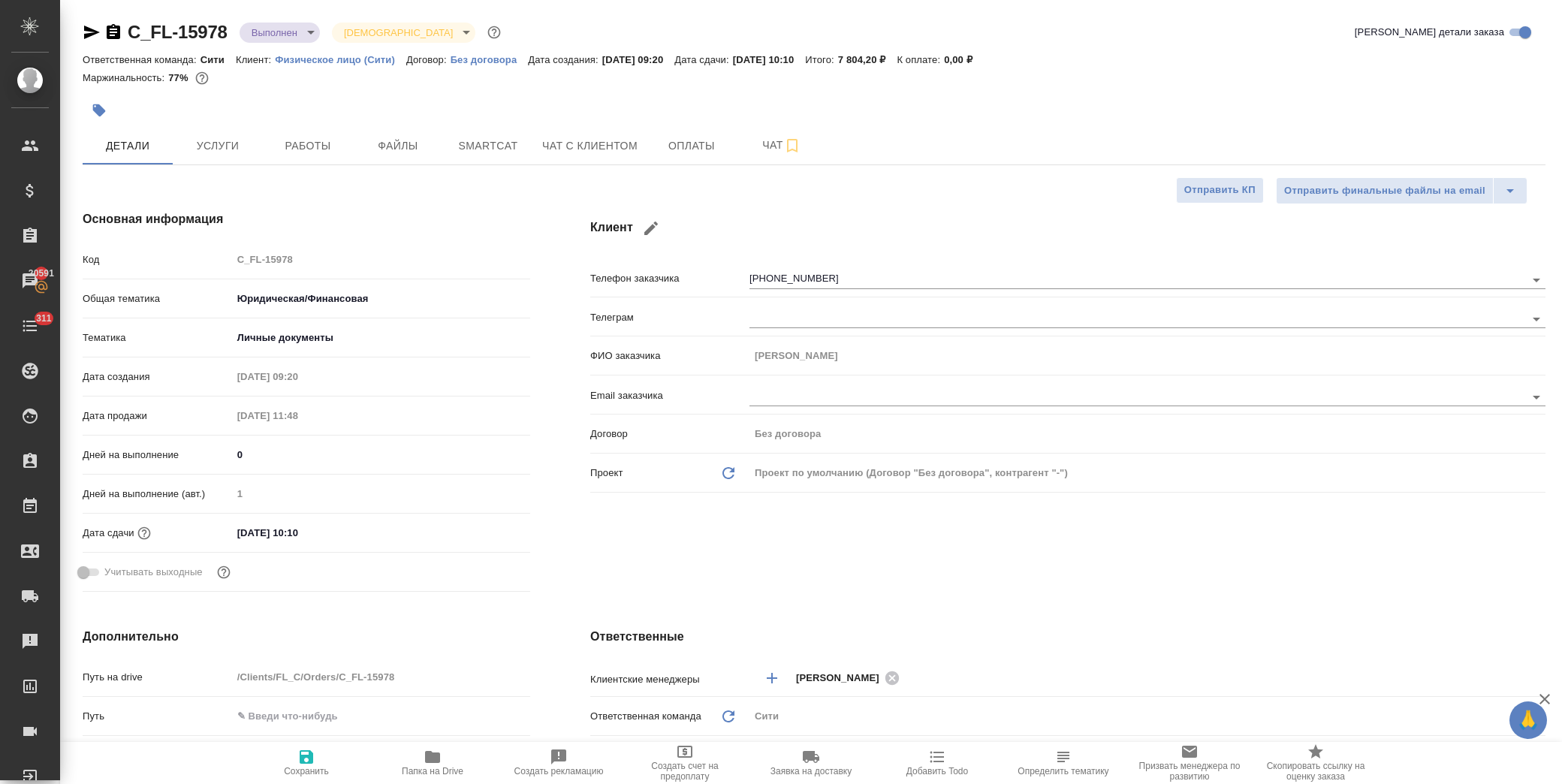
type textarea "x"
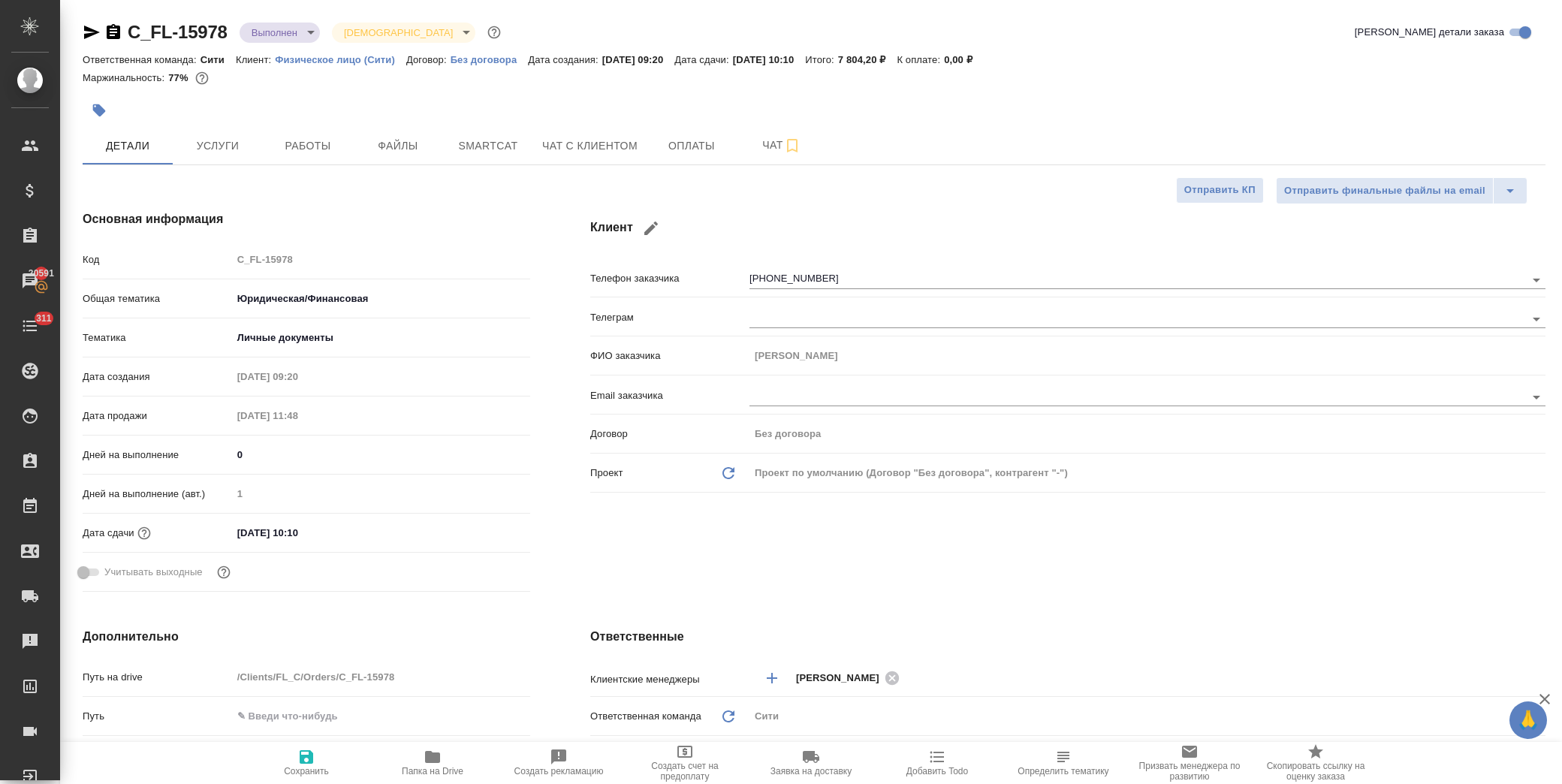
type textarea "x"
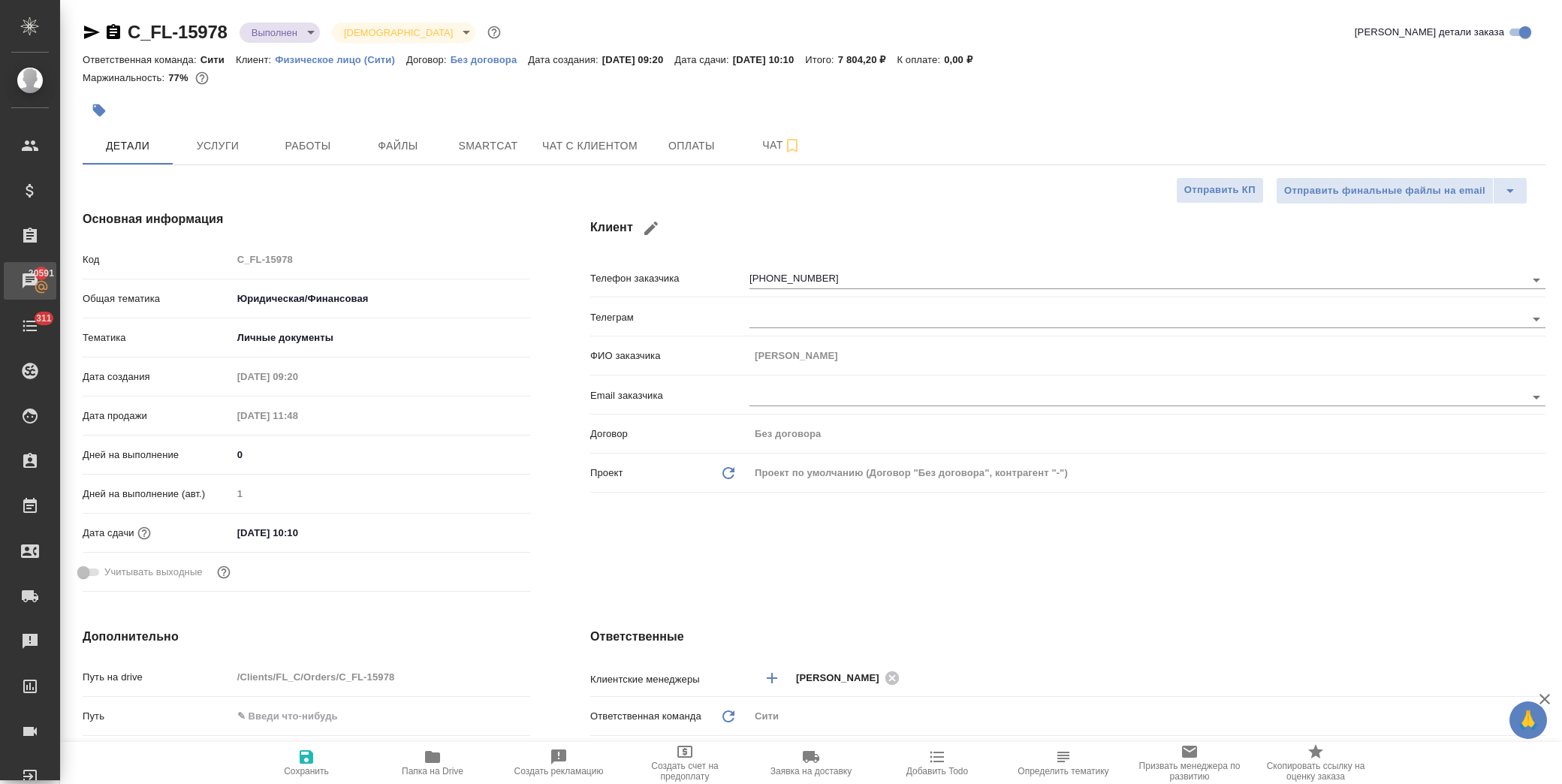
type textarea "x"
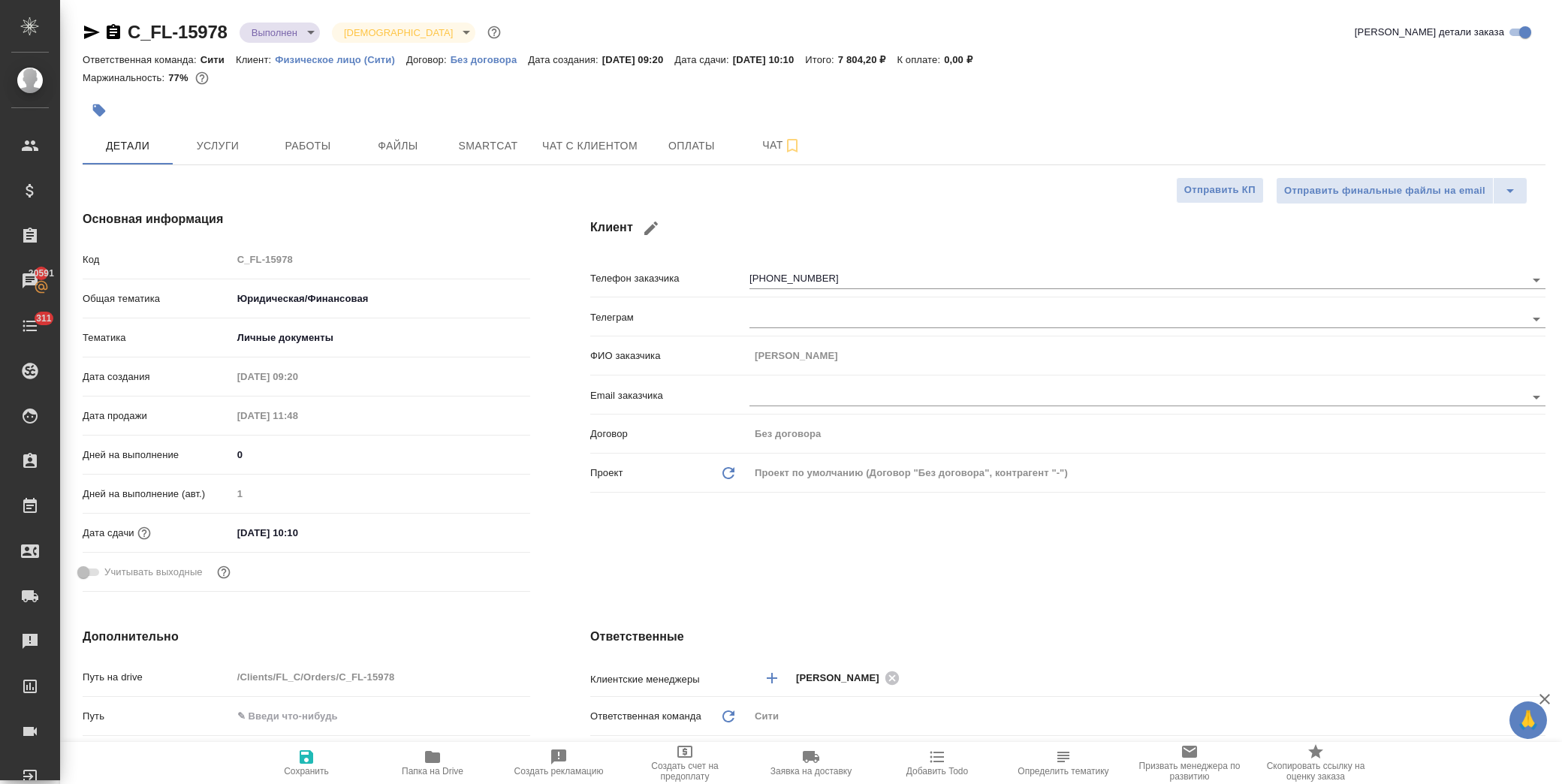
type textarea "x"
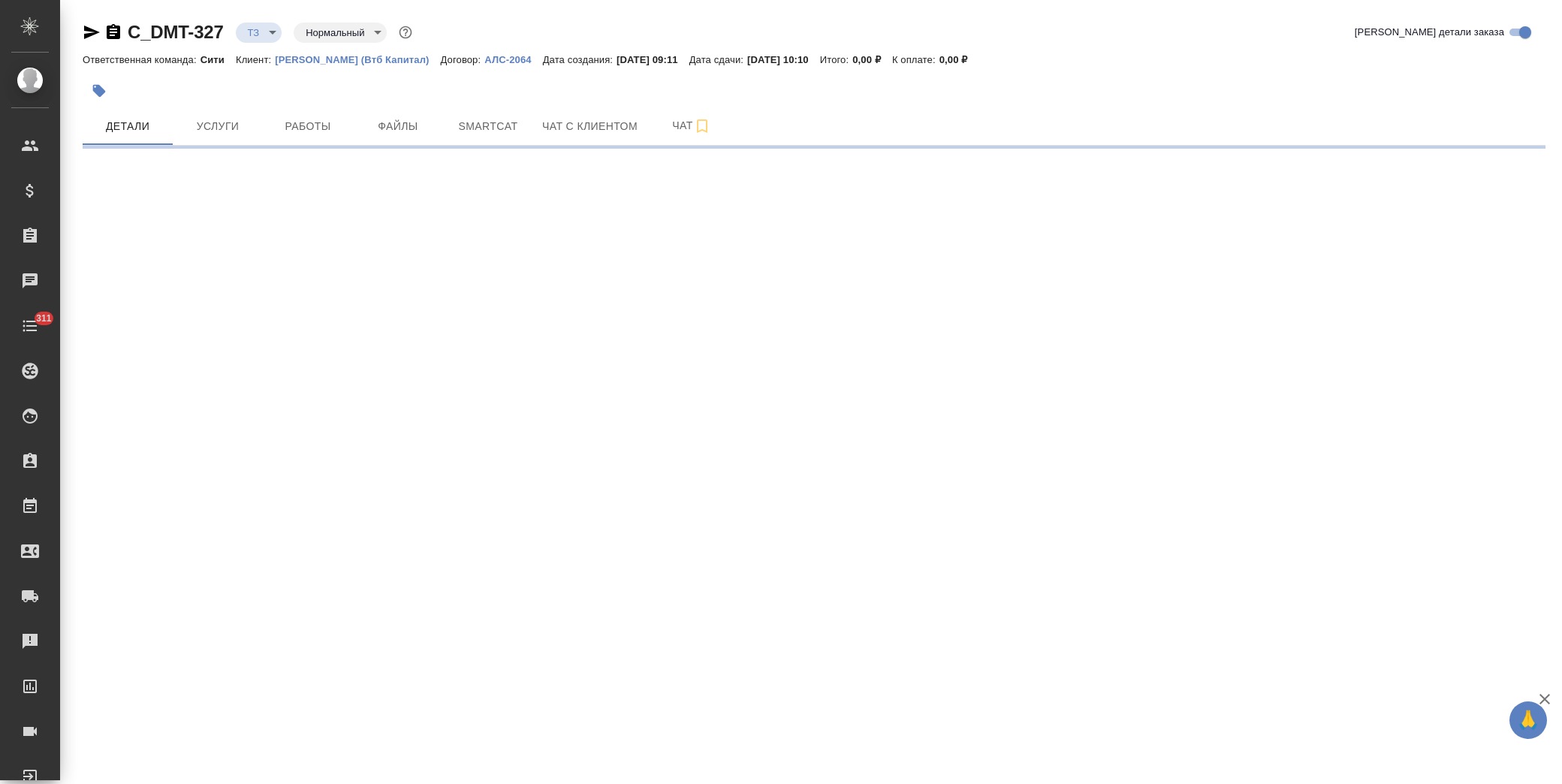
select select "RU"
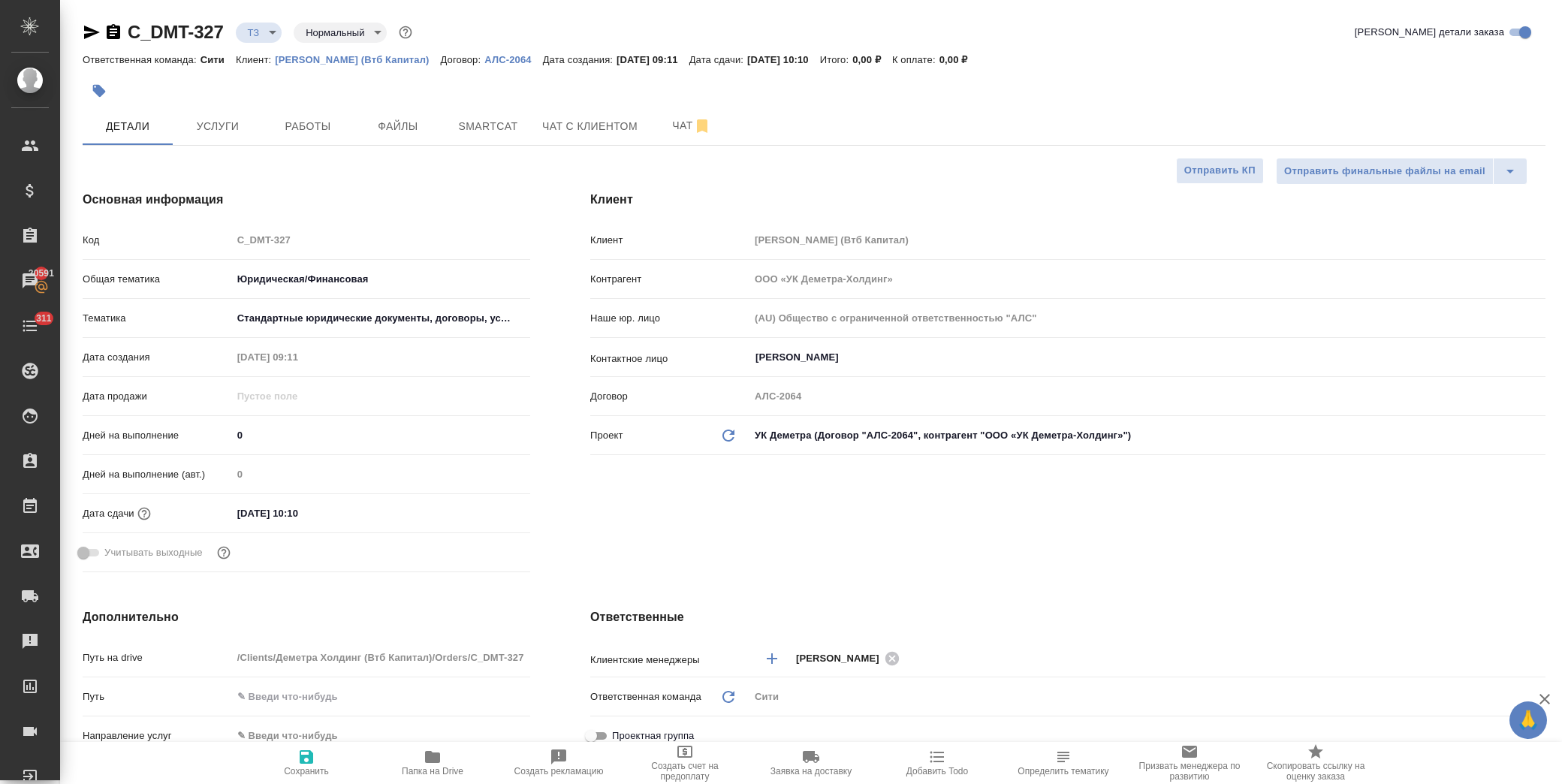
type textarea "x"
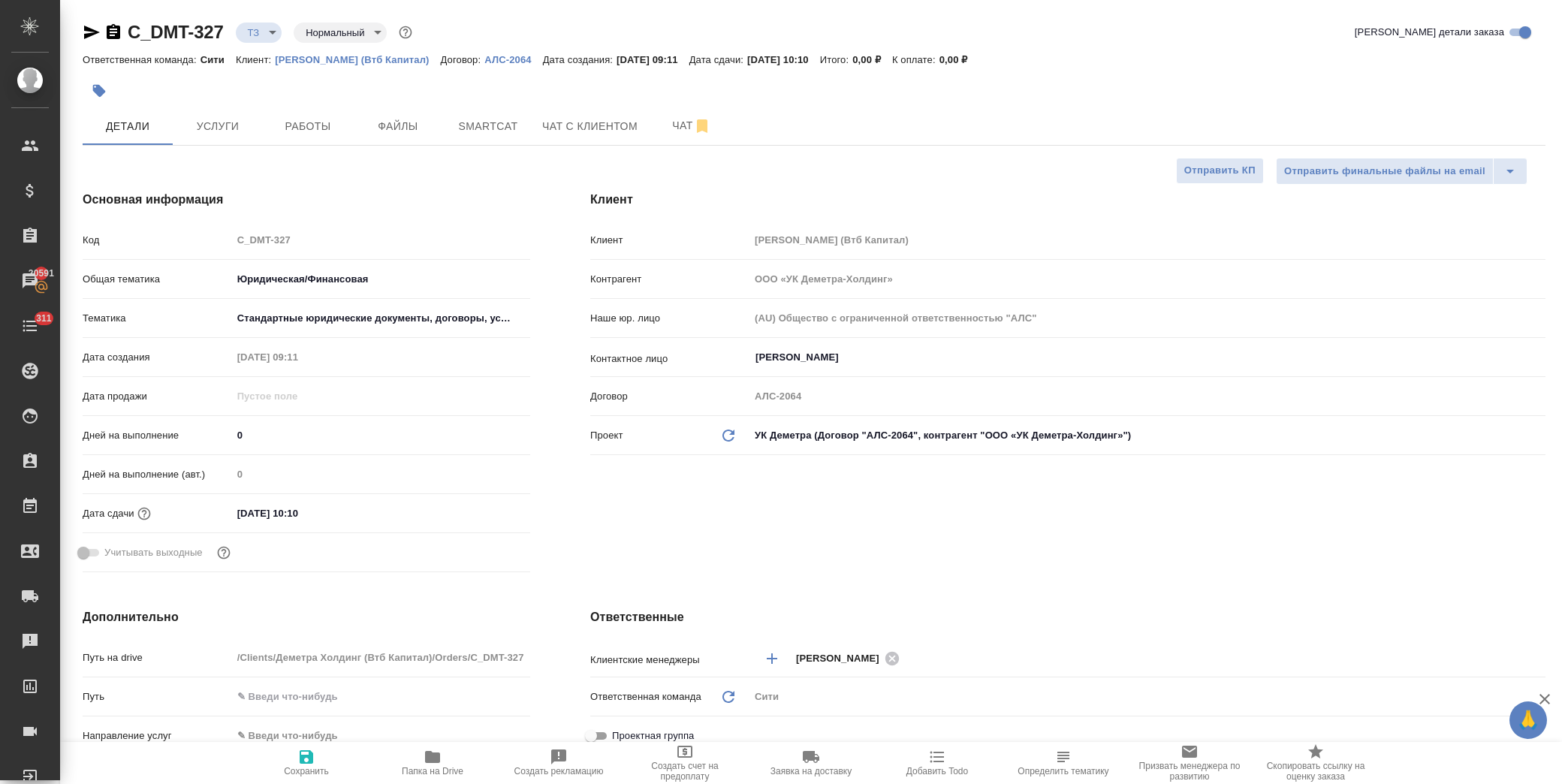
type textarea "x"
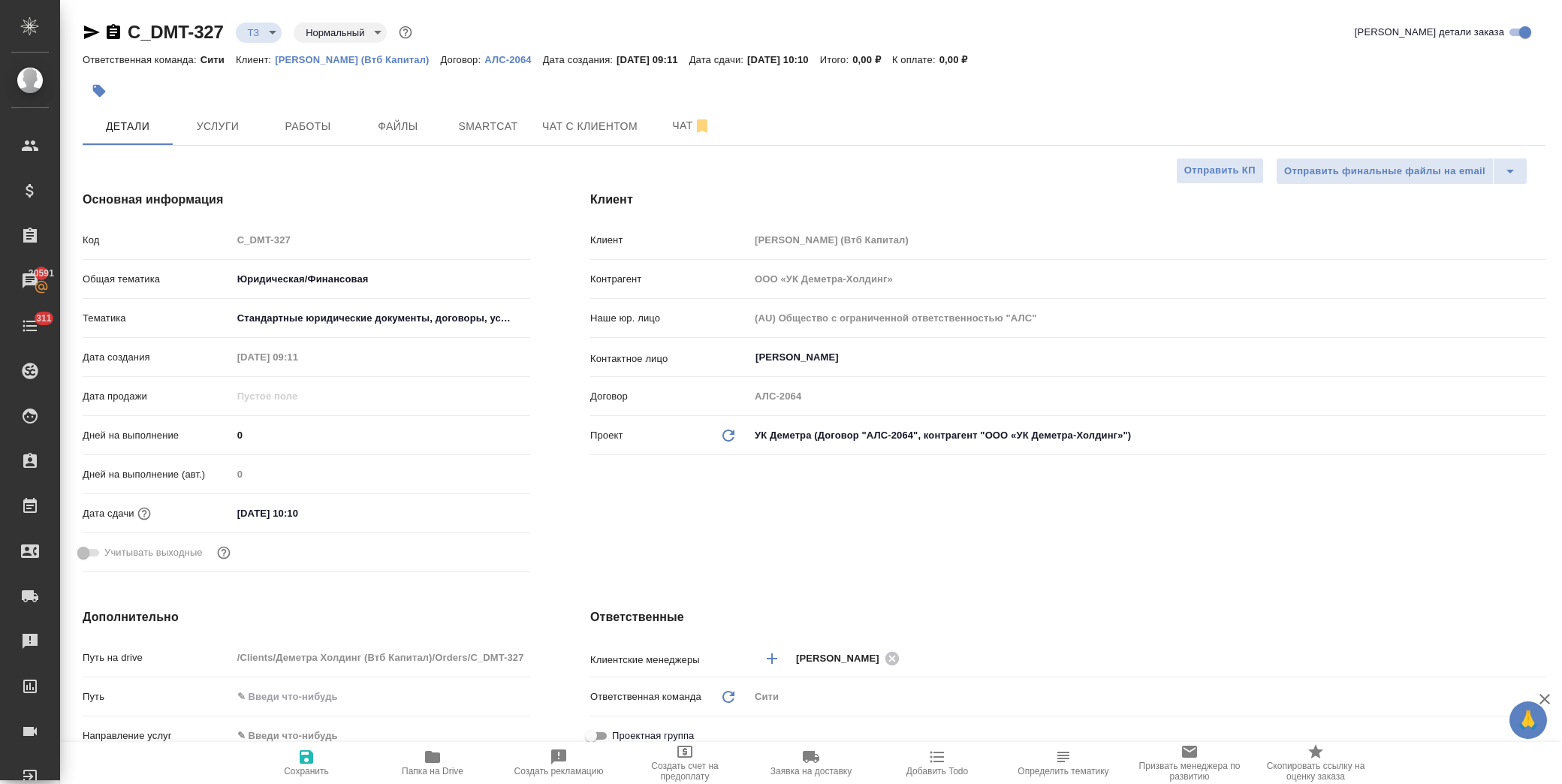
type textarea "x"
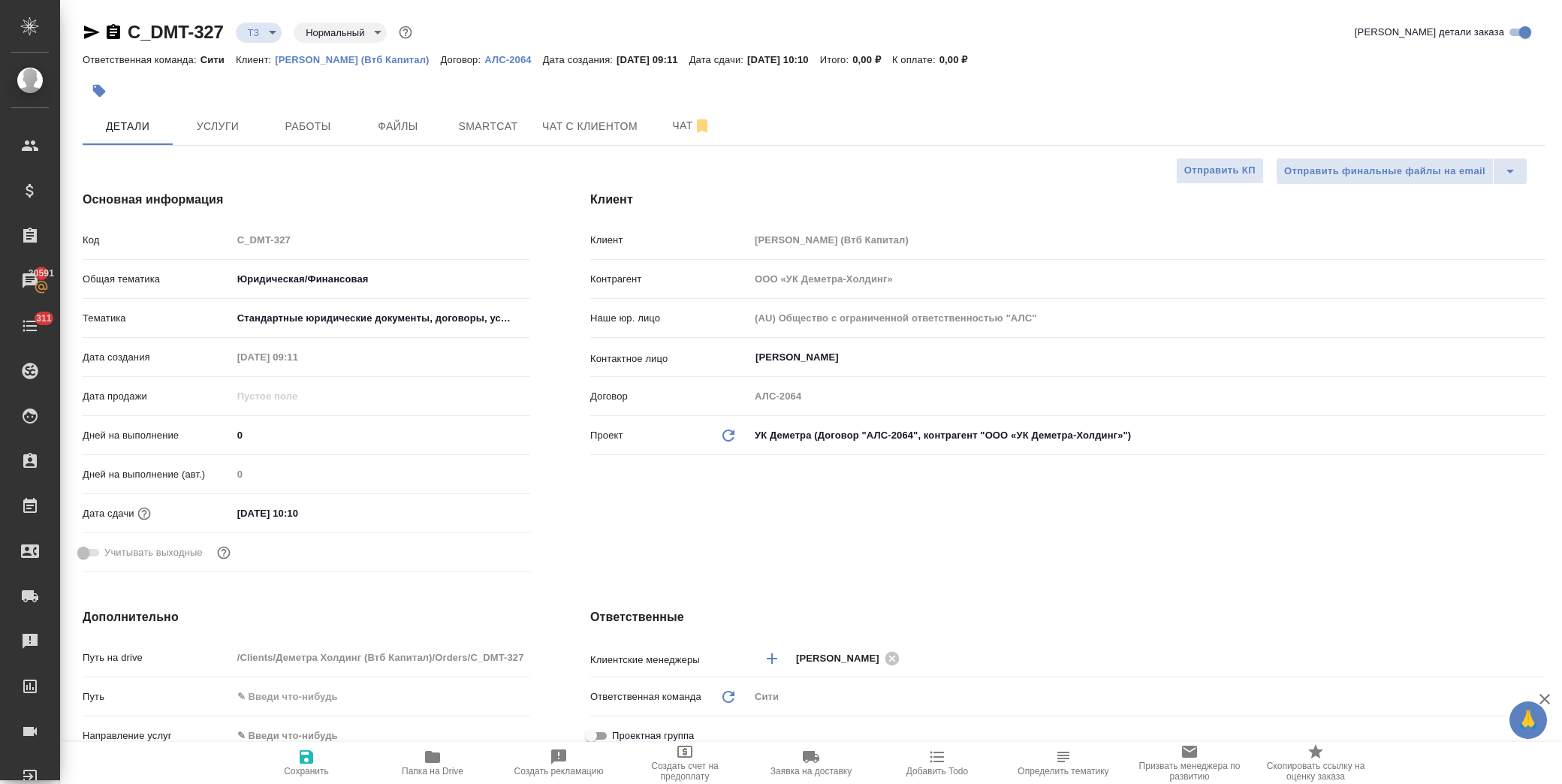
type textarea "x"
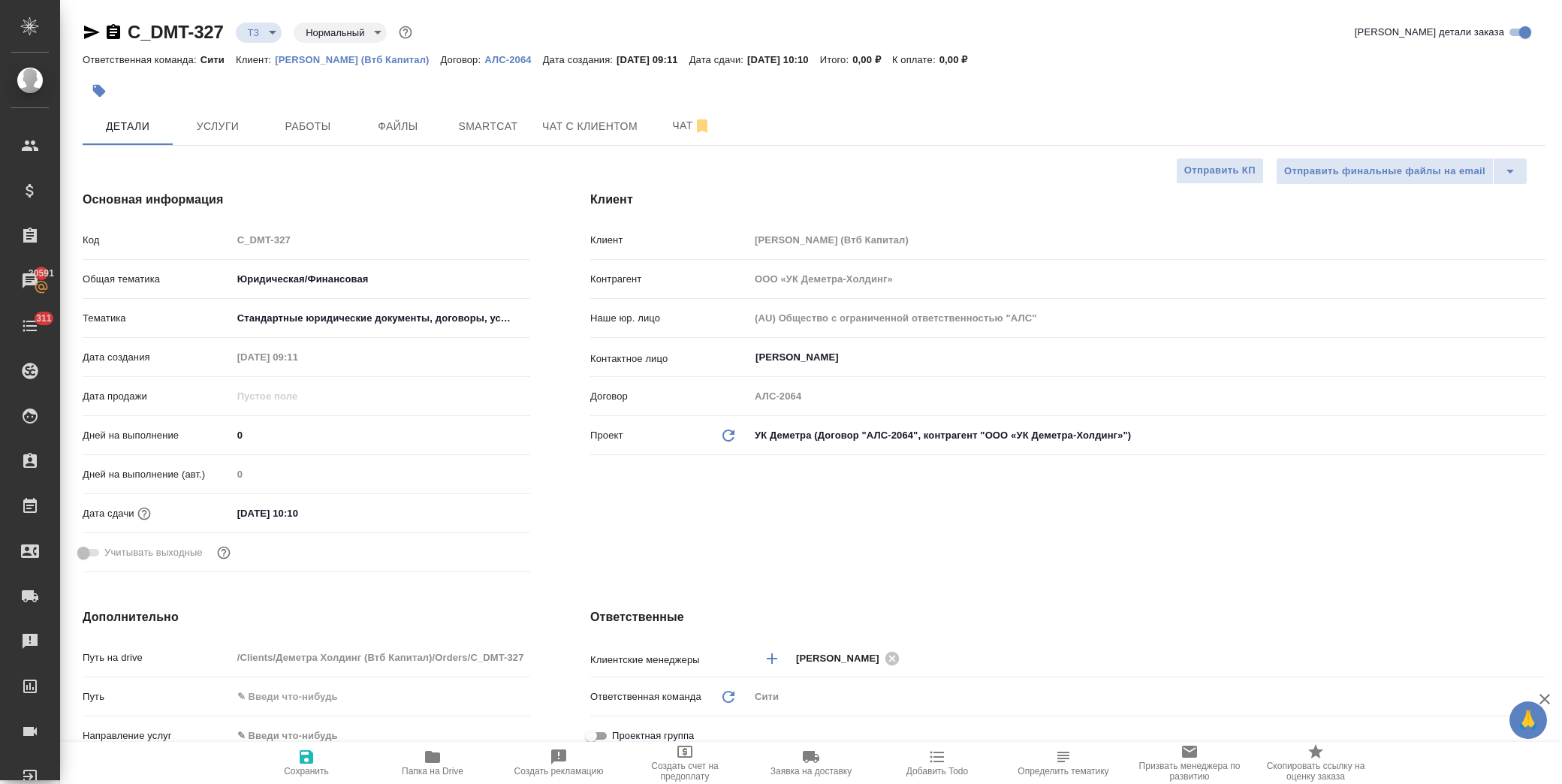
type textarea "x"
click at [220, 114] on button "Услуги" at bounding box center [218, 126] width 90 height 38
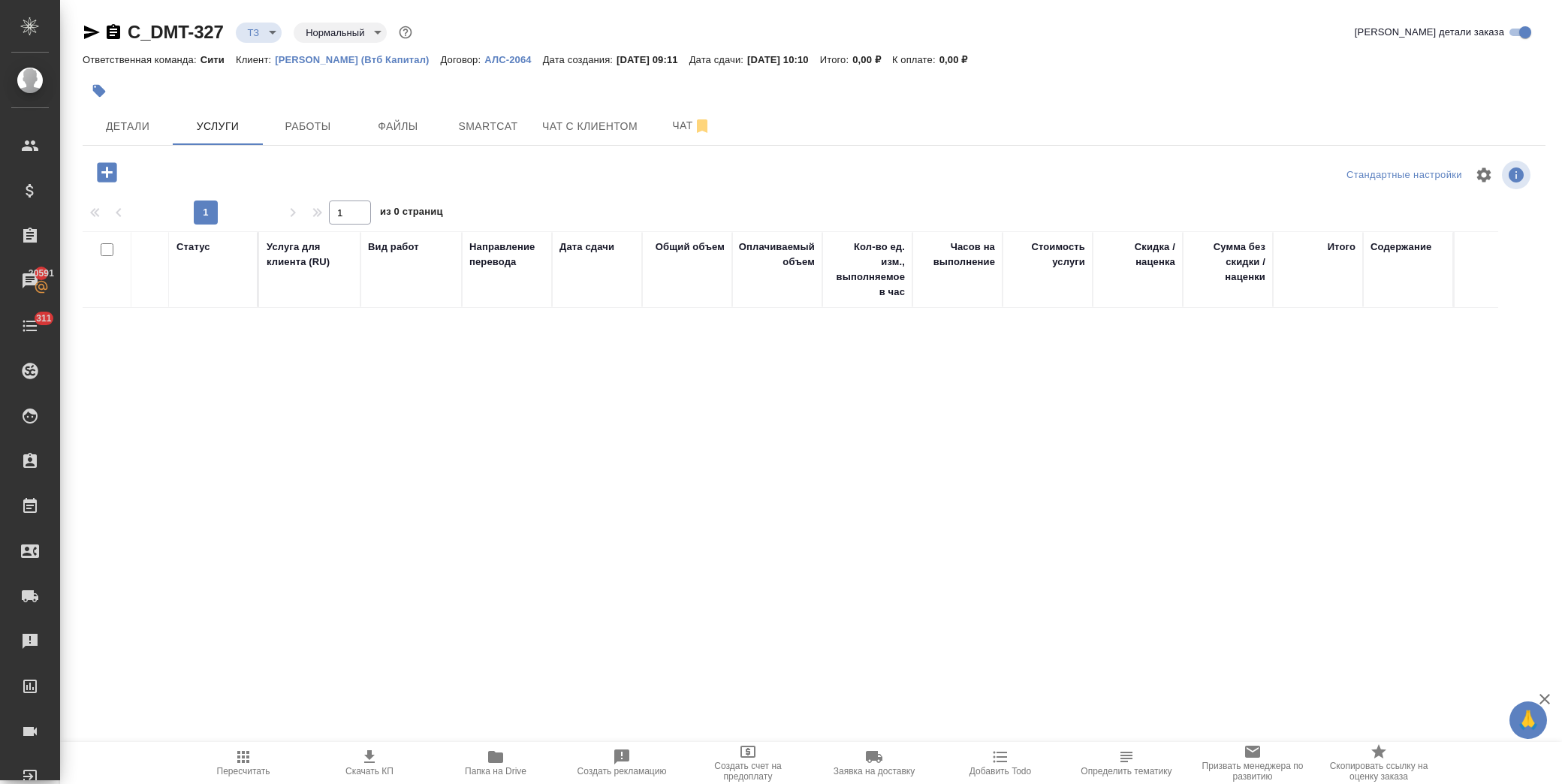
click at [123, 181] on button "button" at bounding box center [107, 172] width 41 height 31
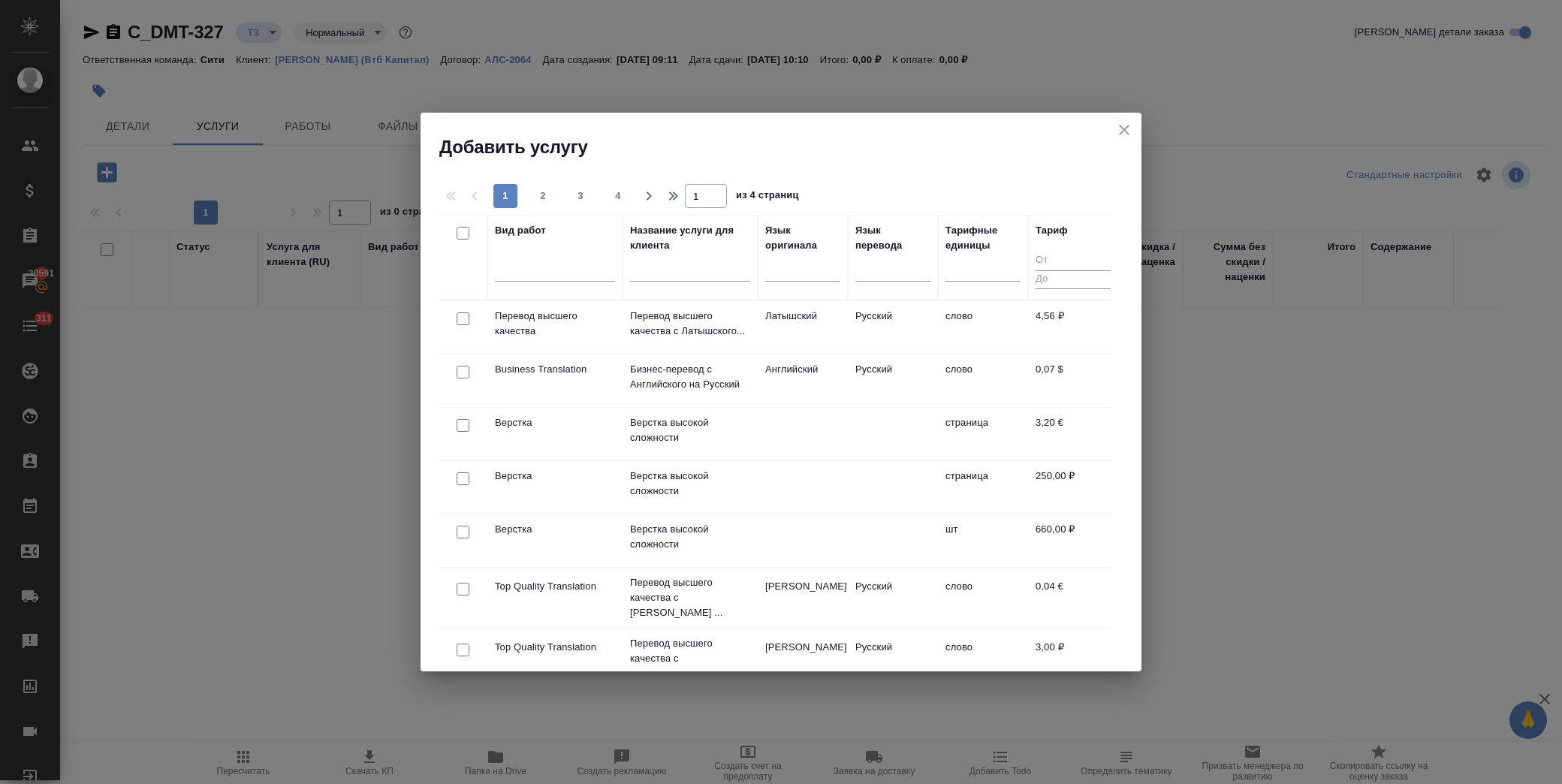
click at [462, 482] on input "checkbox" at bounding box center [463, 479] width 13 height 13
checkbox input "true"
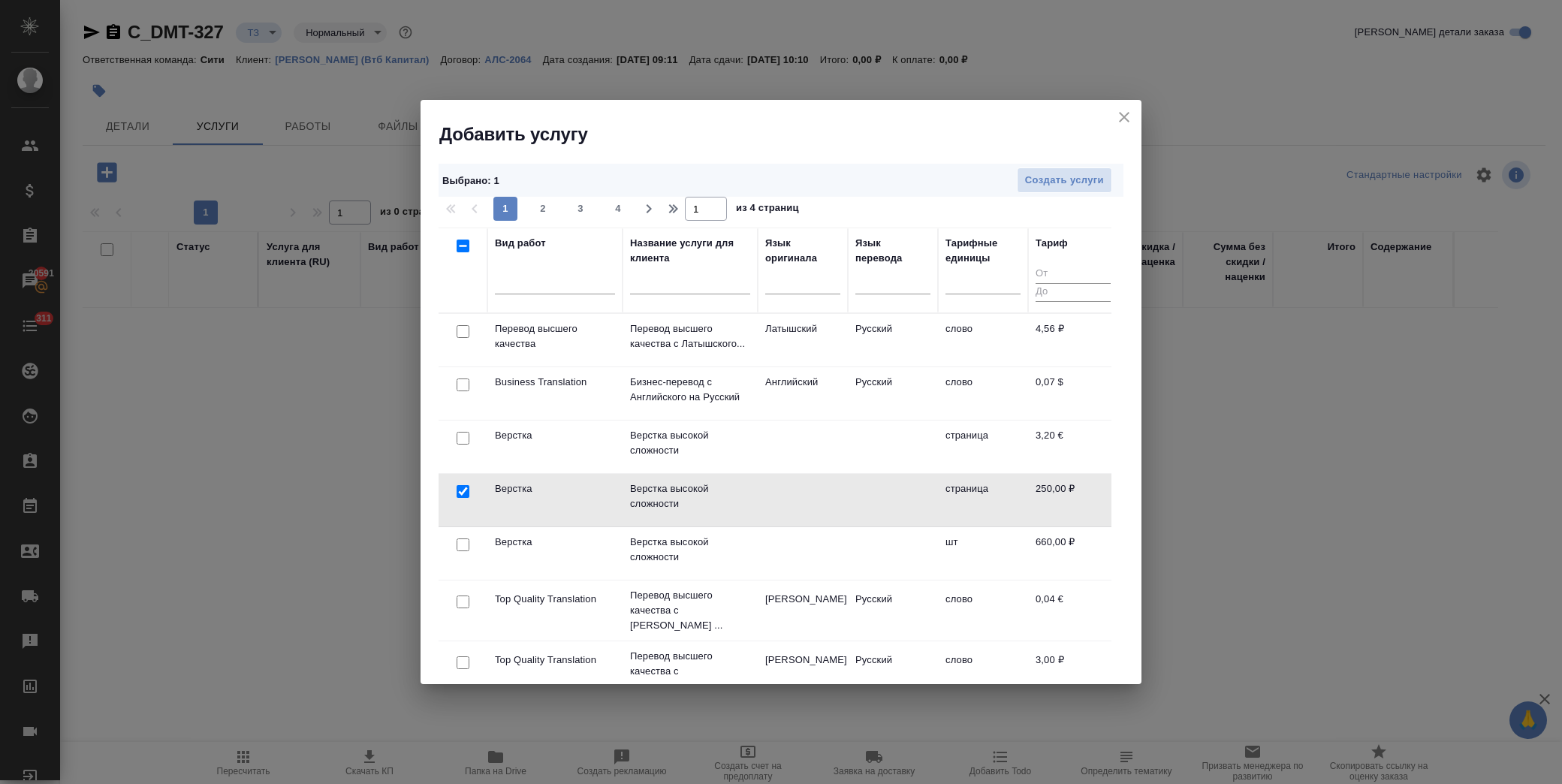
click at [1032, 166] on div "Выбрано : 1 Создать услуги" at bounding box center [781, 181] width 685 height 34
click at [1030, 185] on span "Создать услуги" at bounding box center [1064, 181] width 79 height 17
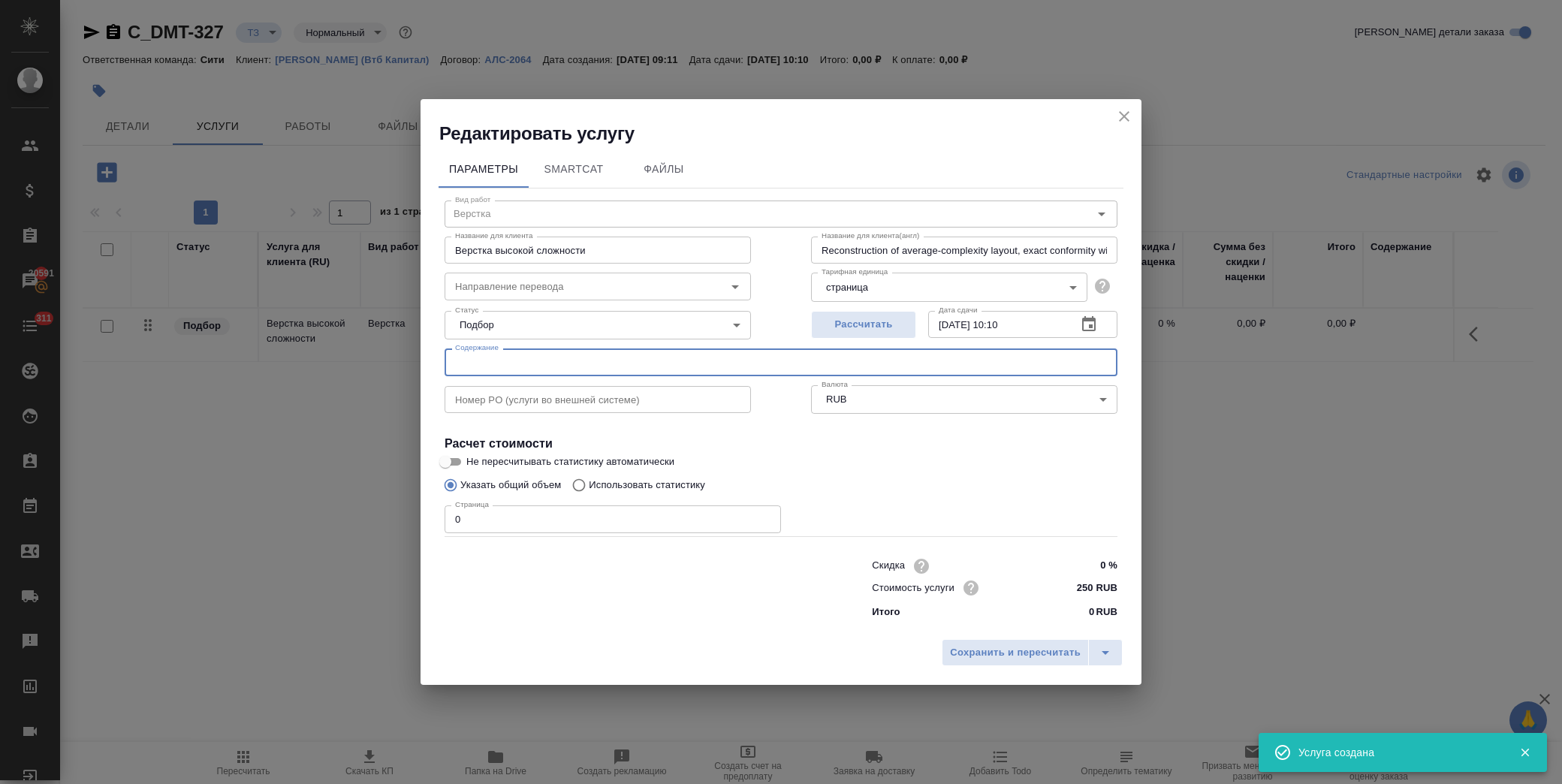
click at [562, 362] on input "text" at bounding box center [781, 362] width 673 height 27
paste input "Siciltasdk_[DATE]_apostilled"
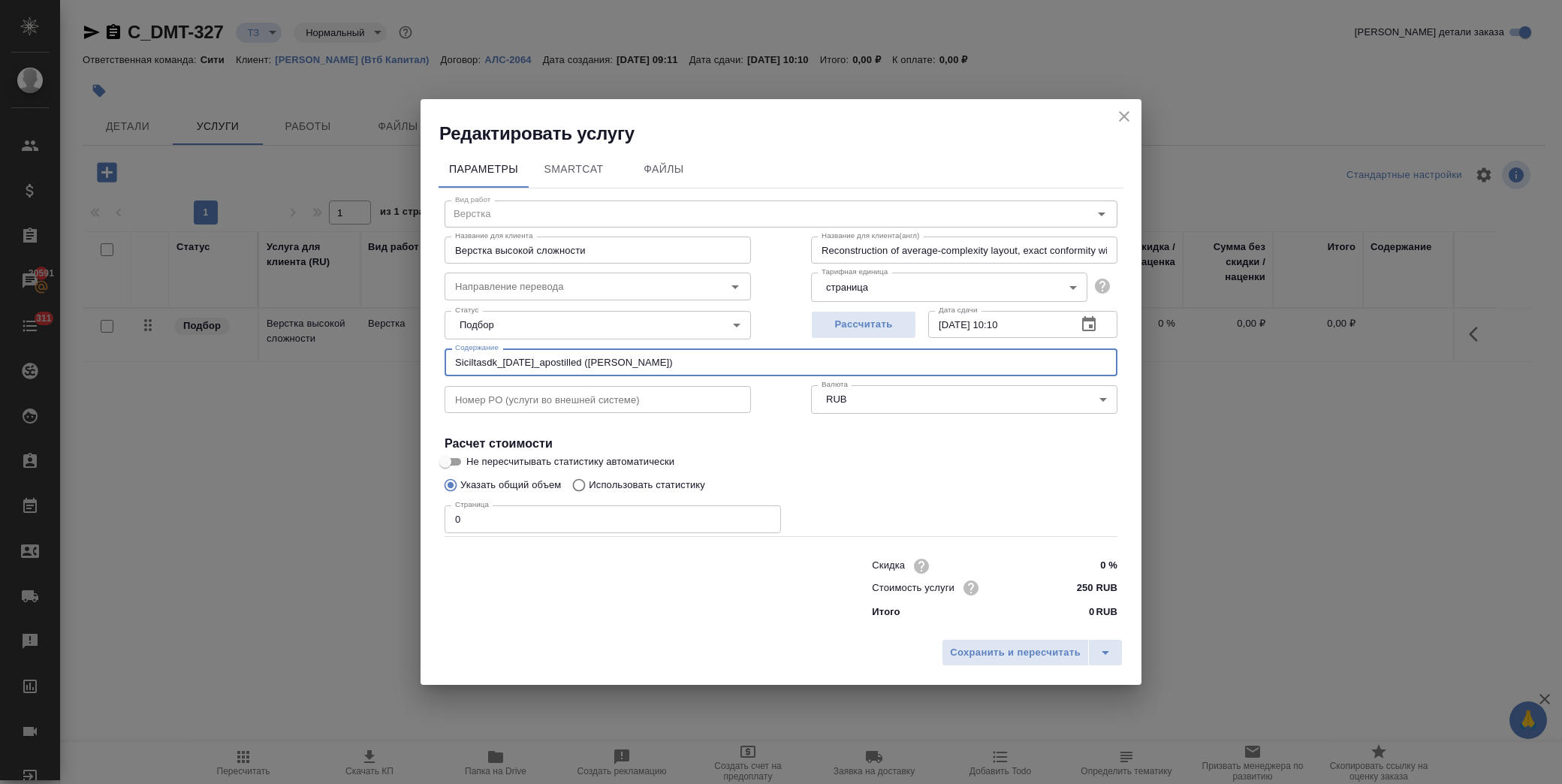
drag, startPoint x: 693, startPoint y: 356, endPoint x: 434, endPoint y: 366, distance: 259.2
click at [434, 366] on div "Параметры SmartCat Файлы Вид работ Верстка Вид работ Название для клиента Верст…" at bounding box center [781, 389] width 721 height 487
type input "Siciltasdk_[DATE]_apostilled ([PERSON_NAME])"
drag, startPoint x: 515, startPoint y: 521, endPoint x: 275, endPoint y: 512, distance: 240.2
click at [275, 512] on div "Редактировать услугу Параметры SmartCat Файлы Вид работ Верстка Вид работ Назва…" at bounding box center [781, 392] width 1562 height 784
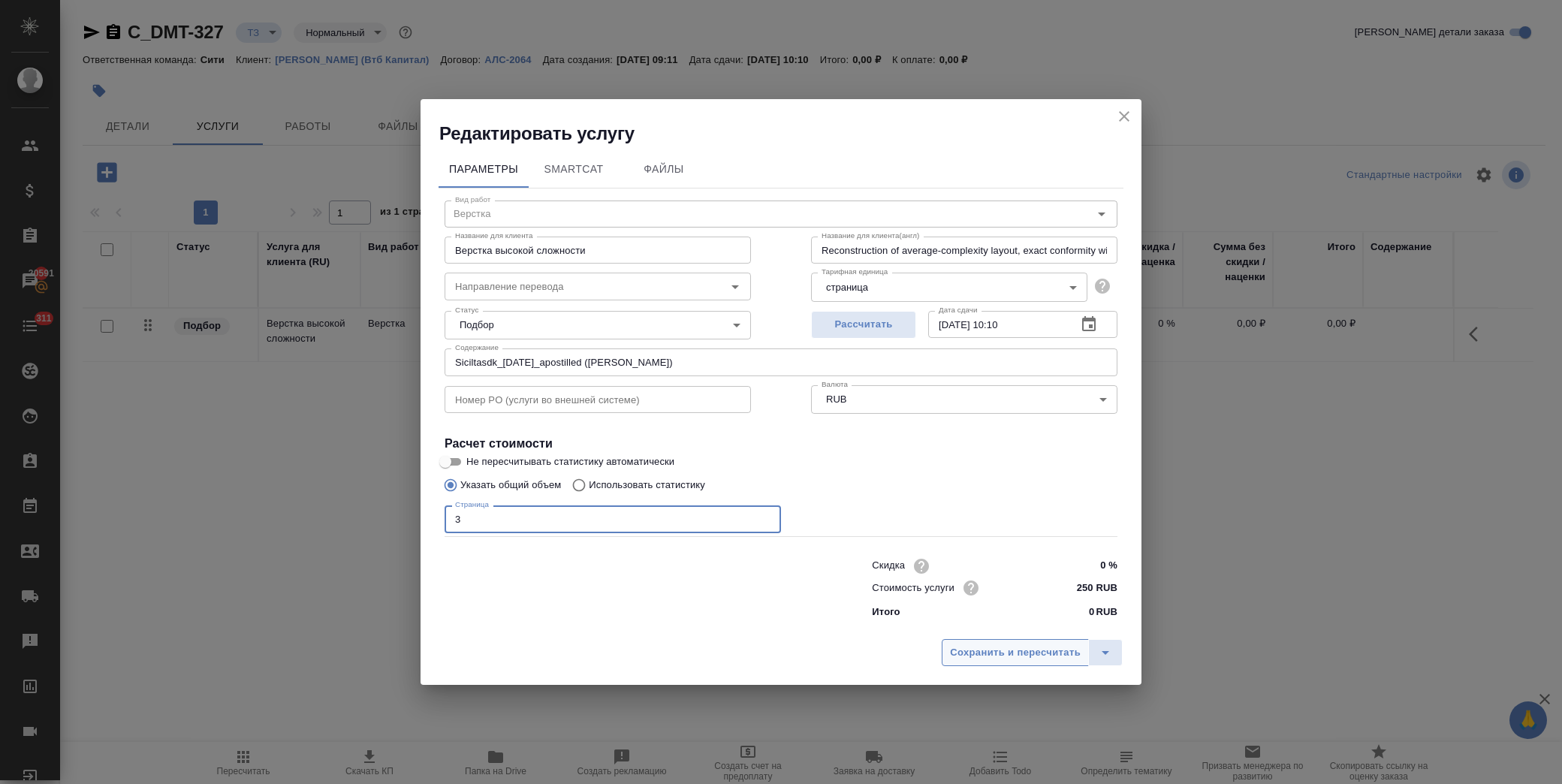
type input "3"
click at [1041, 655] on span "Сохранить и пересчитать" at bounding box center [1016, 652] width 131 height 17
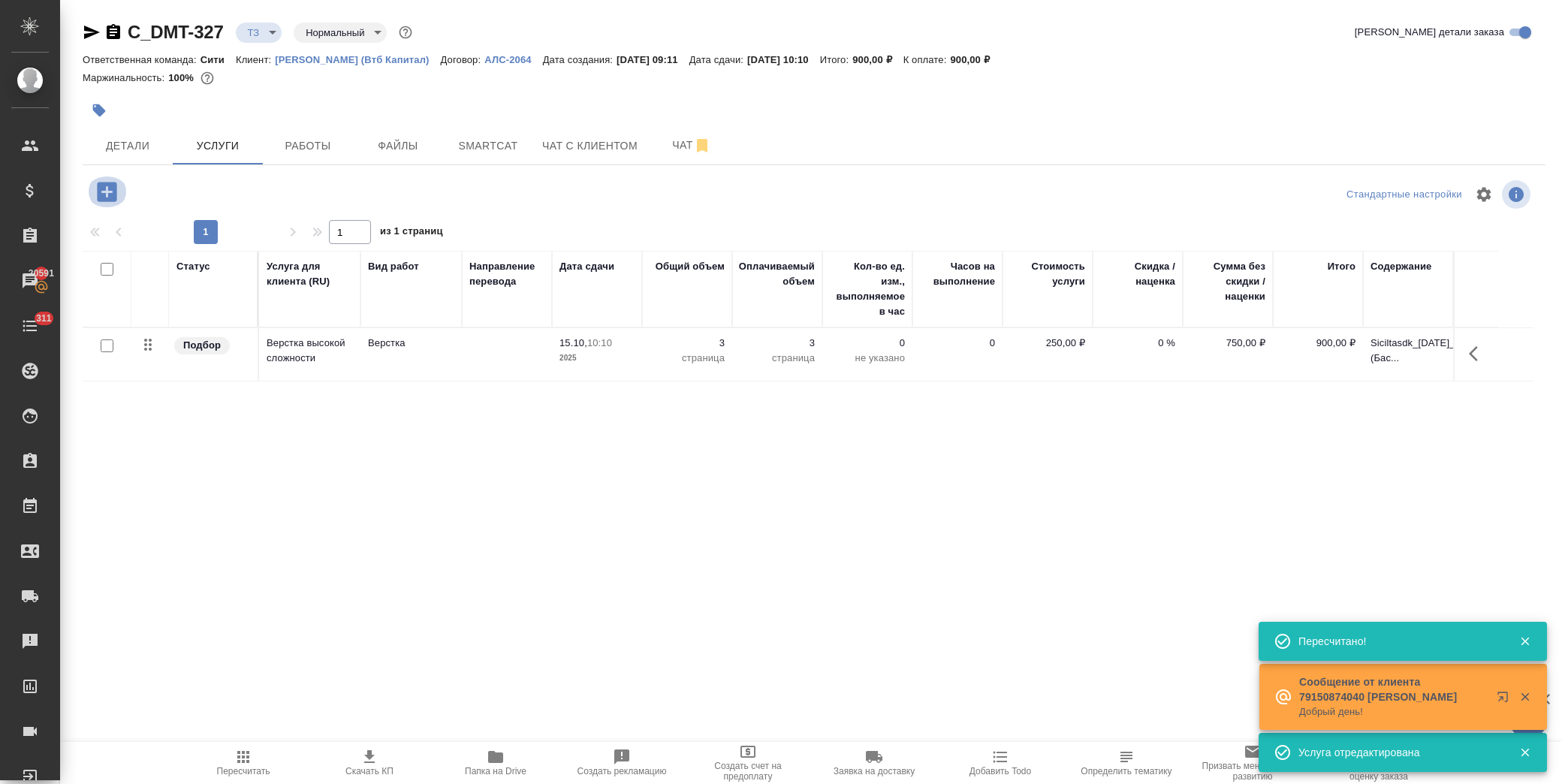
click at [119, 198] on icon "button" at bounding box center [107, 192] width 26 height 26
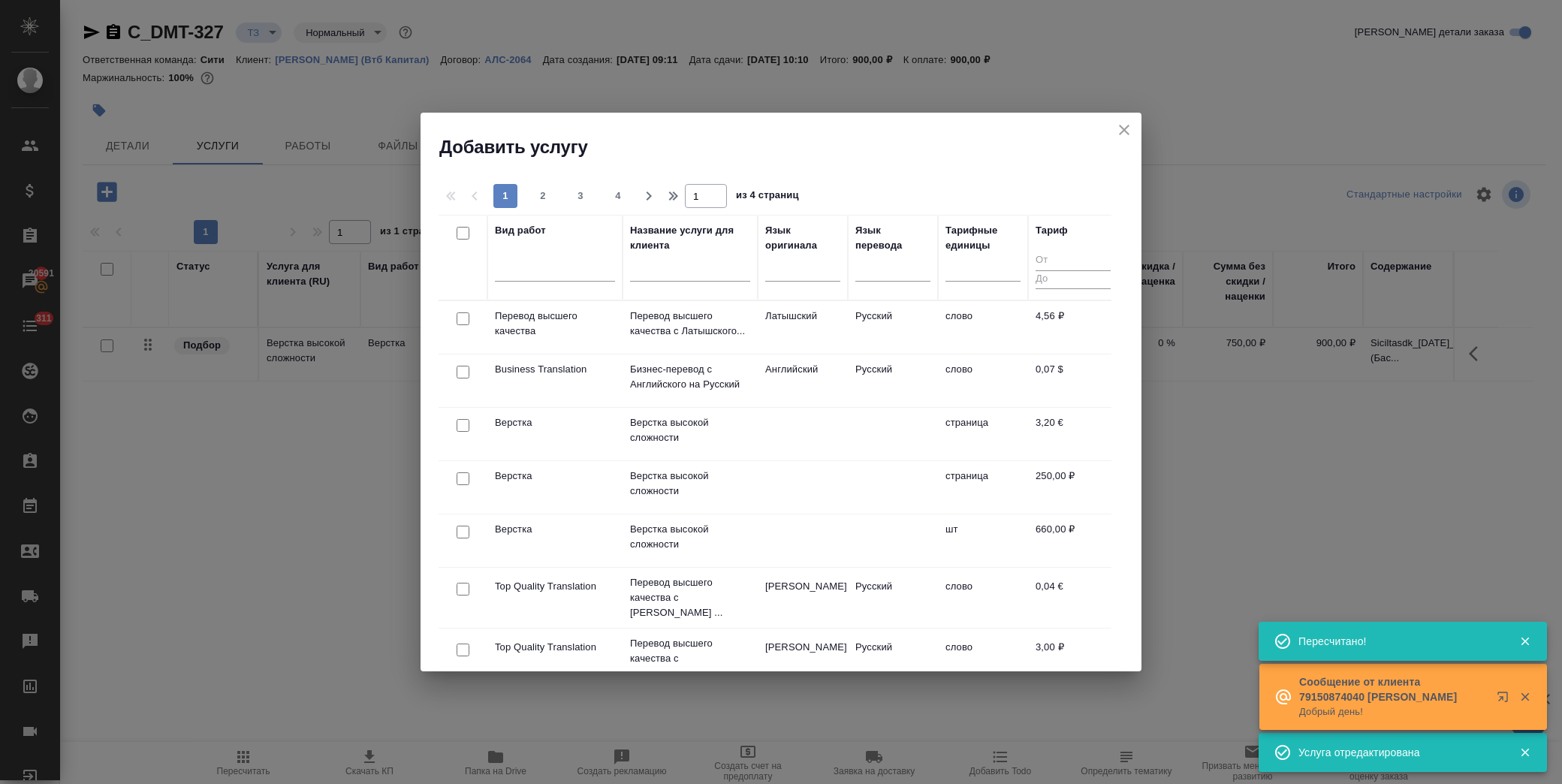
click at [672, 269] on input "text" at bounding box center [690, 272] width 120 height 19
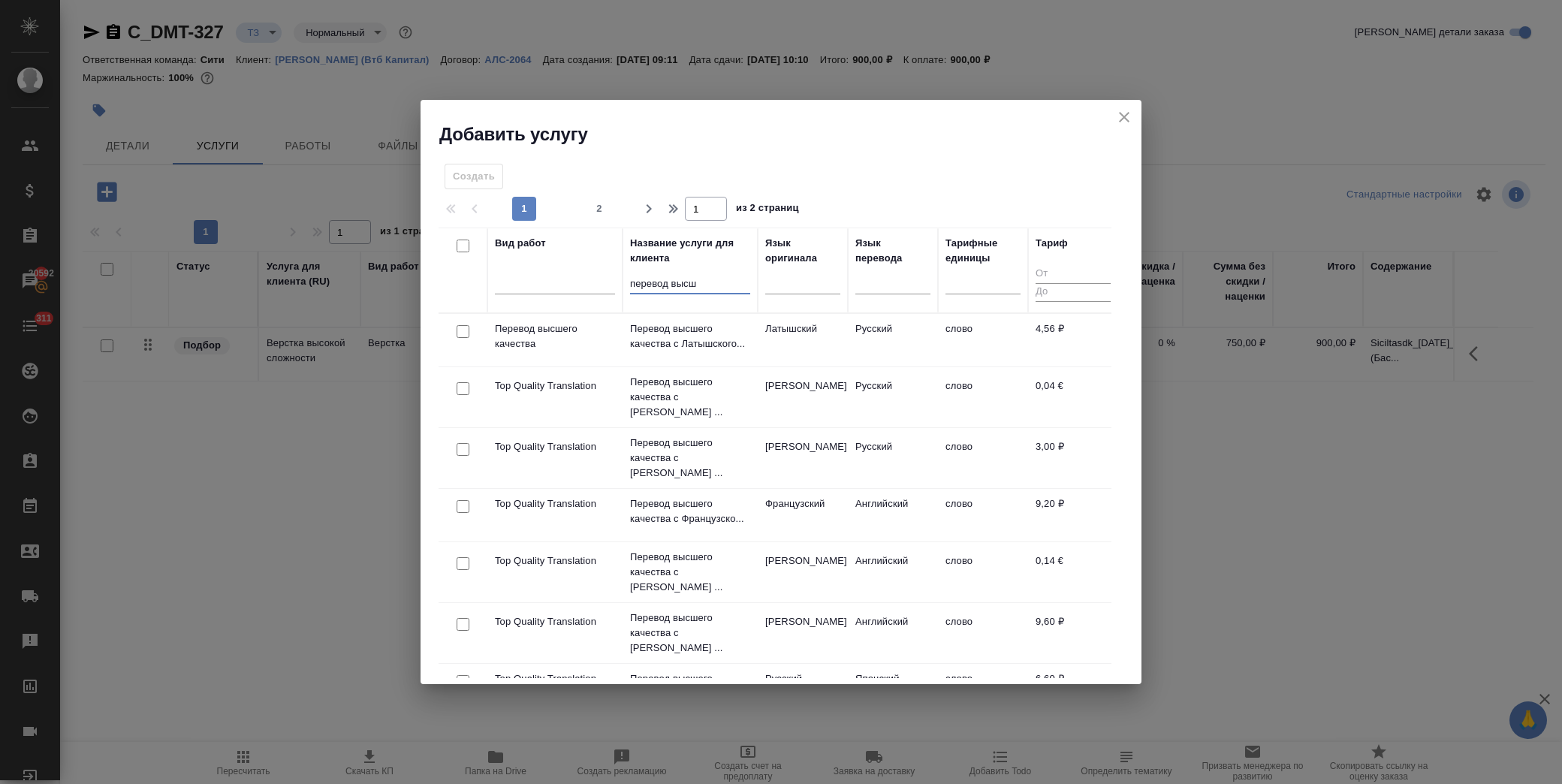
type input "перевод высш"
click at [1127, 113] on icon "close" at bounding box center [1124, 117] width 18 height 18
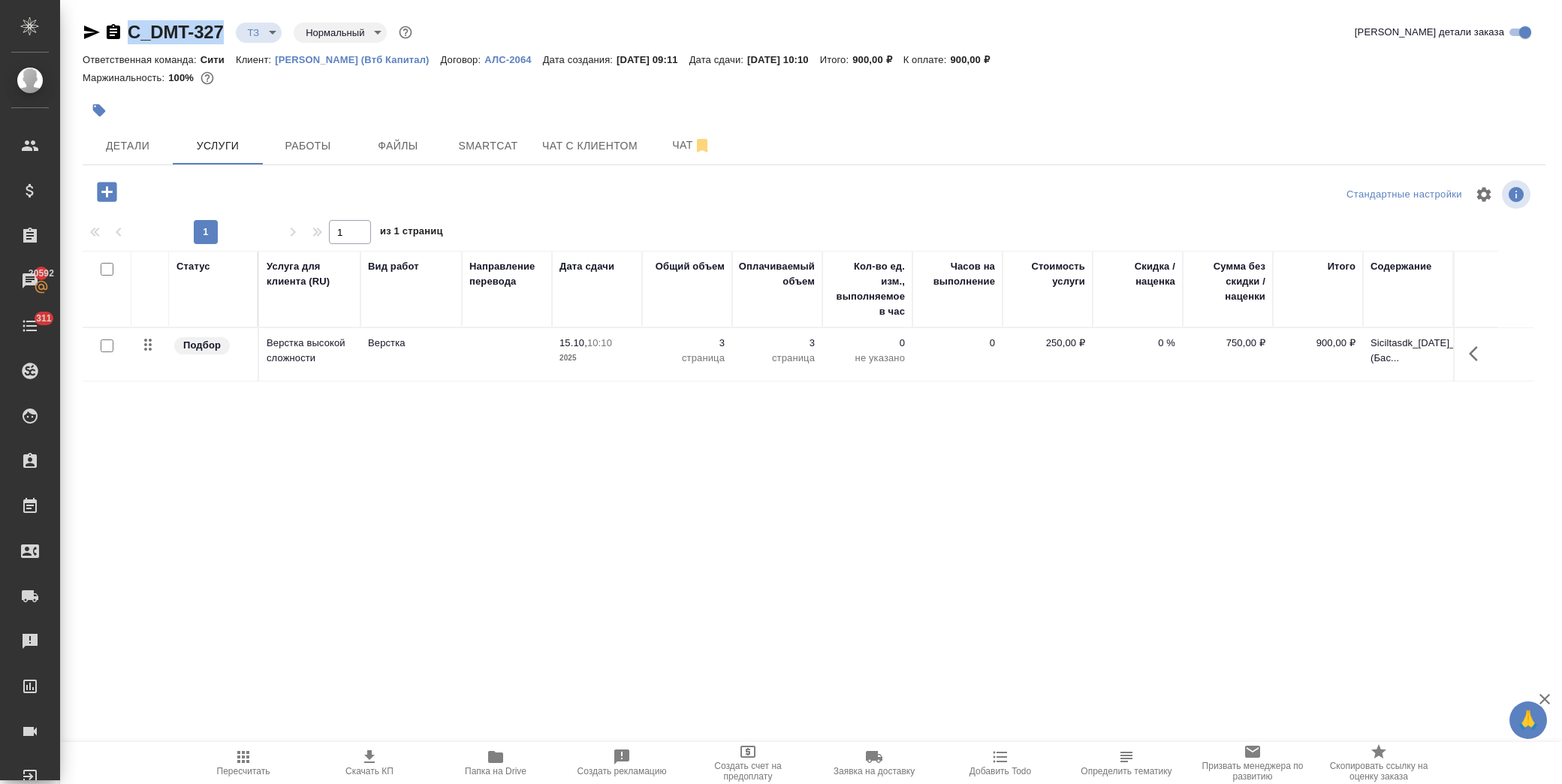
drag, startPoint x: 225, startPoint y: 35, endPoint x: 129, endPoint y: 32, distance: 96.0
click at [129, 32] on div "C_DMT-327 ТЗ tz Нормальный normal" at bounding box center [249, 32] width 333 height 24
copy link "C_DMT-327"
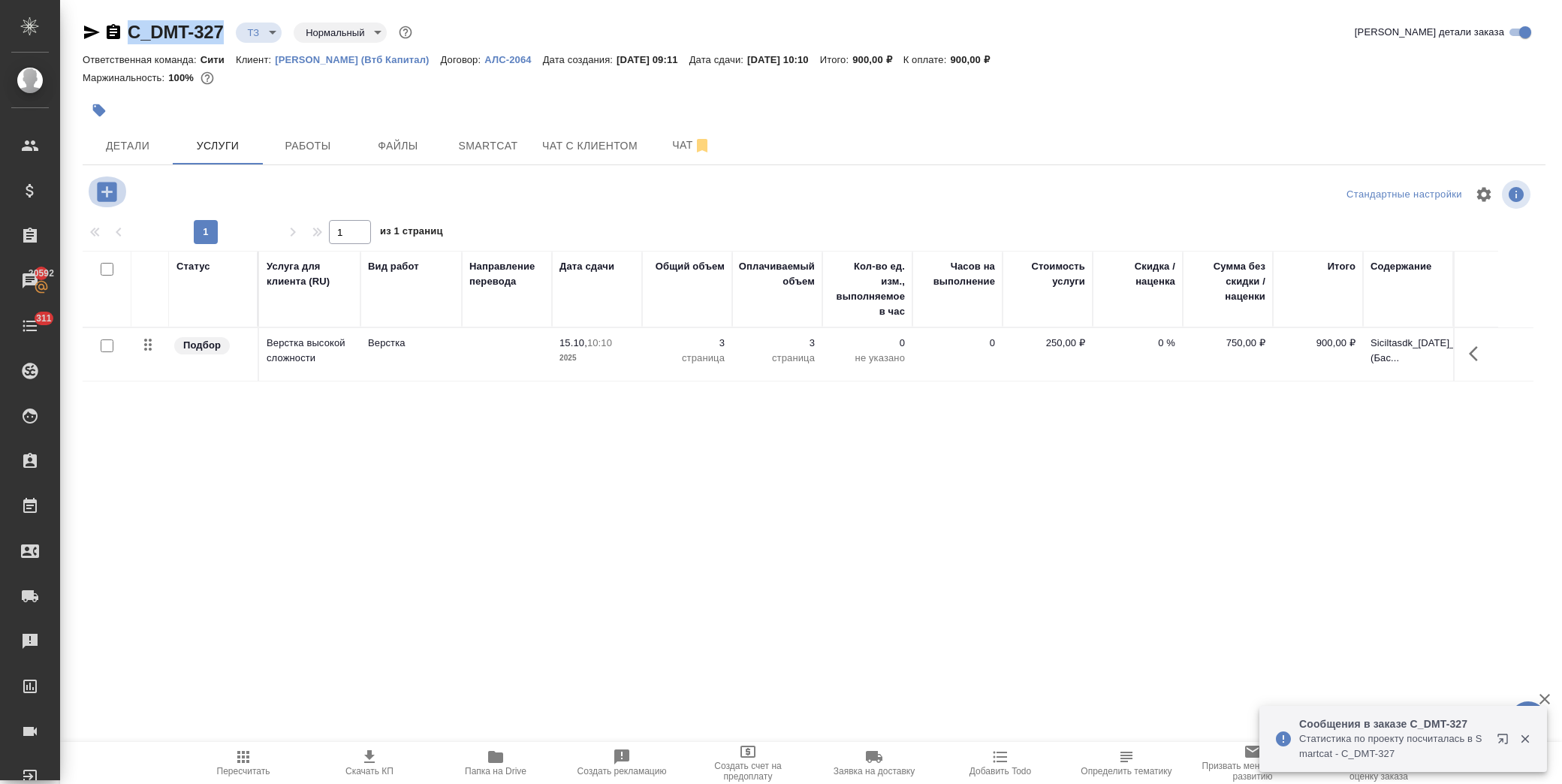
click at [119, 187] on icon "button" at bounding box center [107, 192] width 26 height 26
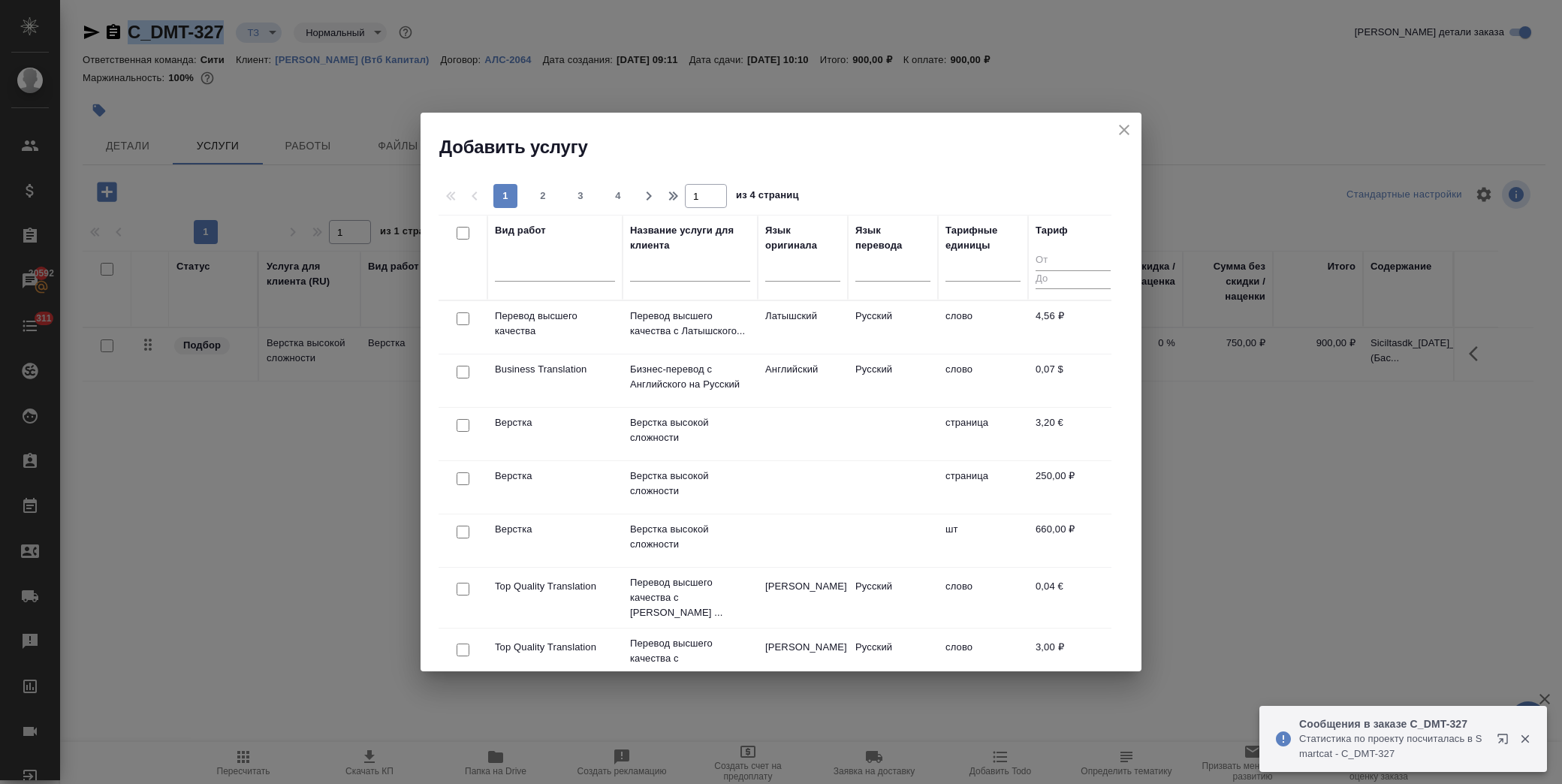
drag, startPoint x: 1125, startPoint y: 121, endPoint x: 1161, endPoint y: 146, distance: 43.8
click at [1128, 121] on icon "close" at bounding box center [1124, 130] width 18 height 18
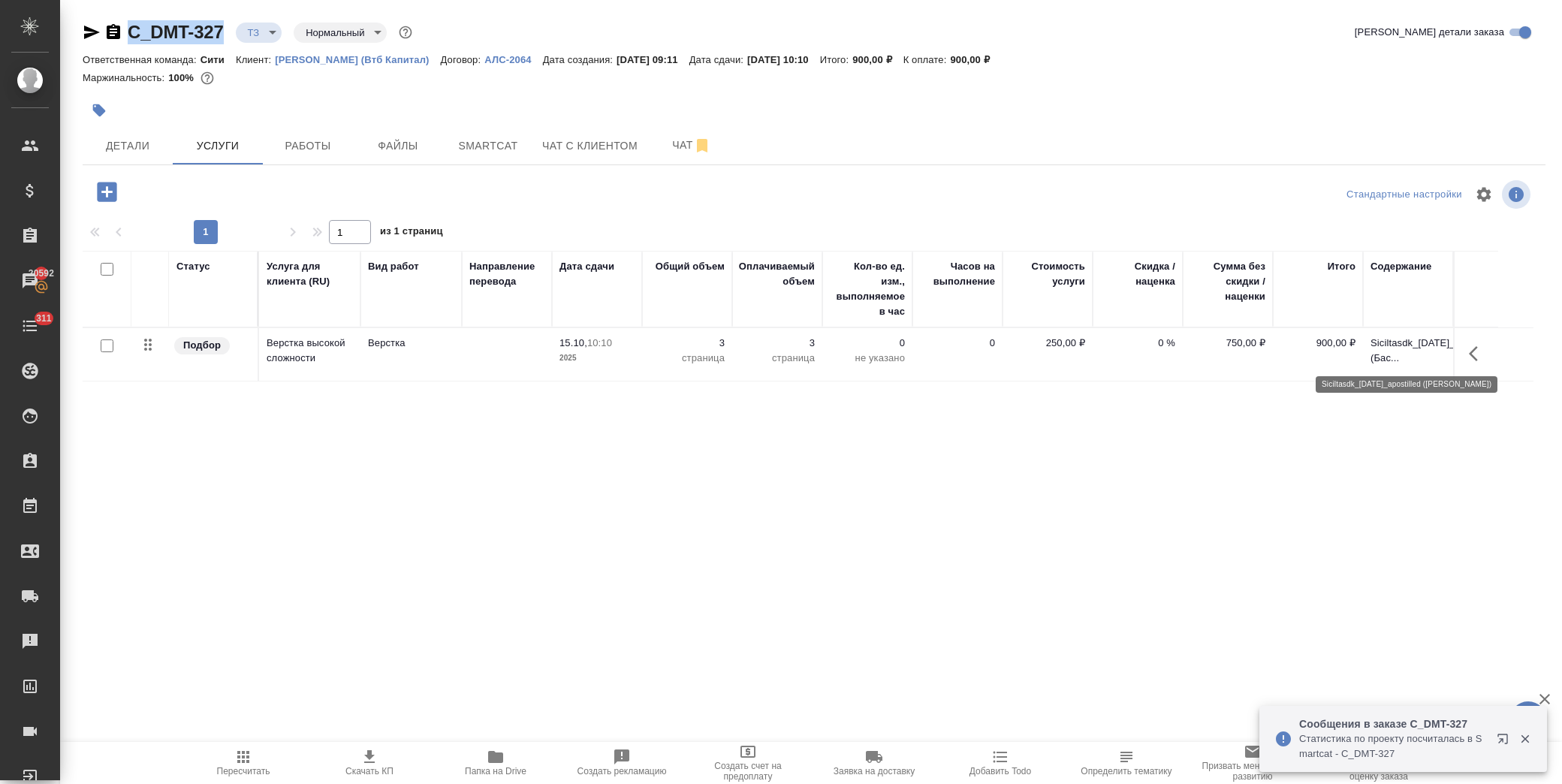
click at [1427, 354] on p "Siciltasdk_[DATE]_apostilled (Бас..." at bounding box center [1408, 351] width 75 height 30
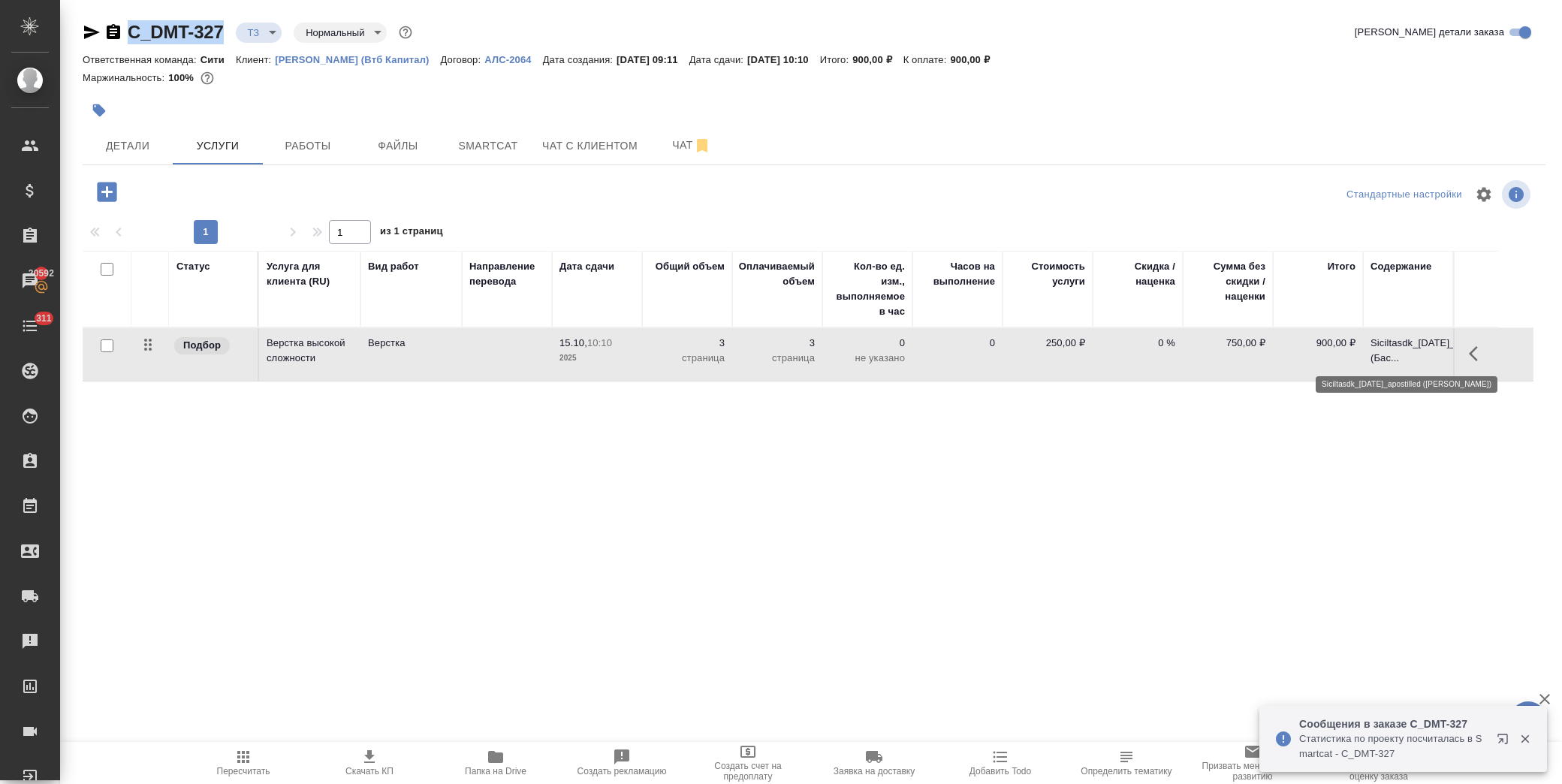
click at [1427, 354] on p "Siciltasdk_[DATE]_apostilled (Бас..." at bounding box center [1408, 351] width 75 height 30
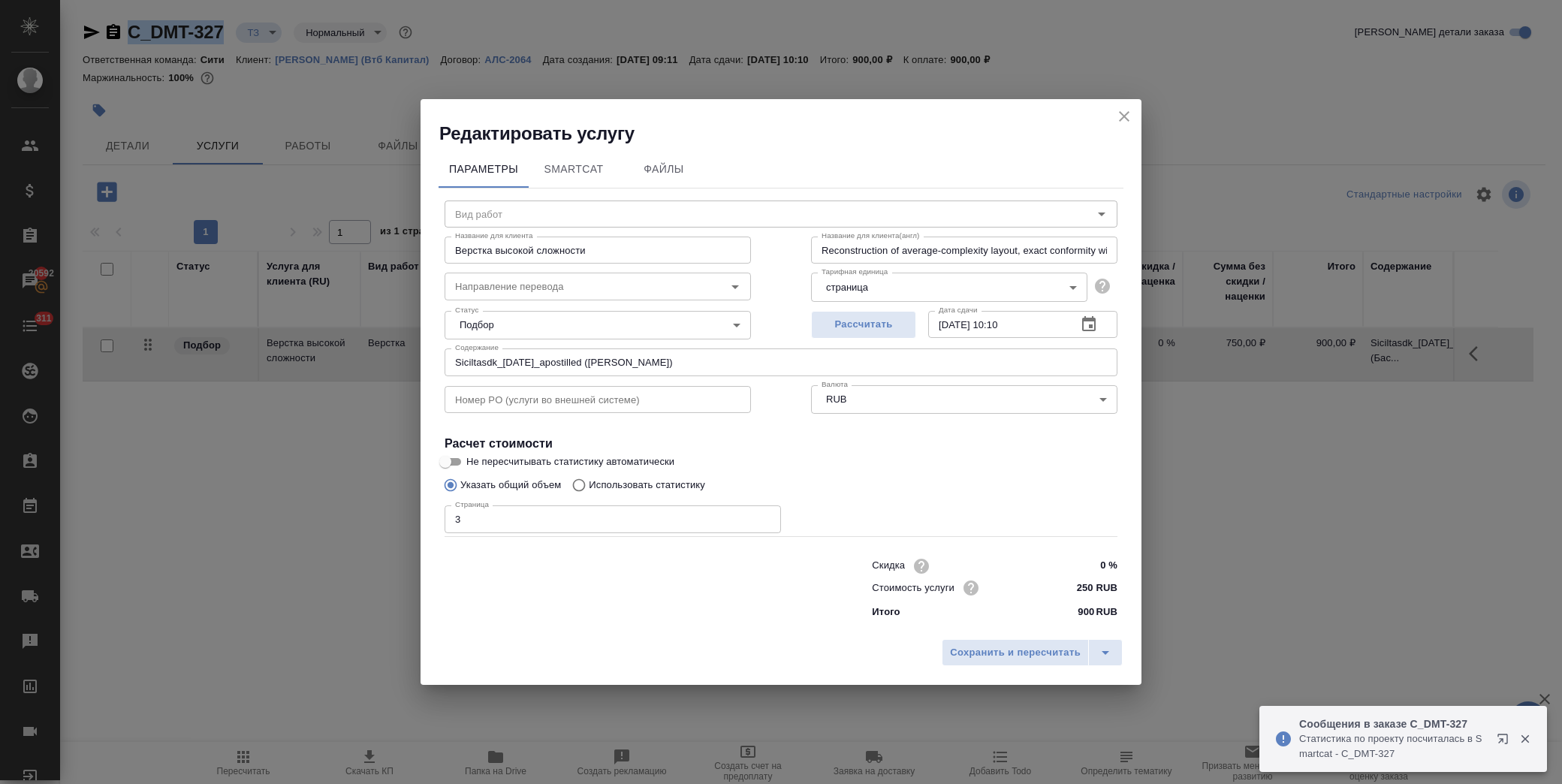
type input "Верстка"
drag, startPoint x: 703, startPoint y: 362, endPoint x: 442, endPoint y: 369, distance: 261.1
click at [442, 369] on div "Вид работ Верстка Вид работ Название для клиента Верстка высокой сложности Назв…" at bounding box center [781, 408] width 685 height 438
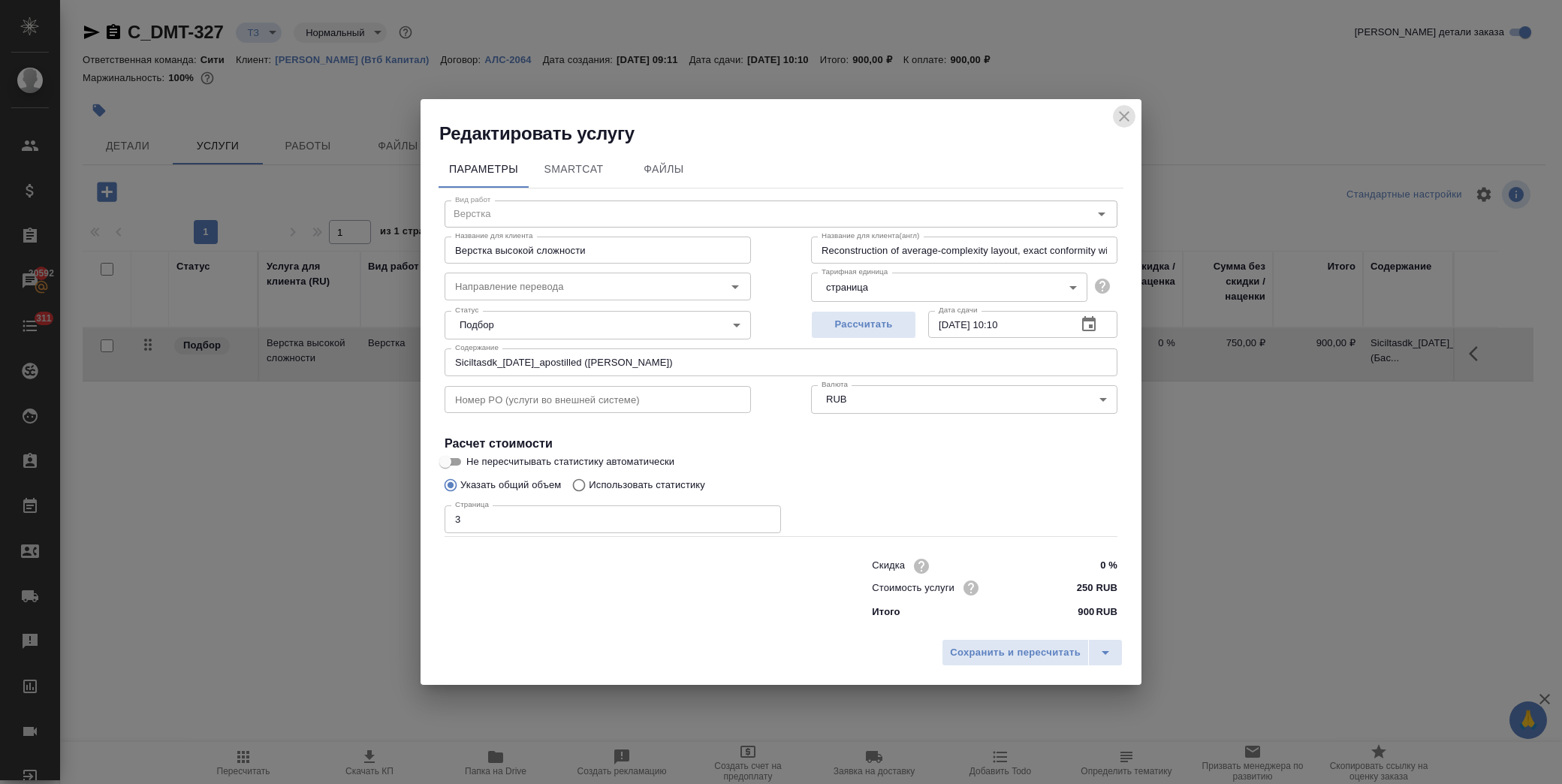
drag, startPoint x: 1128, startPoint y: 114, endPoint x: 872, endPoint y: 159, distance: 259.9
click at [1127, 114] on icon "close" at bounding box center [1124, 117] width 18 height 18
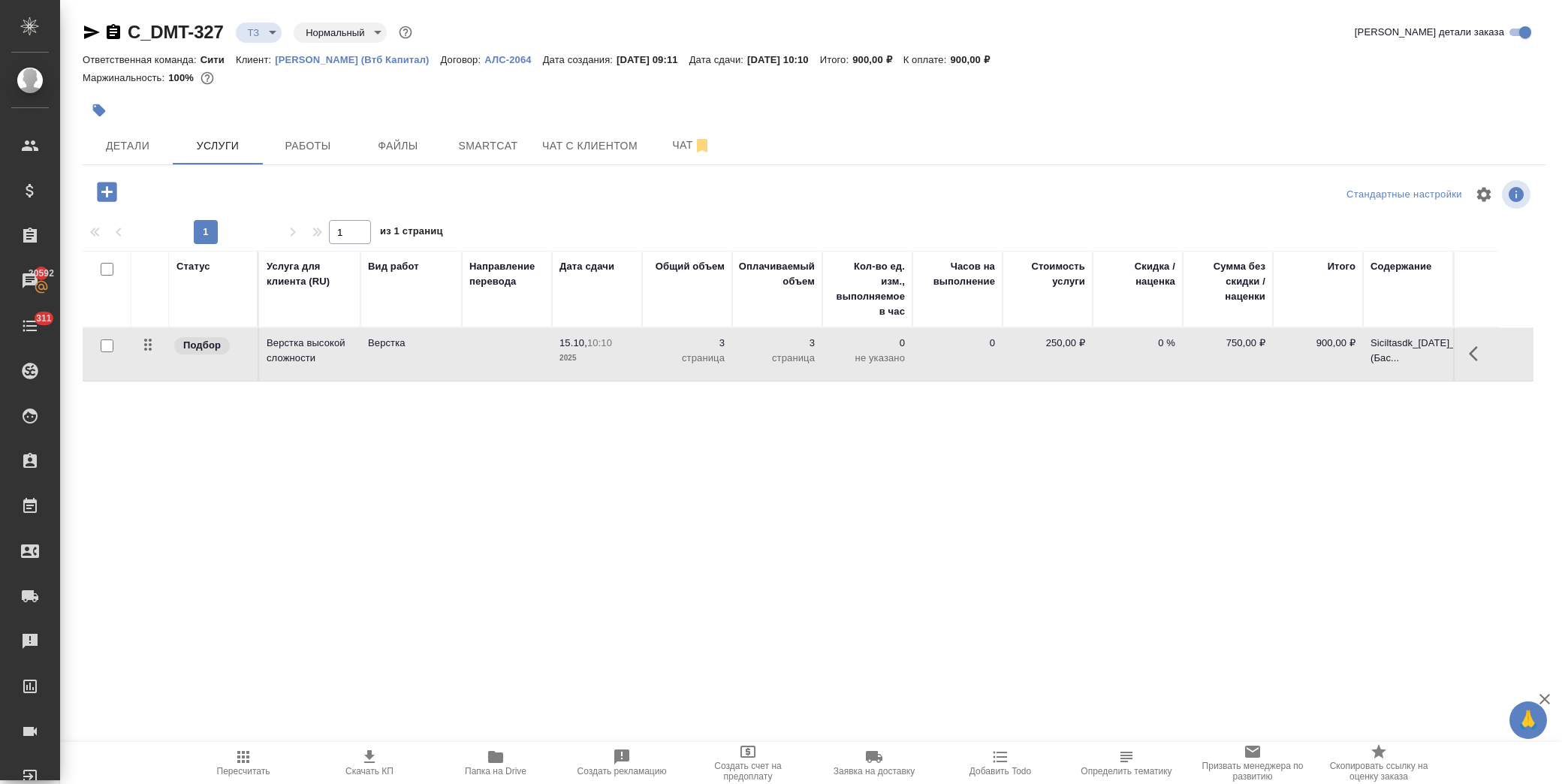
click at [115, 192] on icon "button" at bounding box center [107, 192] width 20 height 20
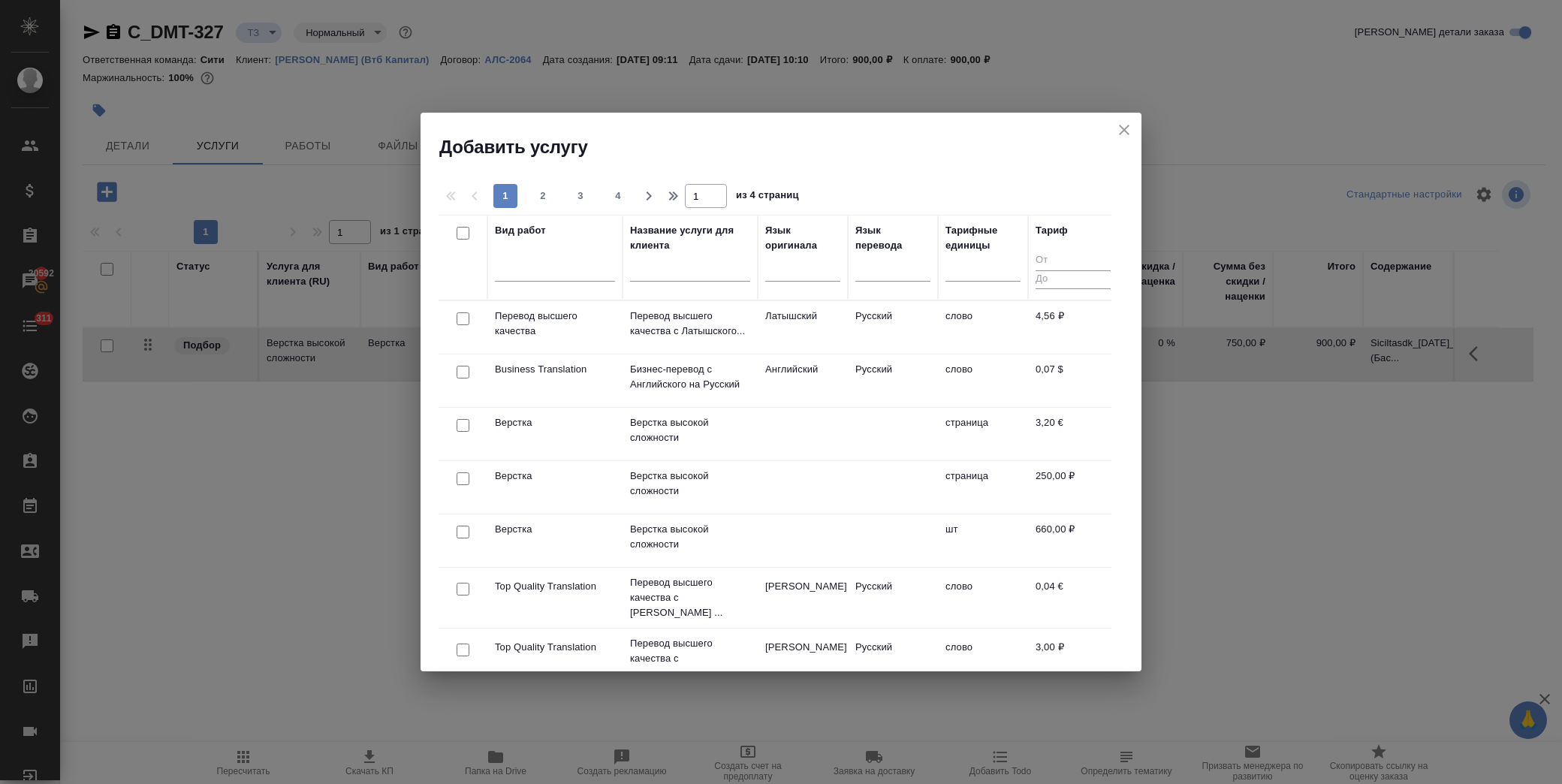
click at [672, 250] on div "Название услуги для клиента" at bounding box center [690, 238] width 120 height 30
click at [676, 263] on input "text" at bounding box center [690, 272] width 120 height 19
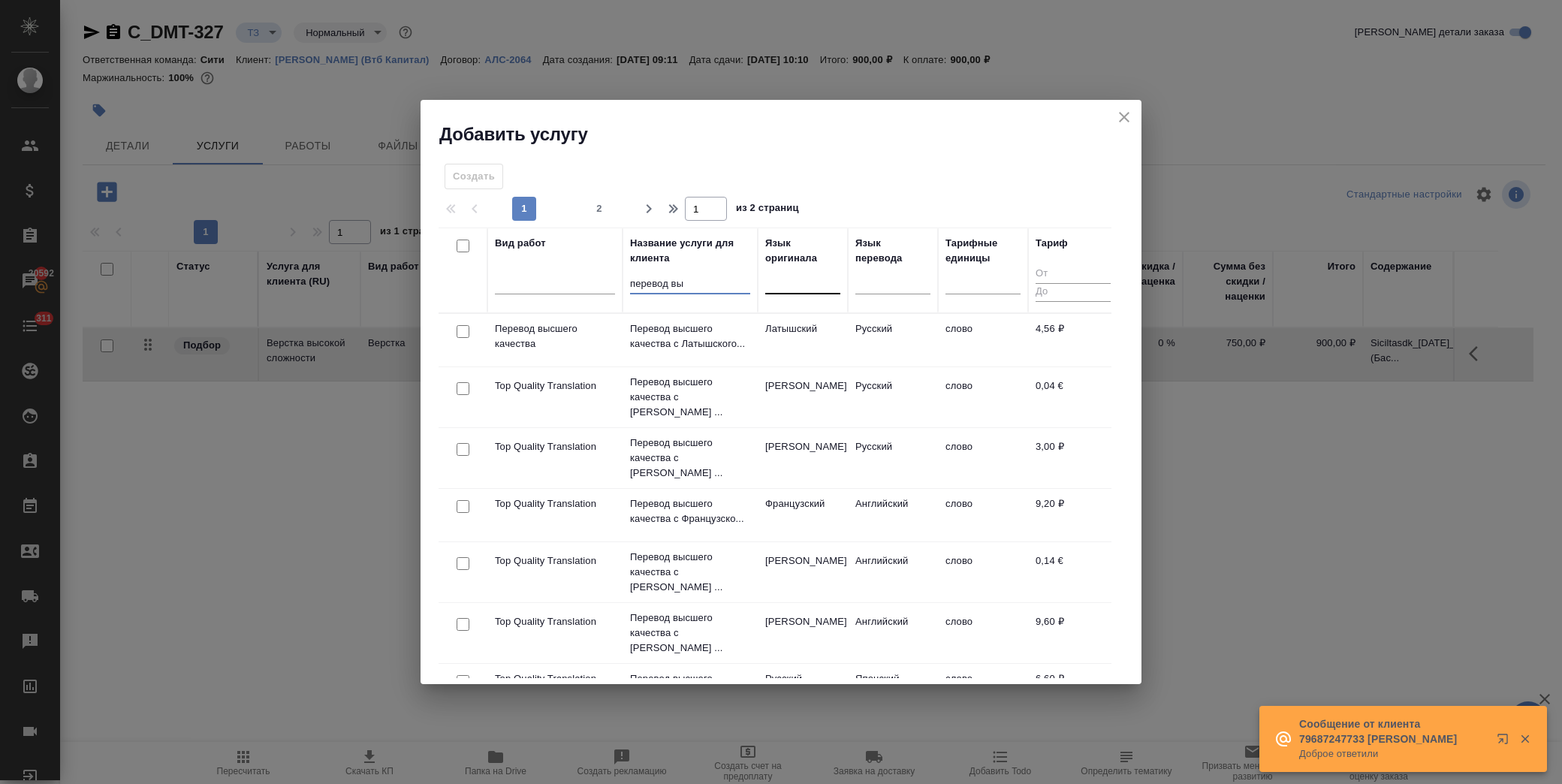
type input "перевод вы"
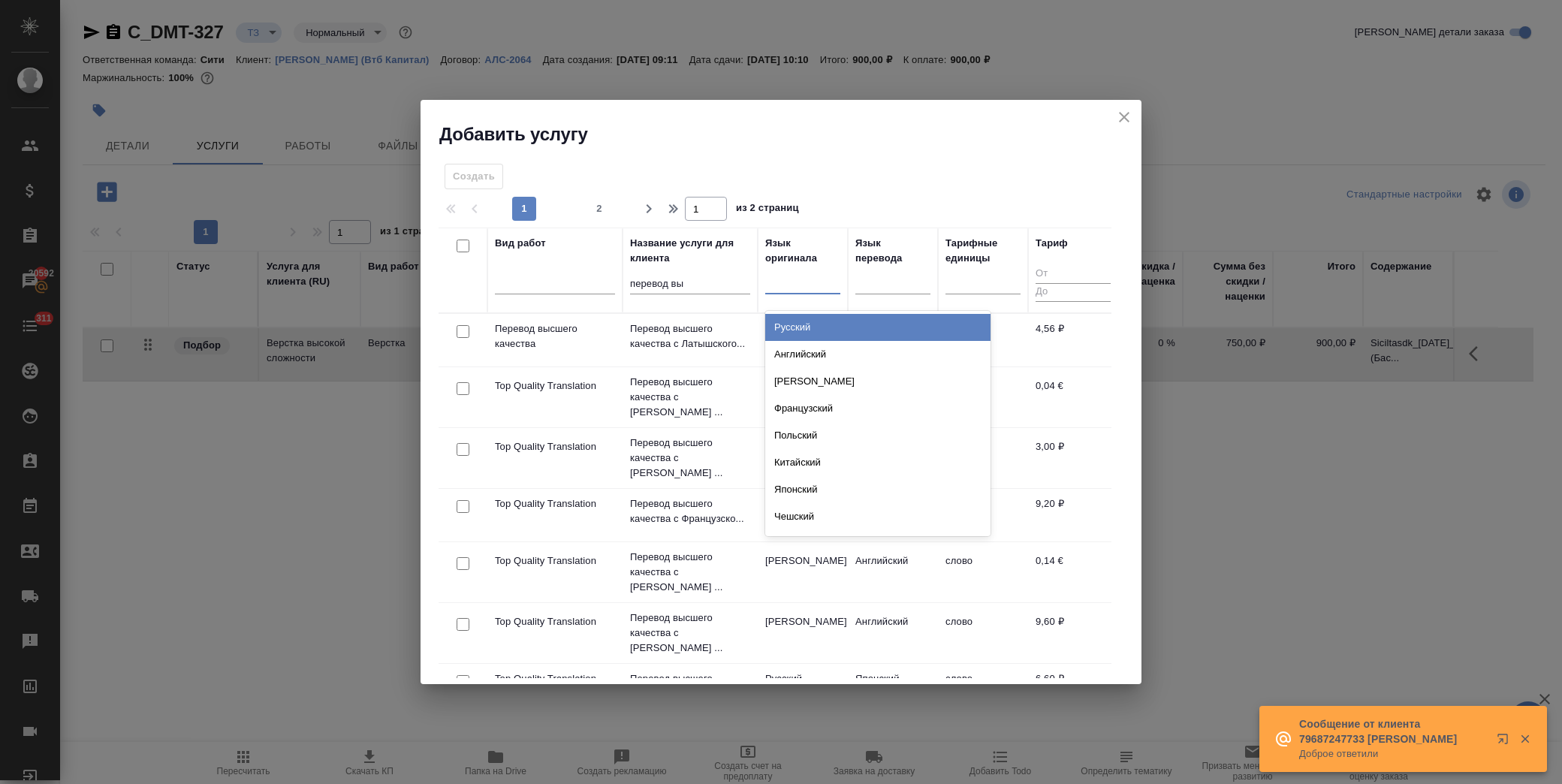
click at [796, 285] on div at bounding box center [803, 279] width 75 height 22
type input "ур"
click at [811, 319] on div "Турецкий" at bounding box center [877, 327] width 225 height 27
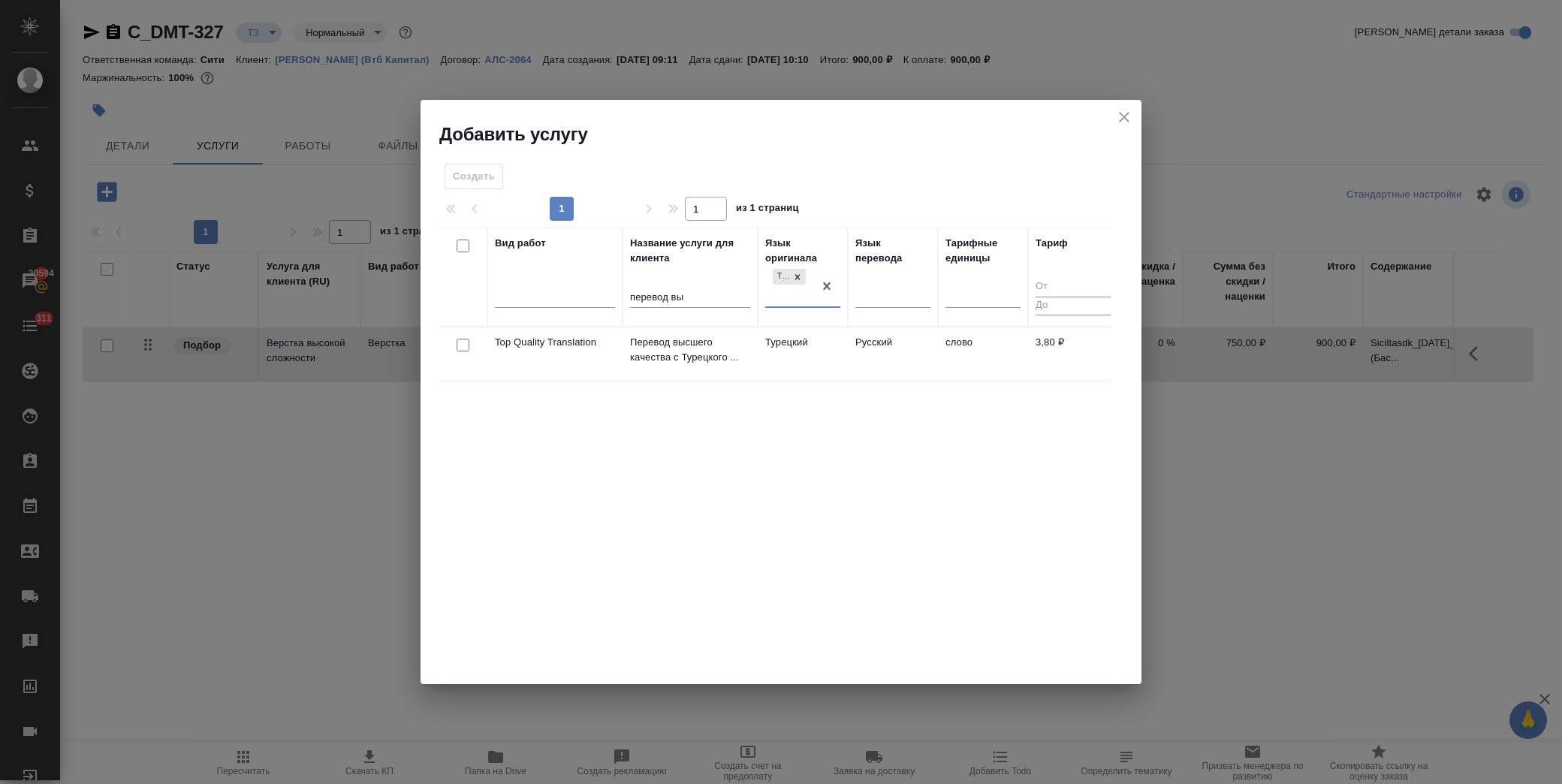
click at [457, 348] on input "checkbox" at bounding box center [463, 345] width 13 height 13
checkbox input "true"
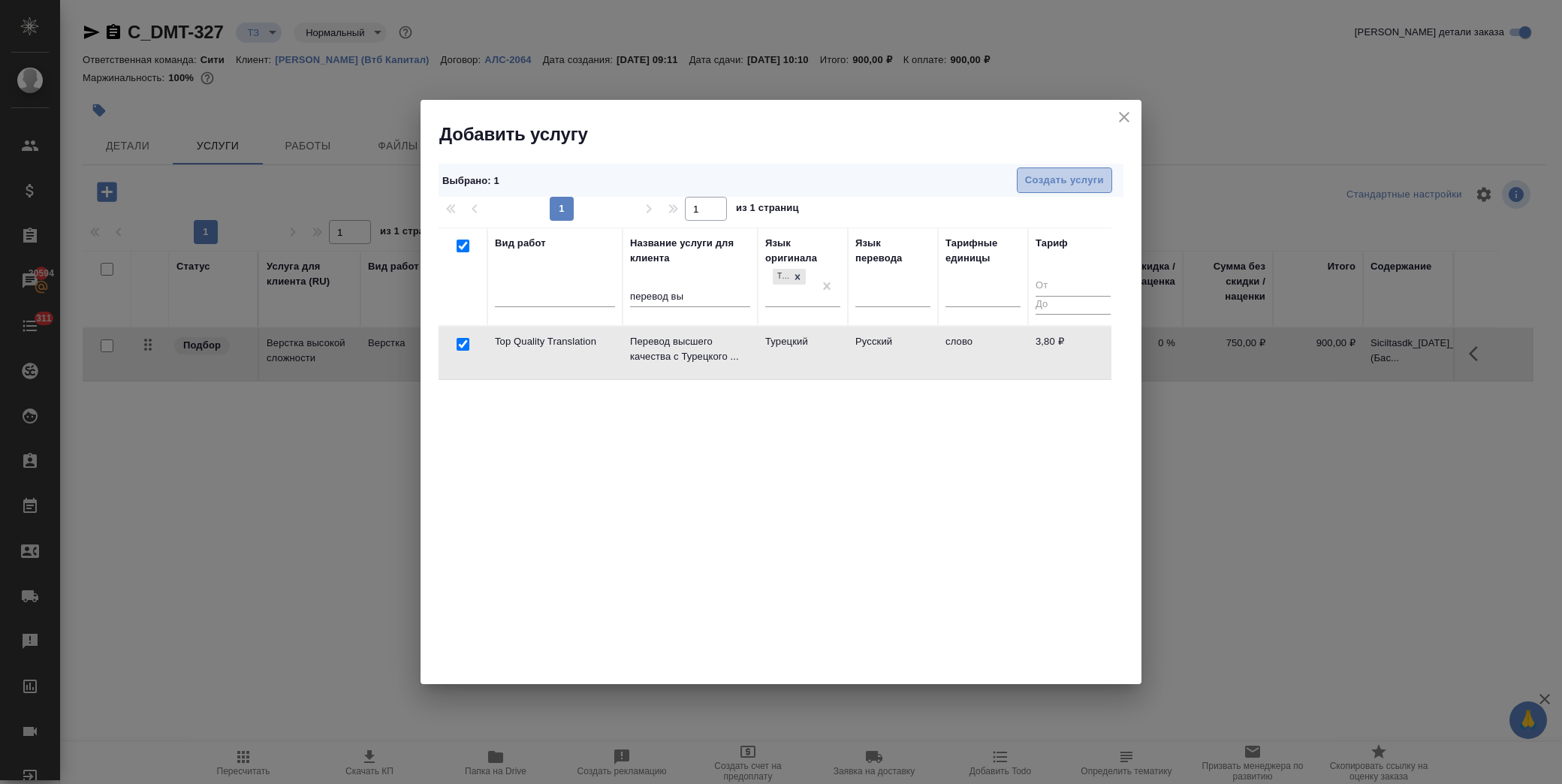
click at [1078, 174] on span "Создать услуги" at bounding box center [1064, 181] width 79 height 17
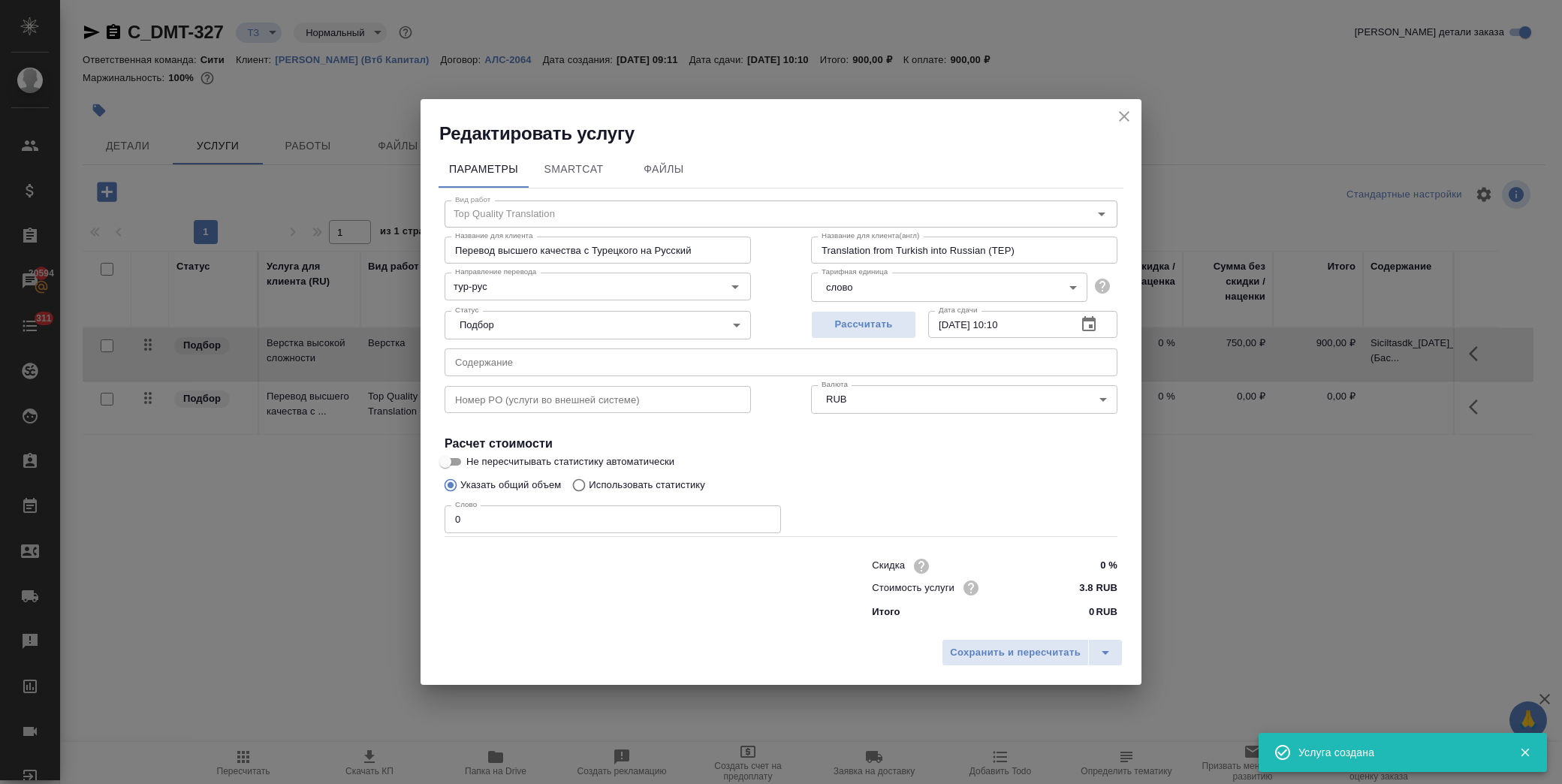
click at [521, 361] on input "text" at bounding box center [781, 362] width 673 height 27
paste input "Siciltasdk_[DATE]_apostilled ([PERSON_NAME])"
type input "Siciltasdk_[DATE]_apostilled ([PERSON_NAME])"
click at [603, 478] on p "Использовать статистику" at bounding box center [646, 485] width 117 height 15
click at [588, 478] on input "Использовать статистику" at bounding box center [577, 485] width 24 height 29
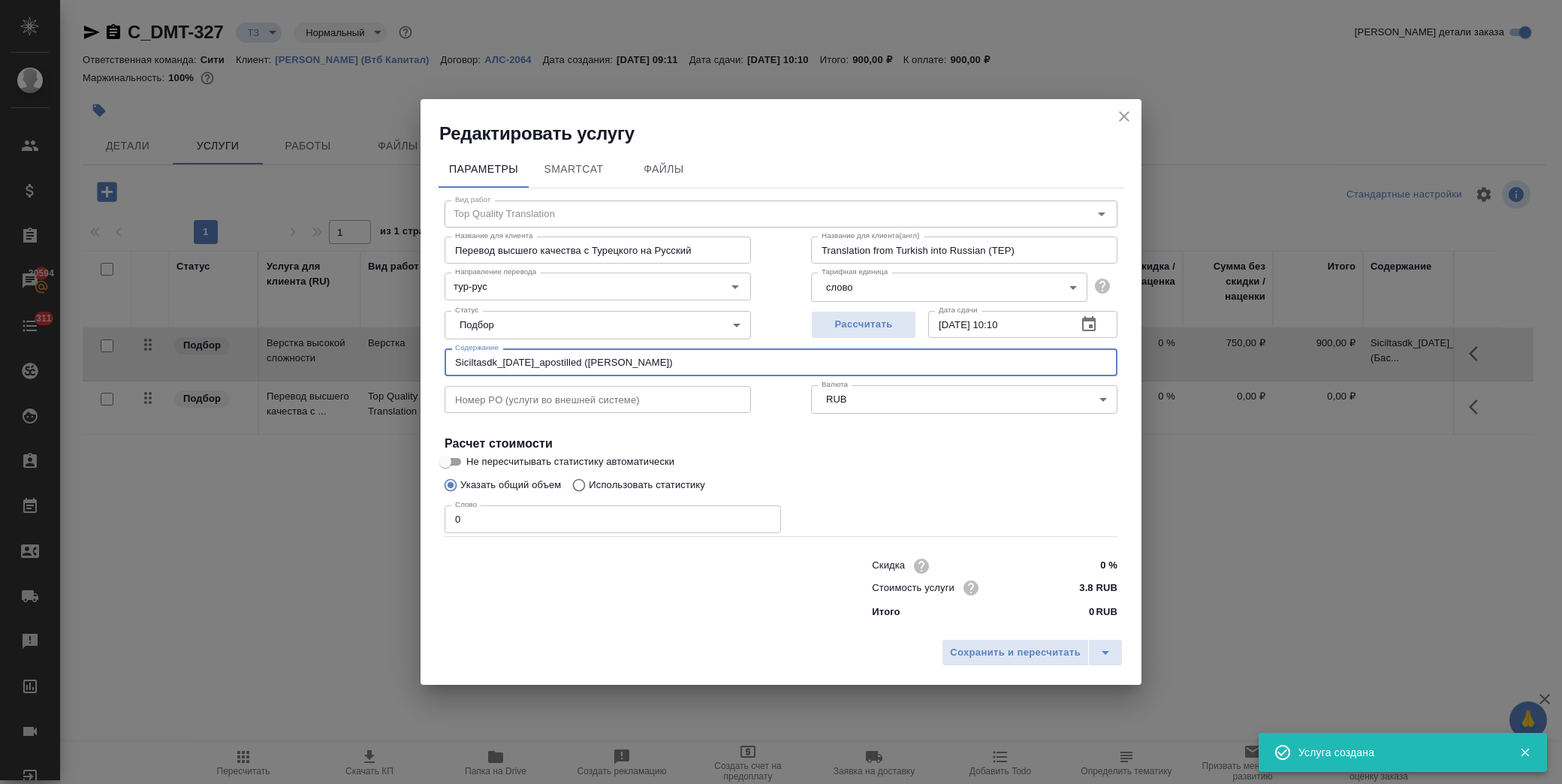
radio input "true"
radio input "false"
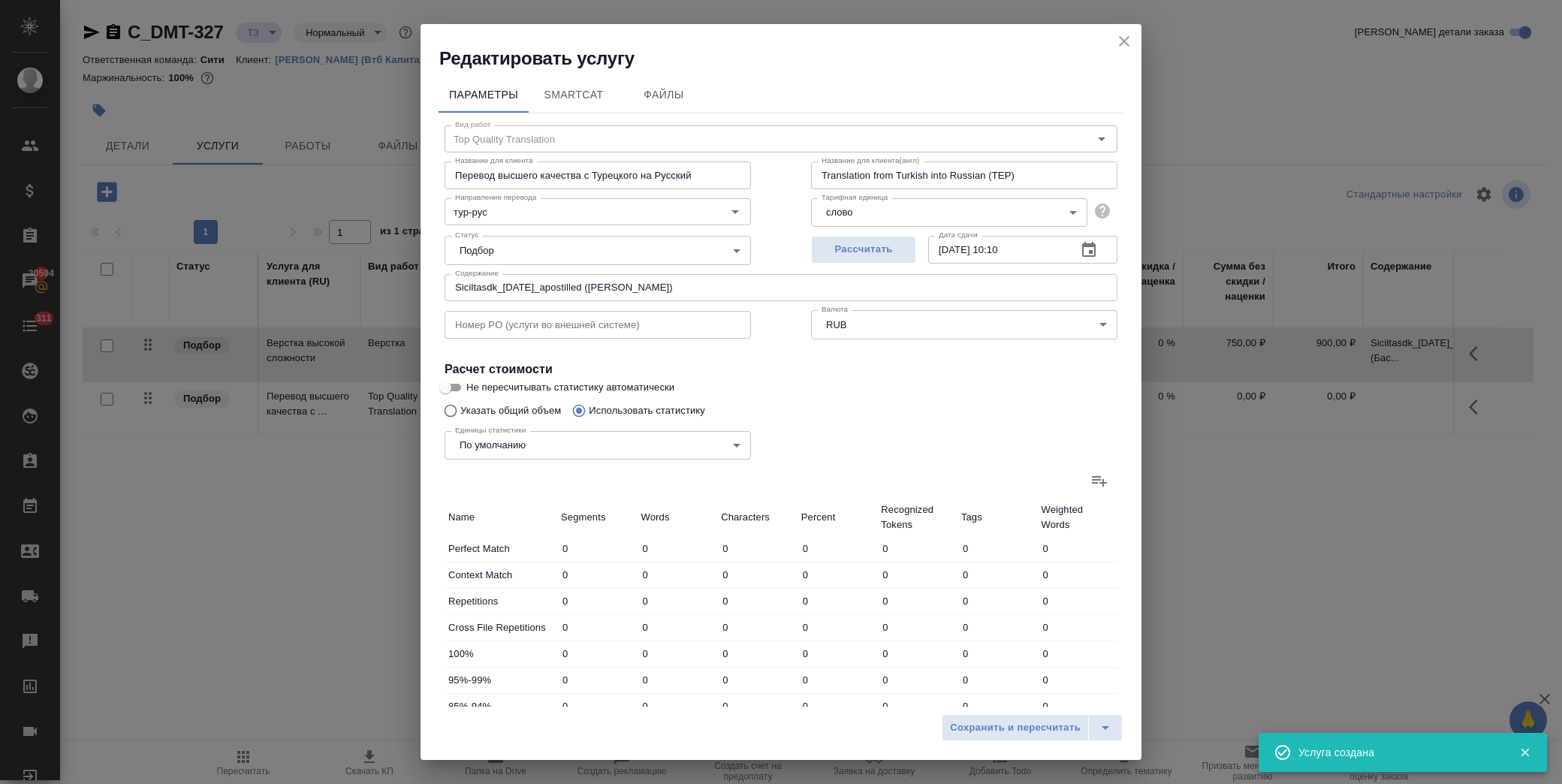
click at [1092, 479] on icon at bounding box center [1099, 482] width 15 height 11
click at [0, 0] on input "file" at bounding box center [0, 0] width 0 height 0
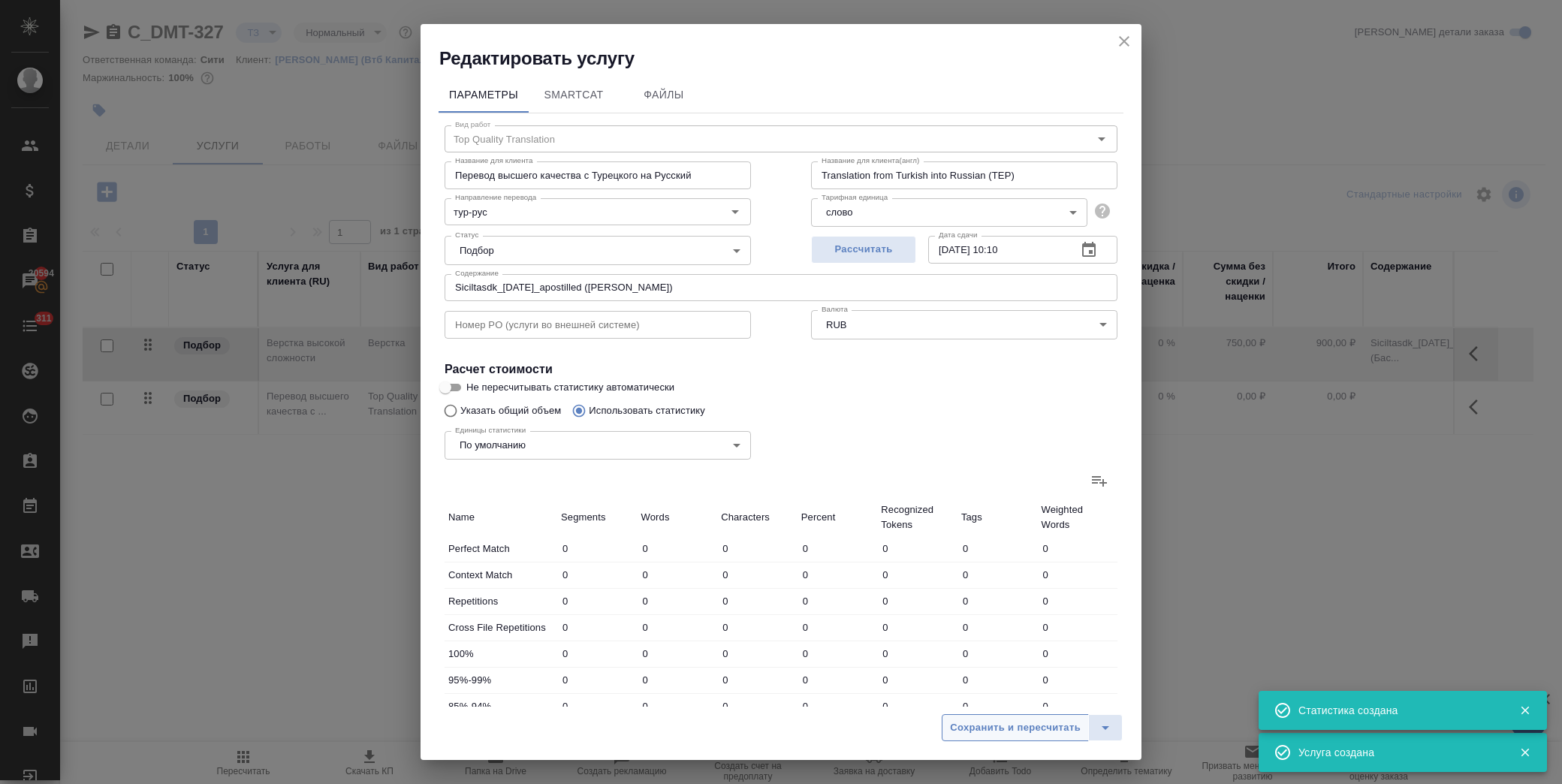
type input "52"
type input "153"
type input "1101"
type input "5"
type input "28"
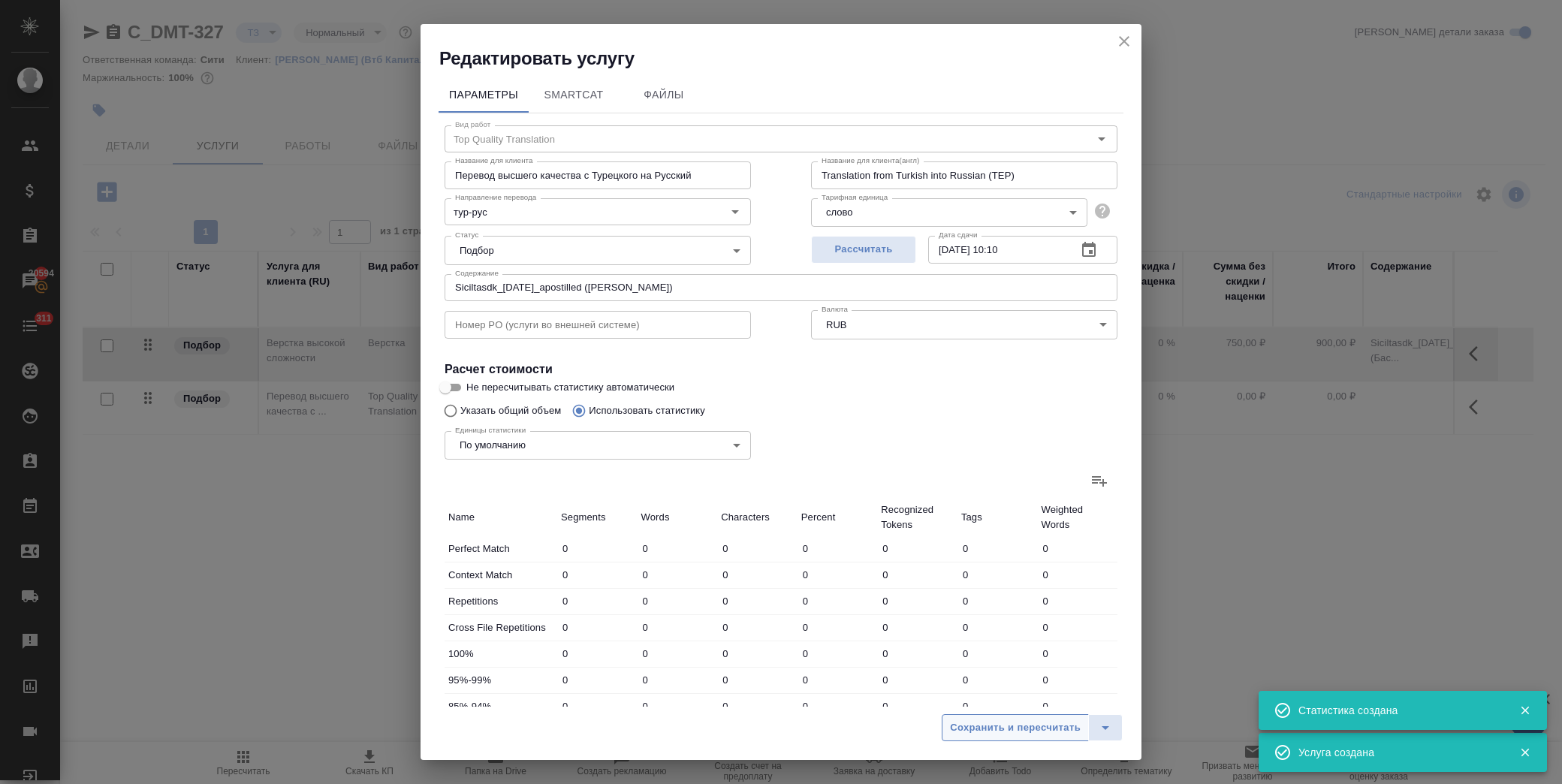
type input "202"
type input "2"
type input "46"
type input "383"
type input "3"
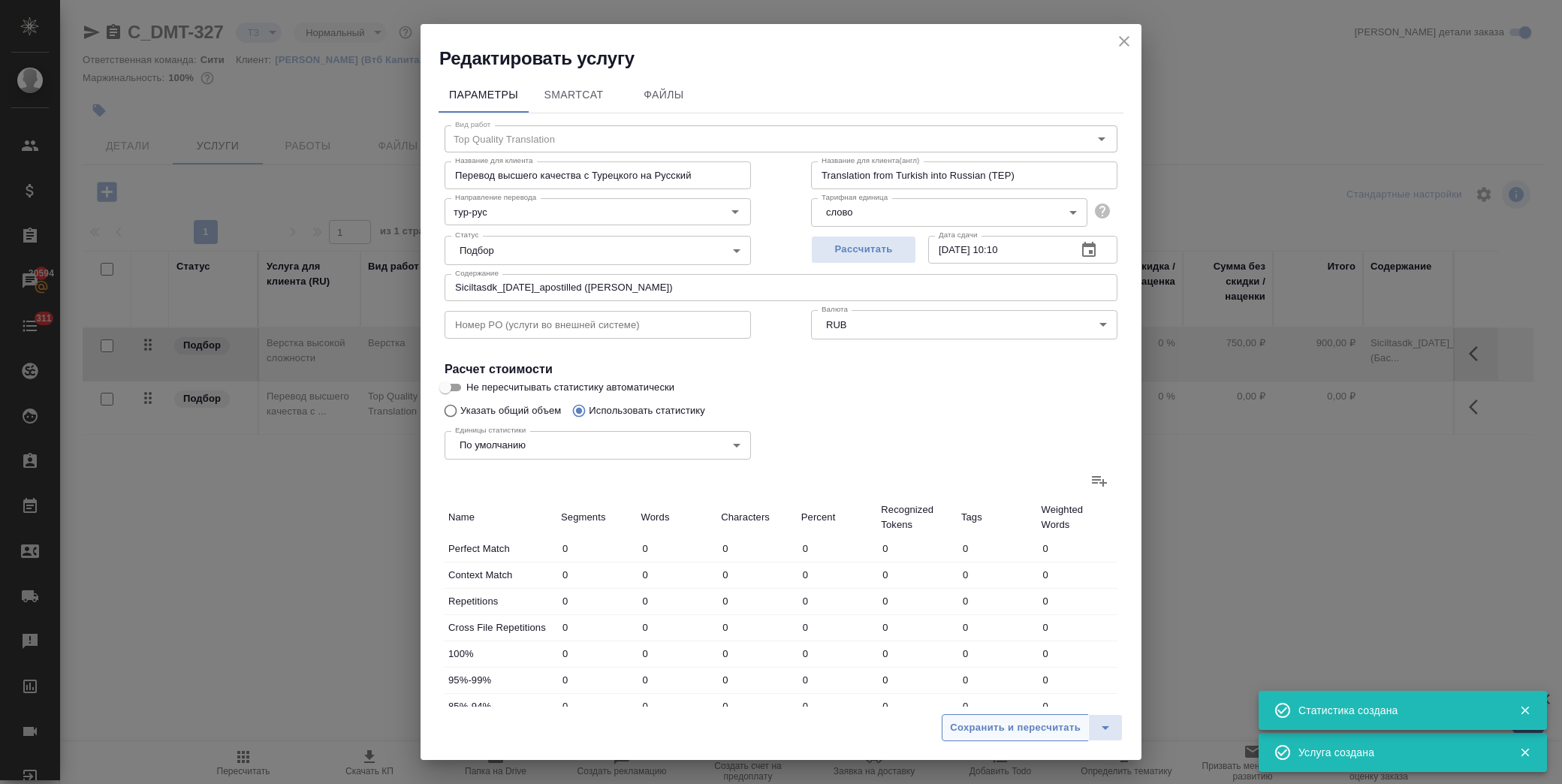
type input "23"
type input "127"
type input "5"
type input "26"
type input "159"
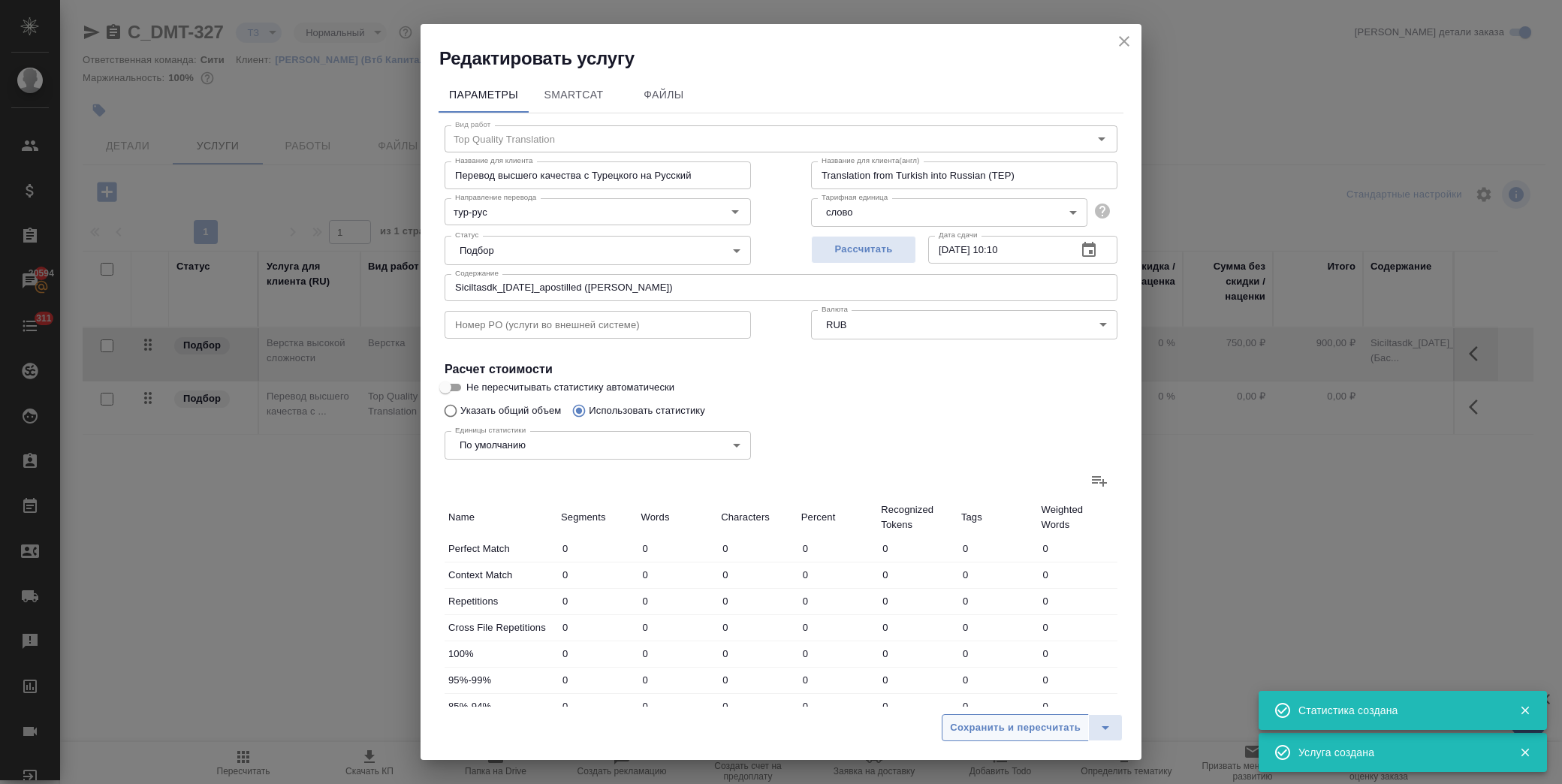
type input "34"
type input "181"
type input "1264"
type input "101"
type input "457"
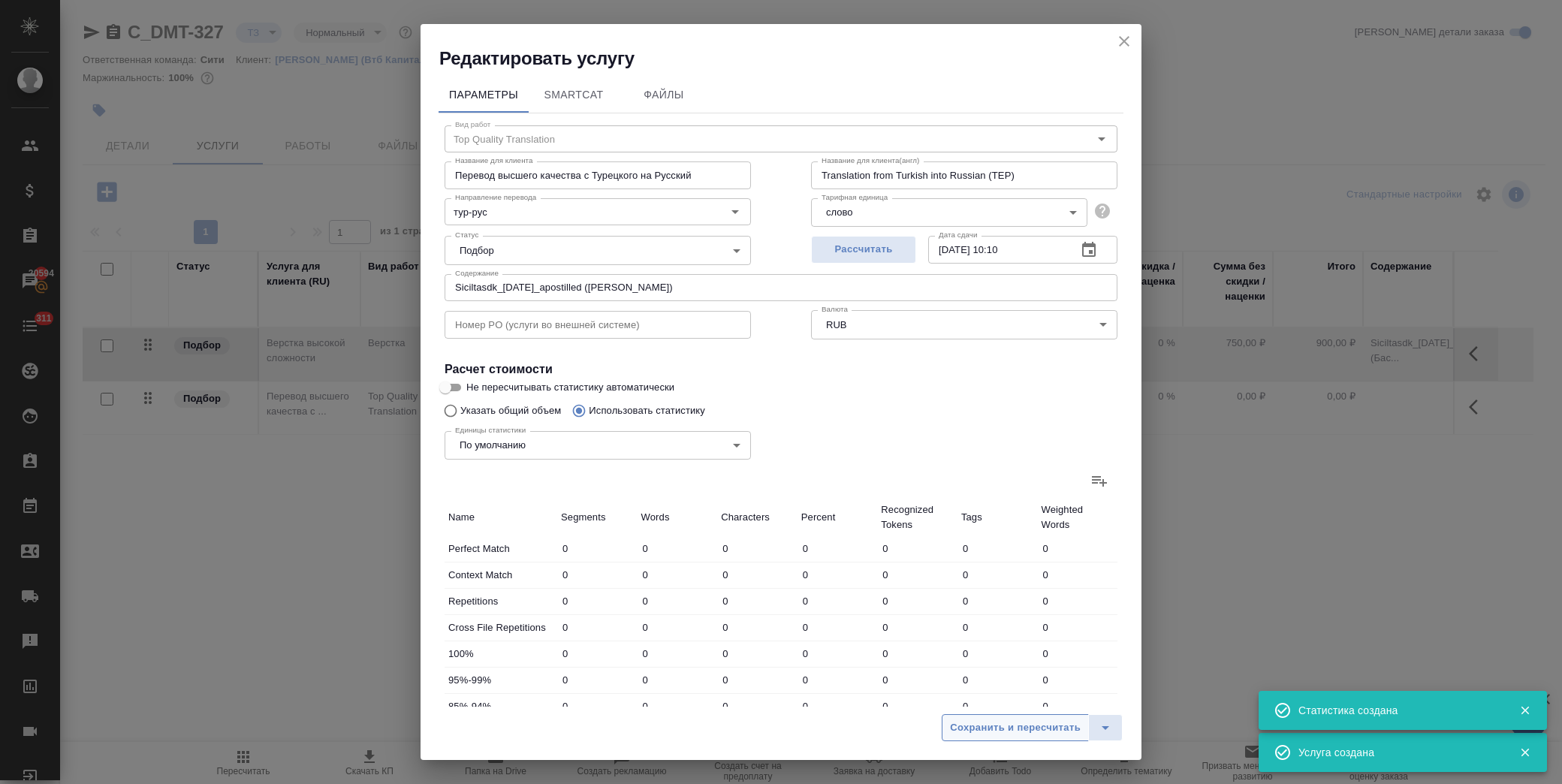
type input "3236"
type input "101"
type input "457"
type input "3236"
click at [1009, 731] on span "Сохранить и пересчитать" at bounding box center [1016, 728] width 131 height 17
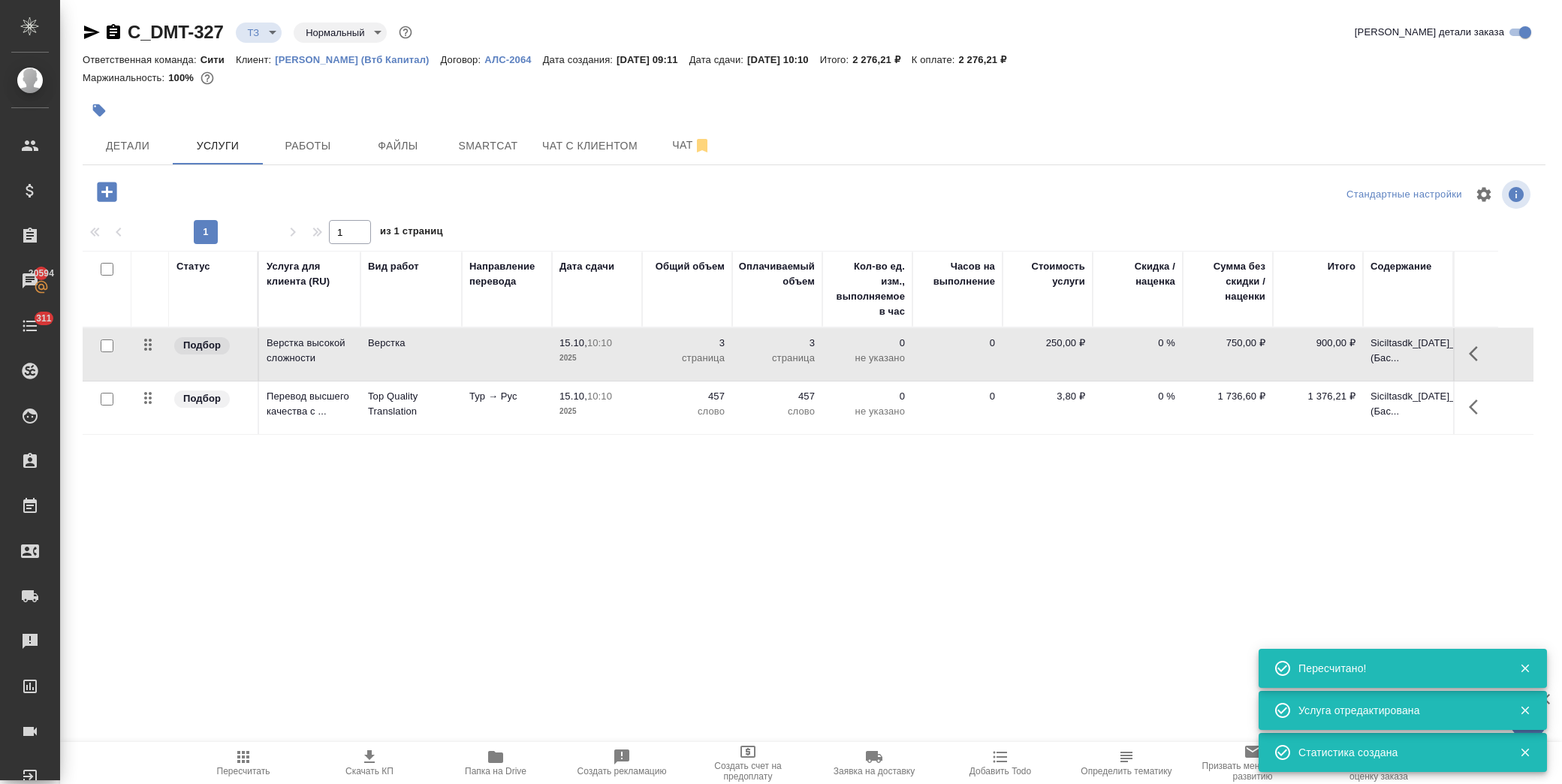
click at [1472, 404] on icon "button" at bounding box center [1473, 407] width 9 height 15
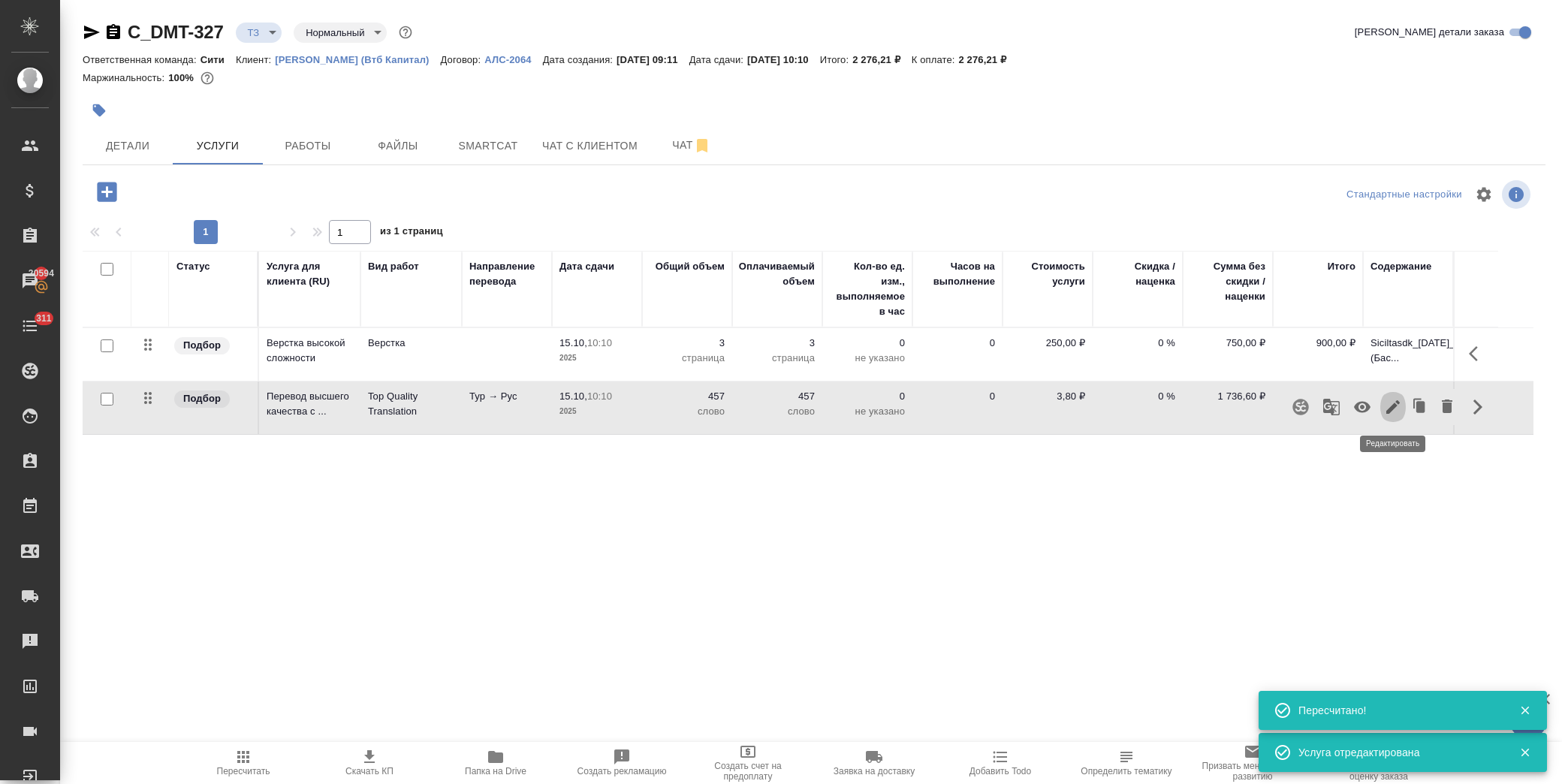
click at [1397, 415] on icon "button" at bounding box center [1393, 407] width 18 height 18
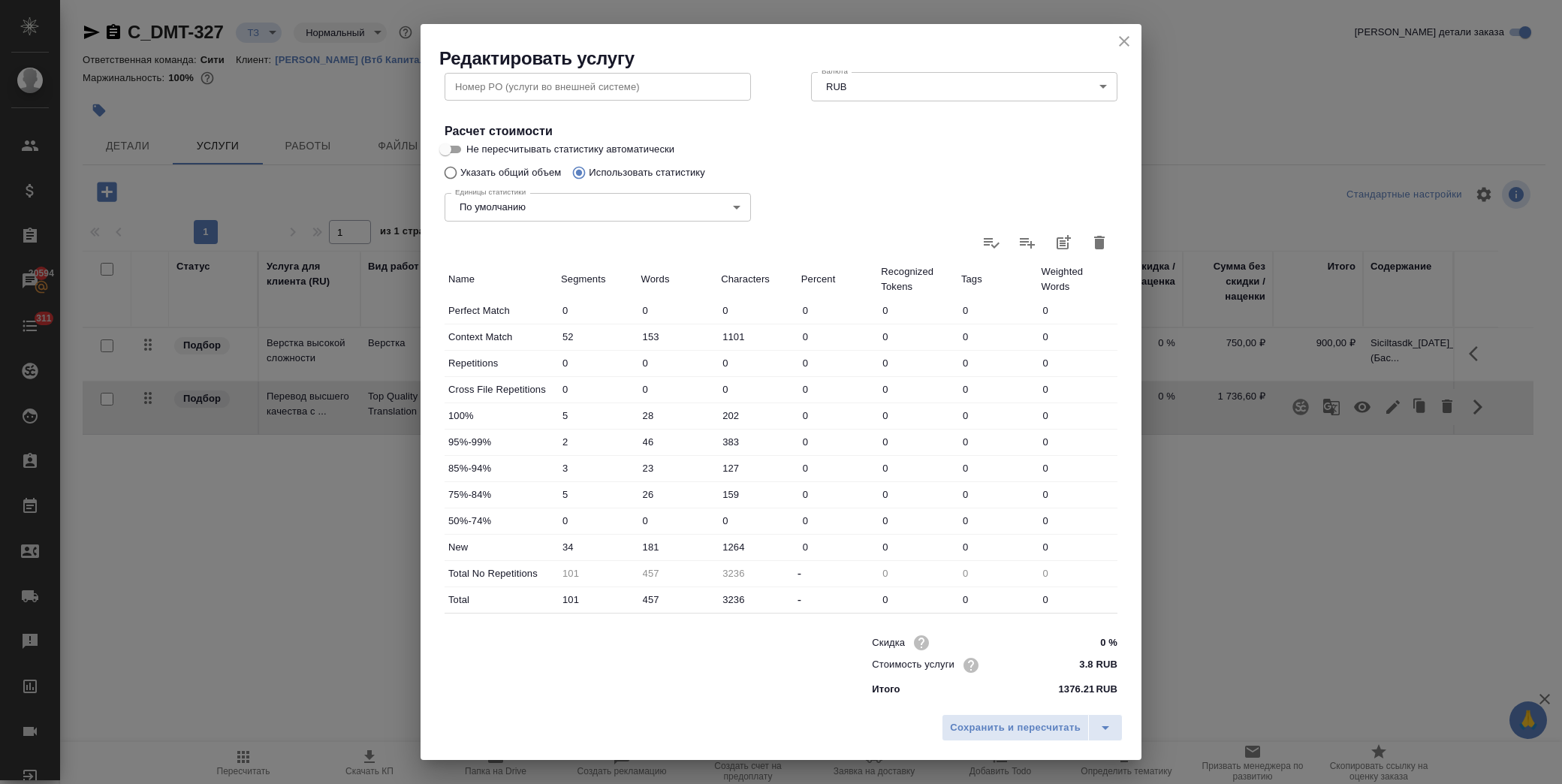
scroll to position [240, 0]
drag, startPoint x: 650, startPoint y: 597, endPoint x: 634, endPoint y: 594, distance: 16.3
click at [637, 594] on div "457" at bounding box center [677, 597] width 81 height 23
type input "57"
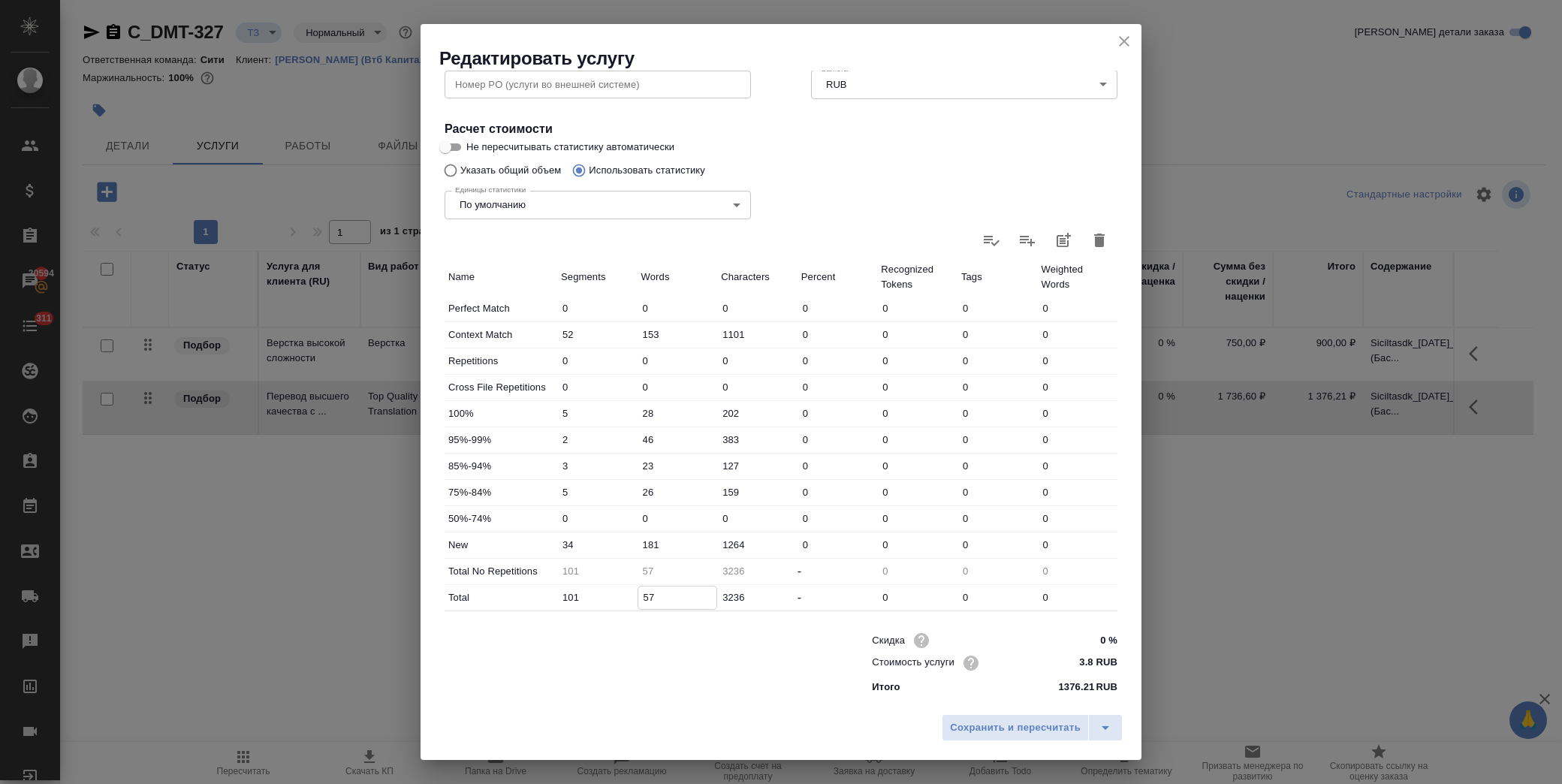
type input "507"
drag, startPoint x: 659, startPoint y: 553, endPoint x: 647, endPoint y: 553, distance: 12.0
click at [642, 553] on input "181" at bounding box center [677, 545] width 79 height 22
type input "231"
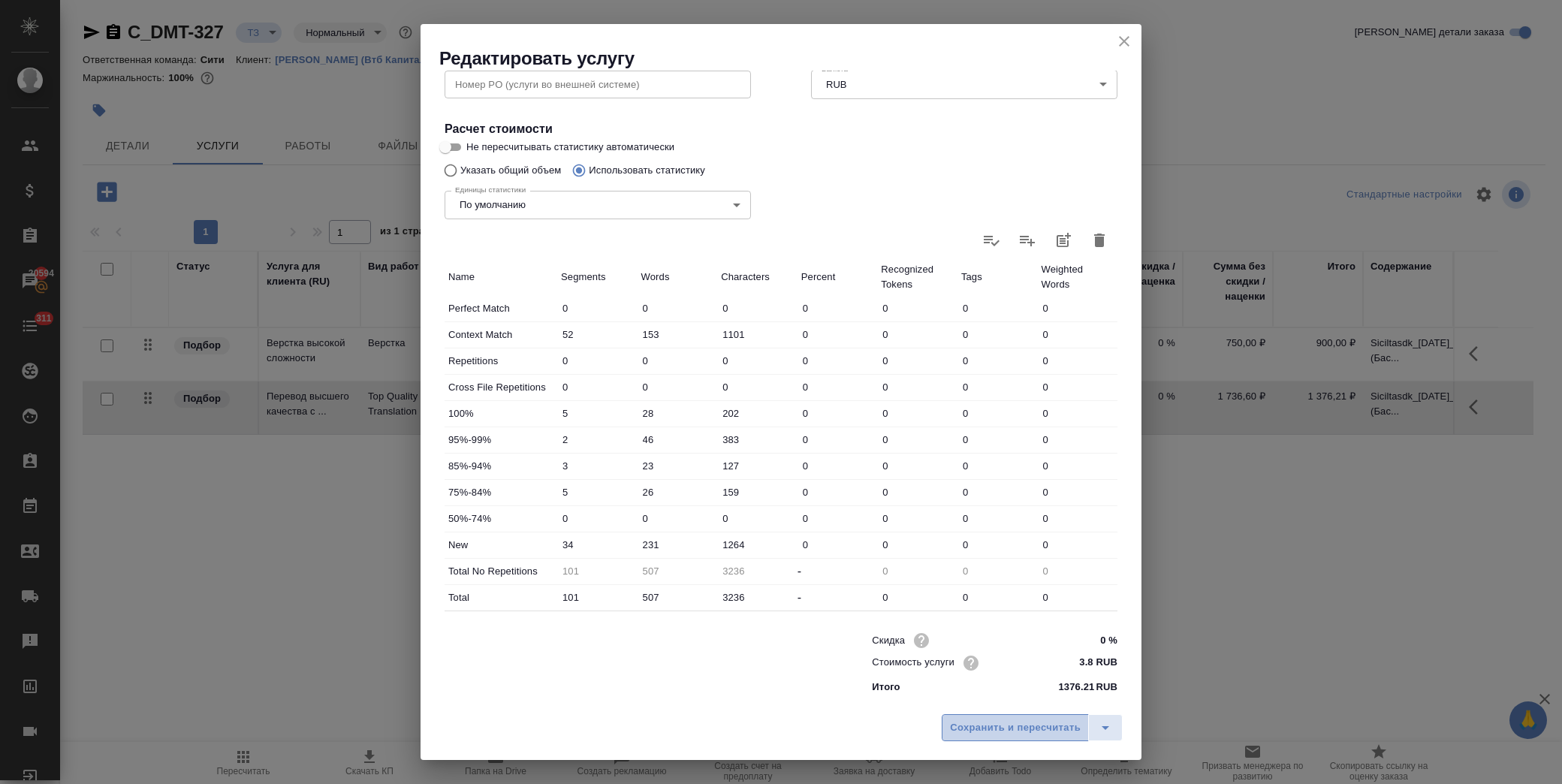
click at [1018, 731] on span "Сохранить и пересчитать" at bounding box center [1016, 728] width 131 height 17
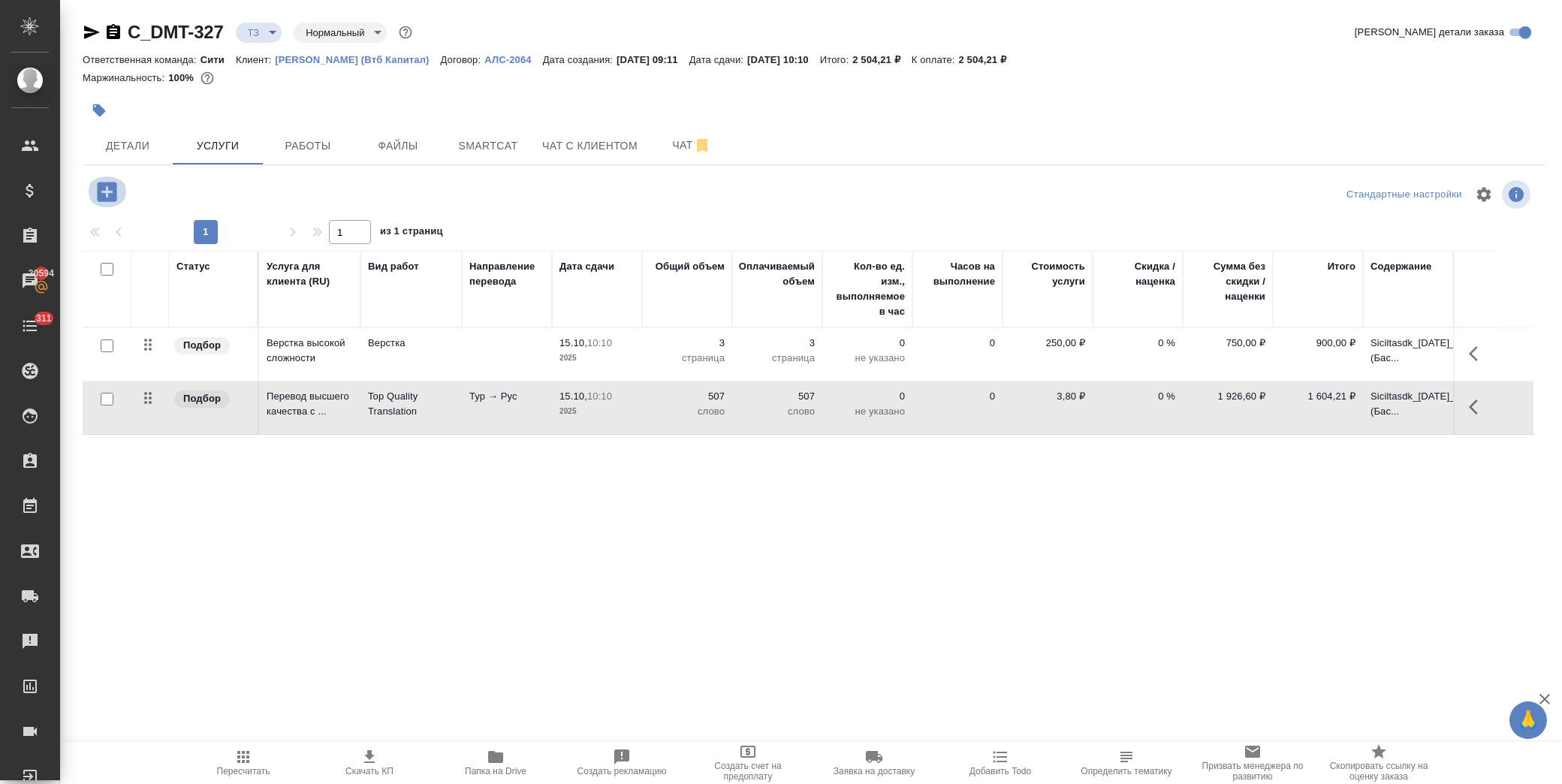
click at [114, 193] on icon "button" at bounding box center [107, 192] width 20 height 20
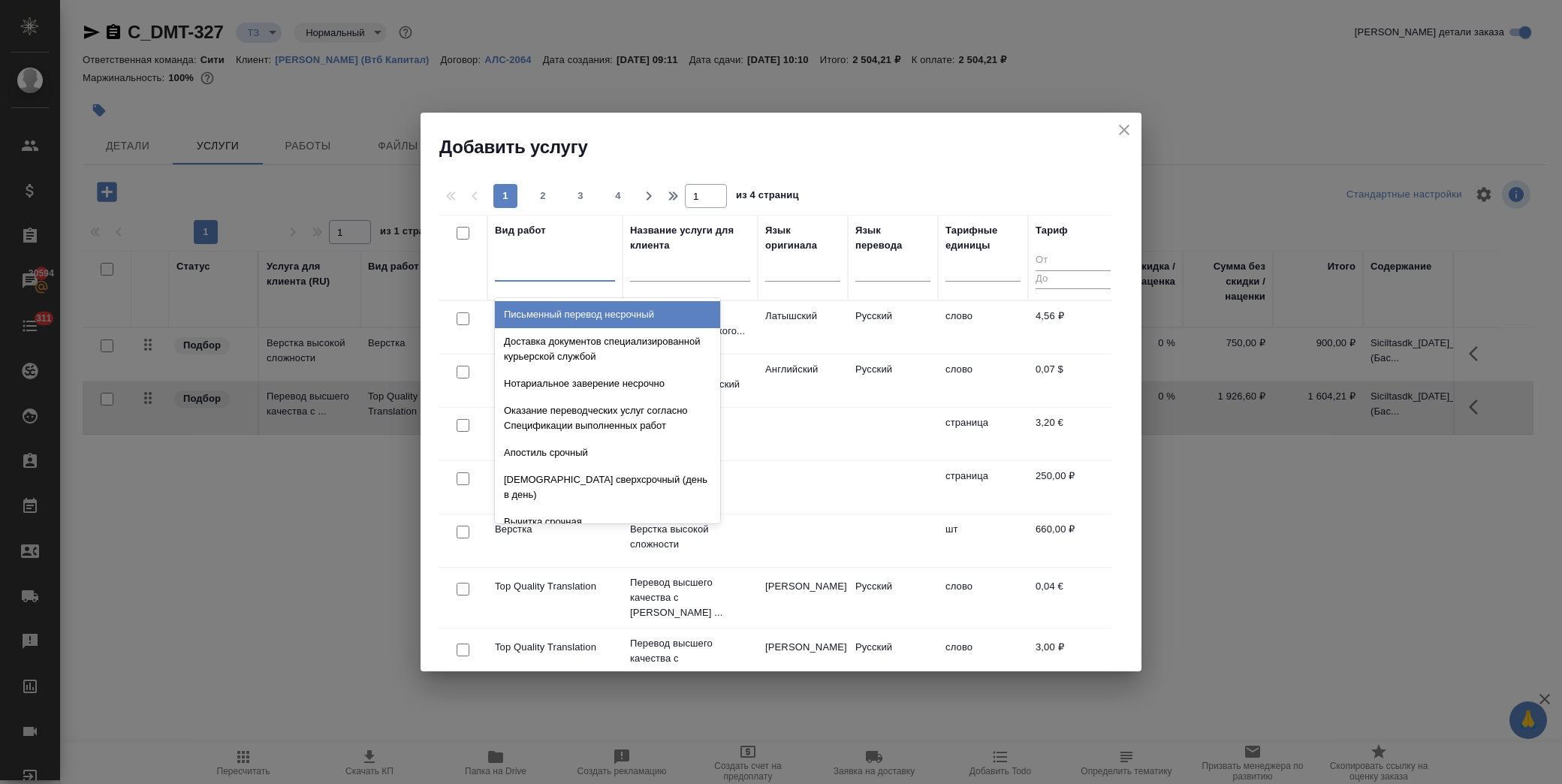
click at [524, 266] on div at bounding box center [555, 266] width 120 height 22
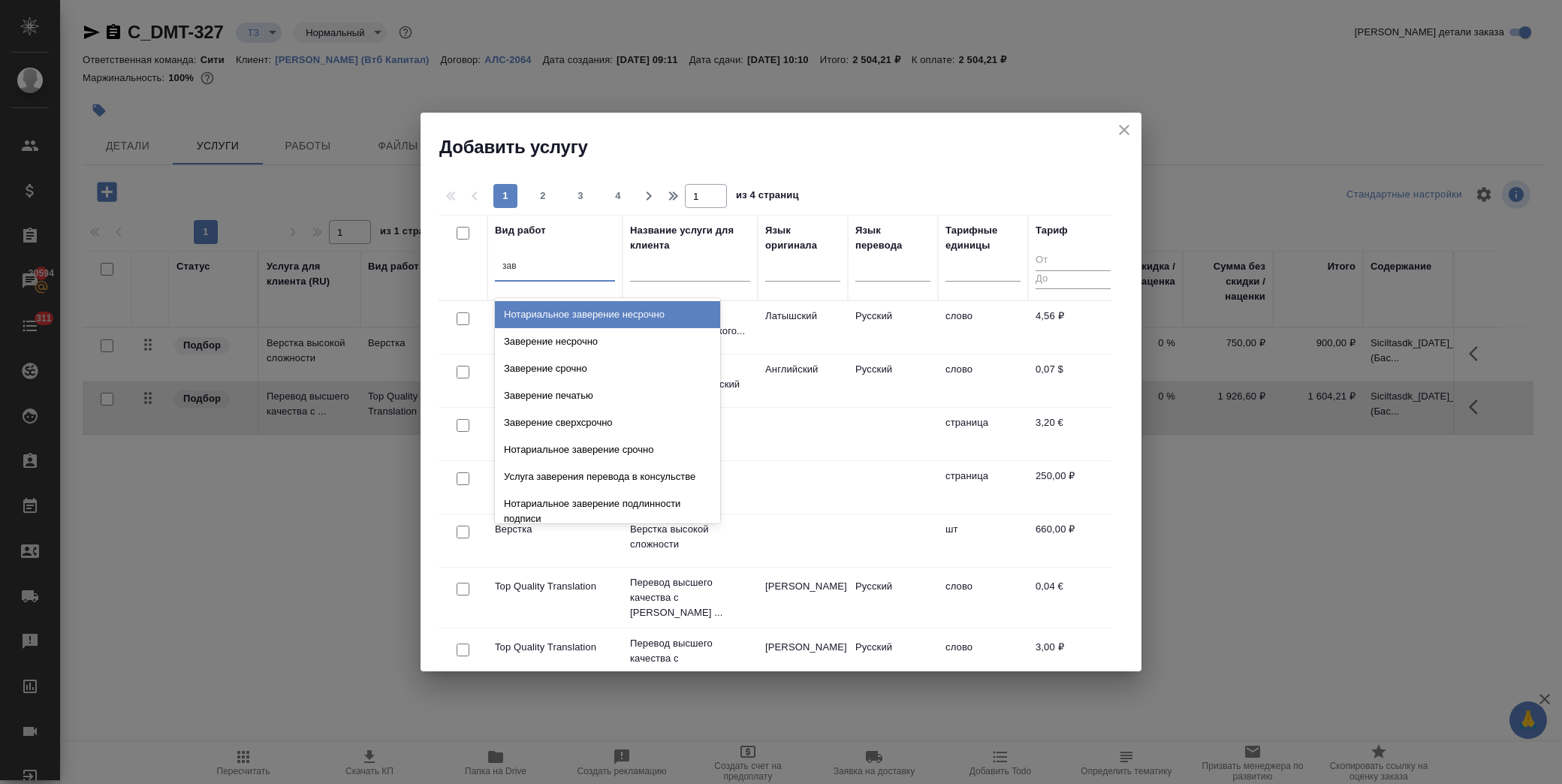
type input "заве"
click at [531, 333] on div "Заверение несрочно" at bounding box center [607, 342] width 225 height 27
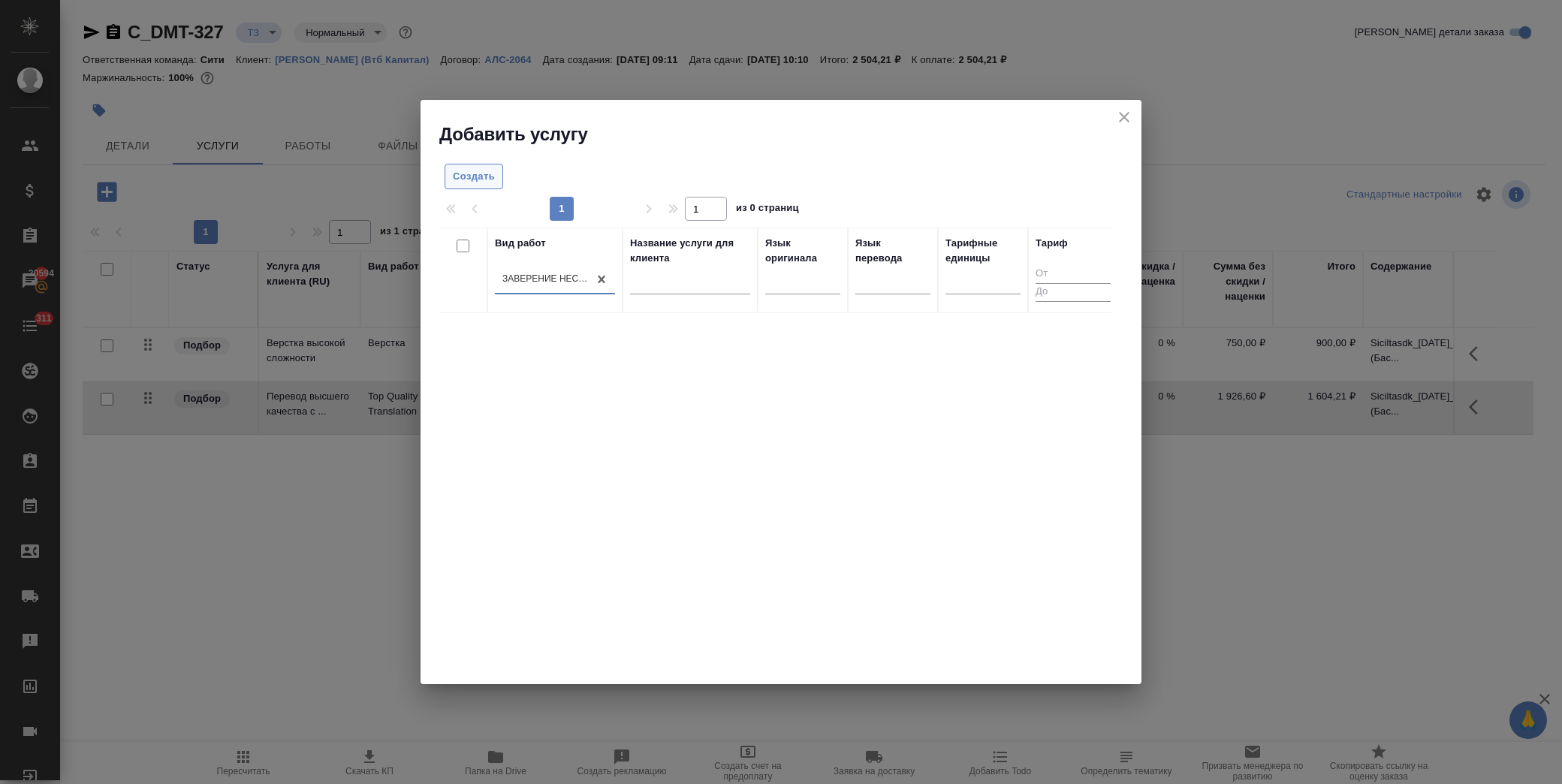
click at [461, 167] on button "Создать" at bounding box center [474, 177] width 59 height 26
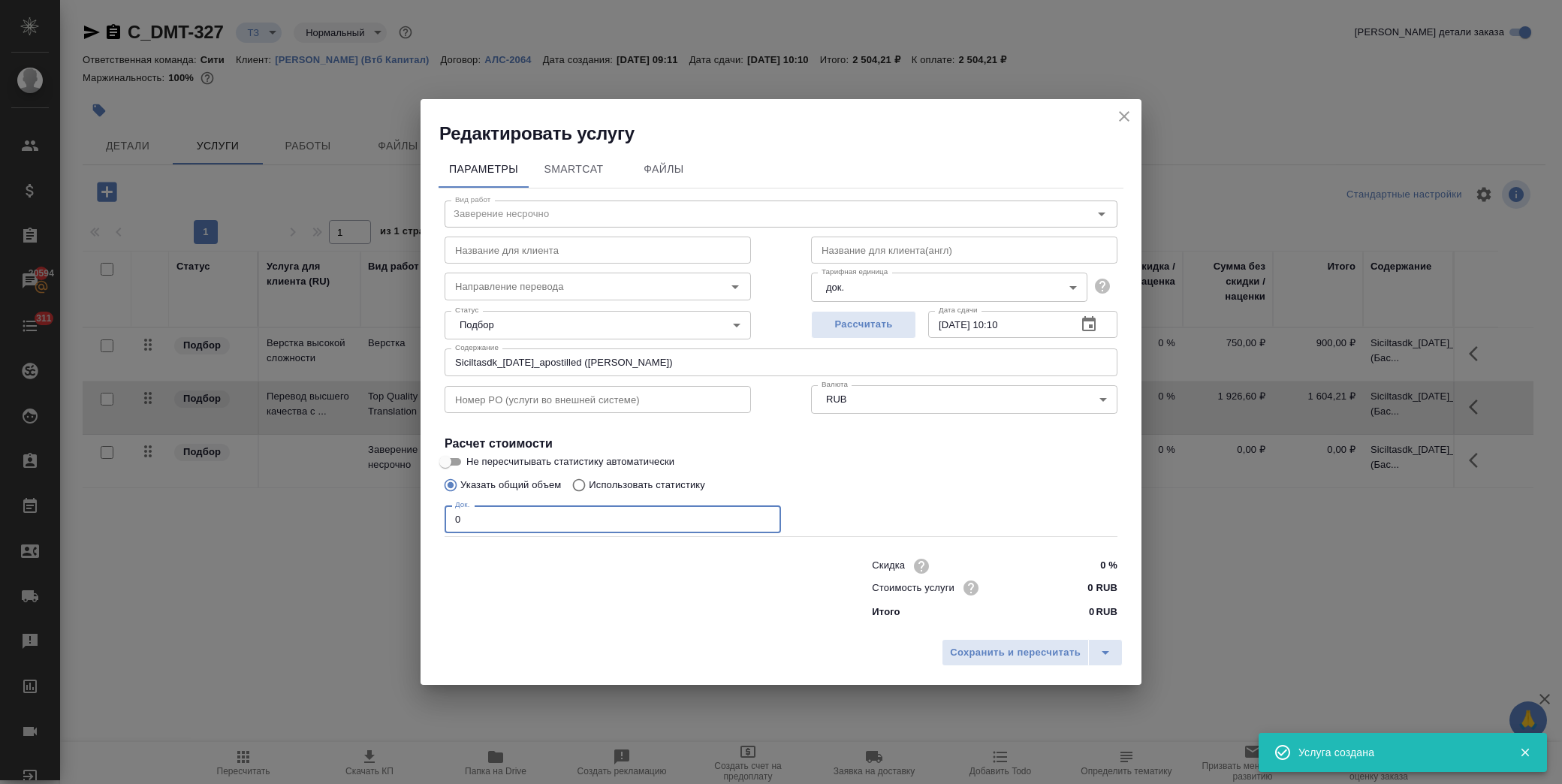
drag, startPoint x: 471, startPoint y: 521, endPoint x: 368, endPoint y: 516, distance: 103.1
click at [368, 516] on div "Редактировать услугу Параметры SmartCat Файлы Вид работ Заверение несрочно Вид …" at bounding box center [781, 392] width 1562 height 784
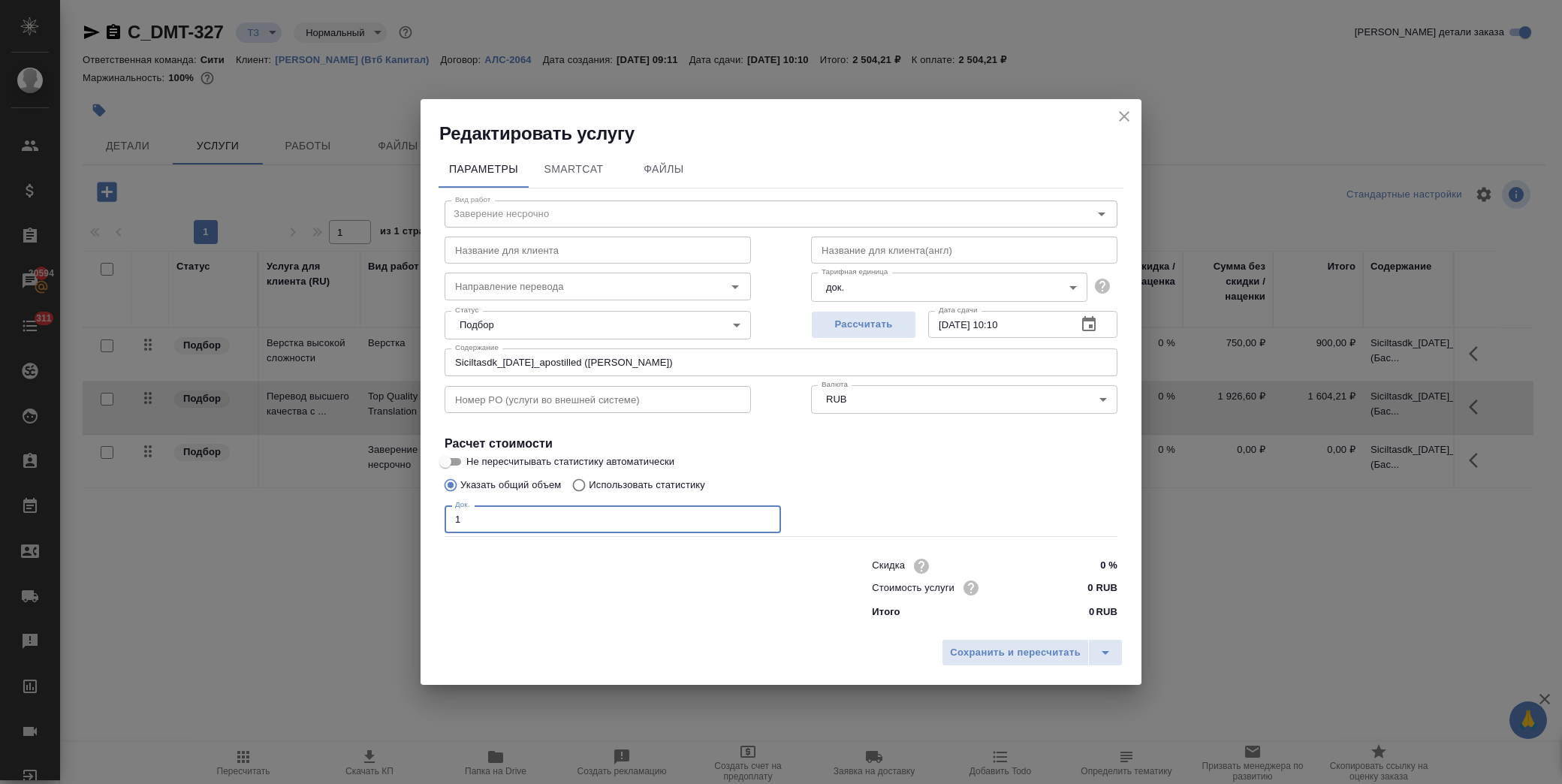
type input "1"
click at [1072, 585] on input "0 RUB" at bounding box center [1089, 588] width 55 height 22
type input "800 RUB"
drag, startPoint x: 999, startPoint y: 648, endPoint x: 992, endPoint y: 643, distance: 8.6
click at [995, 646] on span "Сохранить и пересчитать" at bounding box center [1016, 653] width 131 height 17
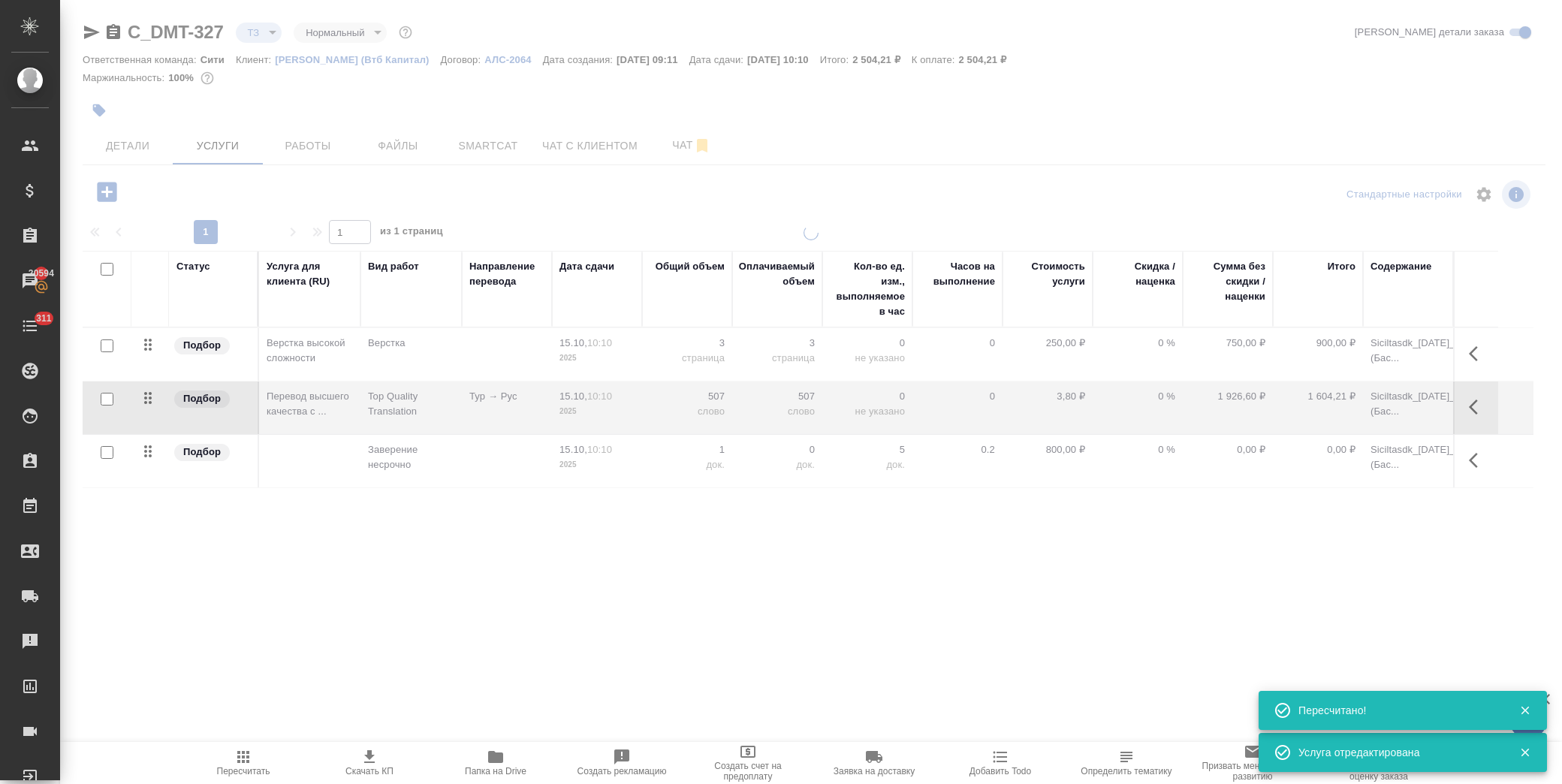
type input "urgent"
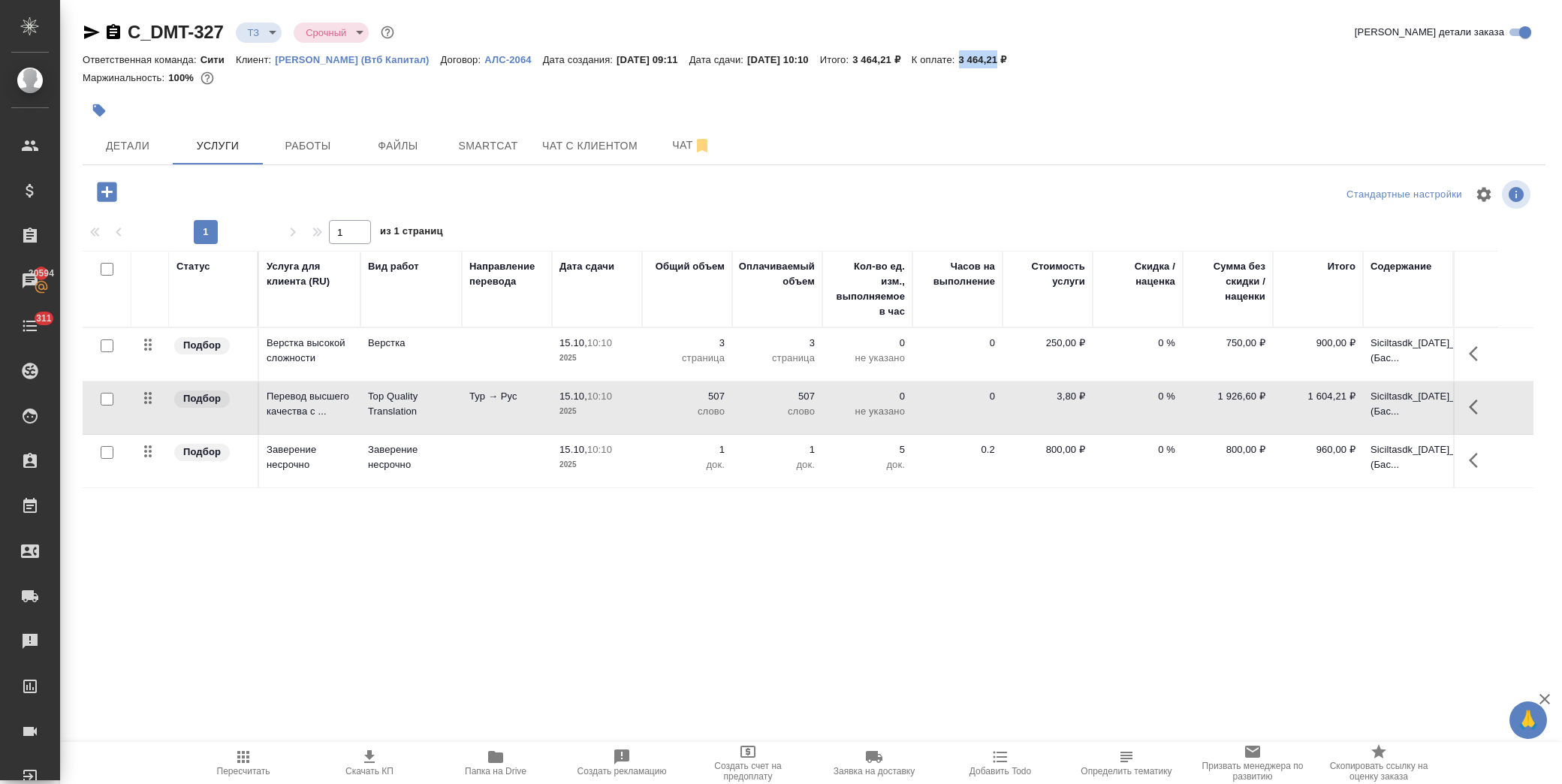
drag, startPoint x: 1000, startPoint y: 57, endPoint x: 1038, endPoint y: 55, distance: 38.1
click at [1018, 55] on p "3 464,21 ₽" at bounding box center [989, 59] width 59 height 11
copy p "3 464,21"
click at [379, 757] on span "Скачать КП" at bounding box center [369, 762] width 108 height 29
click at [1146, 404] on td "0 %" at bounding box center [1138, 408] width 90 height 53
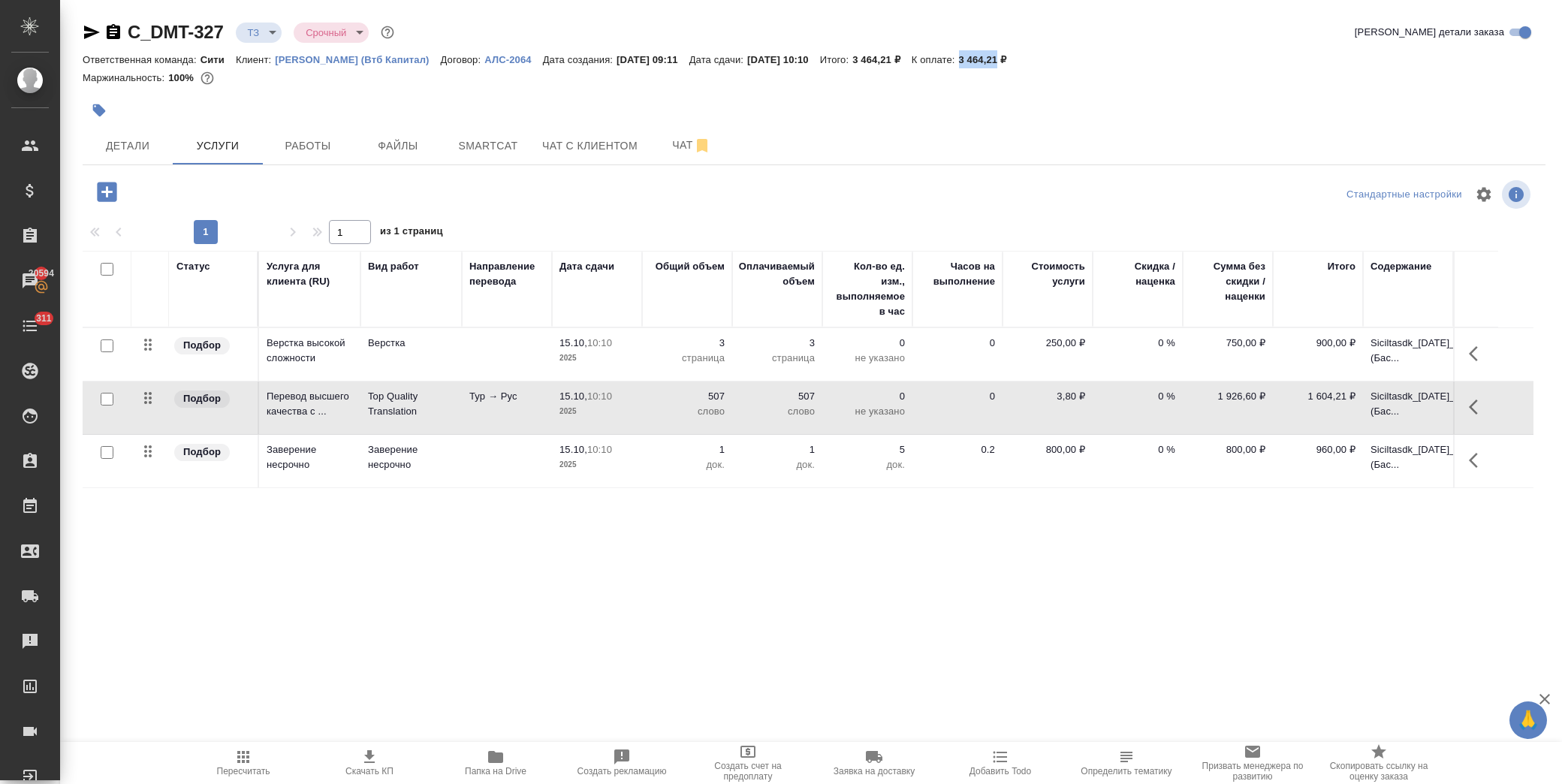
click at [1155, 395] on p "0 %" at bounding box center [1138, 397] width 75 height 15
drag, startPoint x: 1144, startPoint y: 402, endPoint x: 1178, endPoint y: 403, distance: 34.0
click at [1178, 401] on td "0" at bounding box center [1138, 408] width 90 height 53
type input "-25"
click at [1168, 453] on input "0" at bounding box center [1147, 454] width 55 height 22
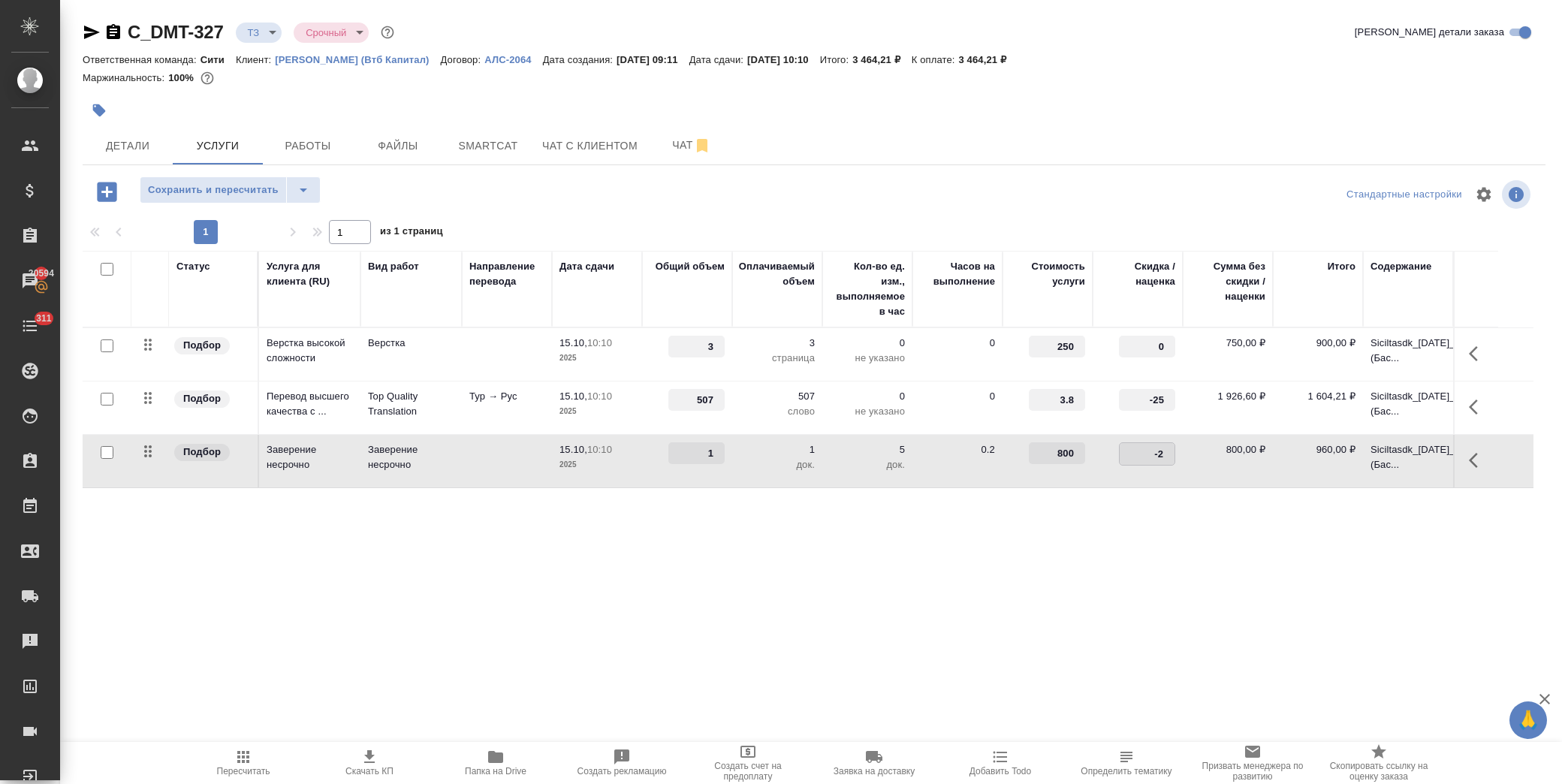
type input "-25"
click at [254, 187] on span "Сохранить и пересчитать" at bounding box center [214, 190] width 131 height 17
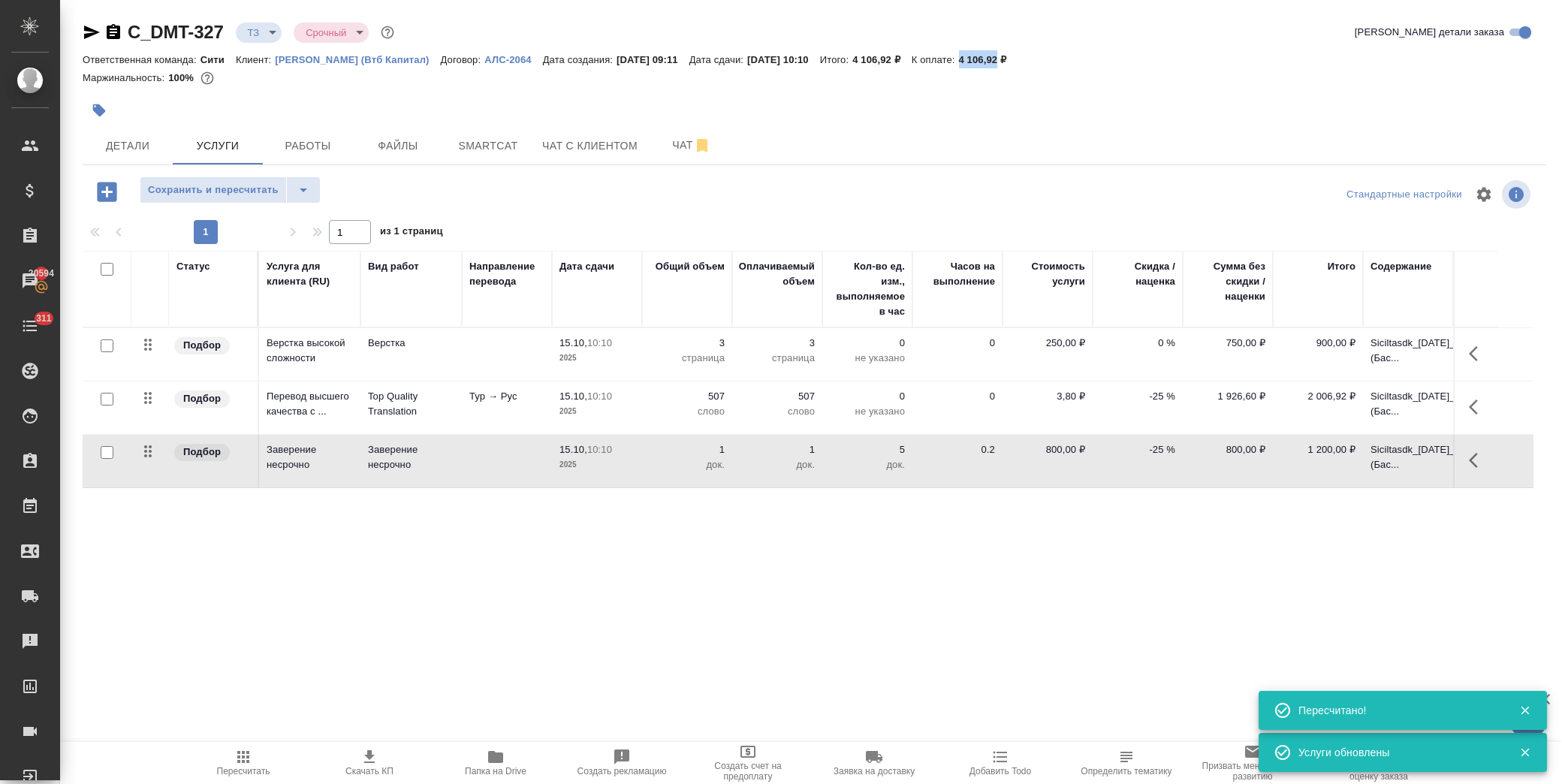
drag, startPoint x: 999, startPoint y: 53, endPoint x: 1037, endPoint y: 56, distance: 38.1
click at [1018, 56] on p "4 106,92 ₽" at bounding box center [989, 59] width 59 height 11
copy p "4 106,92"
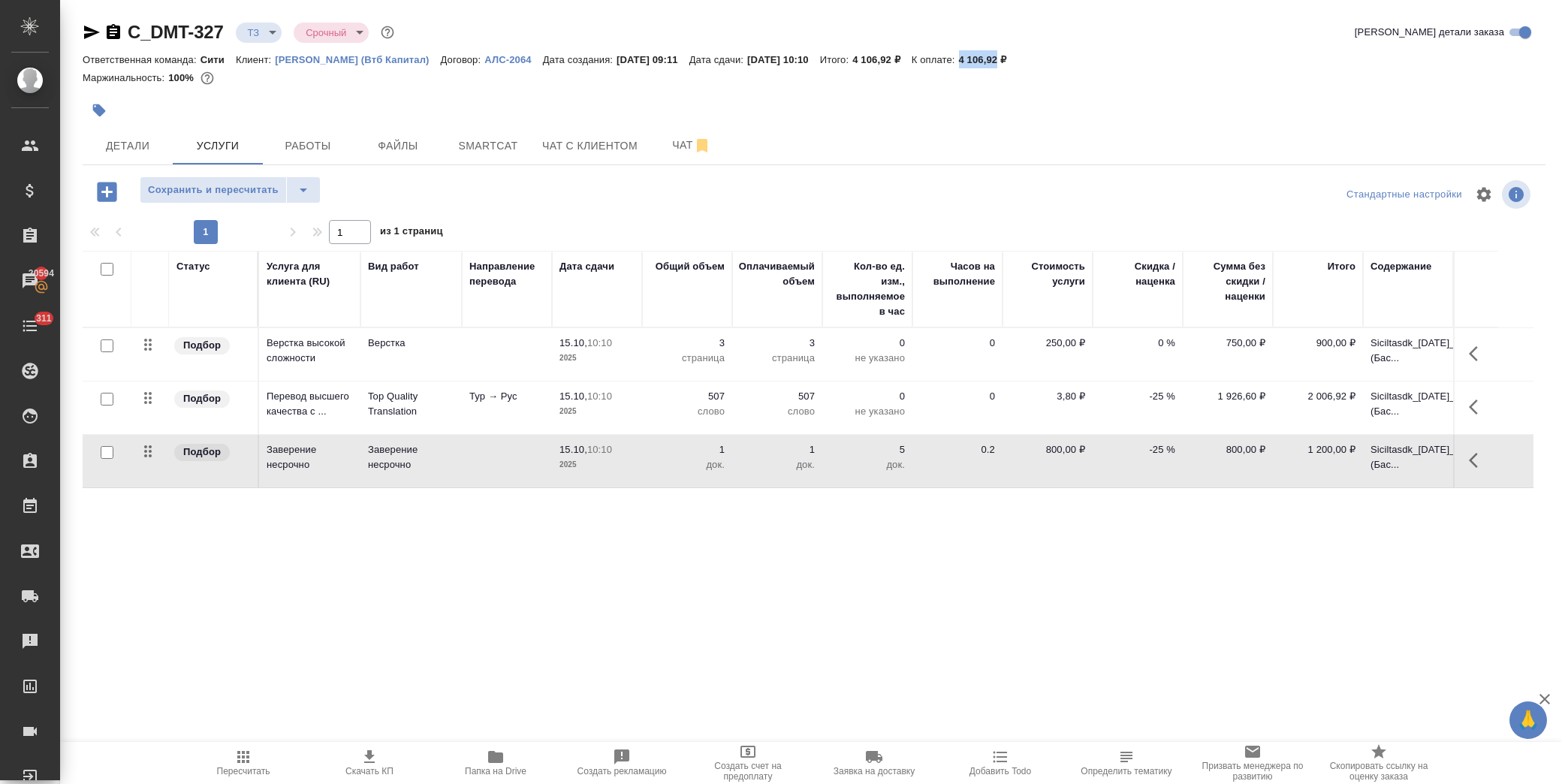
click at [378, 767] on span "Скачать КП" at bounding box center [369, 771] width 48 height 11
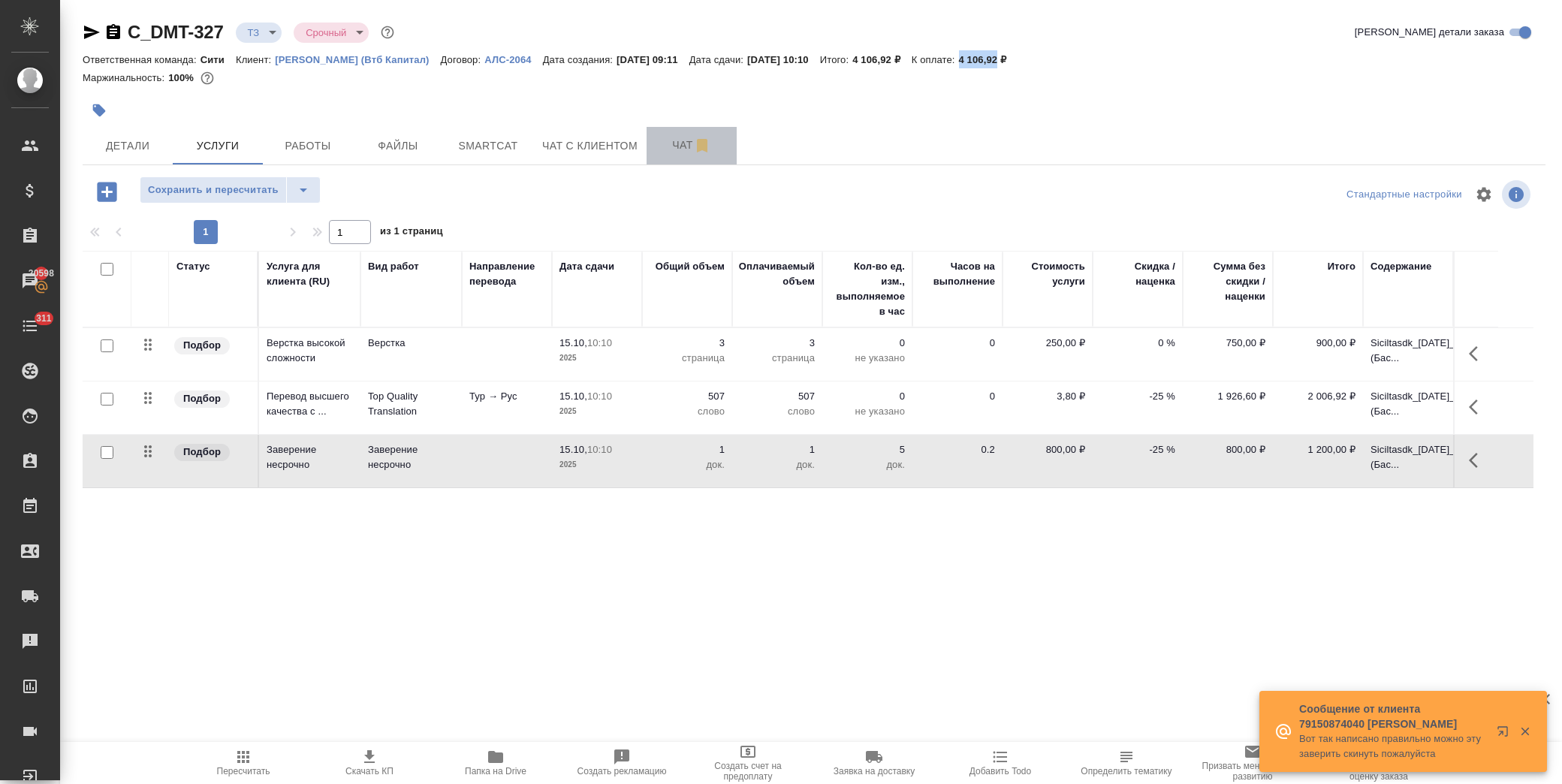
click at [674, 141] on span "Чат" at bounding box center [691, 145] width 72 height 19
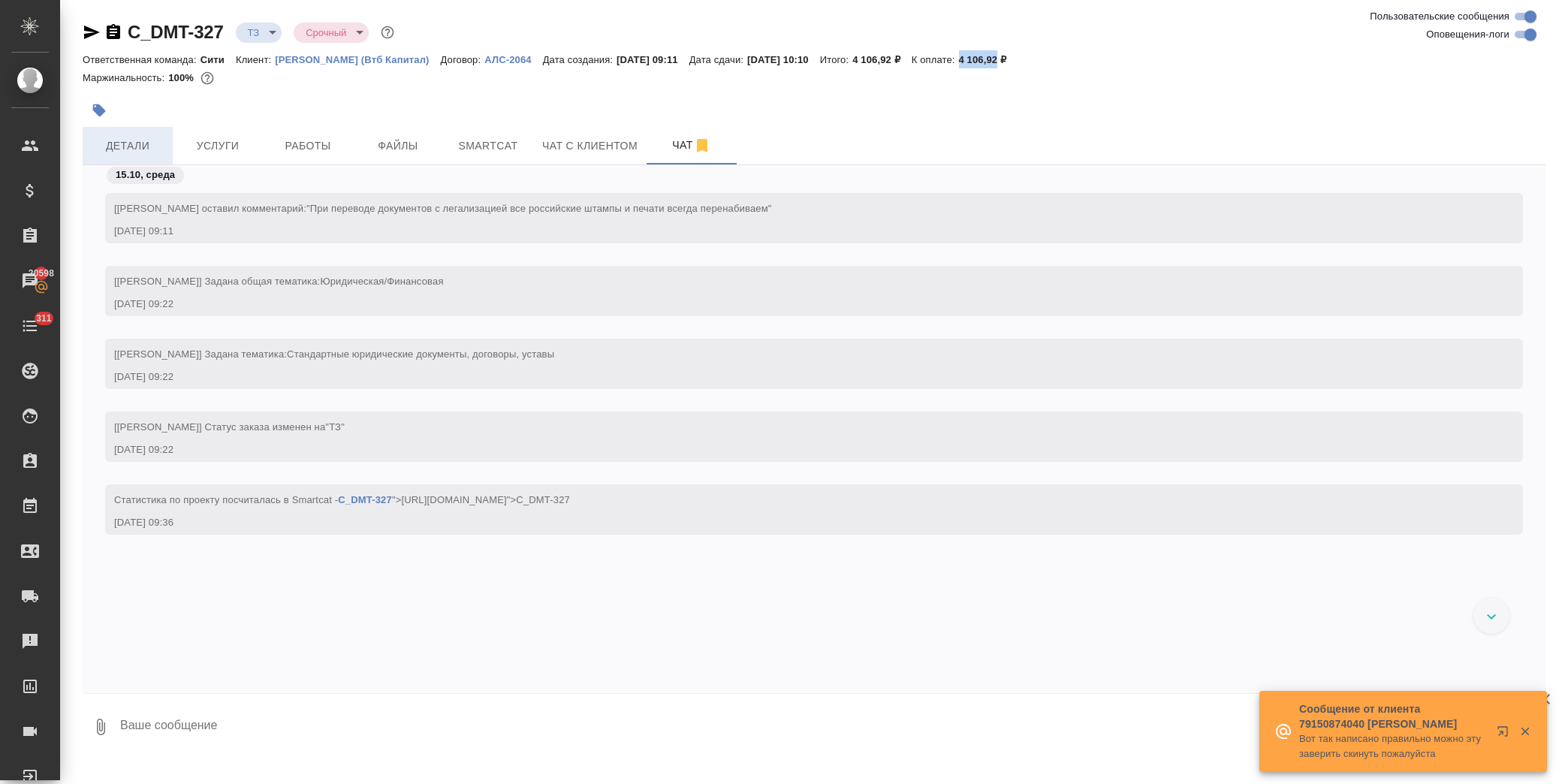
drag, startPoint x: 150, startPoint y: 150, endPoint x: 169, endPoint y: 137, distance: 23.0
click at [150, 150] on span "Детали" at bounding box center [128, 146] width 72 height 19
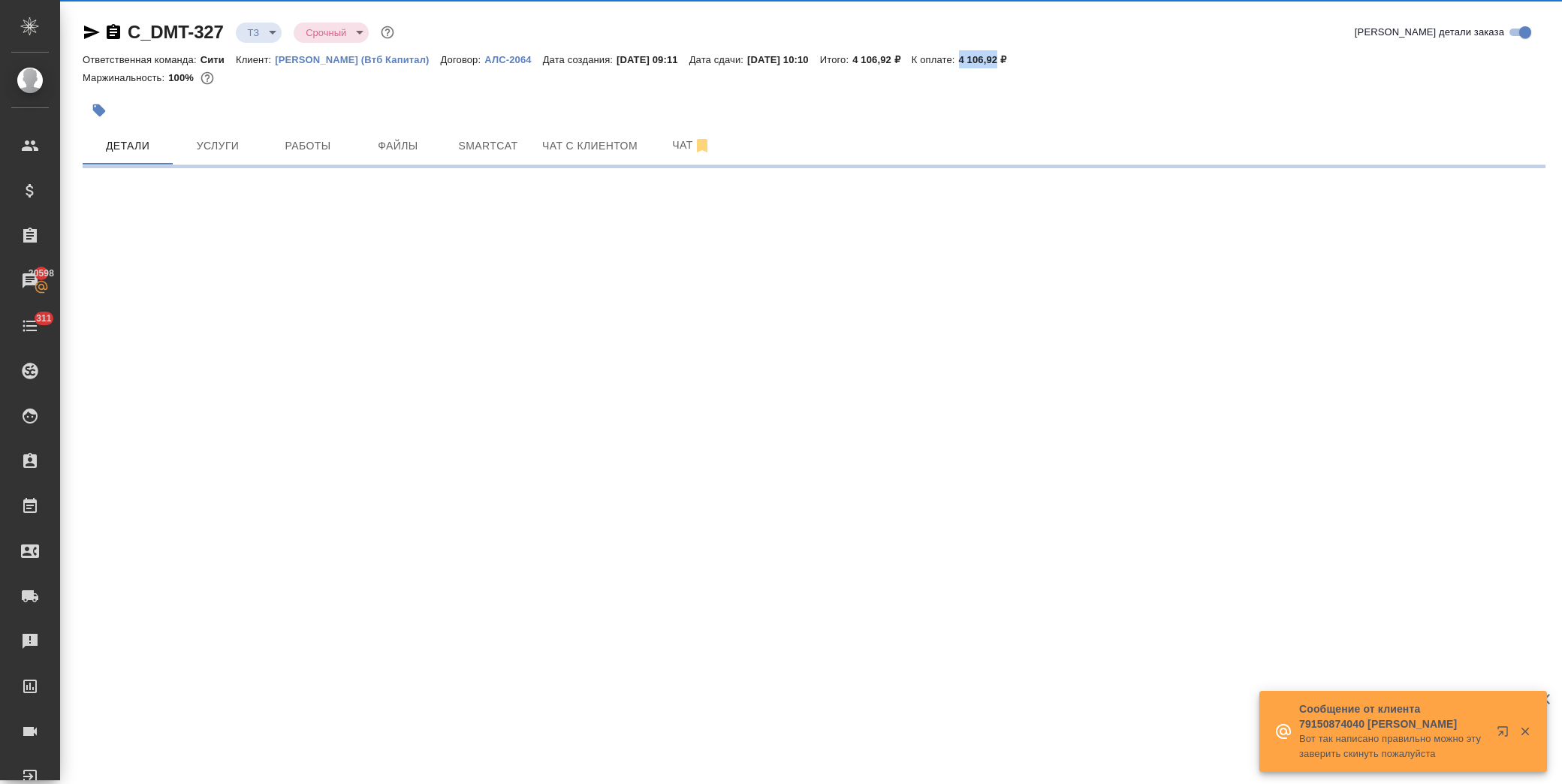
select select "RU"
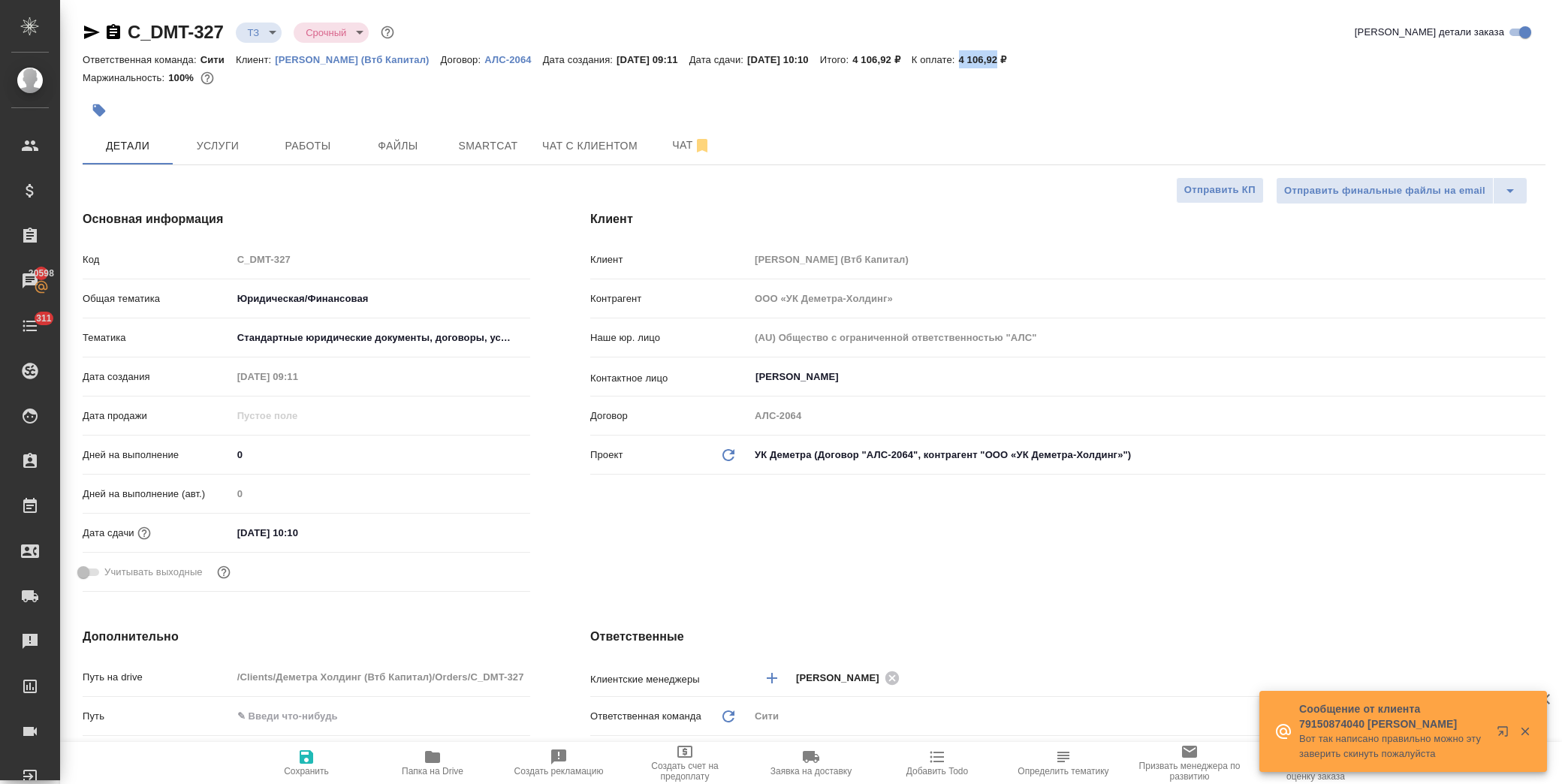
type textarea "x"
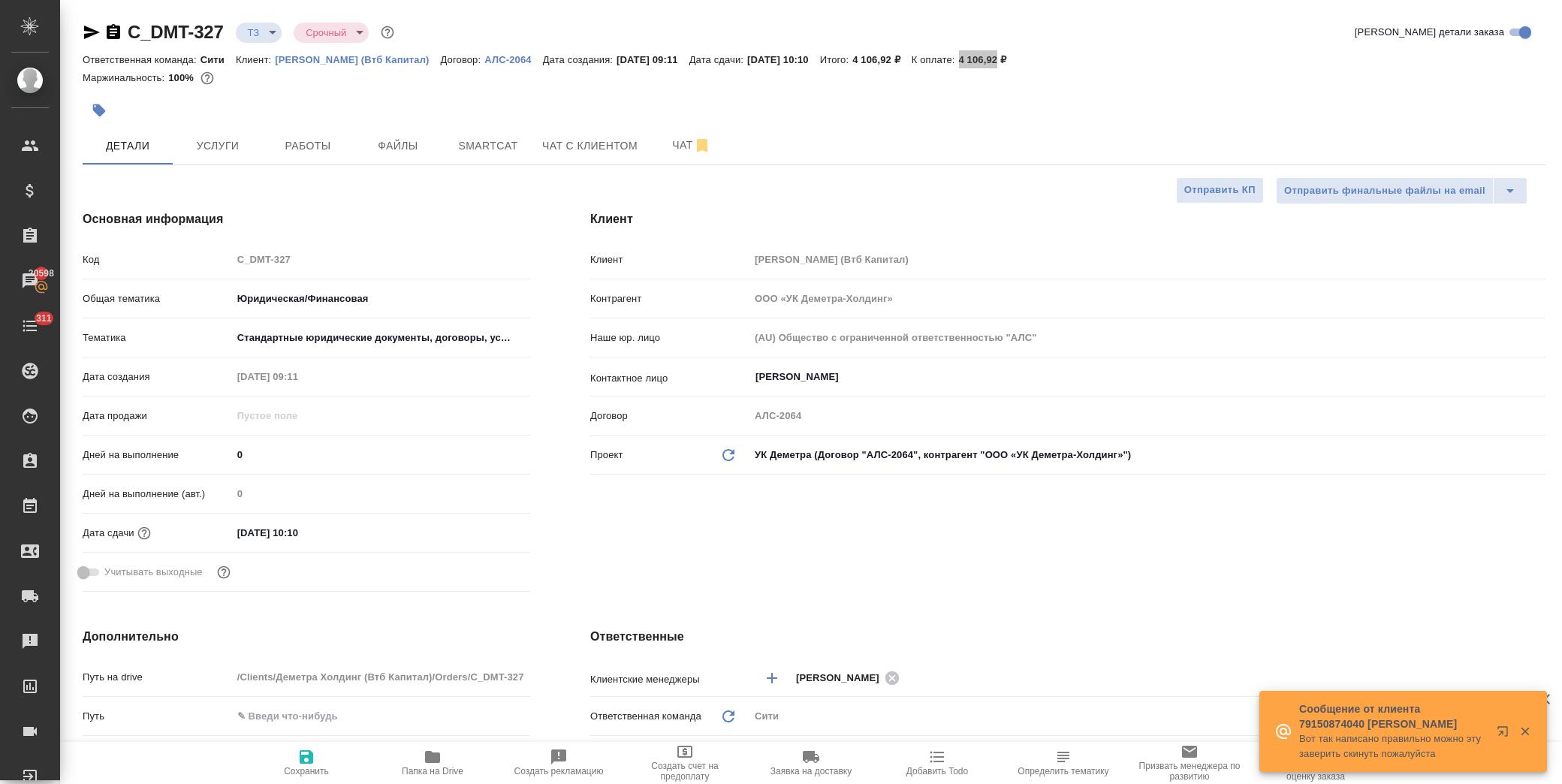
type textarea "x"
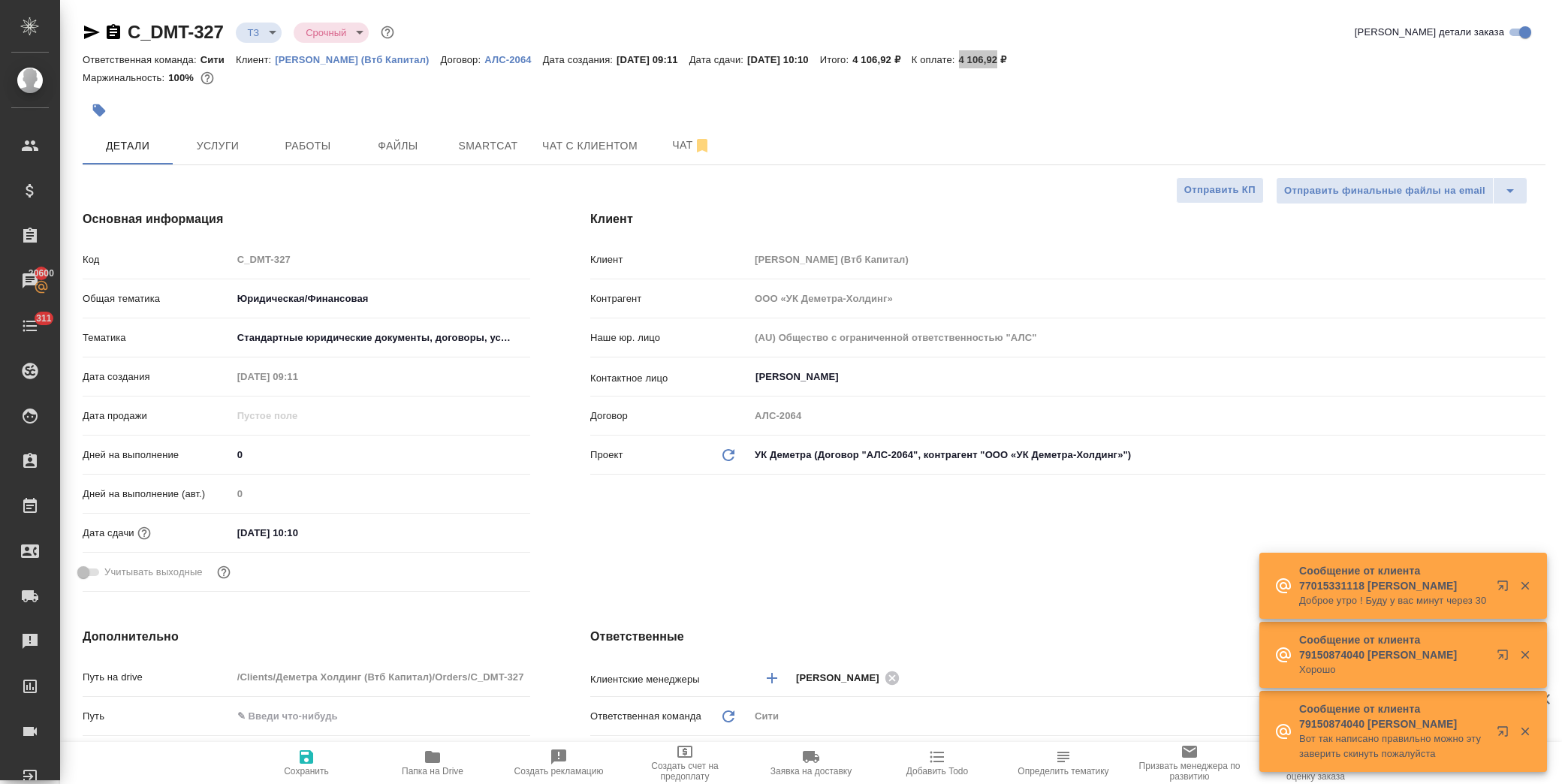
type textarea "x"
